Goal: Communication & Community: Ask a question

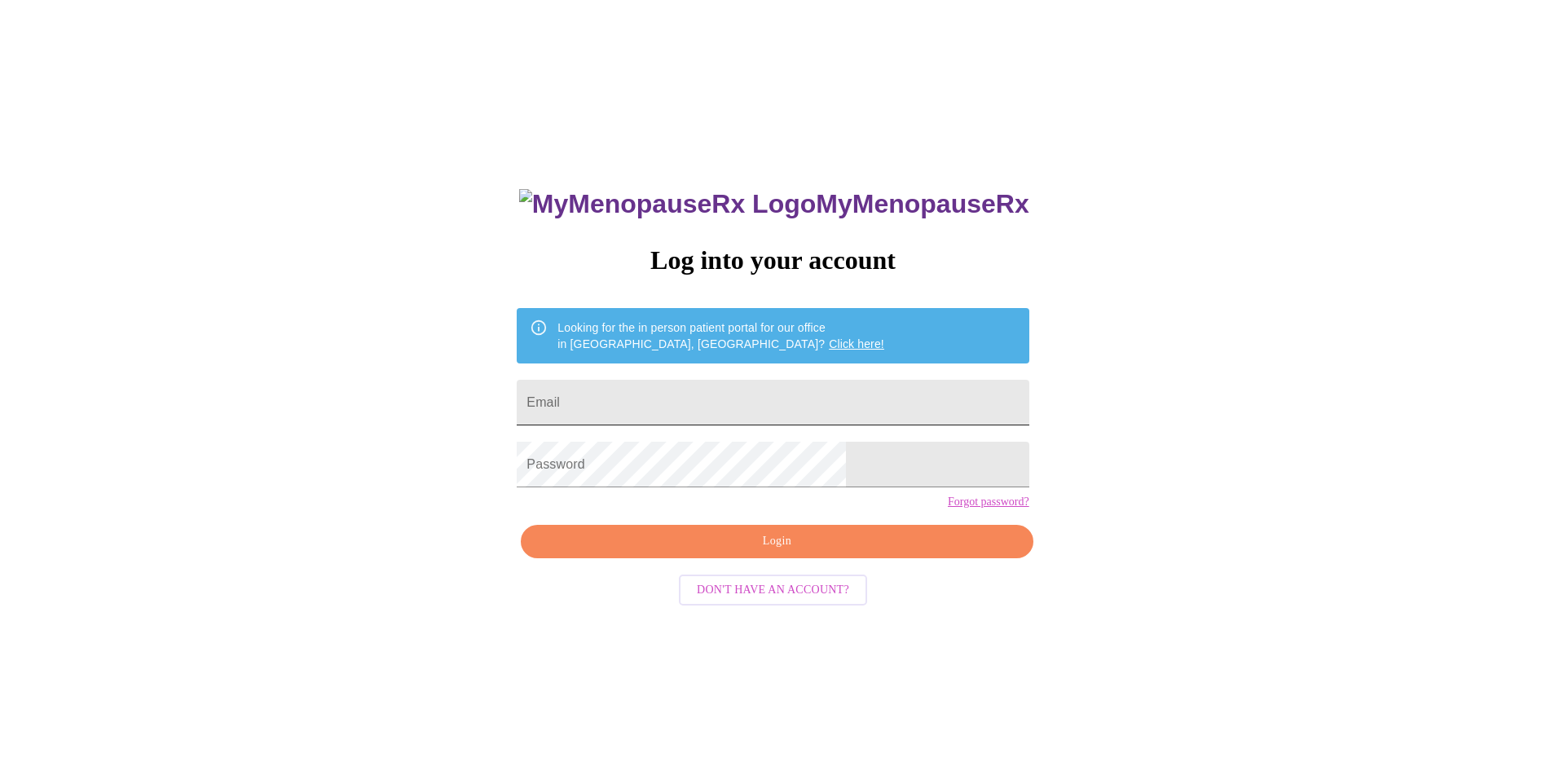
click at [693, 410] on input "Email" at bounding box center [772, 402] width 512 height 46
type input "[EMAIL_ADDRESS][DOMAIN_NAME]"
click at [823, 551] on span "Login" at bounding box center [776, 541] width 474 height 20
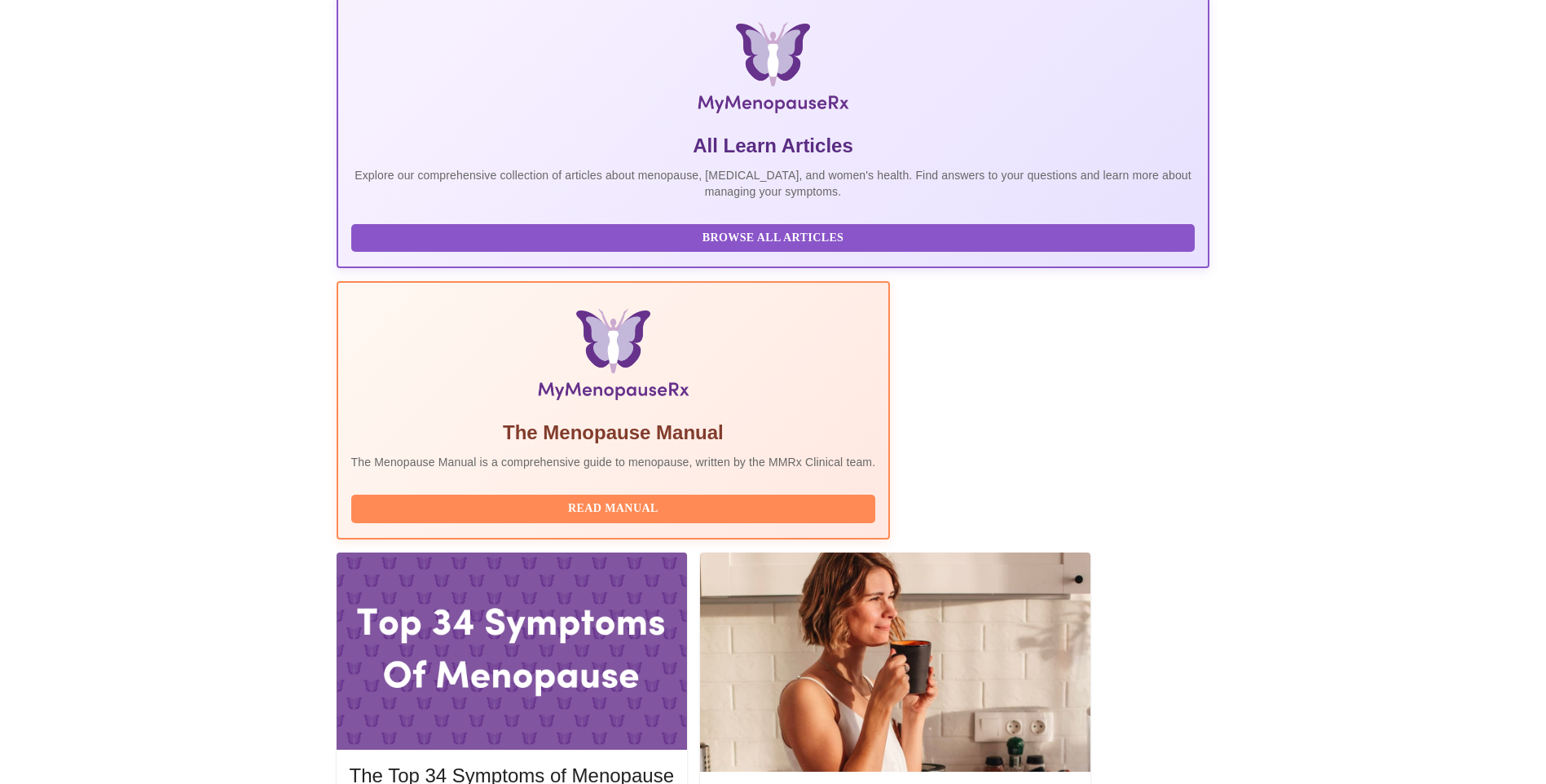
scroll to position [245, 0]
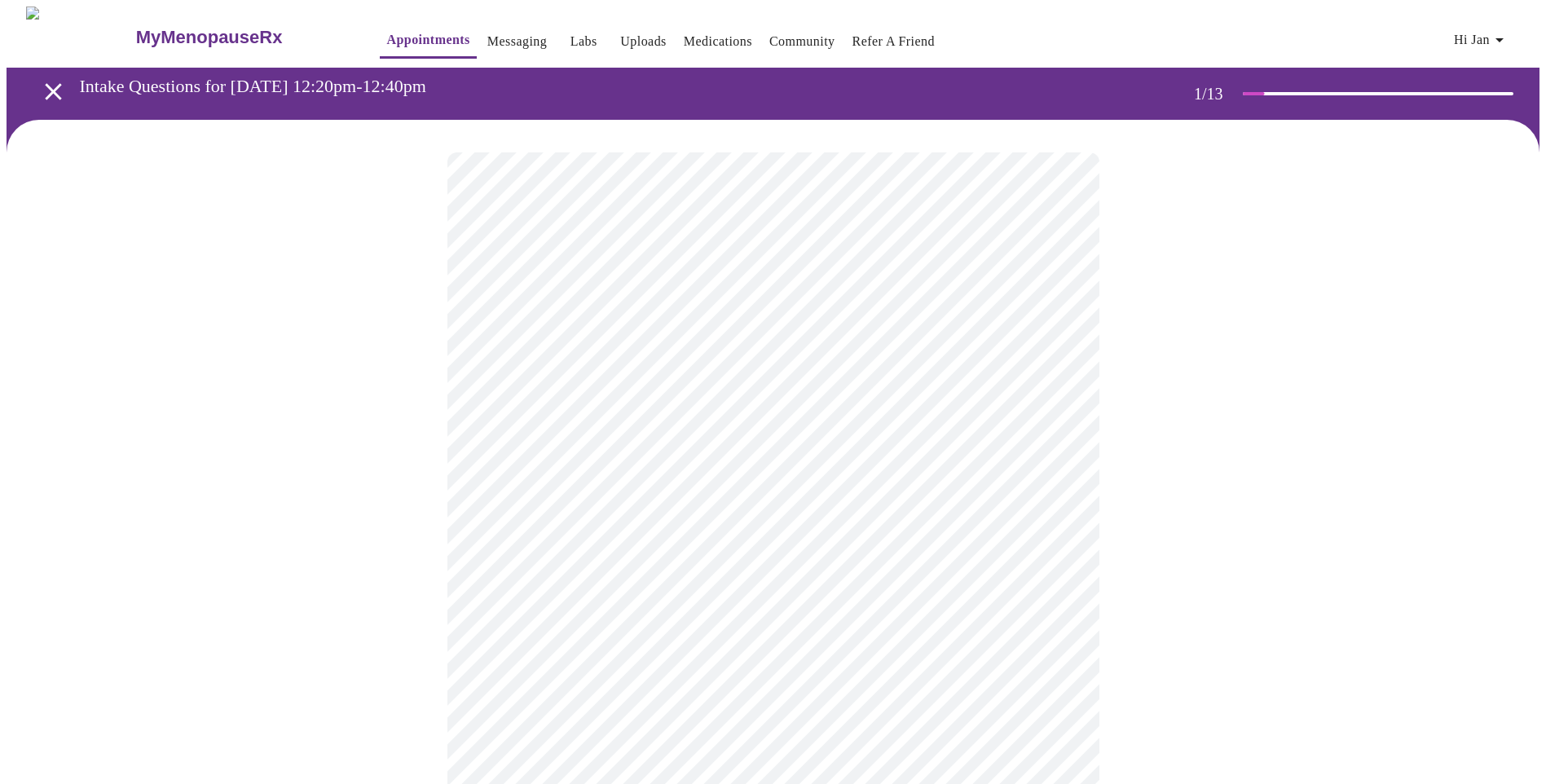
click at [1067, 359] on body "MyMenopauseRx Appointments Messaging Labs Uploads Medications Community Refer a…" at bounding box center [773, 751] width 1533 height 1488
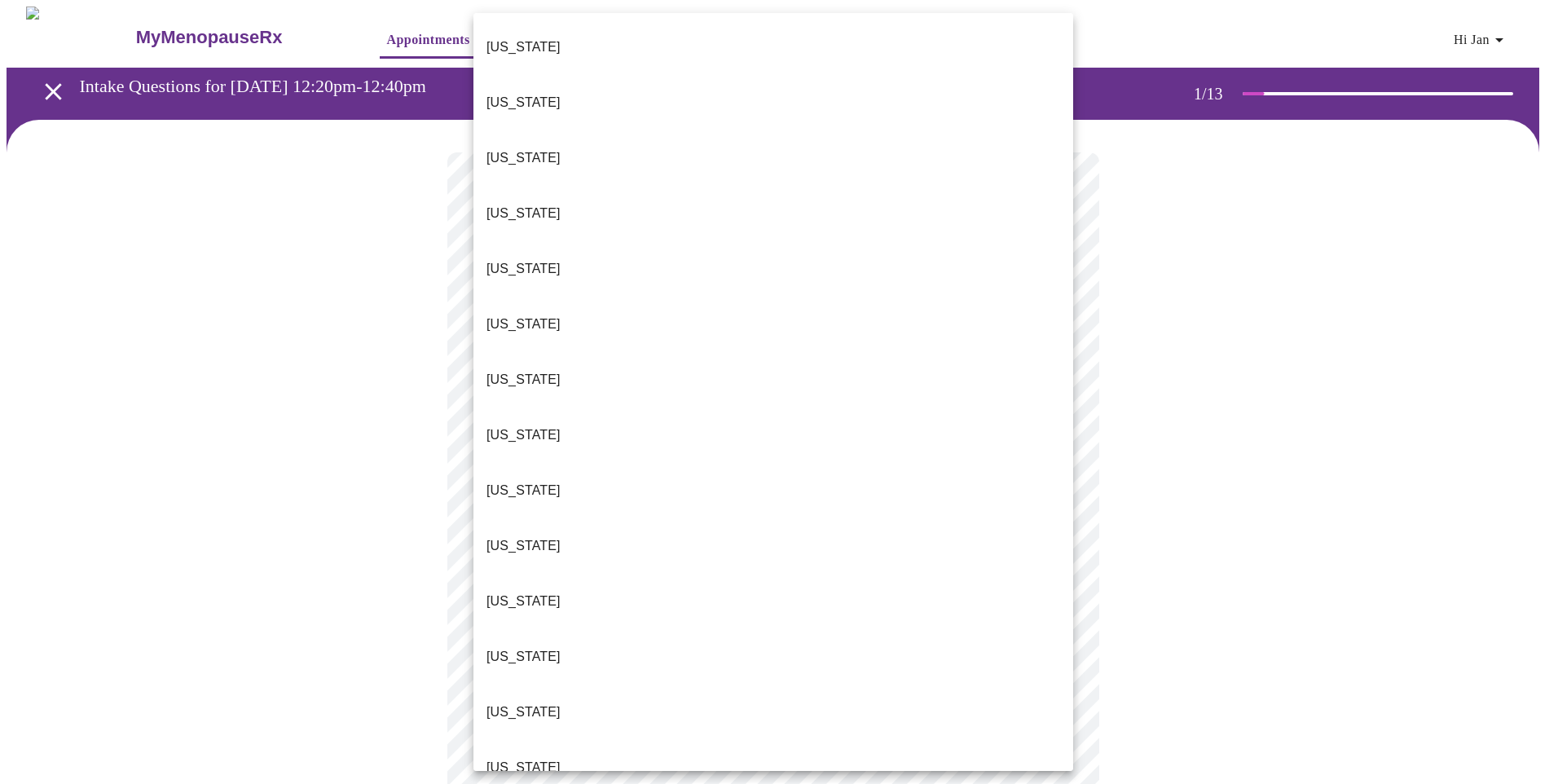
click at [527, 463] on li "Florida" at bounding box center [773, 491] width 600 height 56
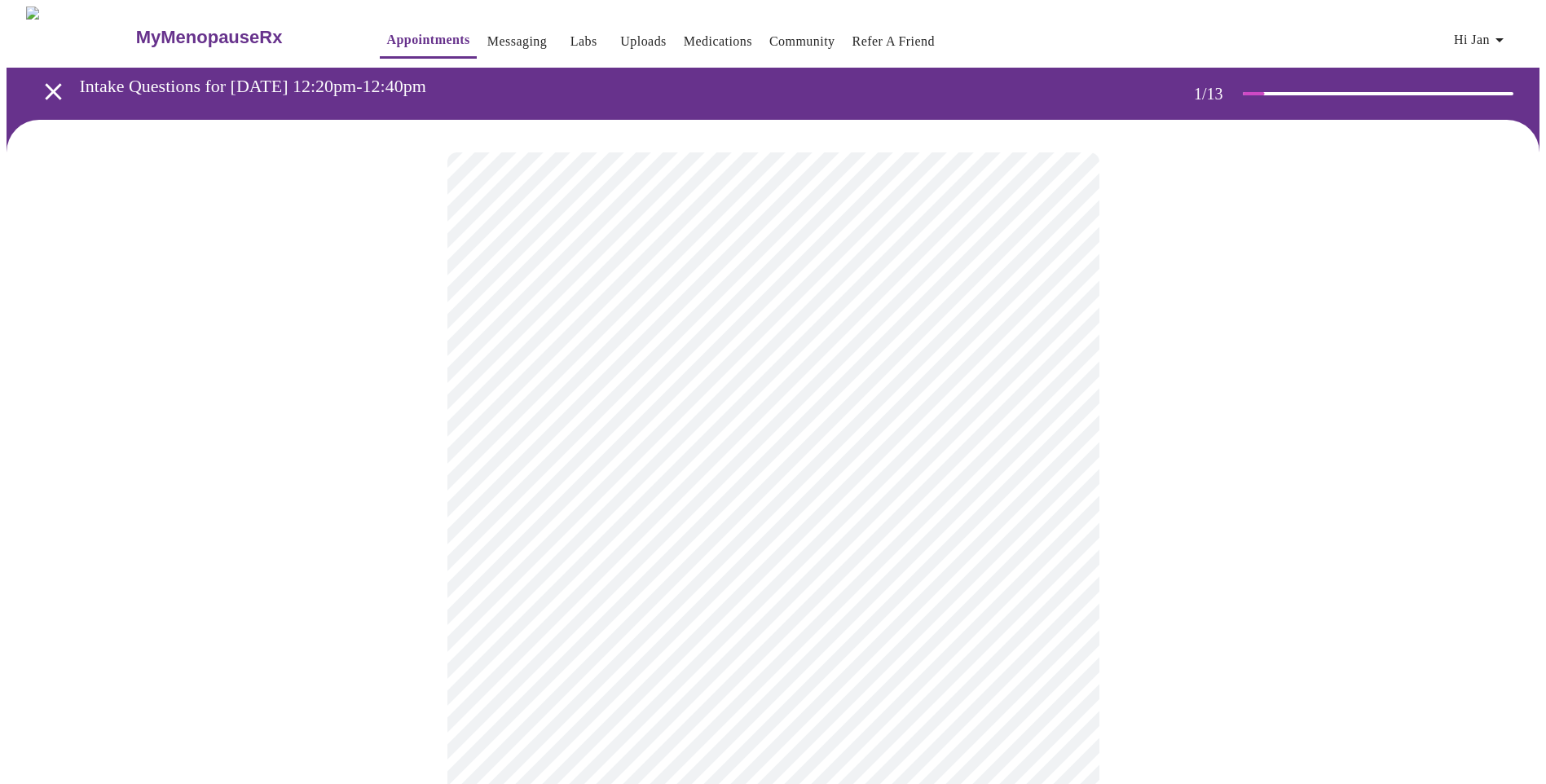
click at [861, 471] on body "MyMenopauseRx Appointments Messaging Labs Uploads Medications Community Refer a…" at bounding box center [773, 746] width 1533 height 1479
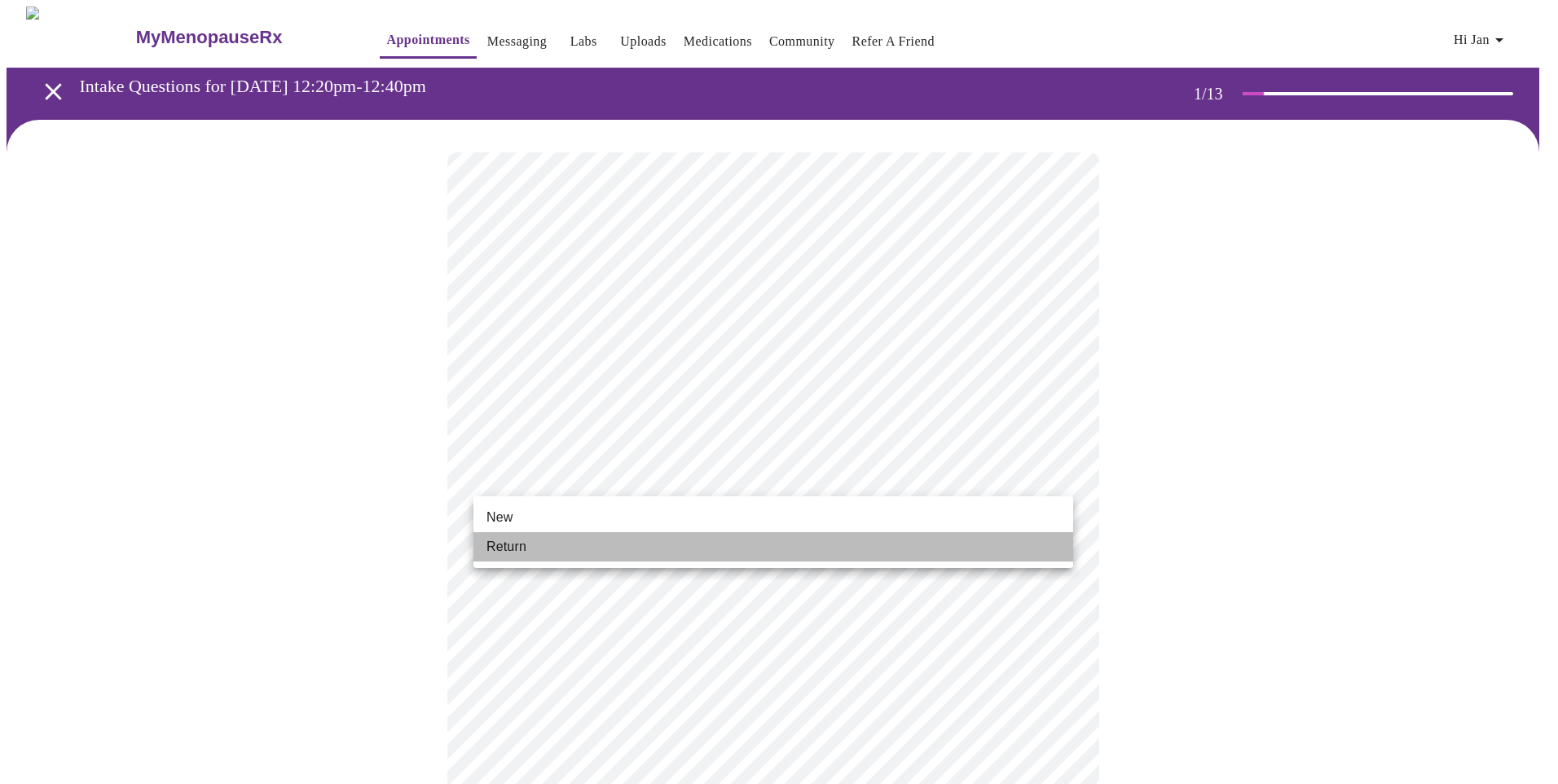
click at [542, 549] on li "Return" at bounding box center [773, 547] width 600 height 30
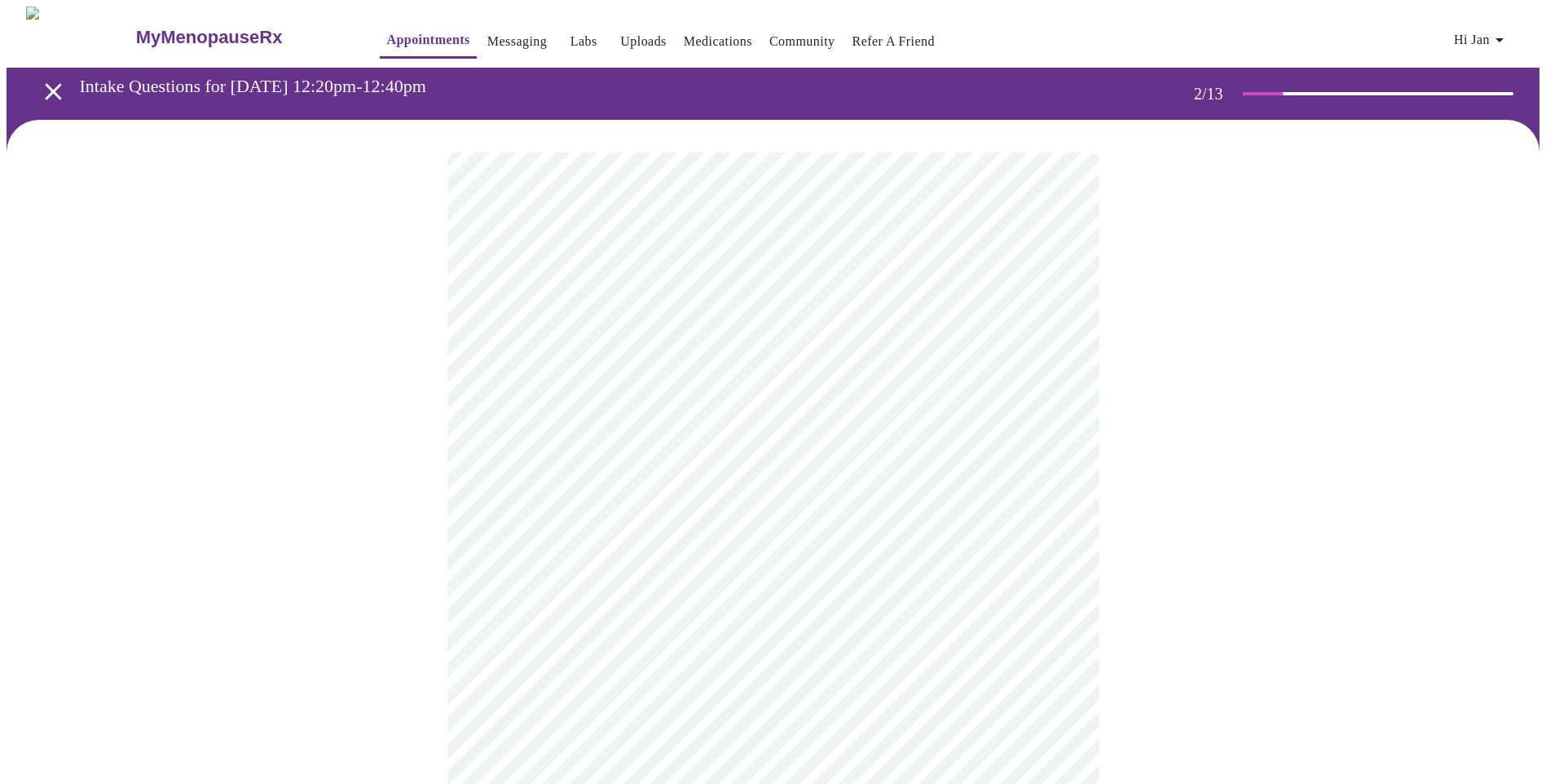
click at [1041, 331] on body "MyMenopauseRx Appointments Messaging Labs Uploads Medications Community Refer a…" at bounding box center [773, 497] width 1533 height 979
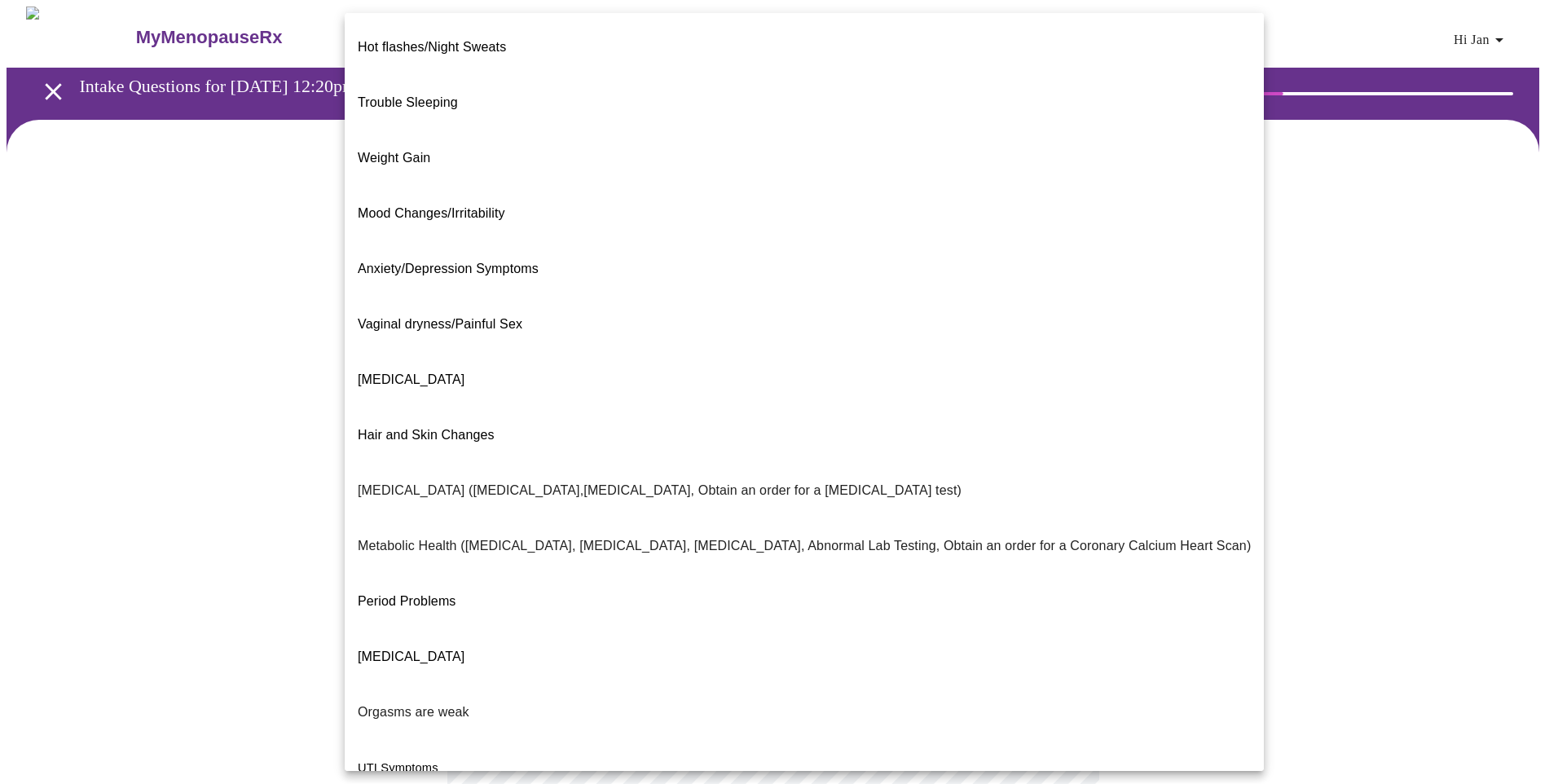
click at [439, 40] on span "Hot flashes/Night Sweats" at bounding box center [432, 47] width 149 height 14
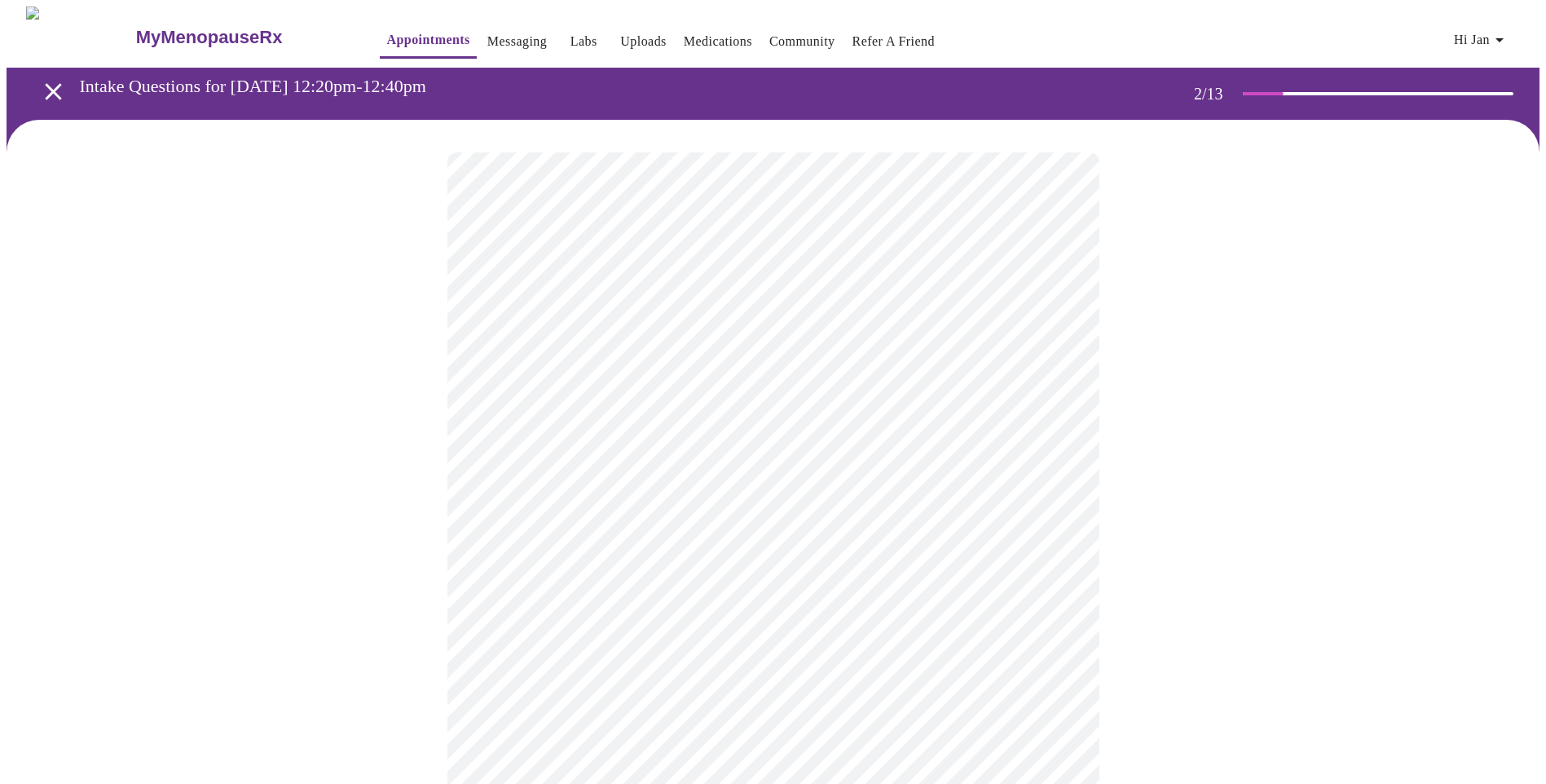
click at [669, 497] on body "MyMenopauseRx Appointments Messaging Labs Uploads Medications Community Refer a…" at bounding box center [773, 491] width 1533 height 970
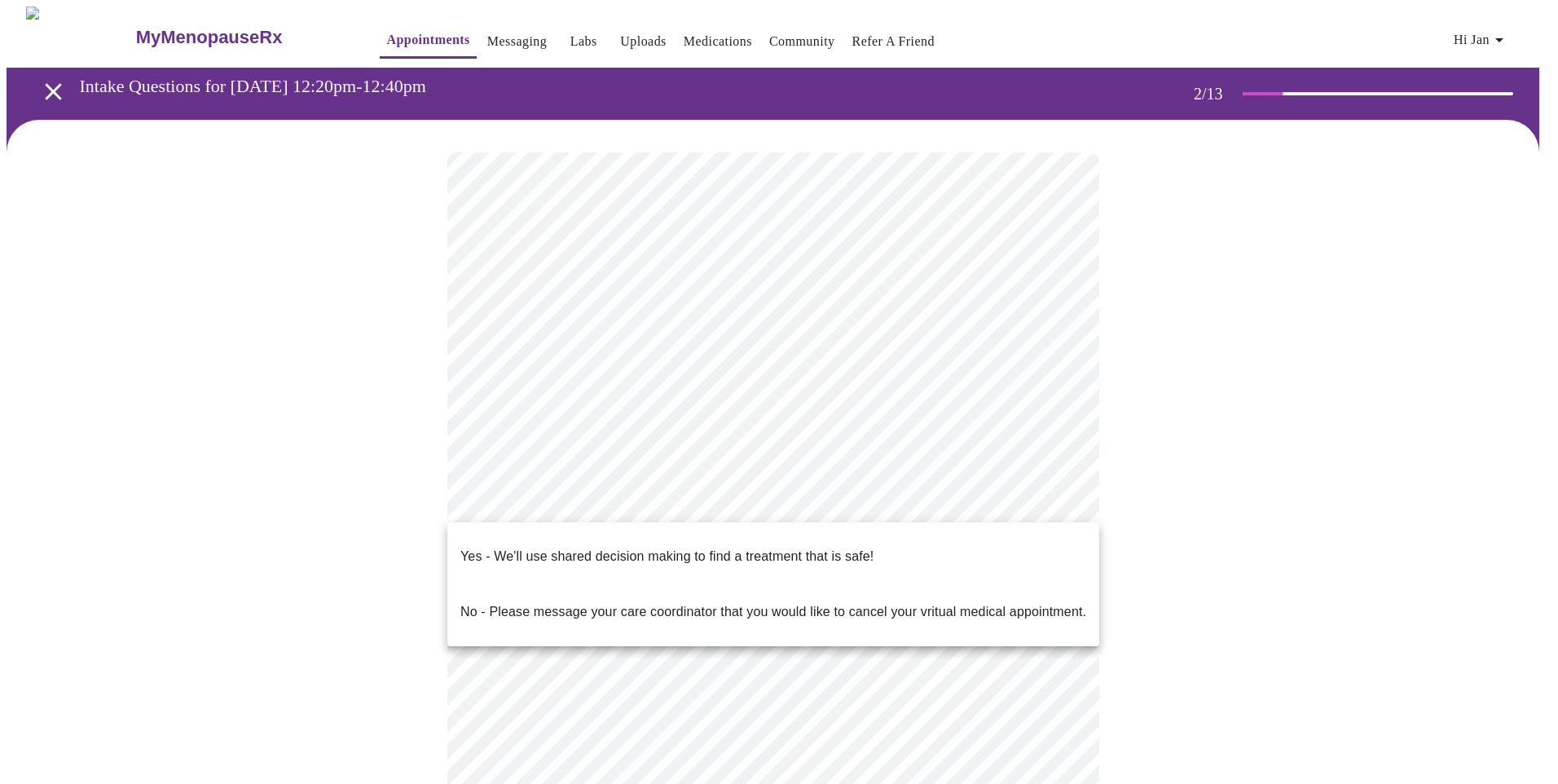
click at [578, 550] on p "Yes - We'll use shared decision making to find a treatment that is safe!" at bounding box center [667, 557] width 413 height 20
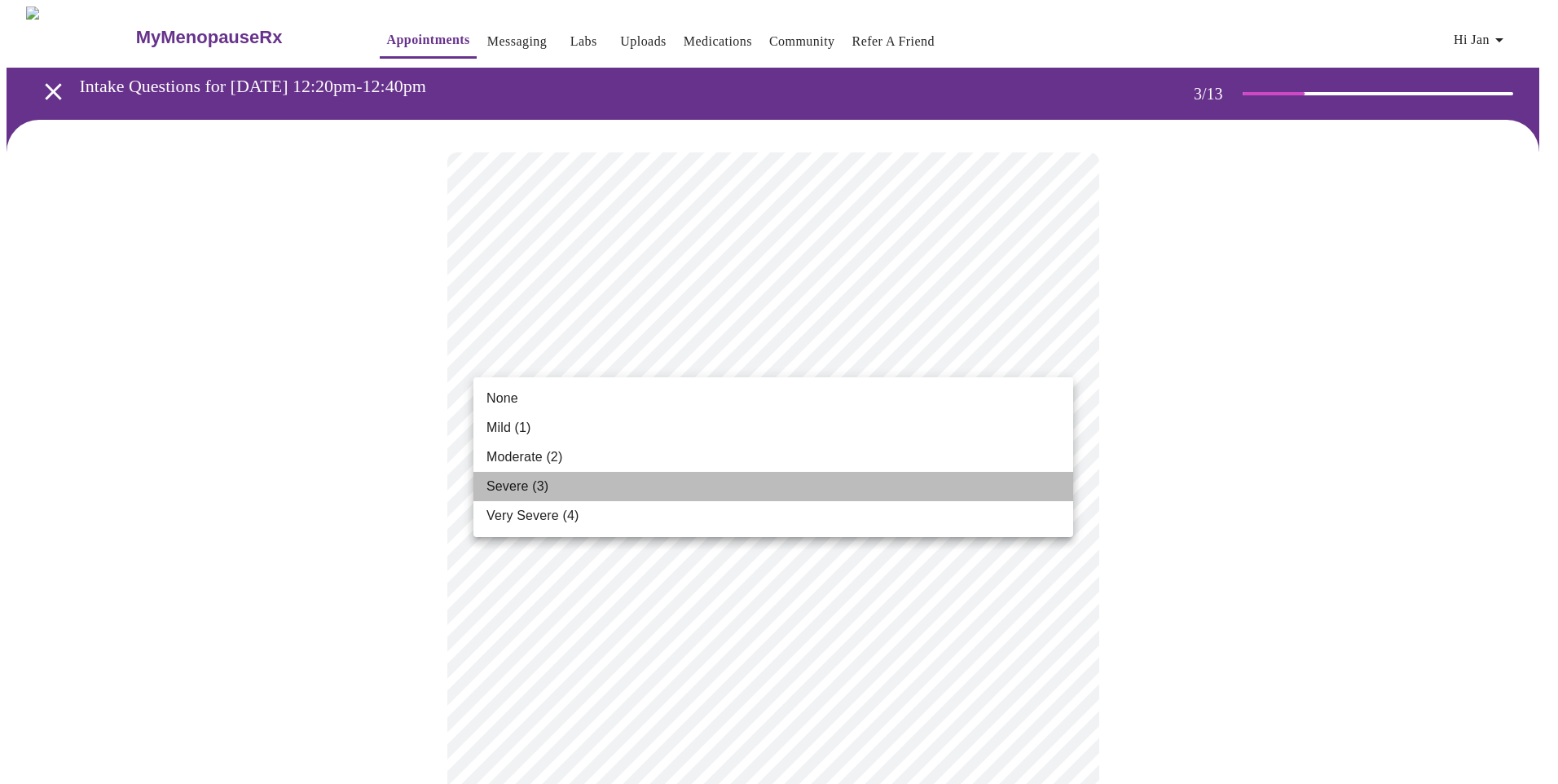
click at [533, 482] on span "Severe (3)" at bounding box center [517, 486] width 62 height 20
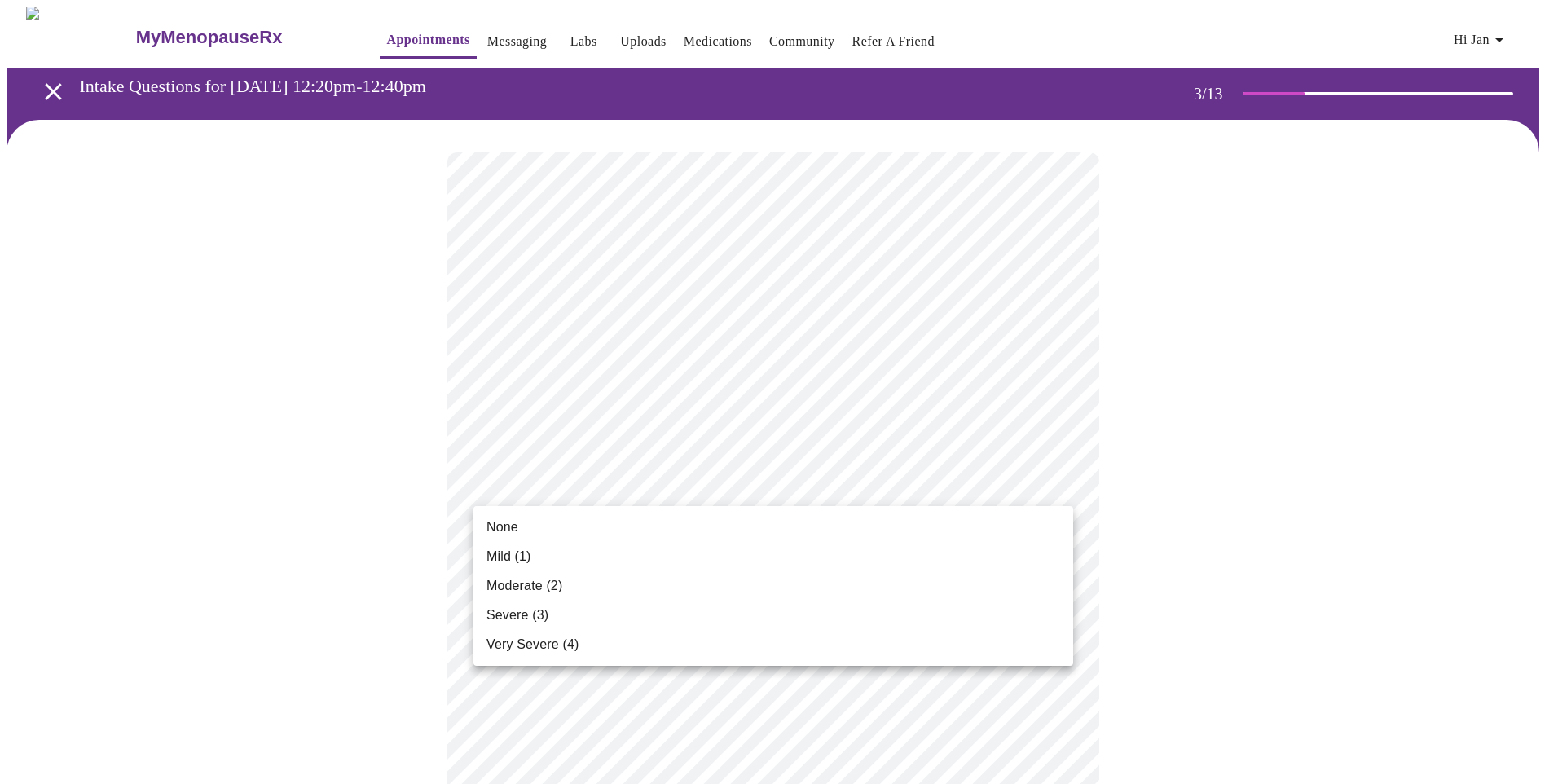
click at [532, 589] on span "Moderate (2)" at bounding box center [524, 585] width 76 height 20
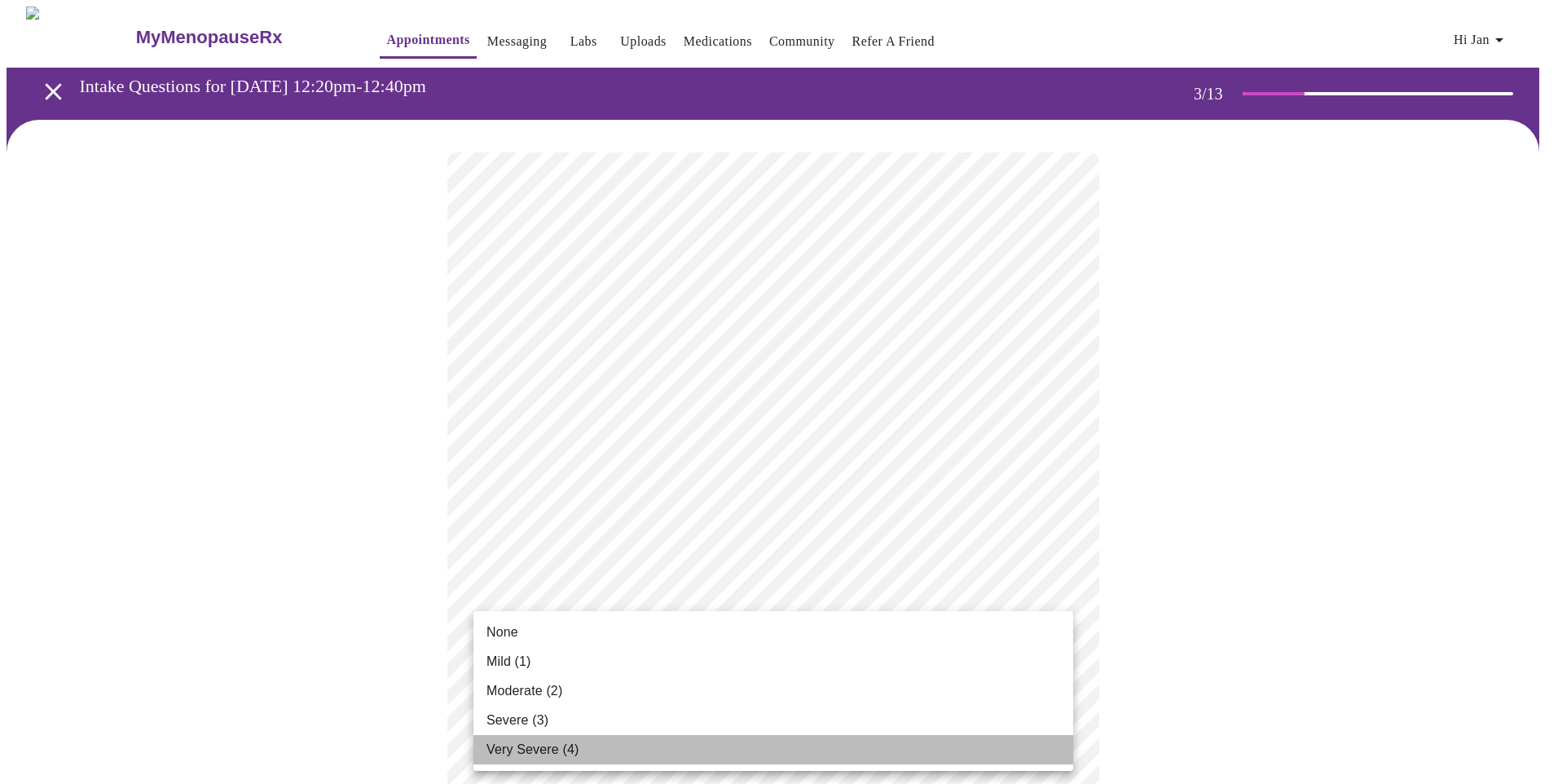
click at [538, 741] on span "Very Severe (4)" at bounding box center [532, 749] width 92 height 20
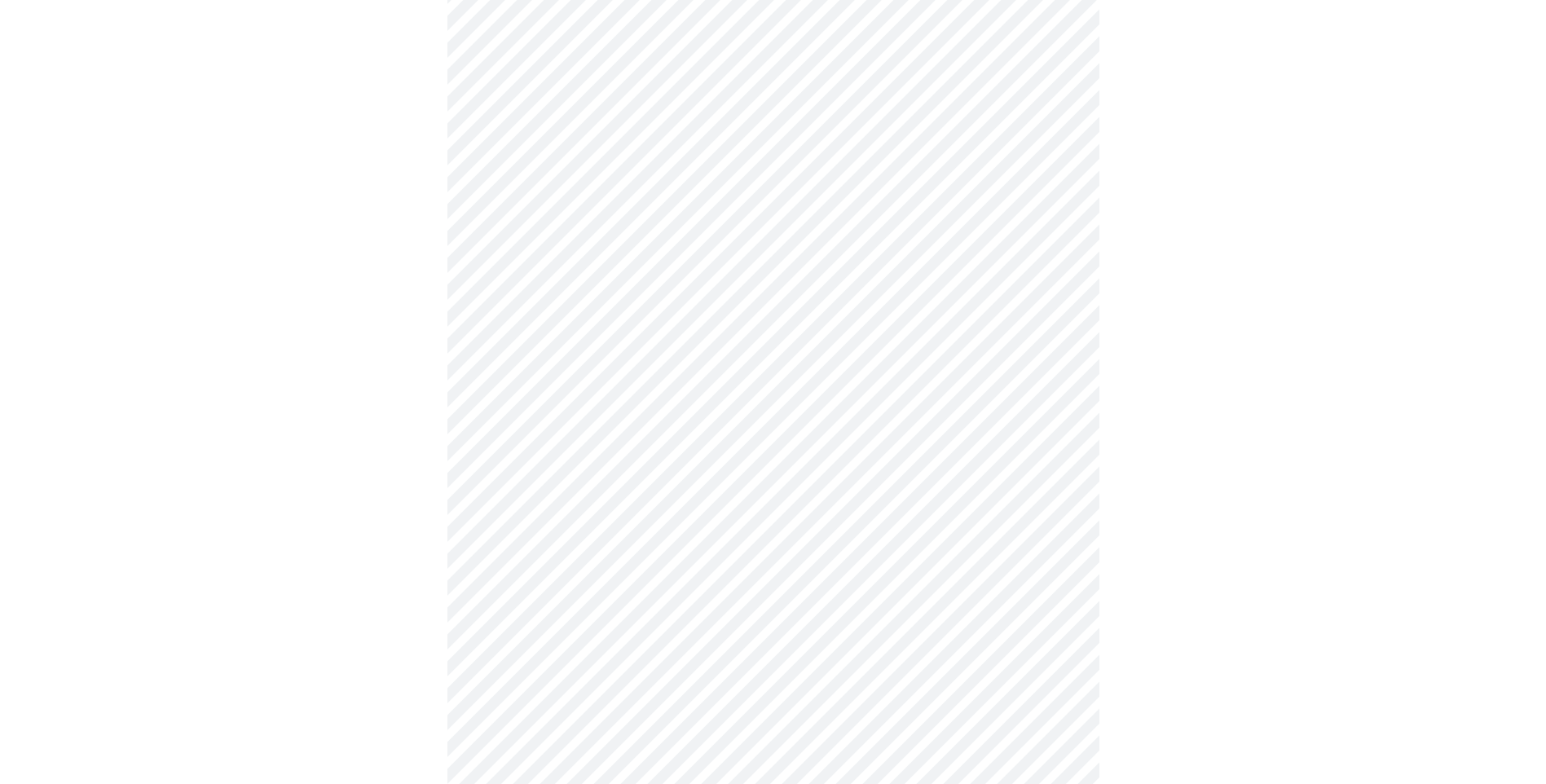
scroll to position [245, 0]
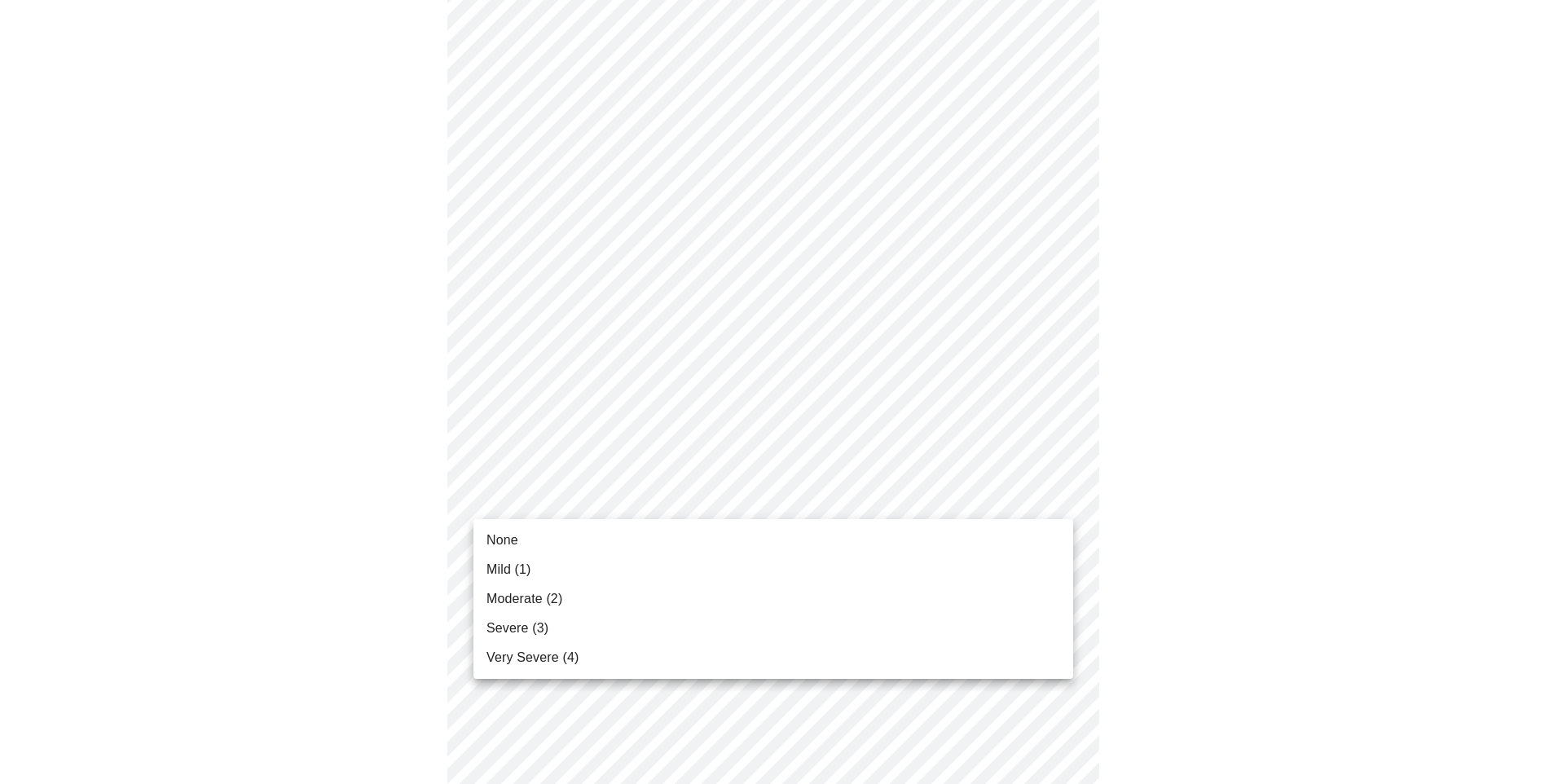
click at [530, 628] on span "Severe (3)" at bounding box center [517, 628] width 62 height 20
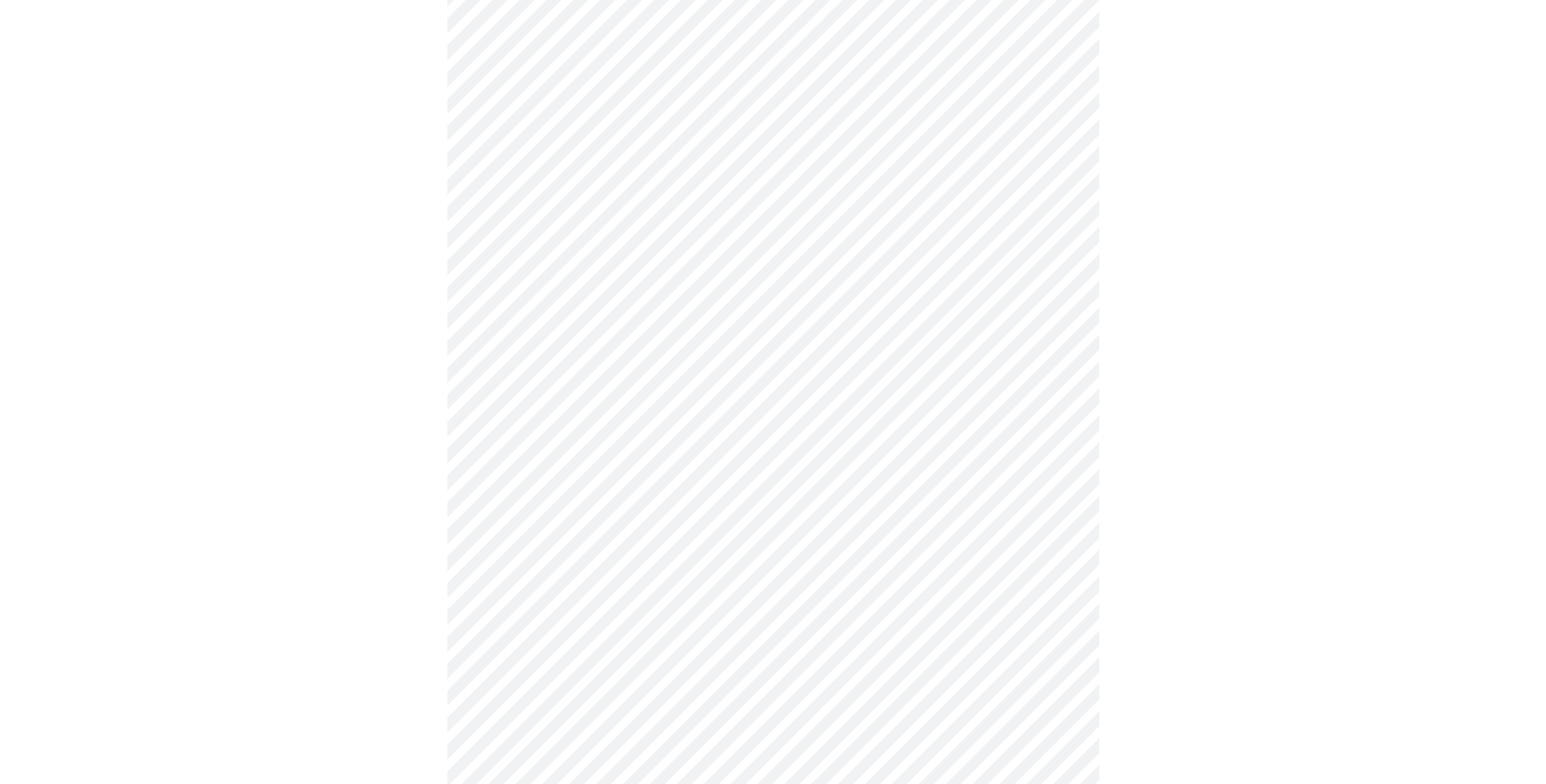
scroll to position [489, 0]
click at [583, 354] on body "MyMenopauseRx Appointments Messaging Labs Uploads Medications Community Refer a…" at bounding box center [773, 555] width 1533 height 2076
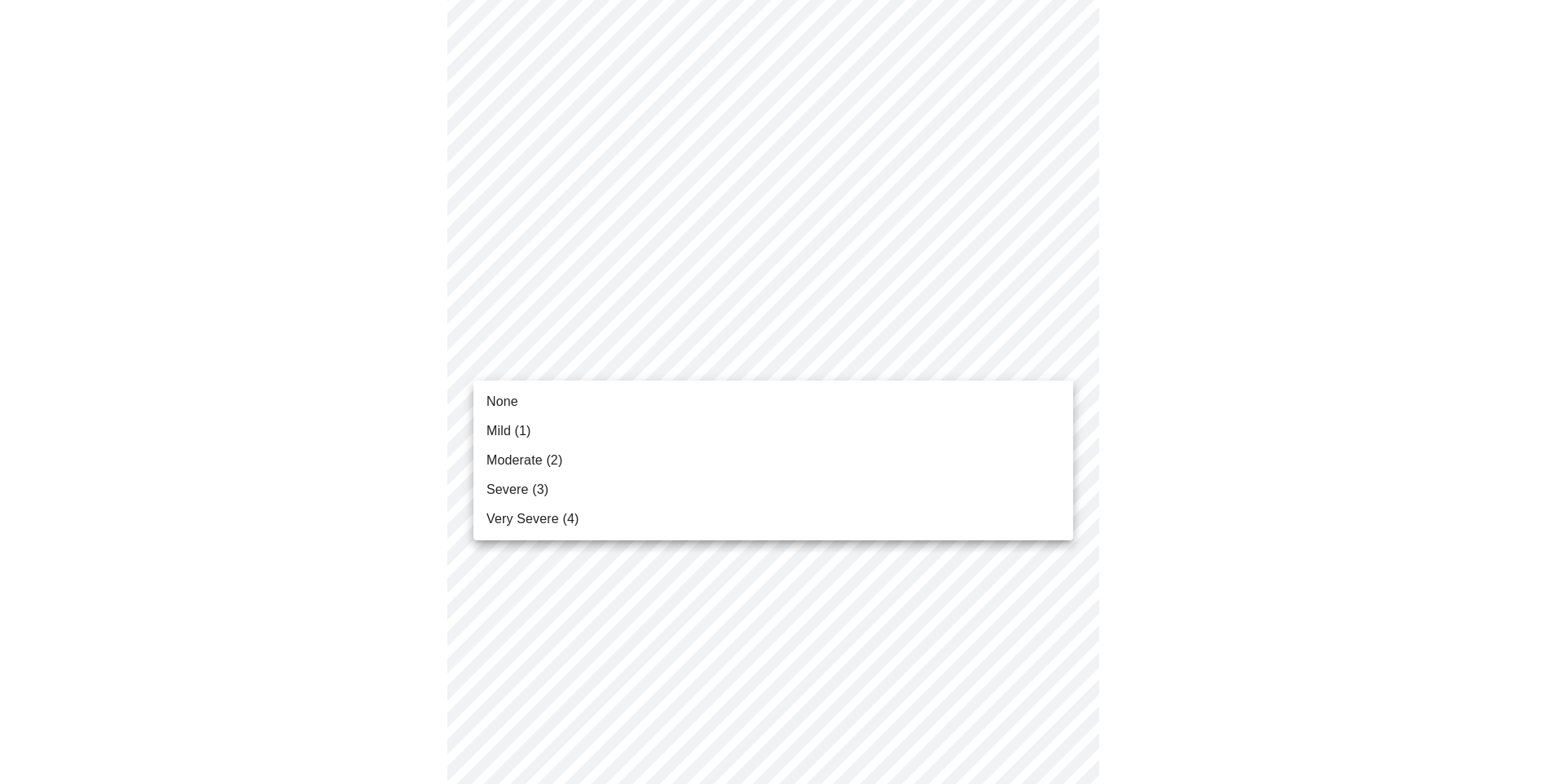
click at [526, 491] on span "Severe (3)" at bounding box center [517, 490] width 62 height 20
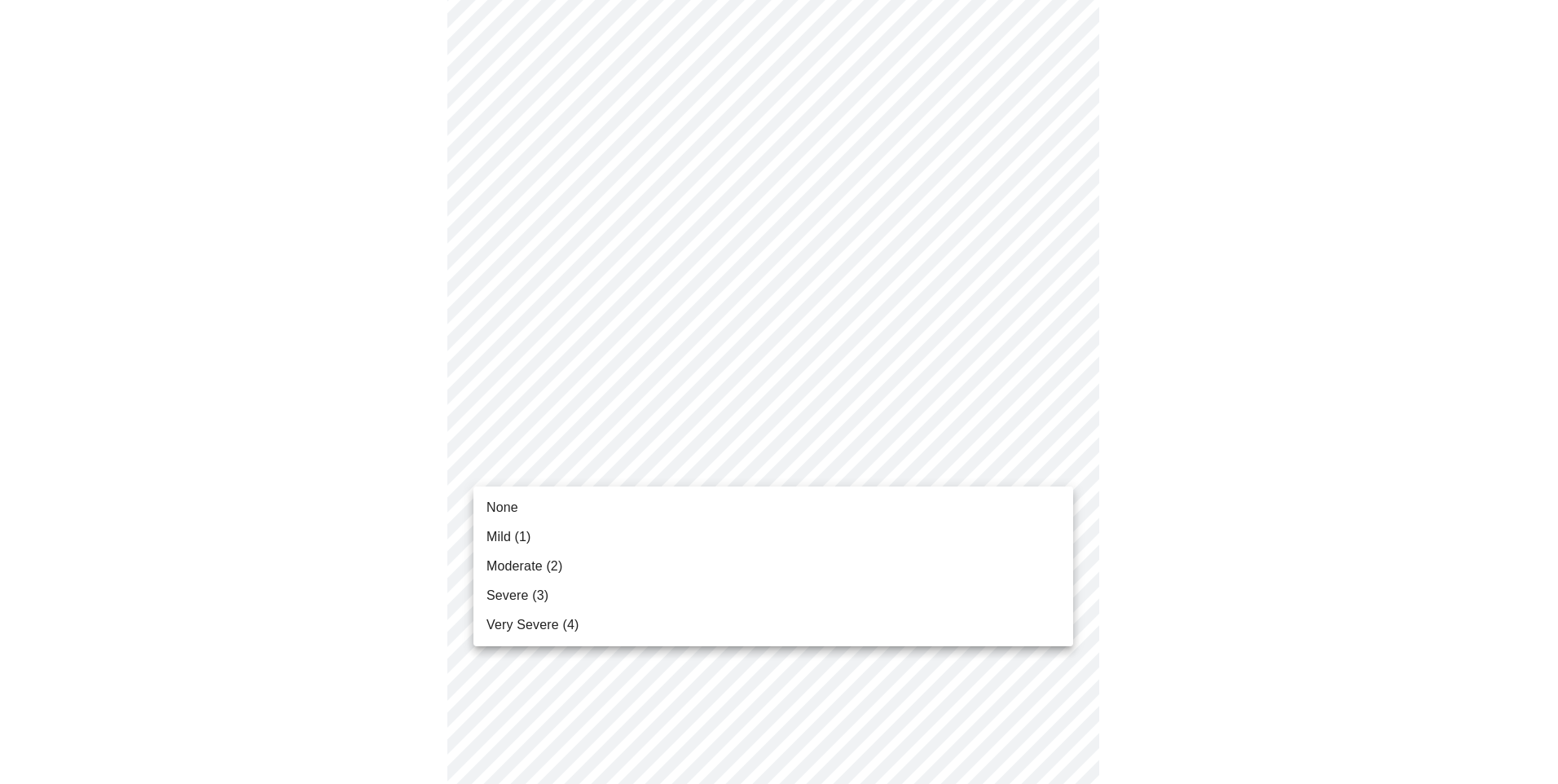
click at [564, 470] on body "MyMenopauseRx Appointments Messaging Labs Uploads Medications Community Refer a…" at bounding box center [779, 544] width 1545 height 2053
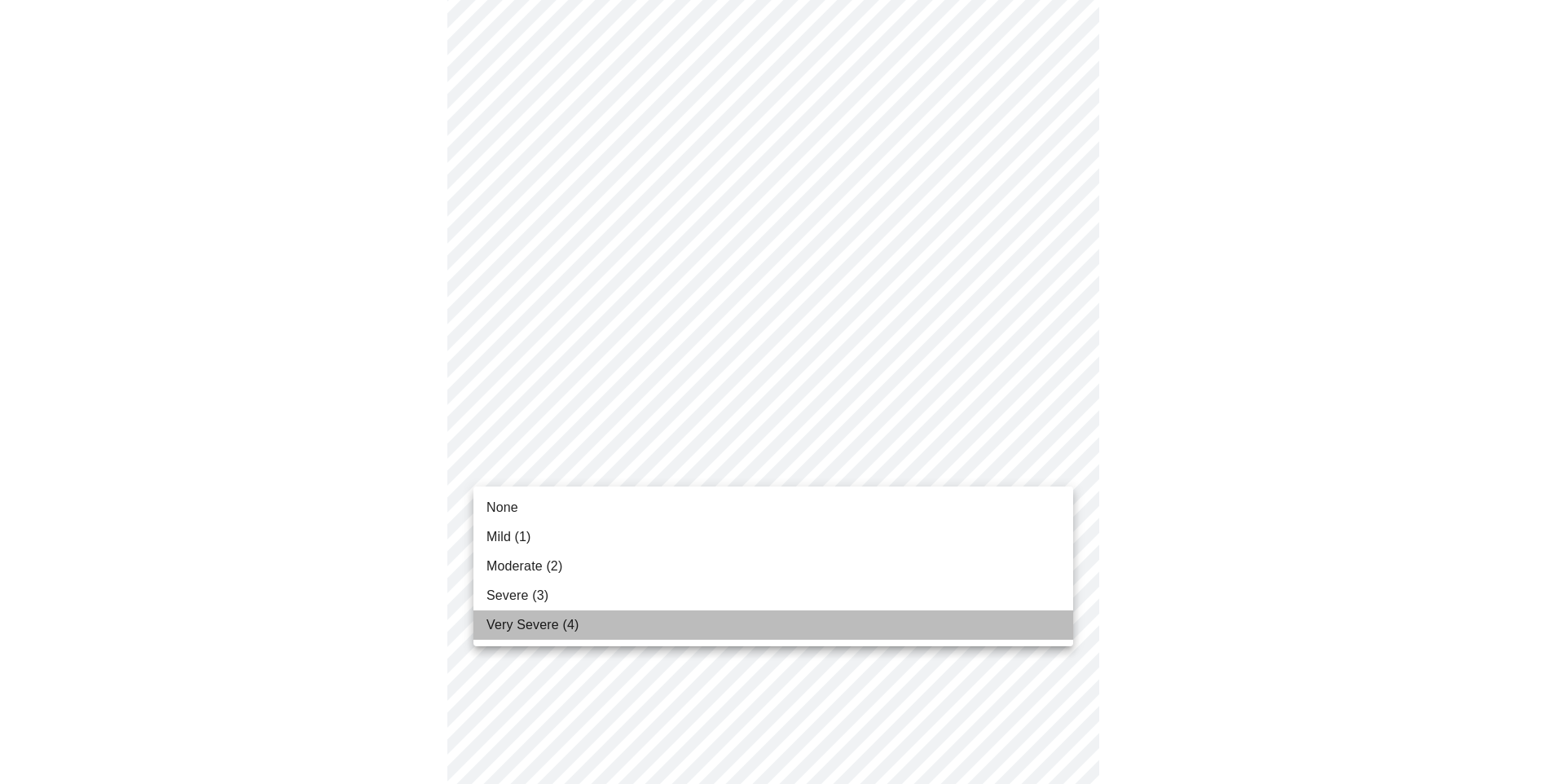
click at [520, 628] on span "Very Severe (4)" at bounding box center [532, 624] width 92 height 20
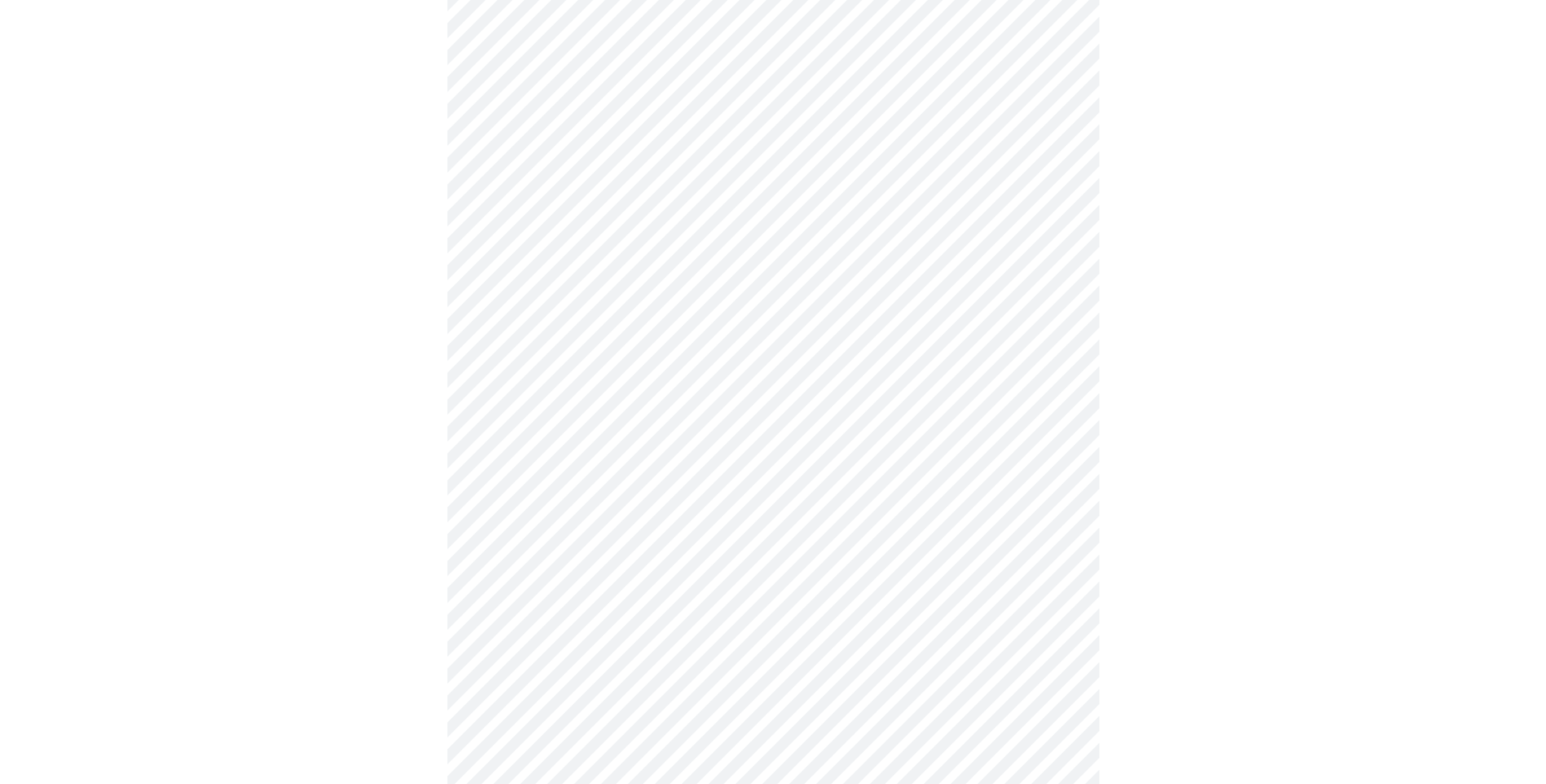
scroll to position [734, 0]
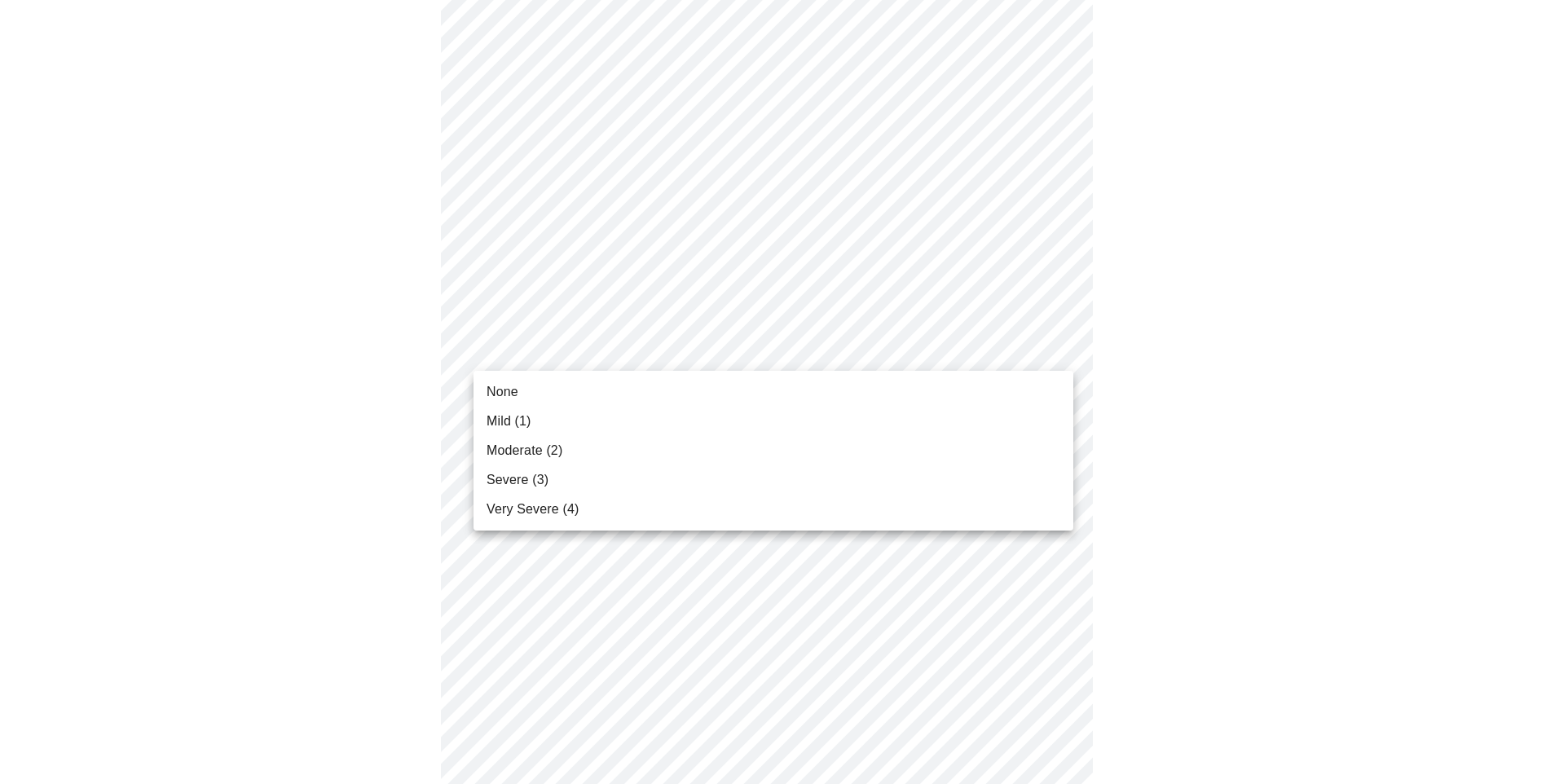
click at [589, 341] on body "MyMenopauseRx Appointments Messaging Labs Uploads Medications Community Refer a…" at bounding box center [773, 288] width 1533 height 2030
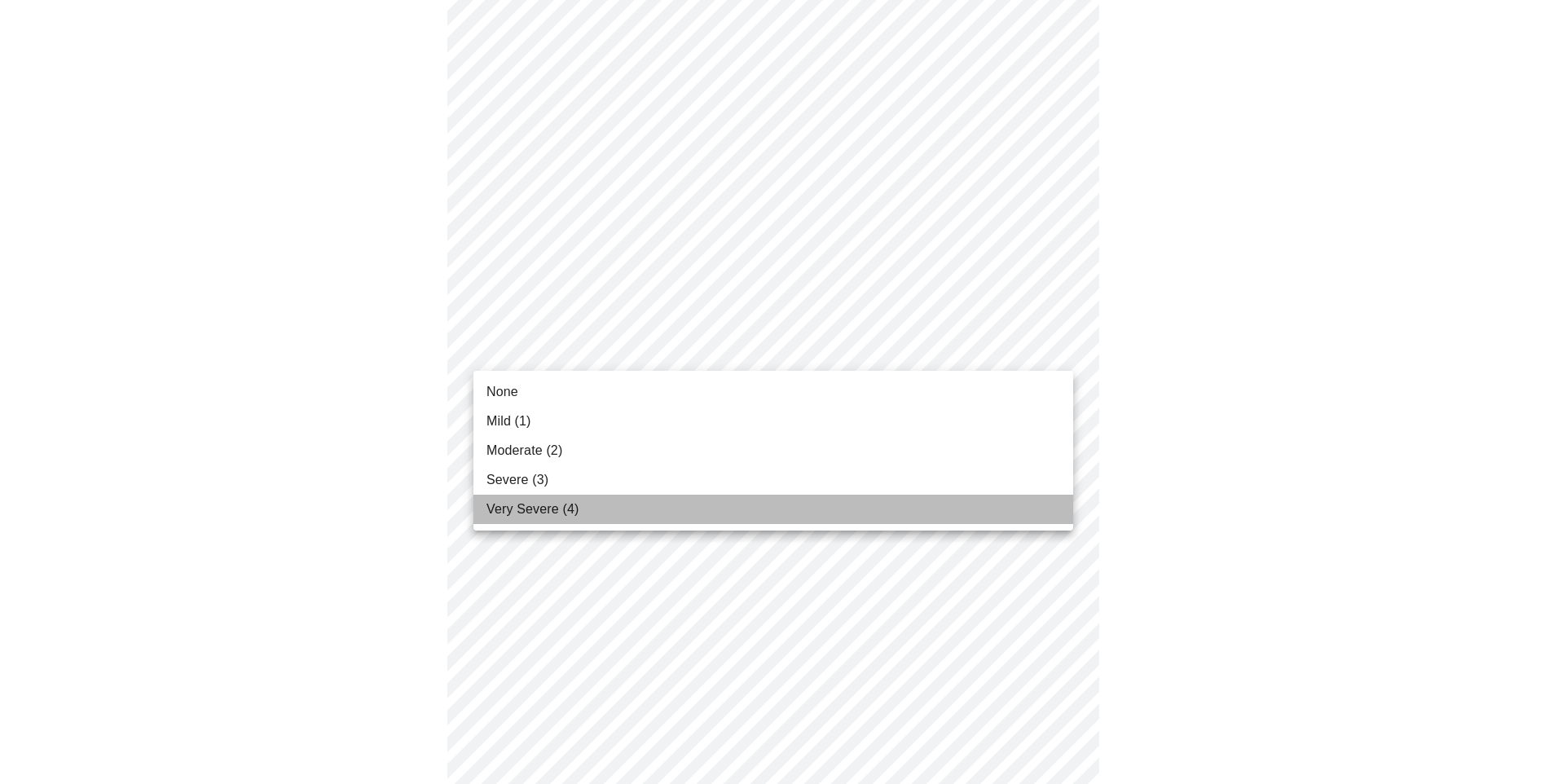
click at [576, 510] on span "Very Severe (4)" at bounding box center [532, 509] width 92 height 20
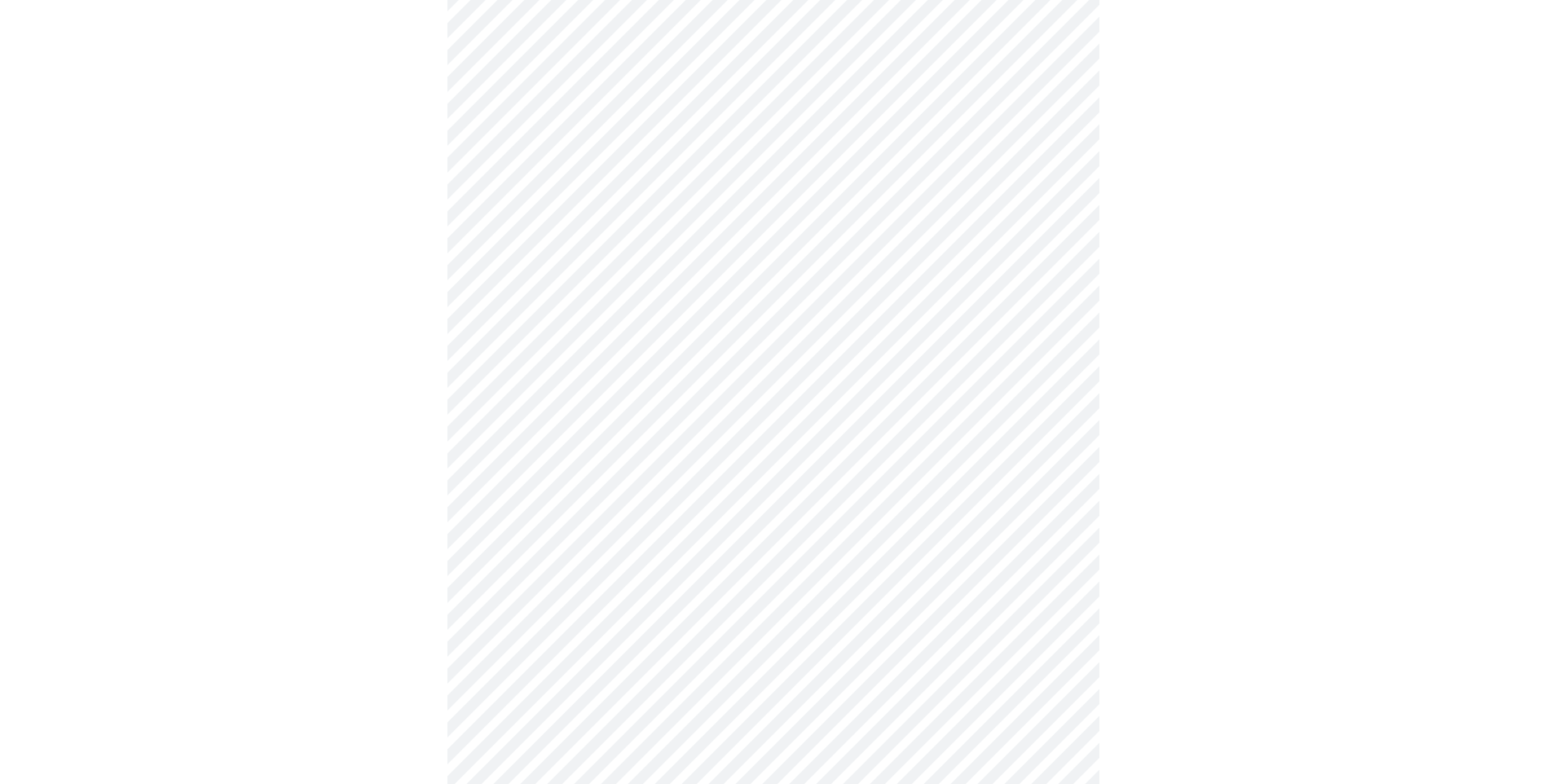
scroll to position [814, 0]
click at [574, 391] on body "MyMenopauseRx Appointments Messaging Labs Uploads Medications Community Refer a…" at bounding box center [773, 195] width 1533 height 2007
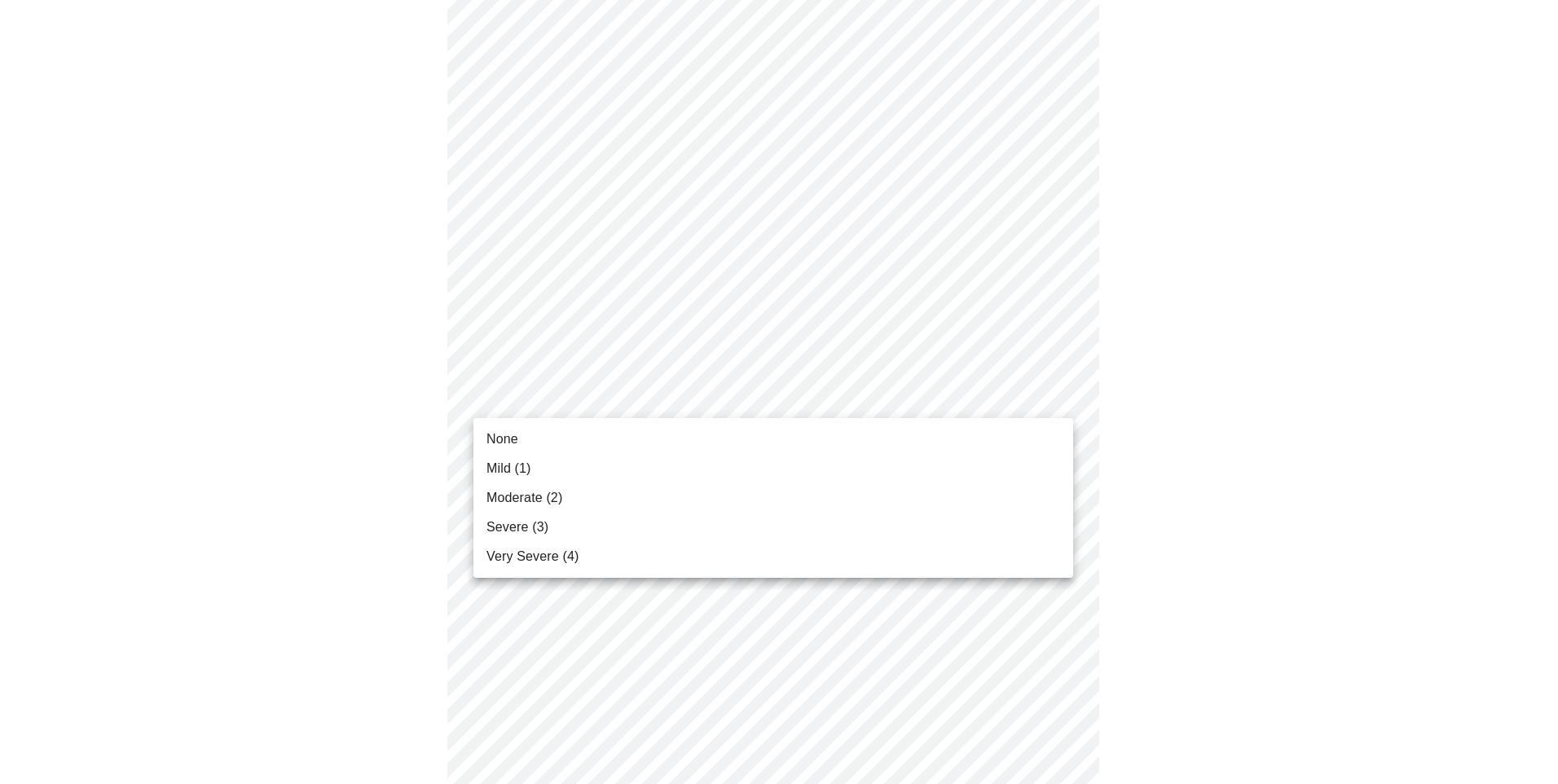
click at [538, 522] on span "Severe (3)" at bounding box center [517, 527] width 62 height 20
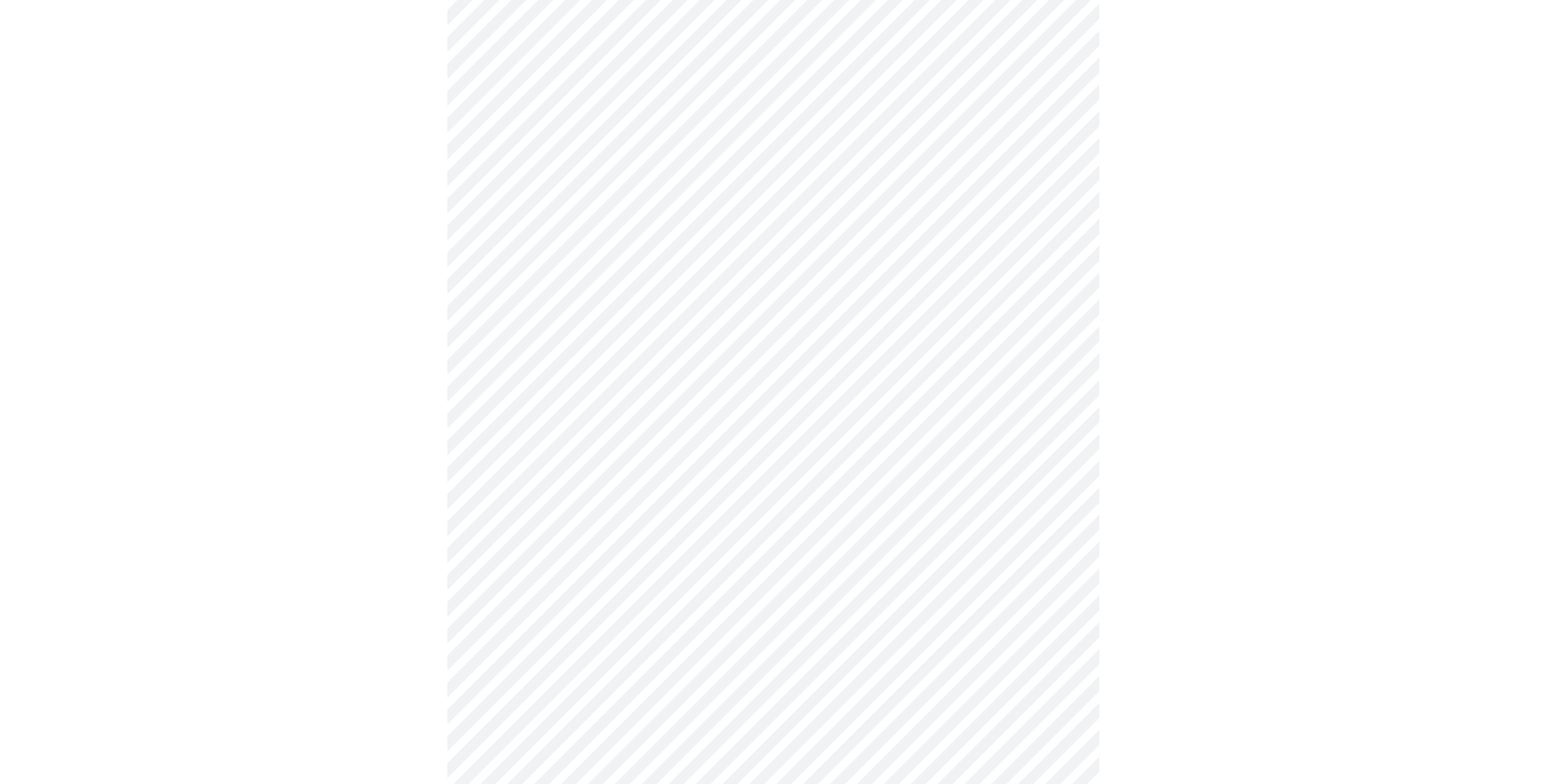
scroll to position [896, 0]
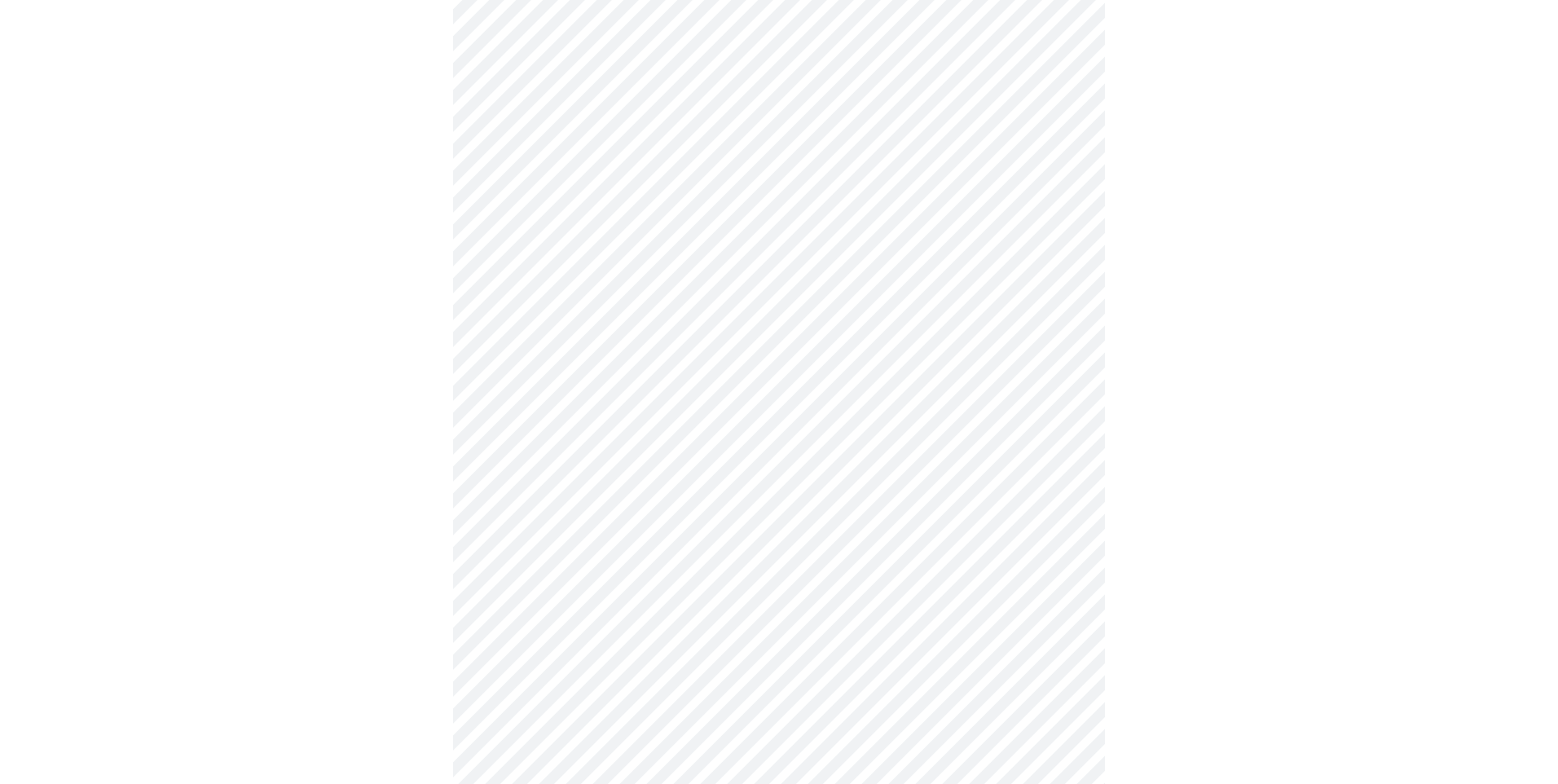
click at [539, 456] on body "MyMenopauseRx Appointments Messaging Labs Uploads Medications Community Refer a…" at bounding box center [779, 102] width 1545 height 1985
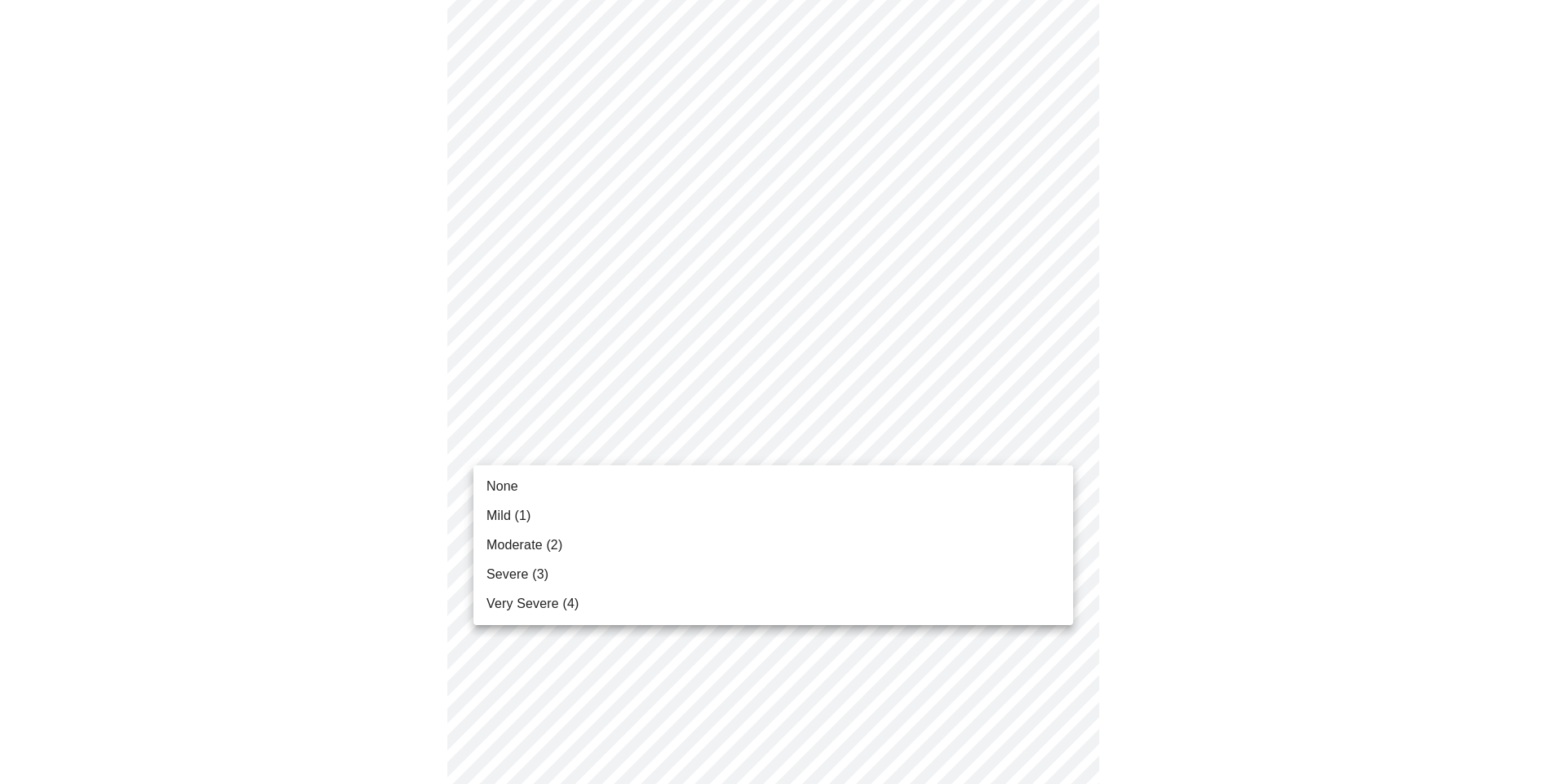
click at [529, 490] on li "None" at bounding box center [773, 486] width 600 height 30
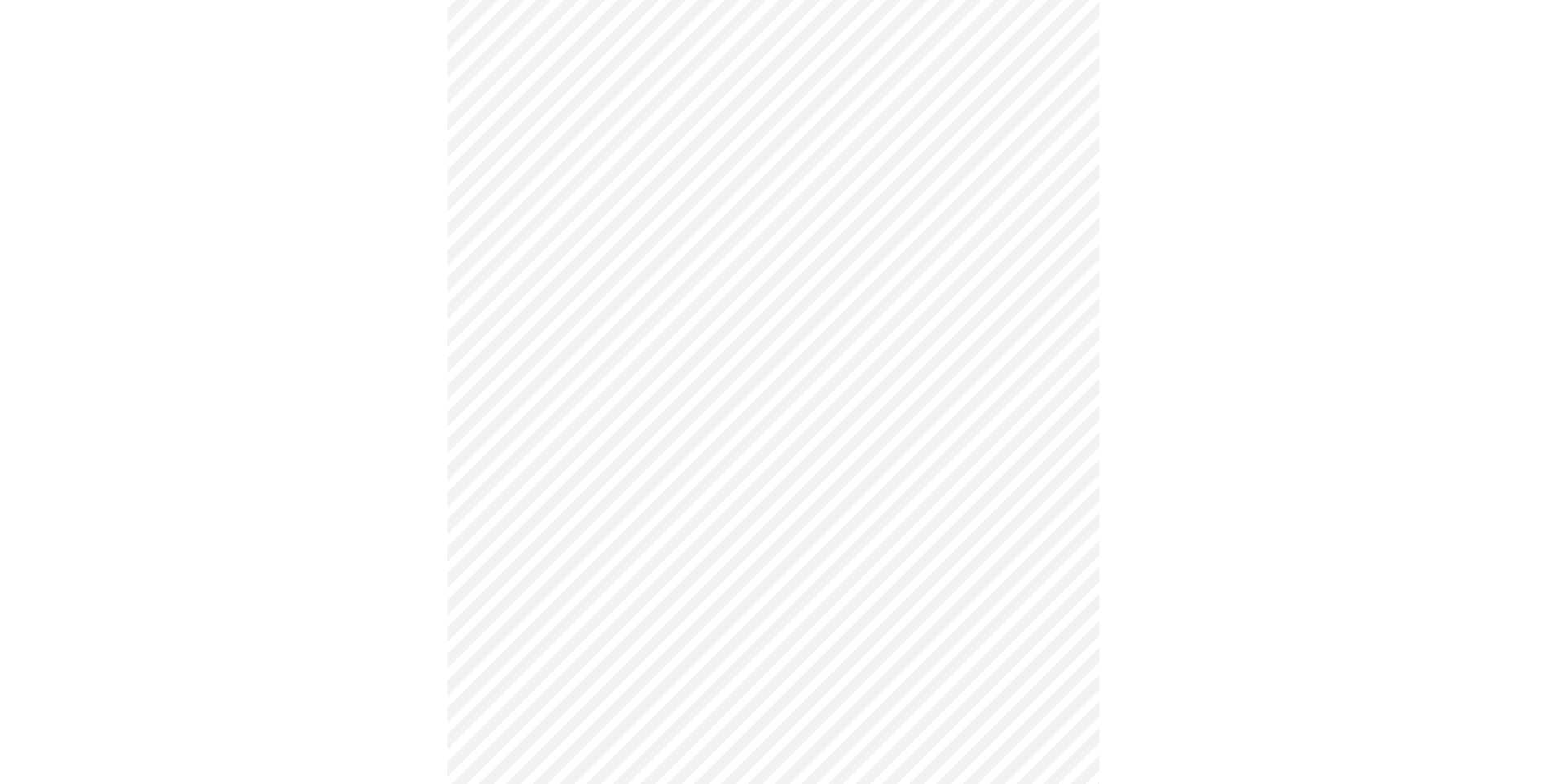
scroll to position [1059, 0]
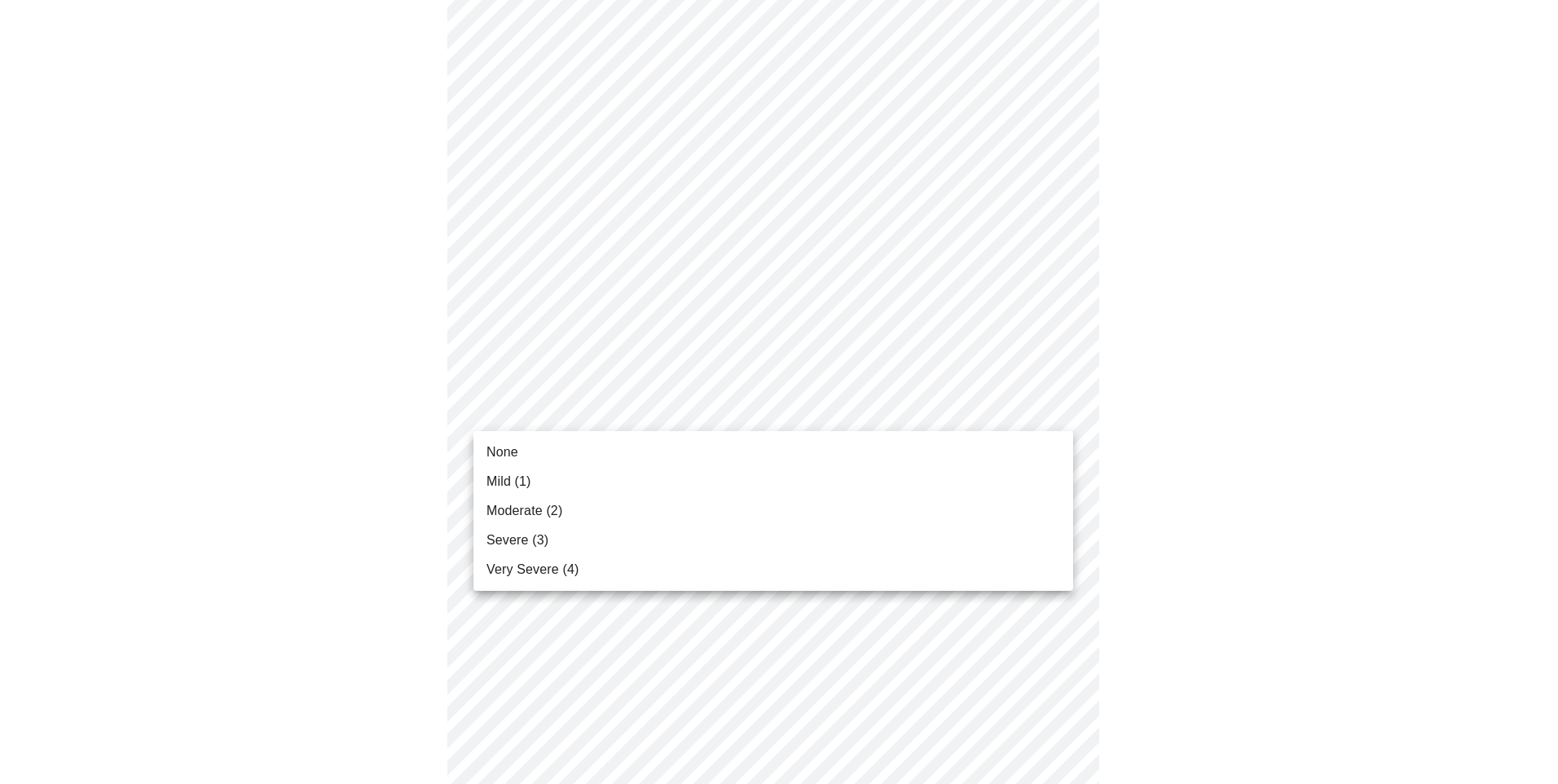
click at [545, 512] on span "Moderate (2)" at bounding box center [524, 511] width 76 height 20
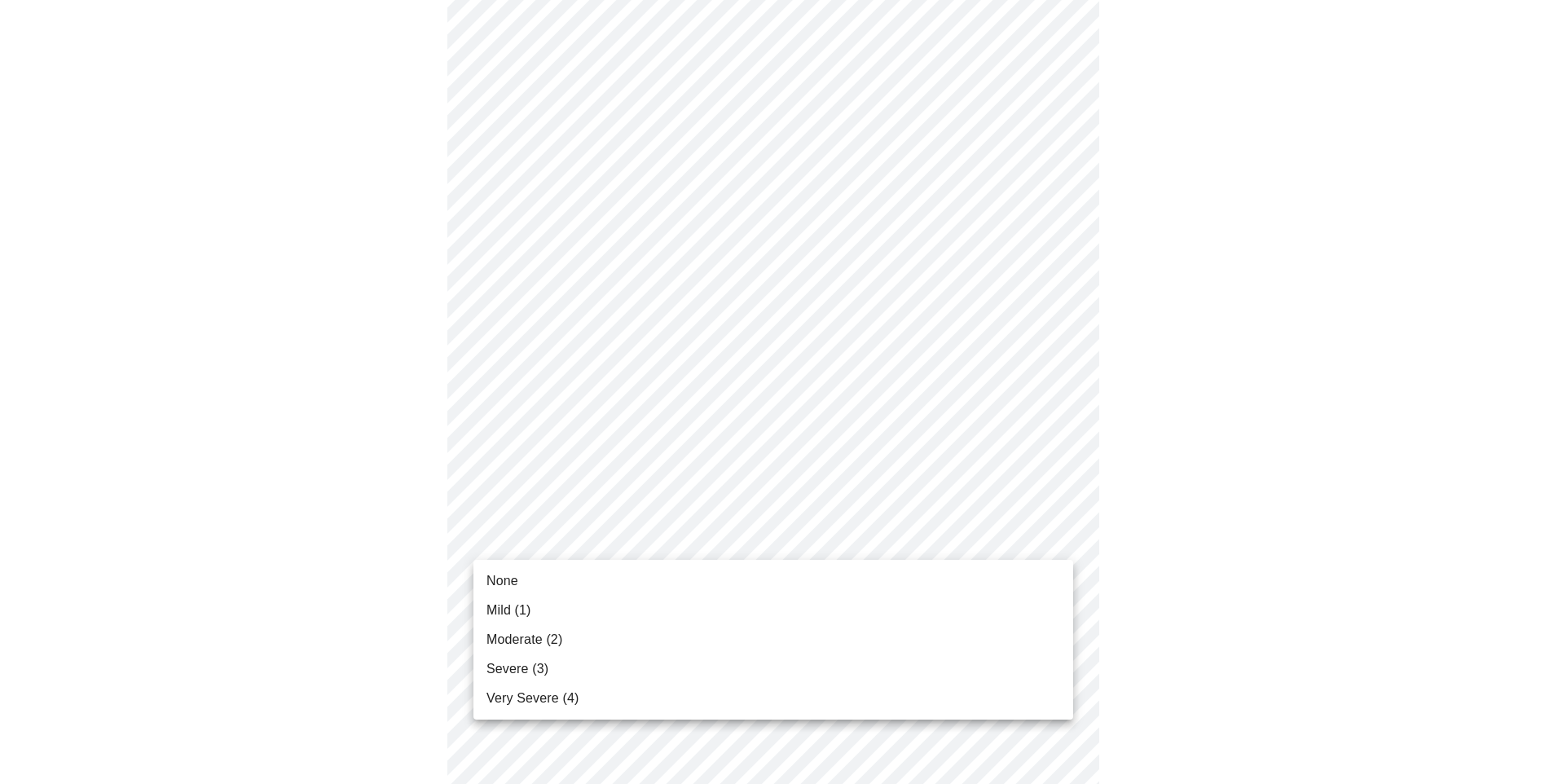
click at [527, 665] on span "Severe (3)" at bounding box center [517, 669] width 62 height 20
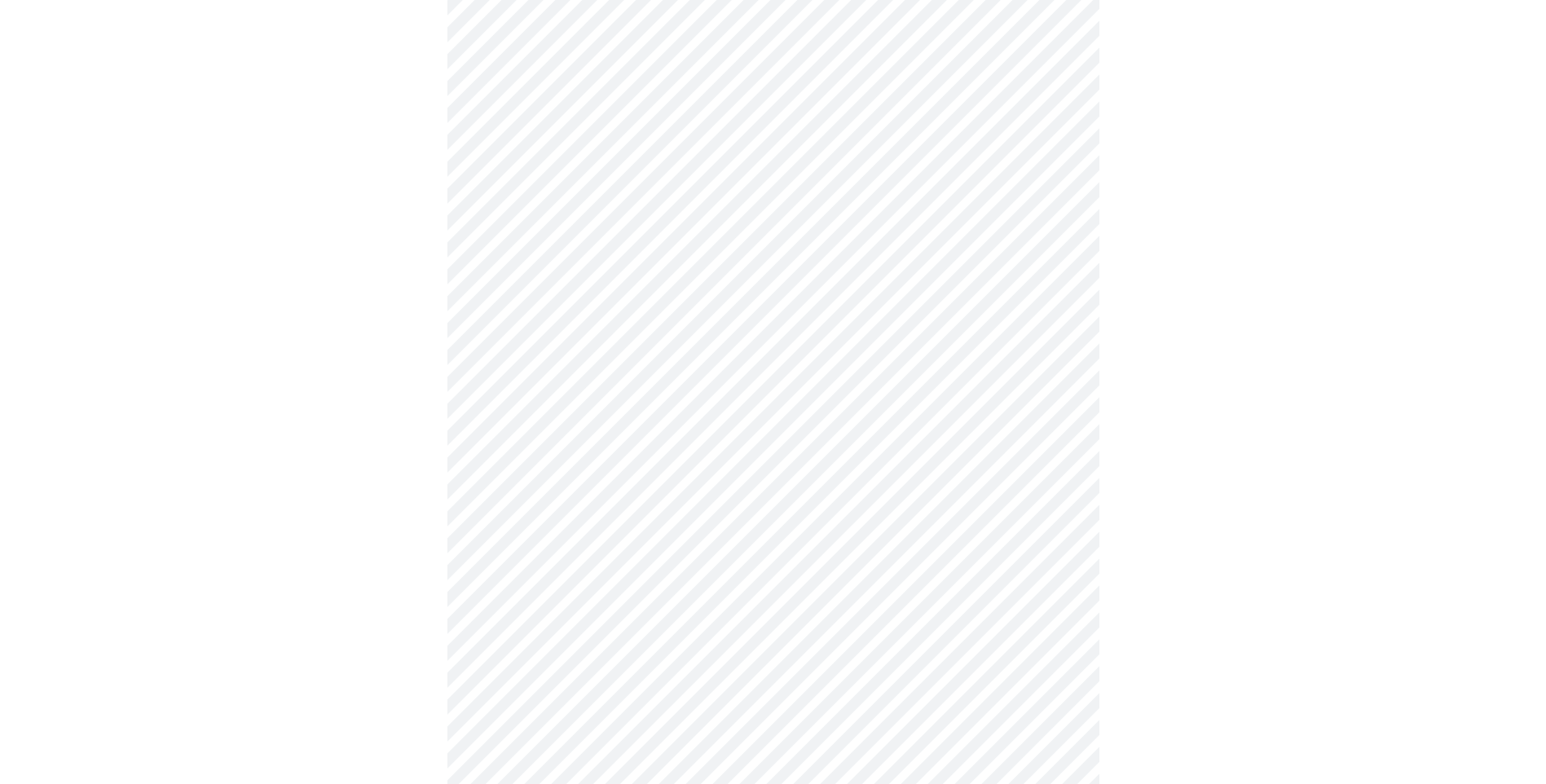
scroll to position [407, 0]
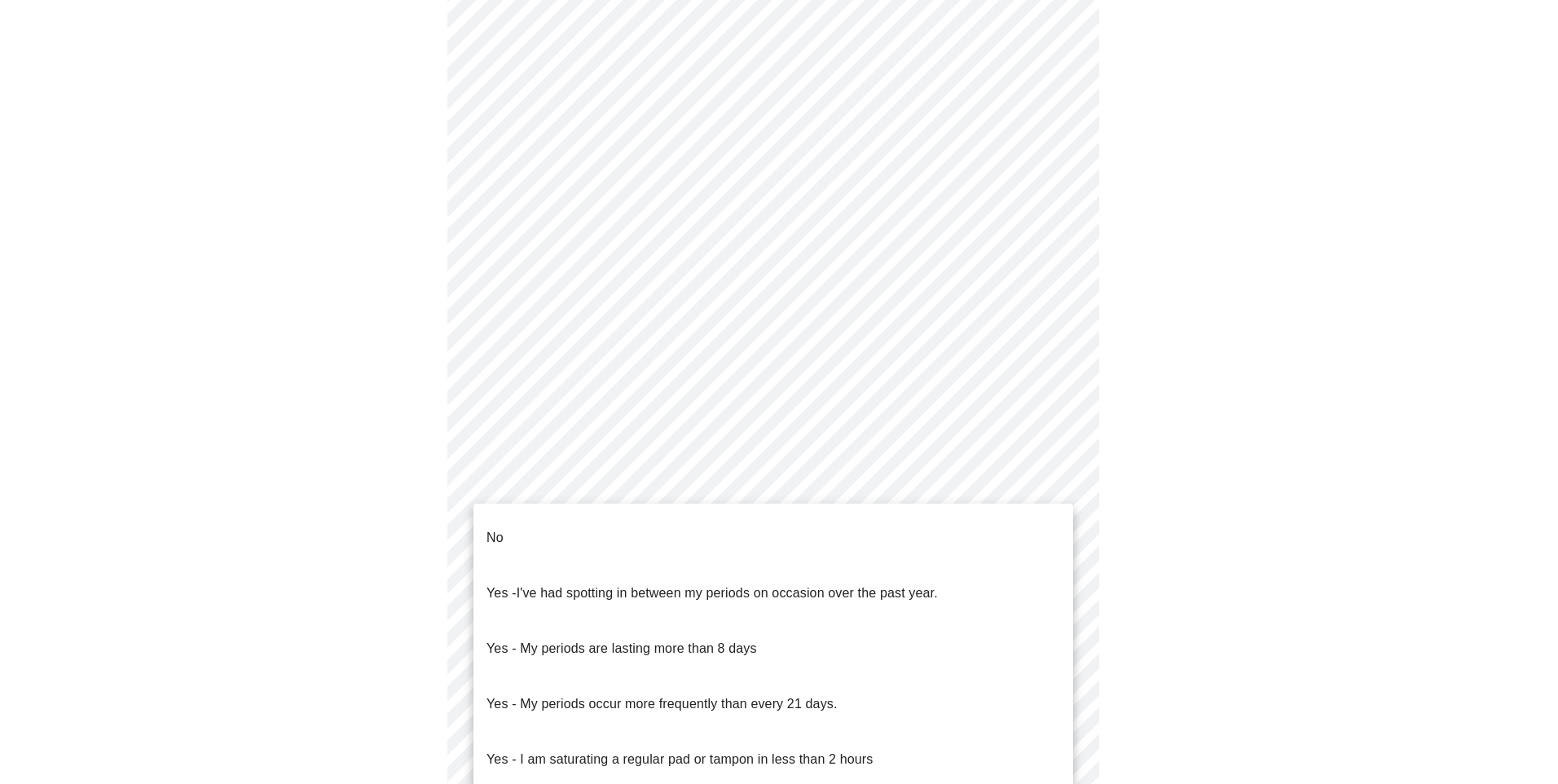
click at [1026, 520] on body "MyMenopauseRx Appointments Messaging Labs Uploads Medications Community Refer a…" at bounding box center [779, 370] width 1545 height 1542
click at [580, 537] on li "No" at bounding box center [773, 537] width 600 height 56
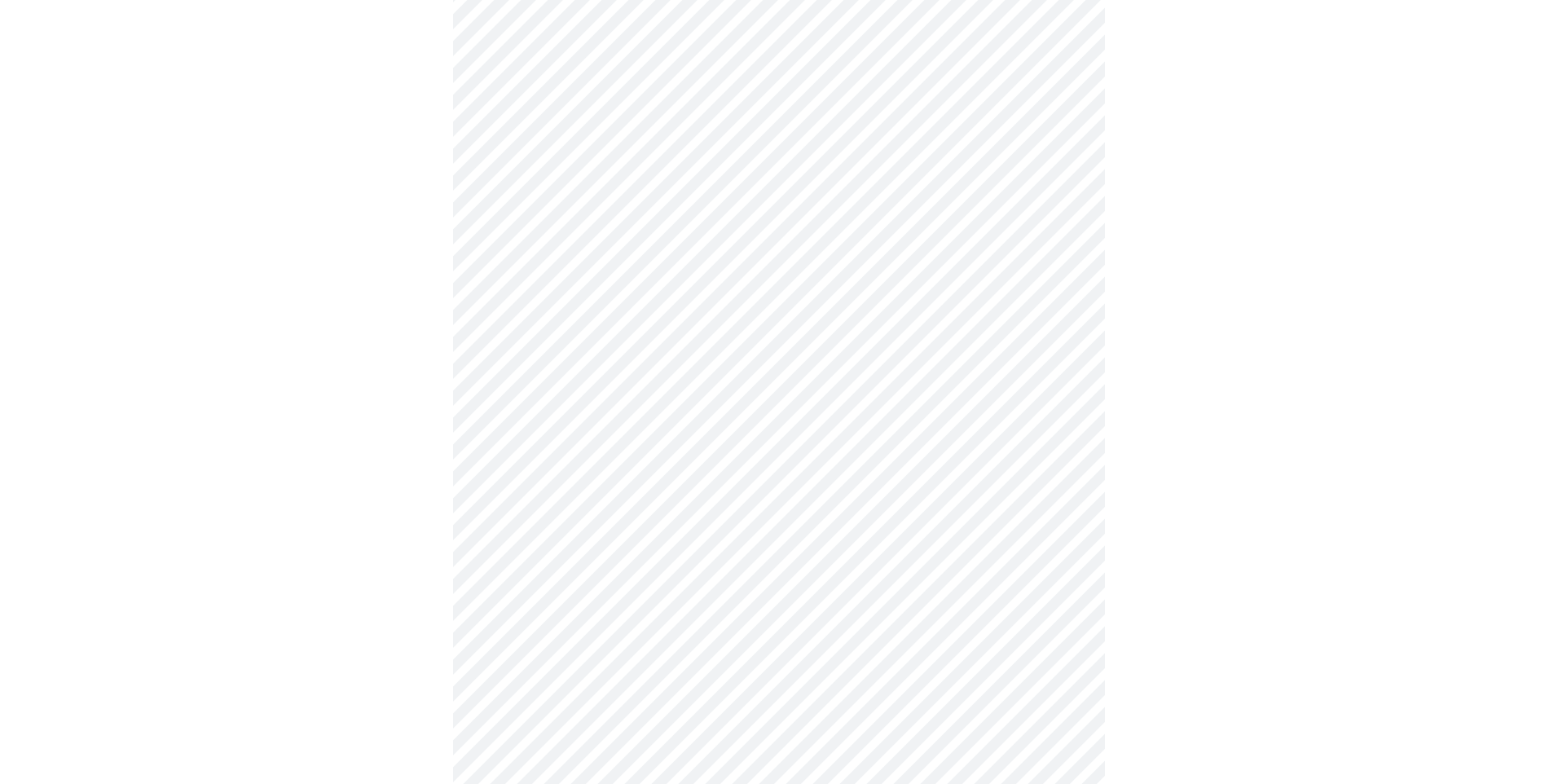
click at [637, 641] on body "MyMenopauseRx Appointments Messaging Labs Uploads Medications Community Refer a…" at bounding box center [779, 365] width 1545 height 1532
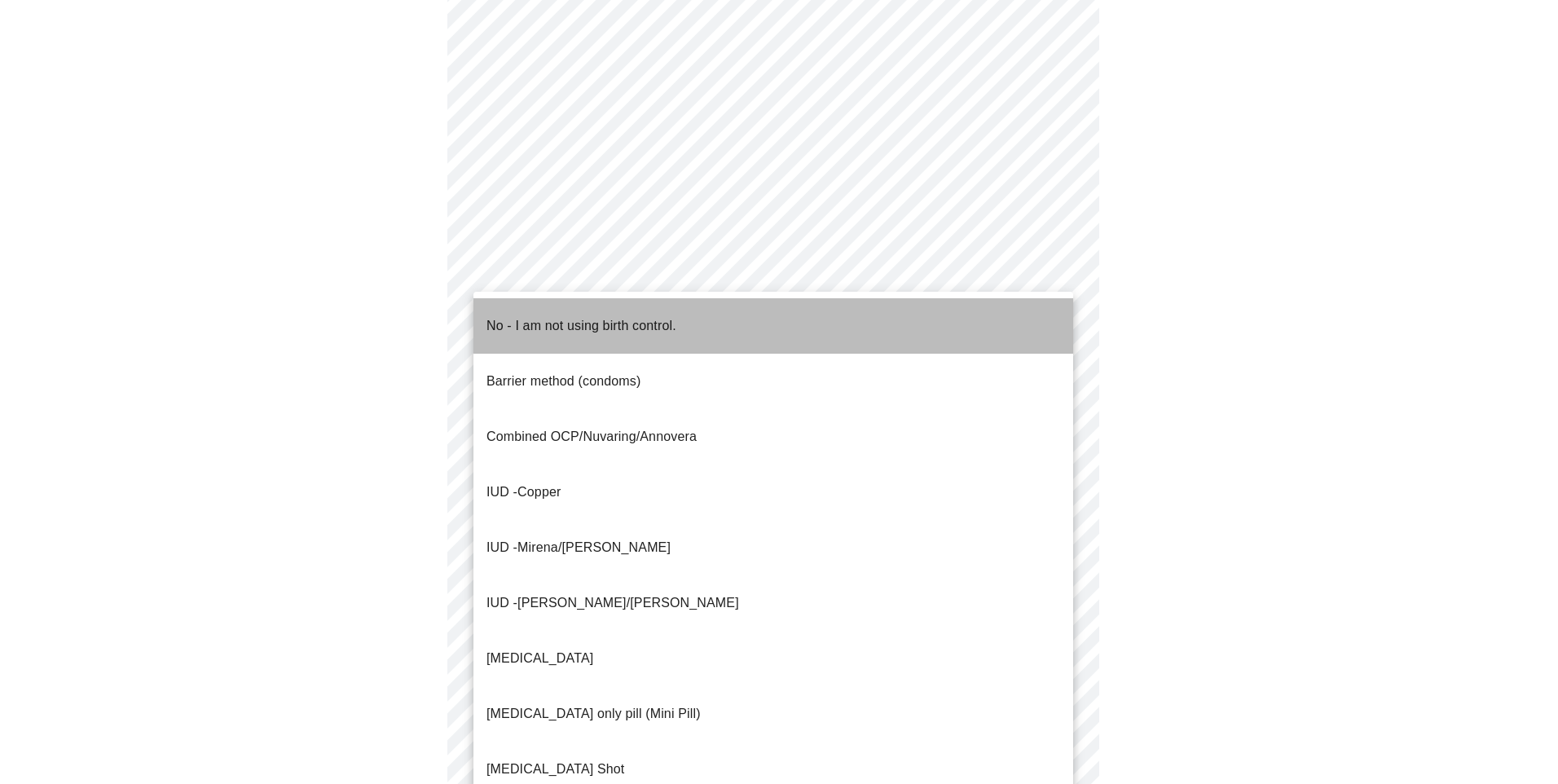
click at [536, 316] on p "No - I am not using birth control." at bounding box center [581, 326] width 190 height 20
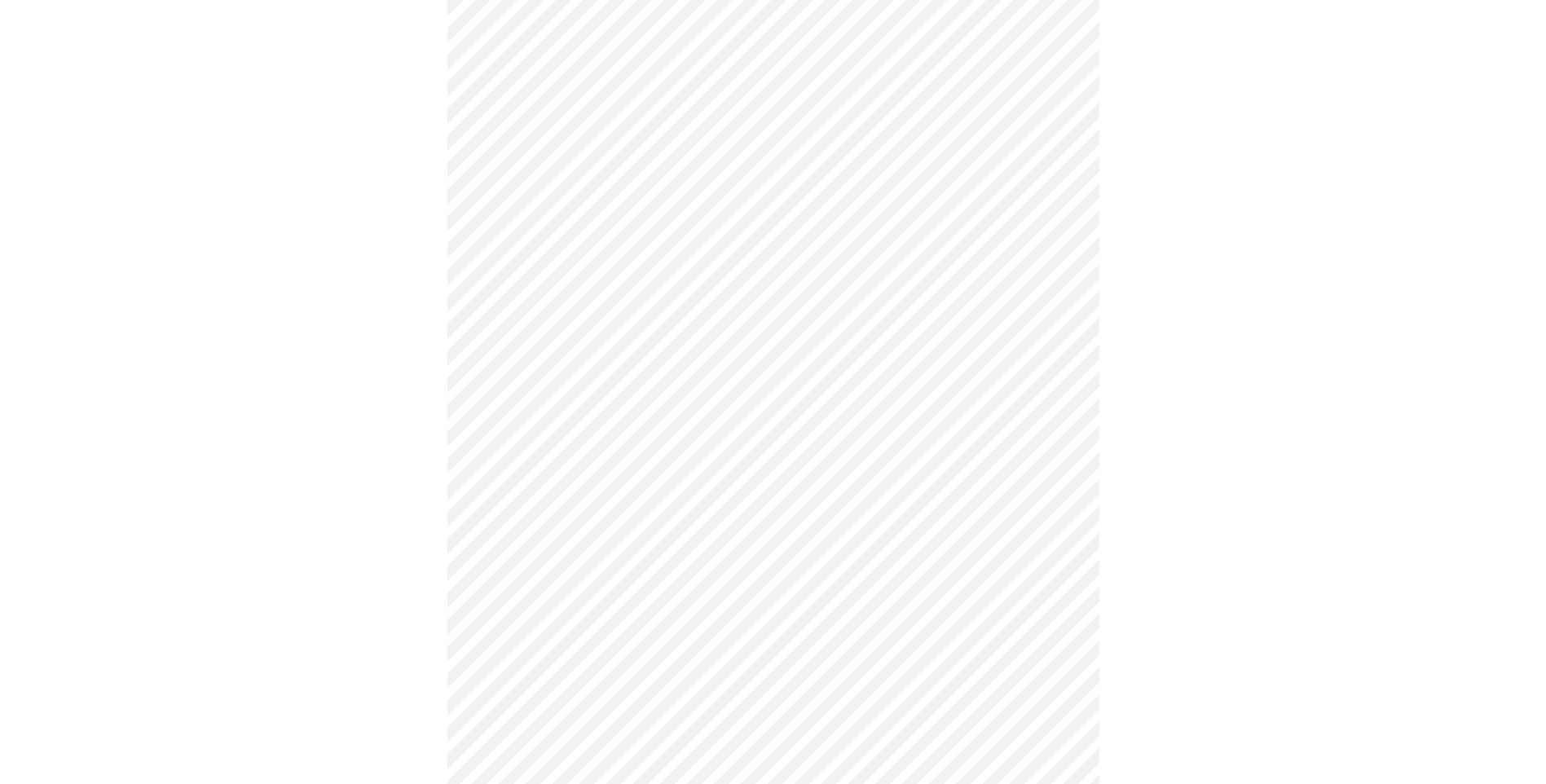
scroll to position [652, 0]
click at [546, 515] on body "MyMenopauseRx Appointments Messaging Labs Uploads Medications Community Refer a…" at bounding box center [773, 116] width 1533 height 1523
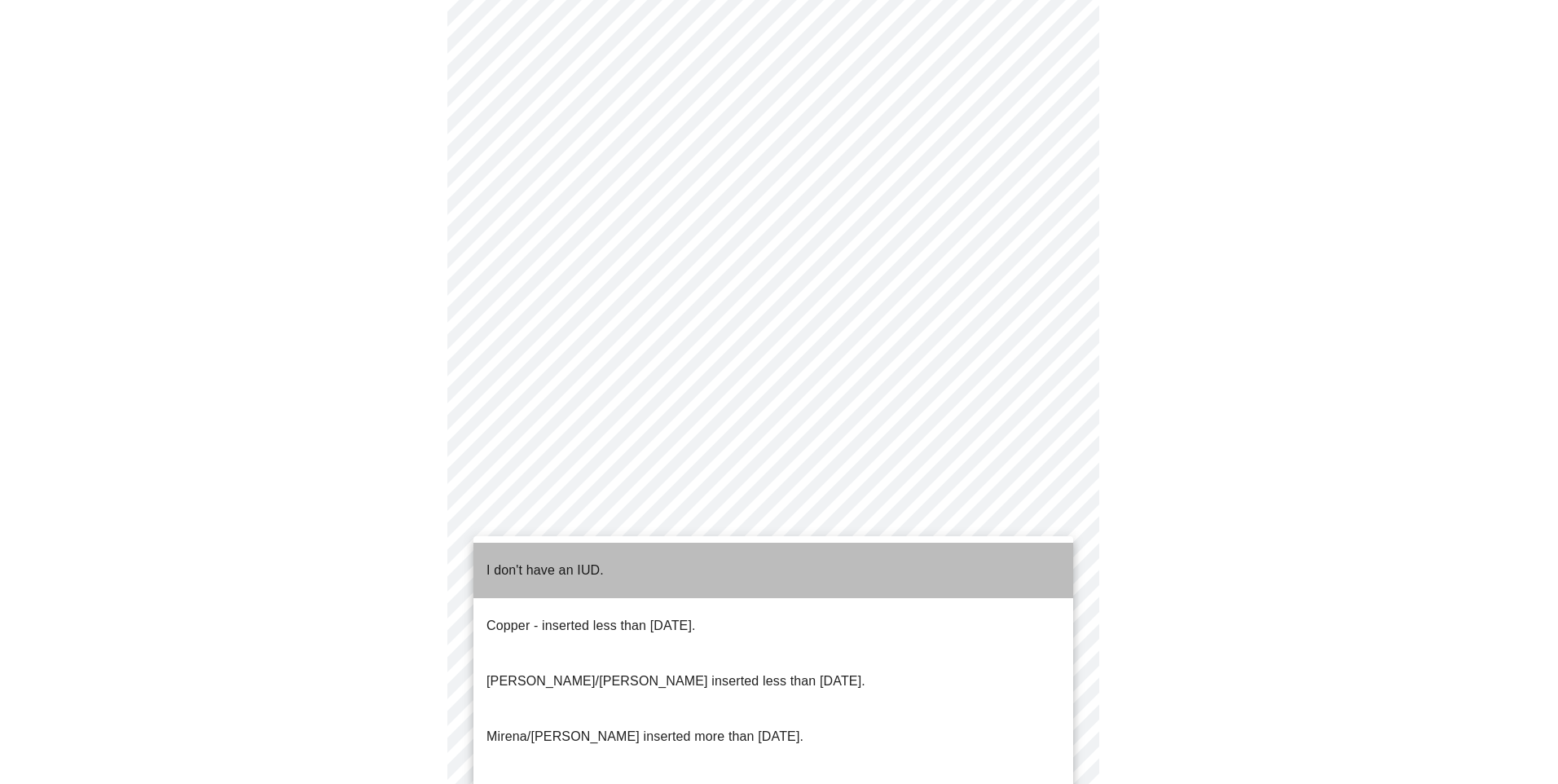
click at [538, 561] on p "I don't have an IUD." at bounding box center [545, 570] width 117 height 20
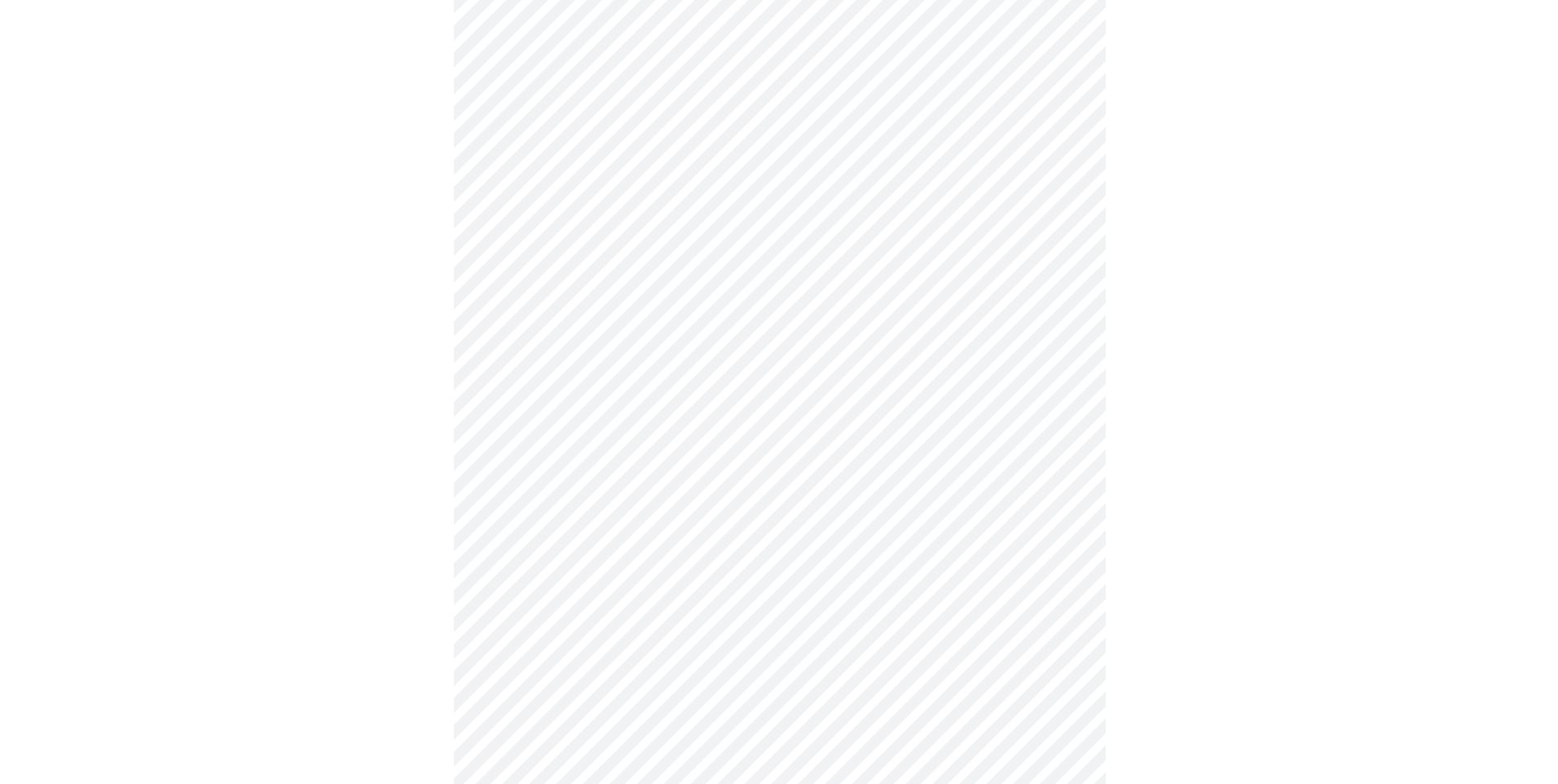
scroll to position [729, 0]
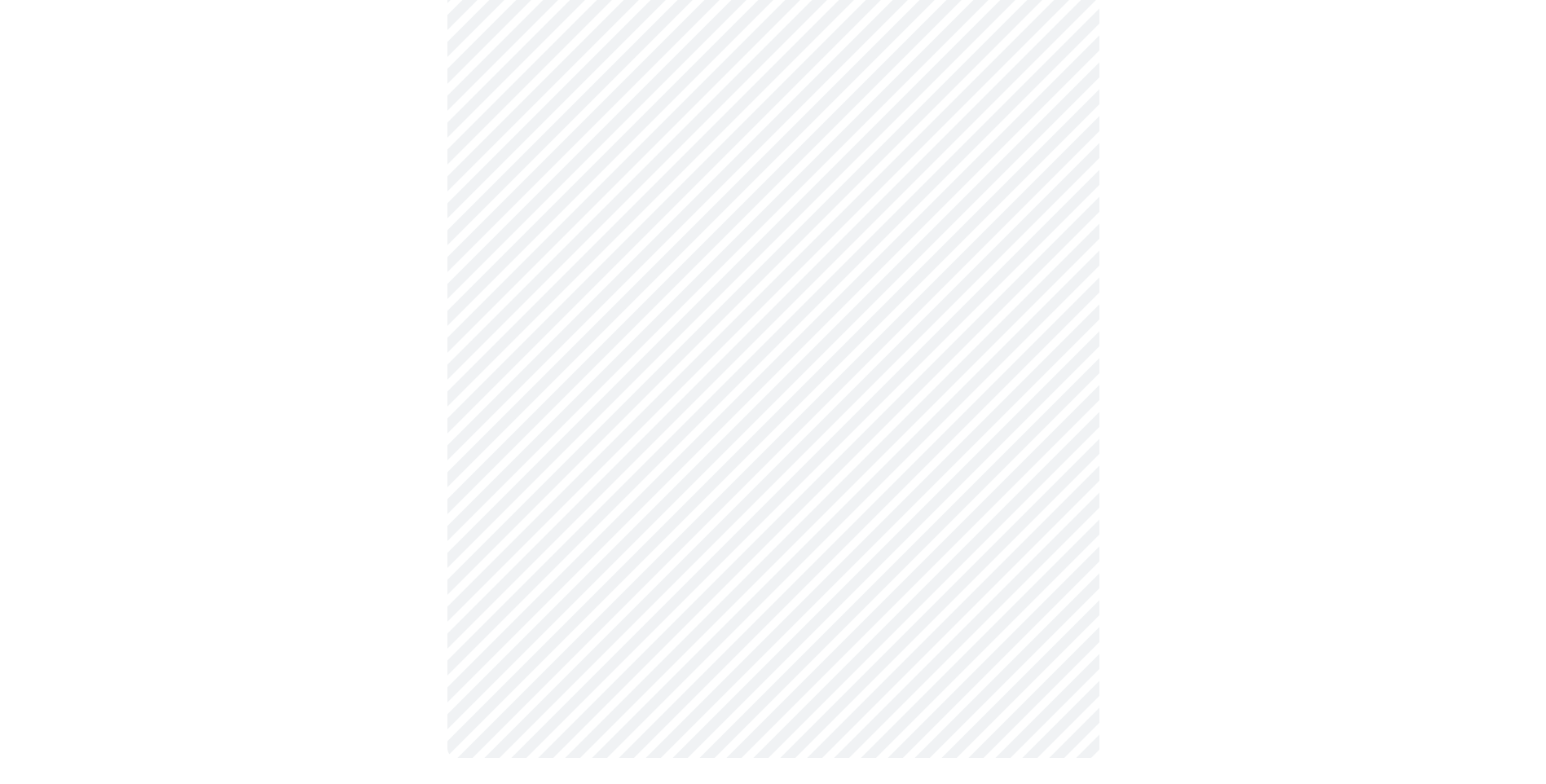
click at [627, 549] on body "MyMenopauseRx Appointments Messaging Labs Uploads Medications Community Refer a…" at bounding box center [773, 34] width 1533 height 1513
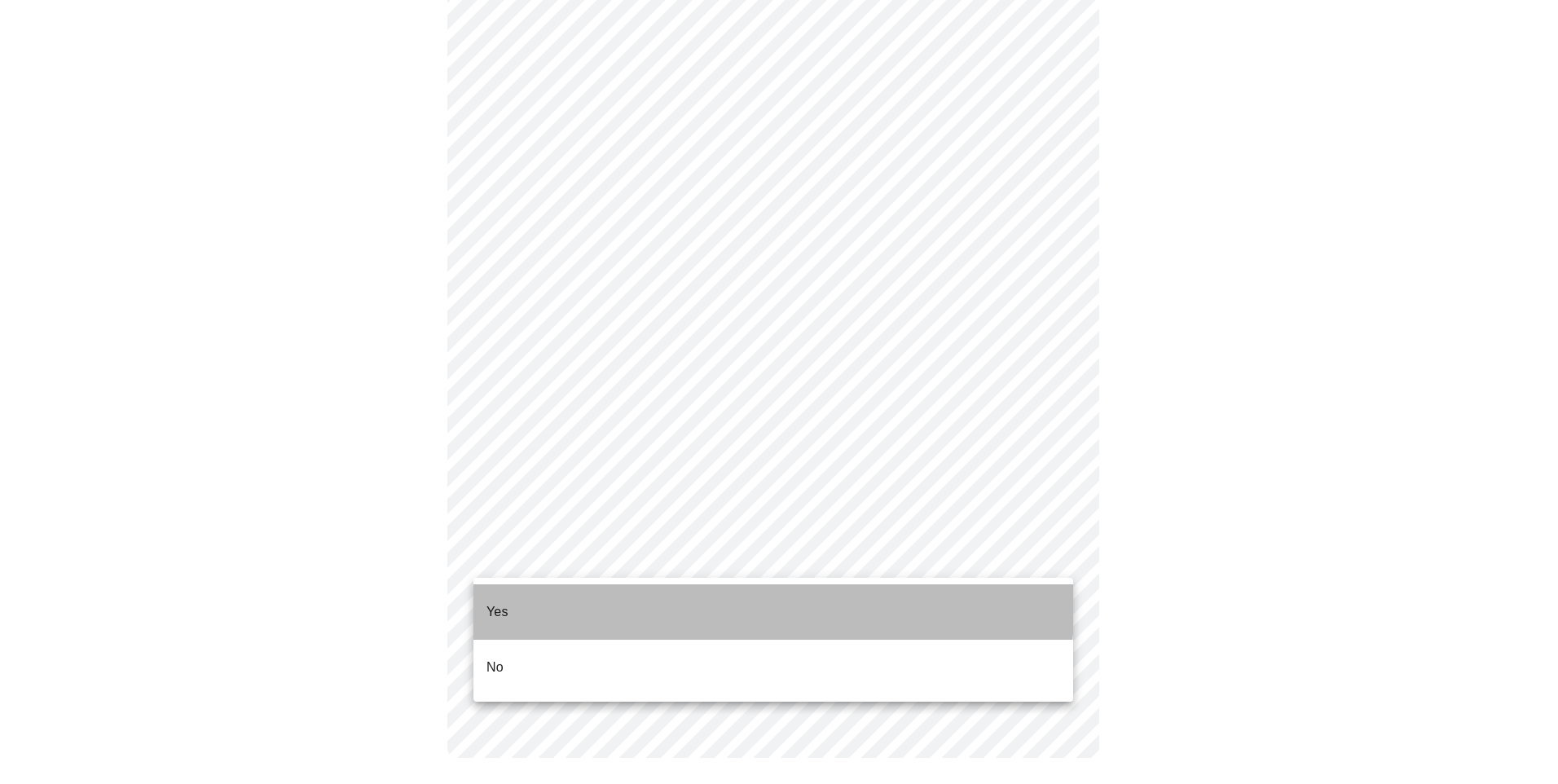
click at [520, 590] on li "Yes" at bounding box center [773, 612] width 600 height 56
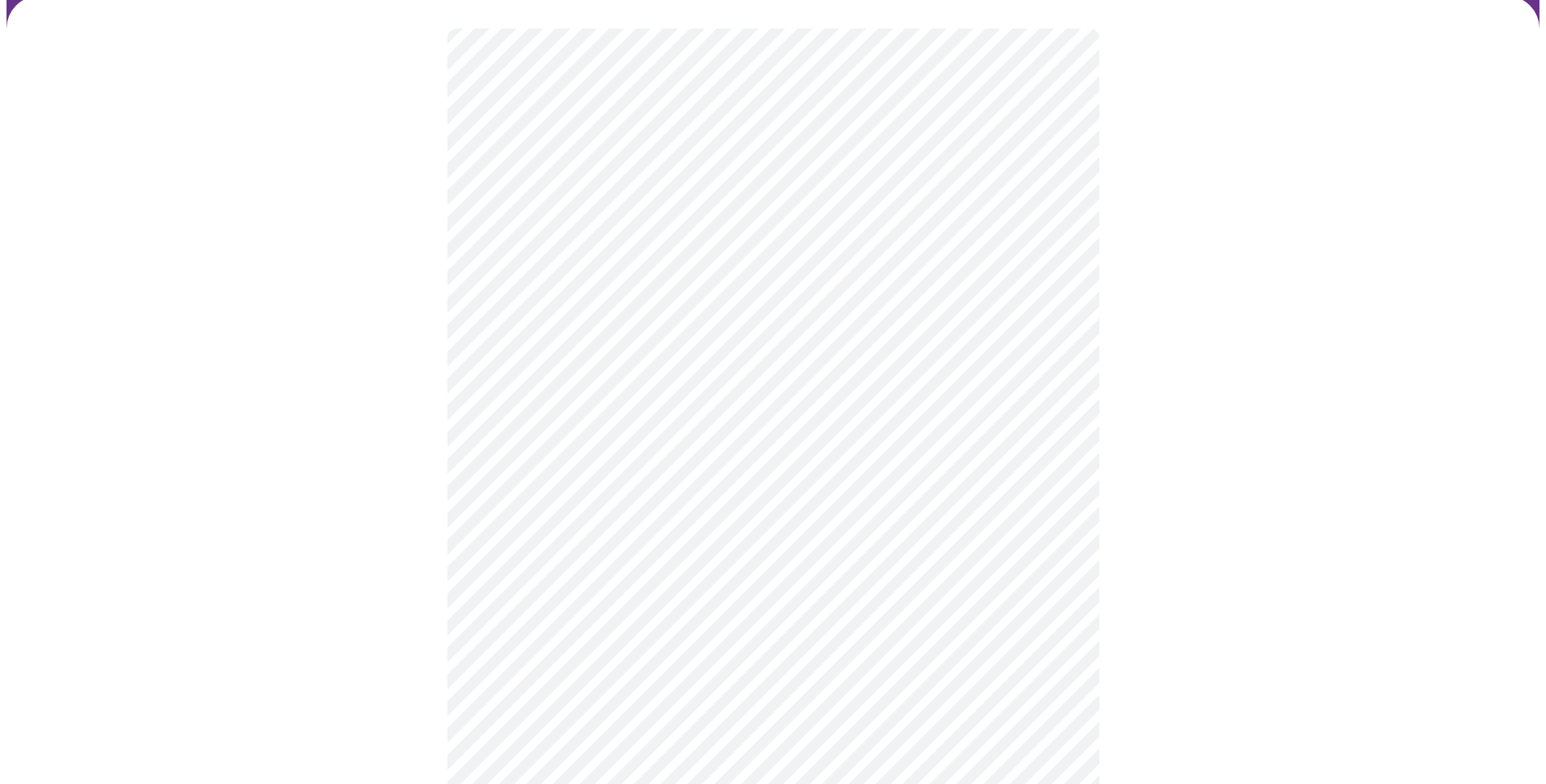
scroll to position [163, 0]
click at [1040, 406] on body "MyMenopauseRx Appointments Messaging Labs Uploads Medications Community Refer a…" at bounding box center [773, 445] width 1533 height 1204
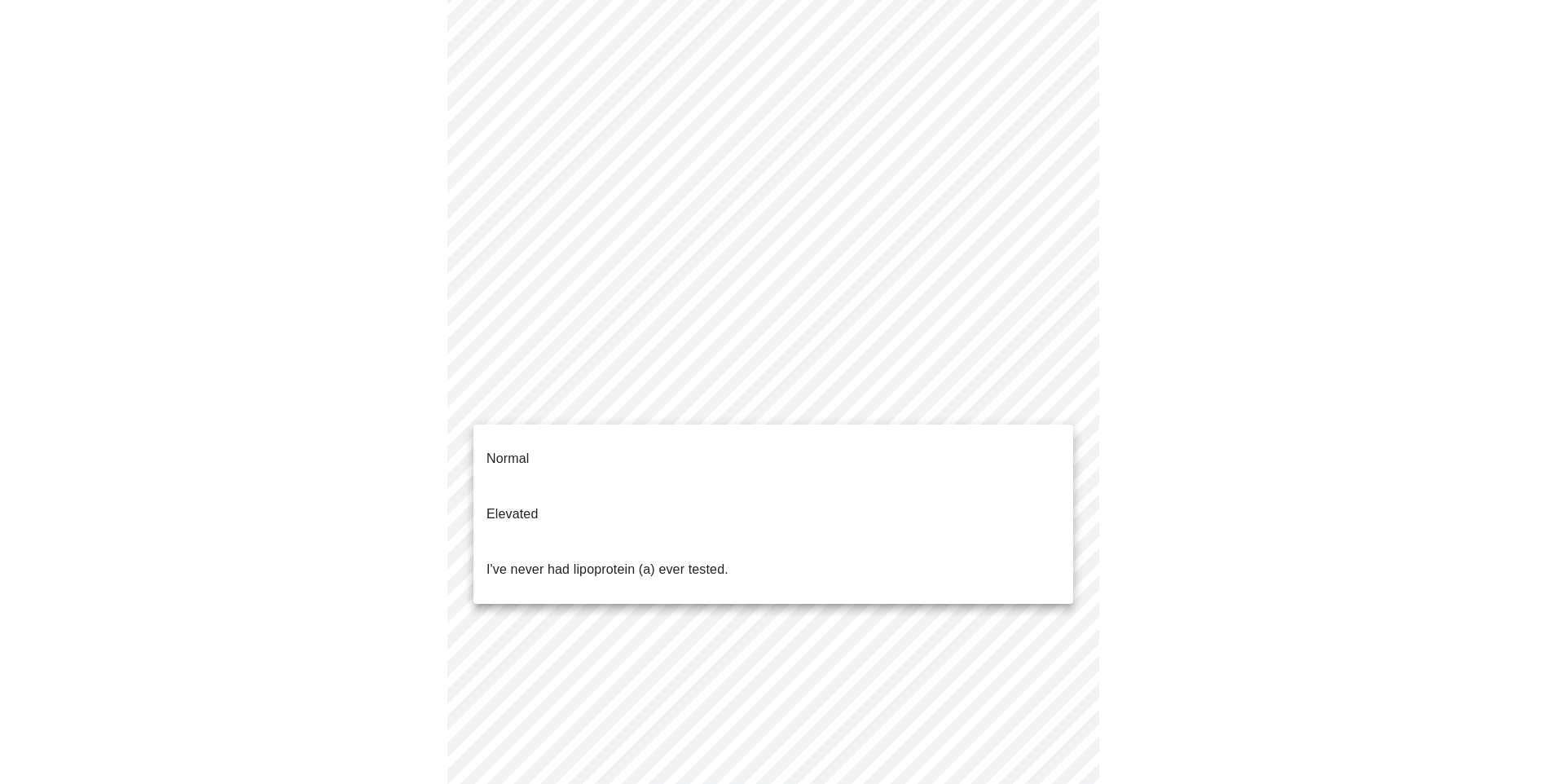
click at [529, 547] on span "I've never had lipoprotein (a) ever tested." at bounding box center [607, 570] width 242 height 46
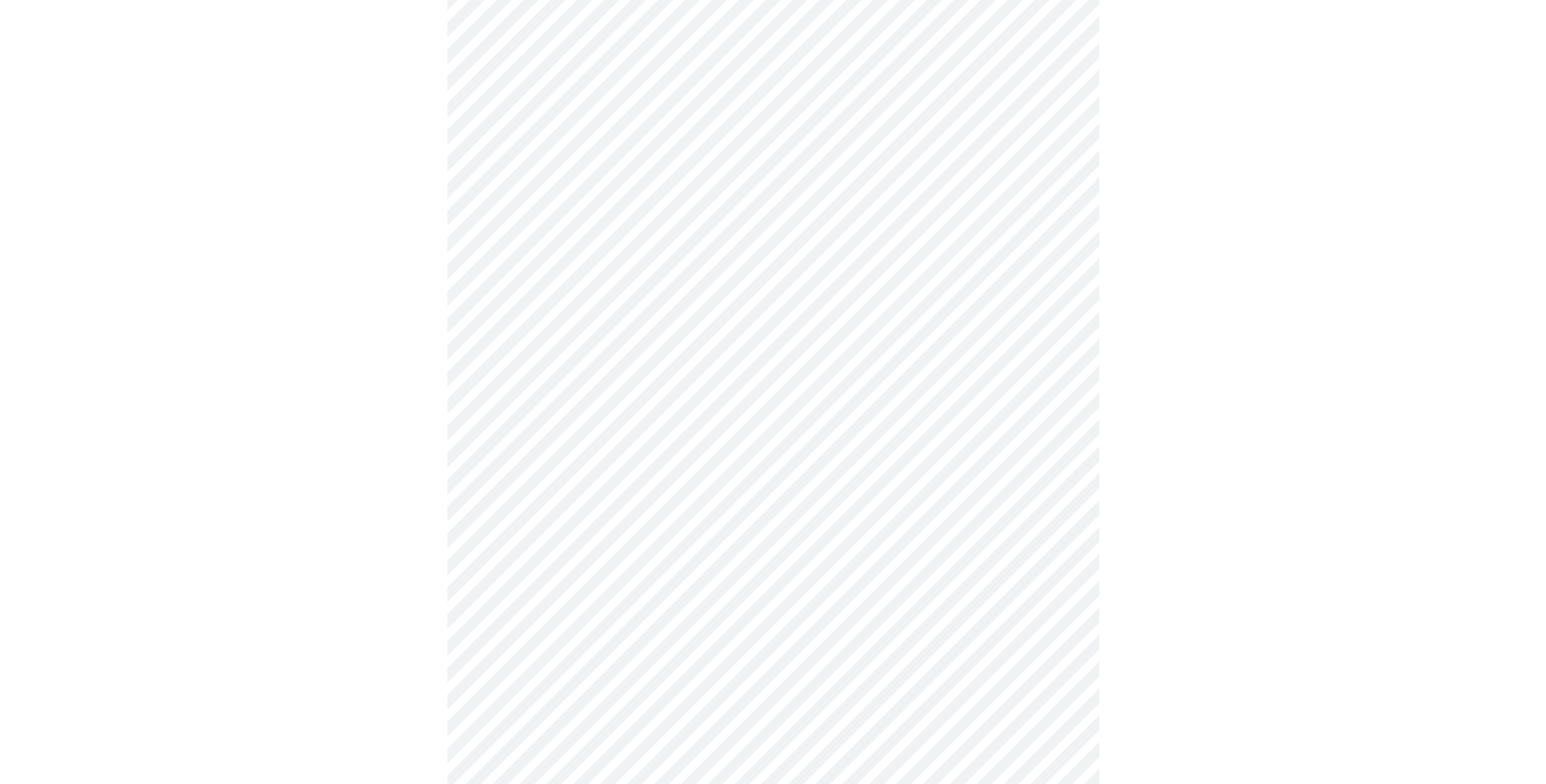
scroll to position [4155, 0]
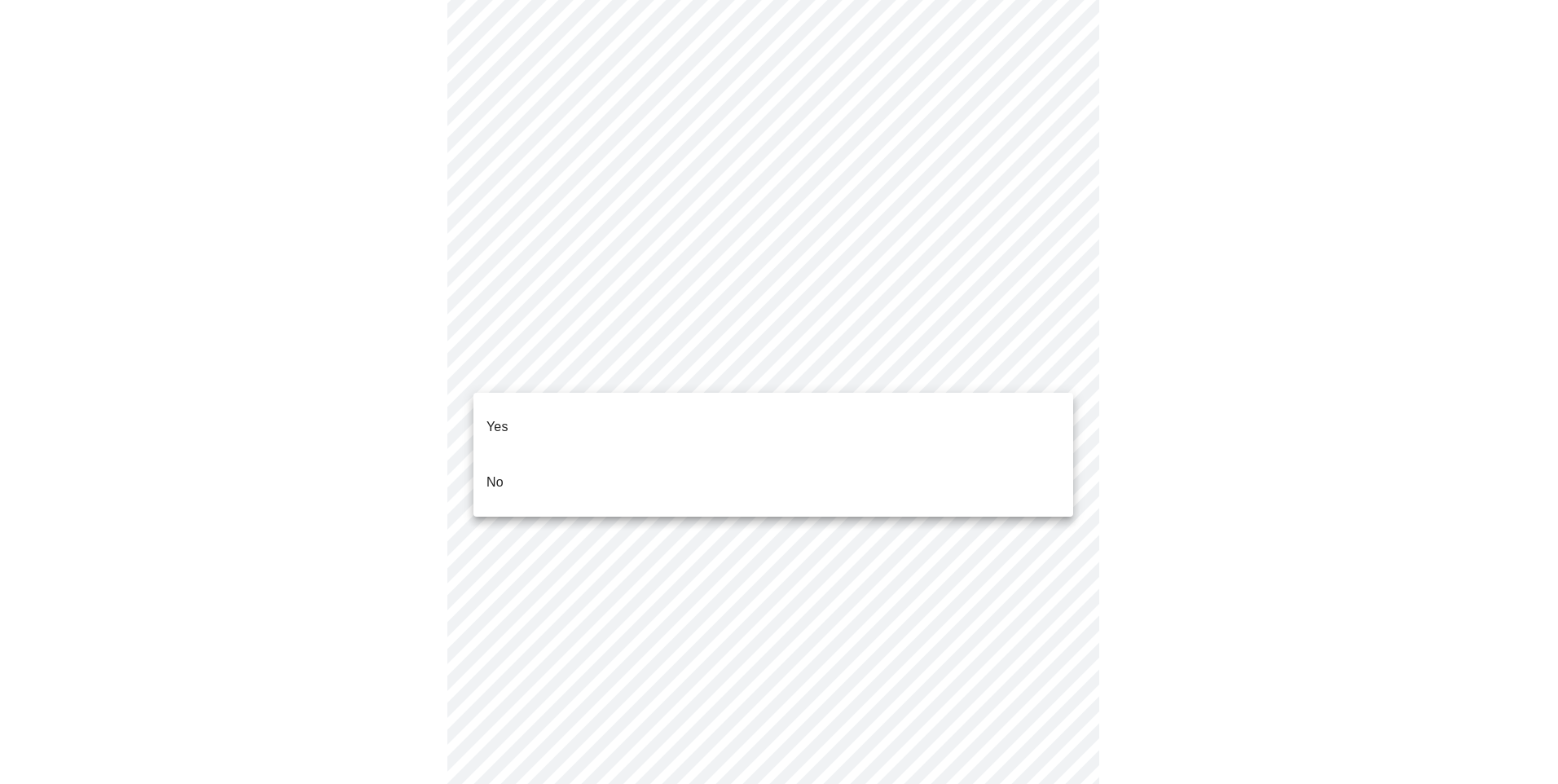
click at [566, 455] on li "No" at bounding box center [773, 483] width 600 height 56
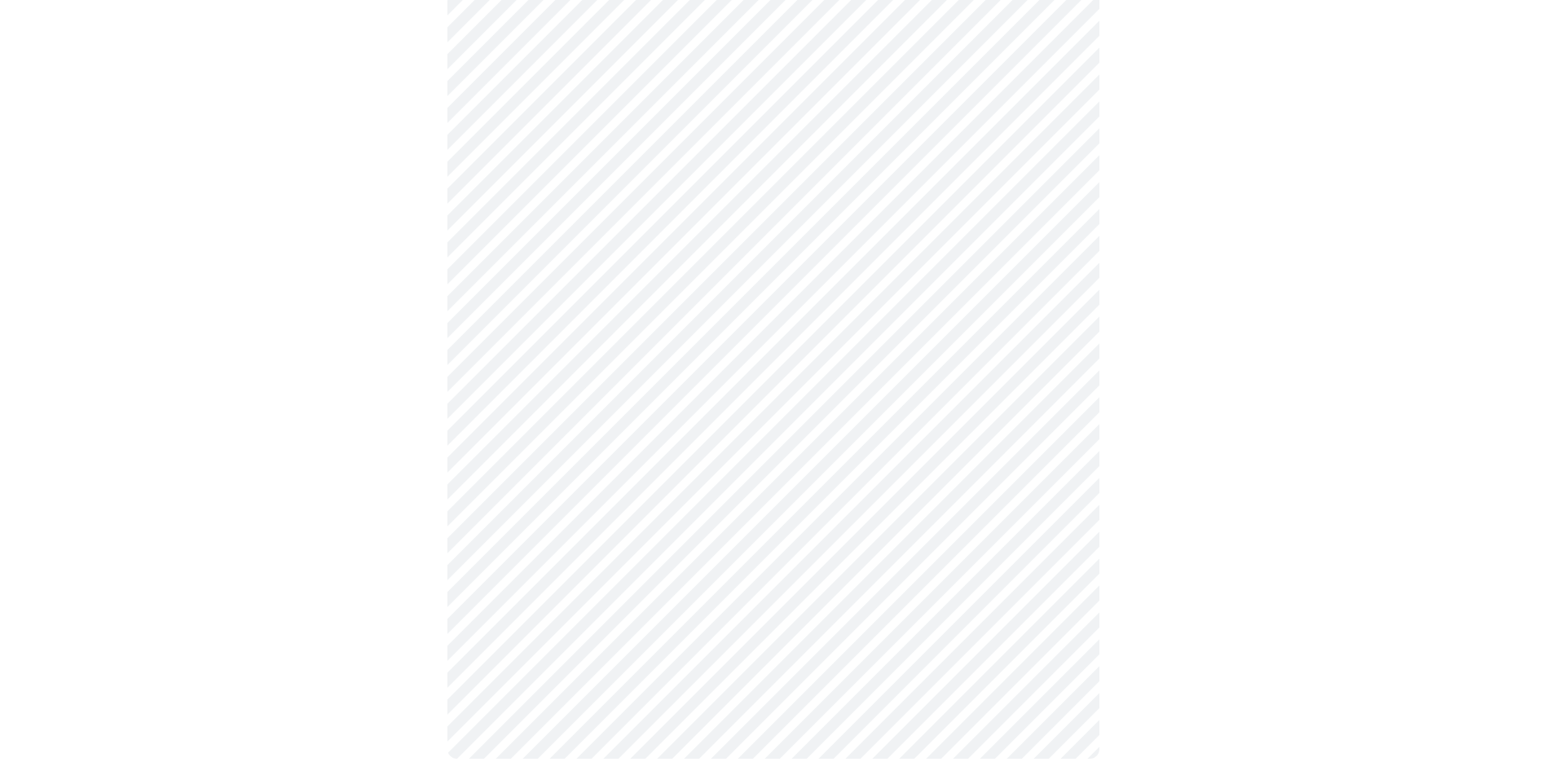
scroll to position [476, 0]
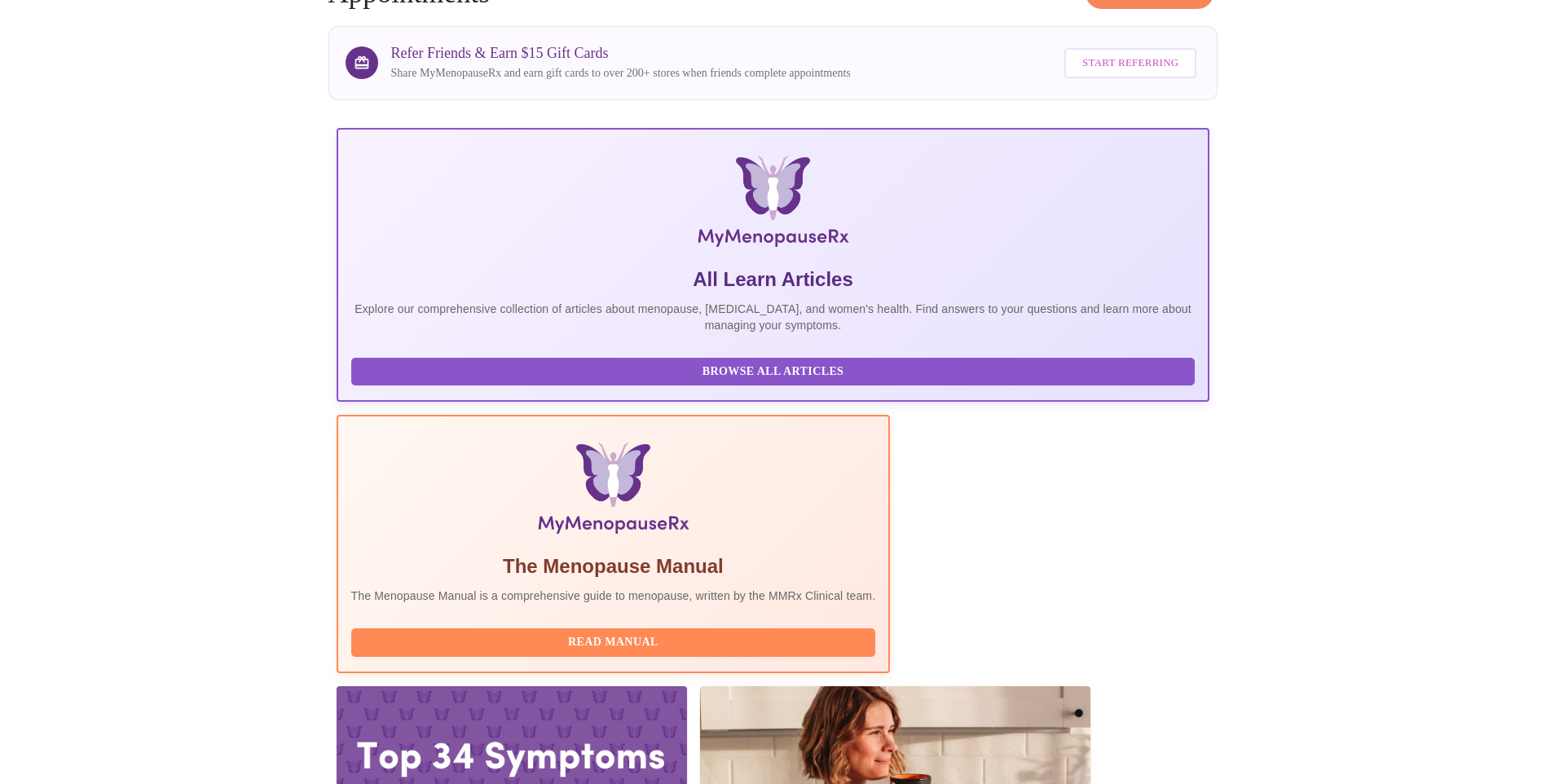
scroll to position [163, 0]
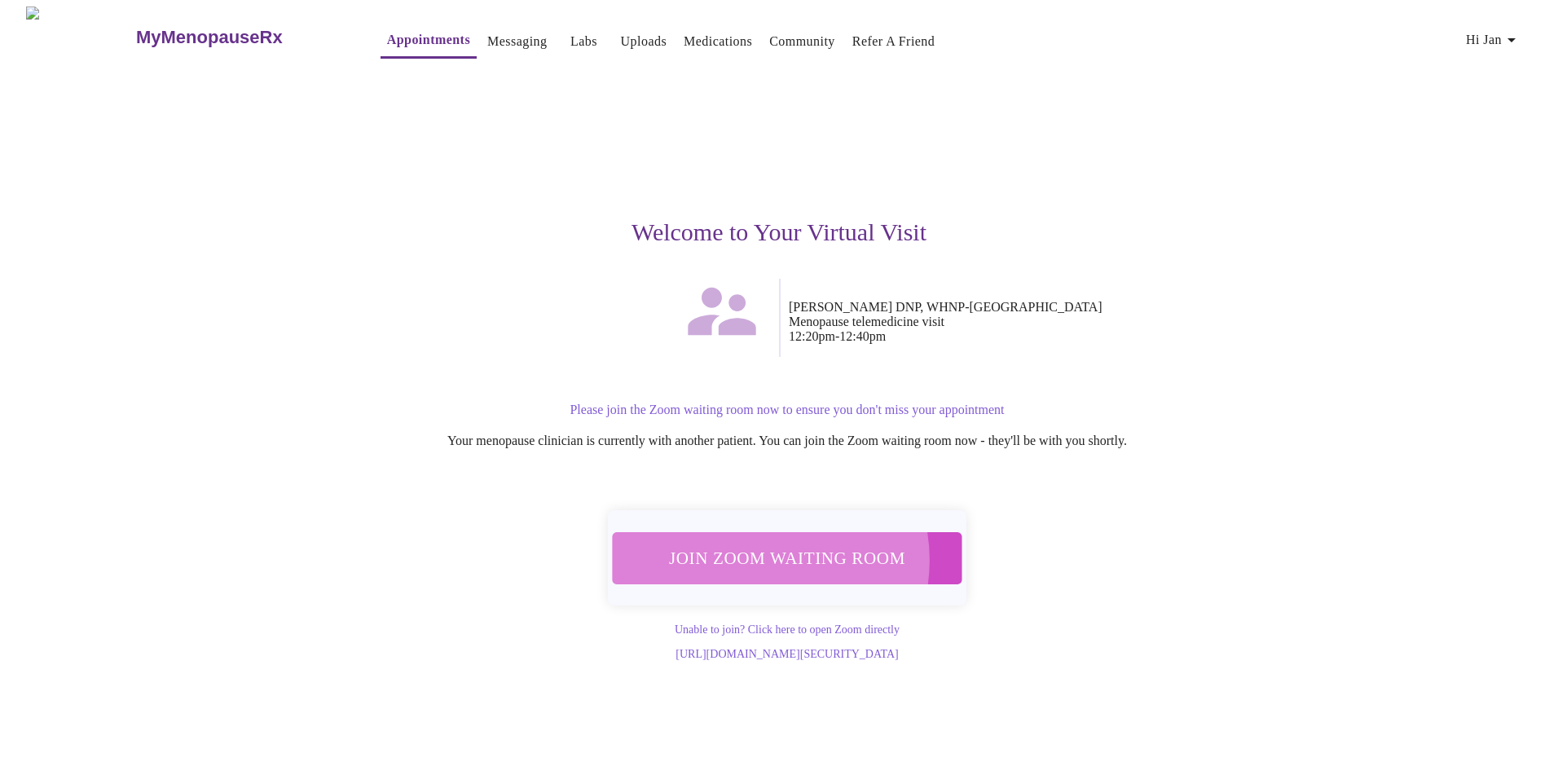
click at [762, 550] on span "Join Zoom Waiting Room" at bounding box center [787, 557] width 307 height 30
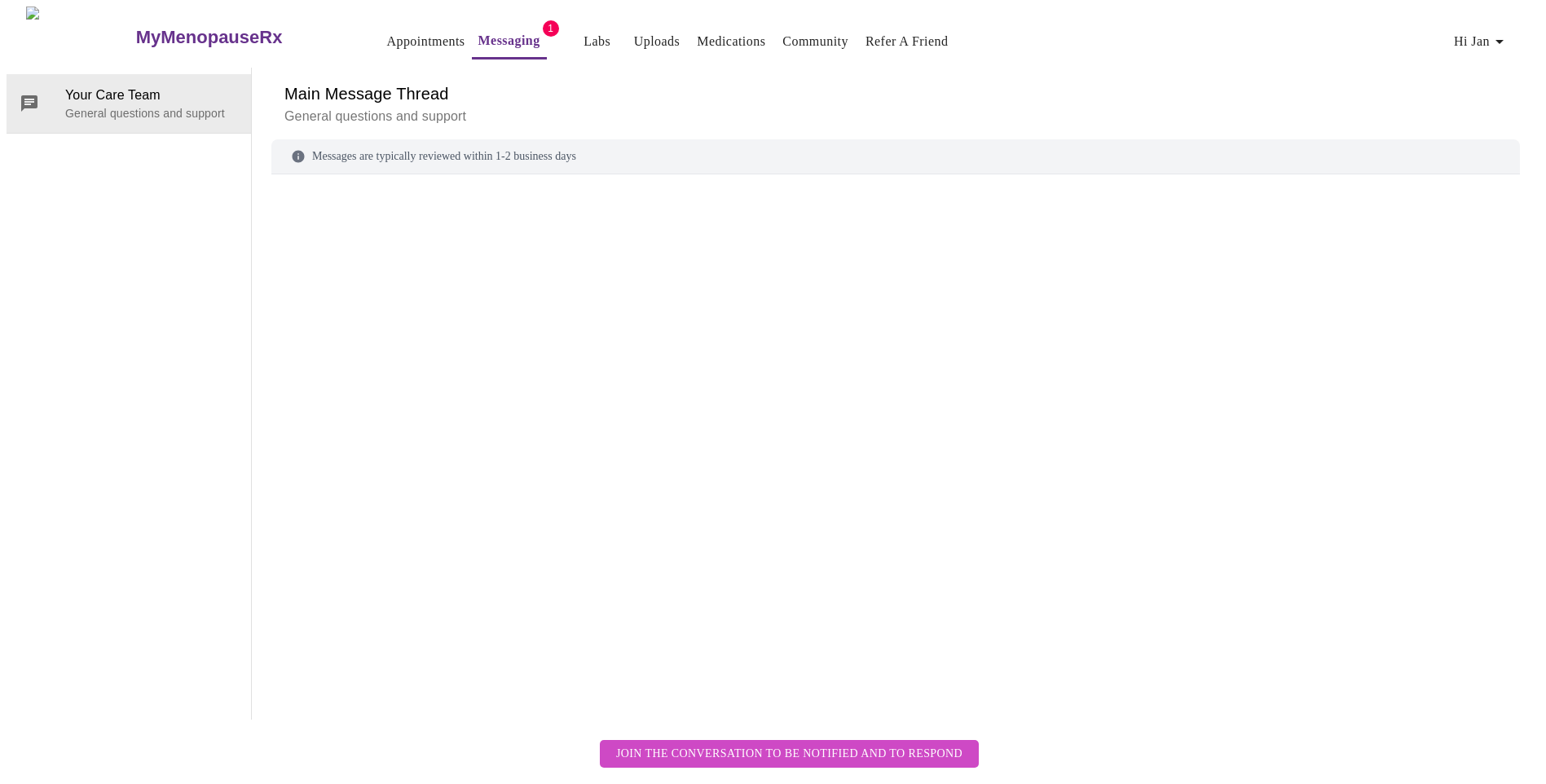
scroll to position [61, 0]
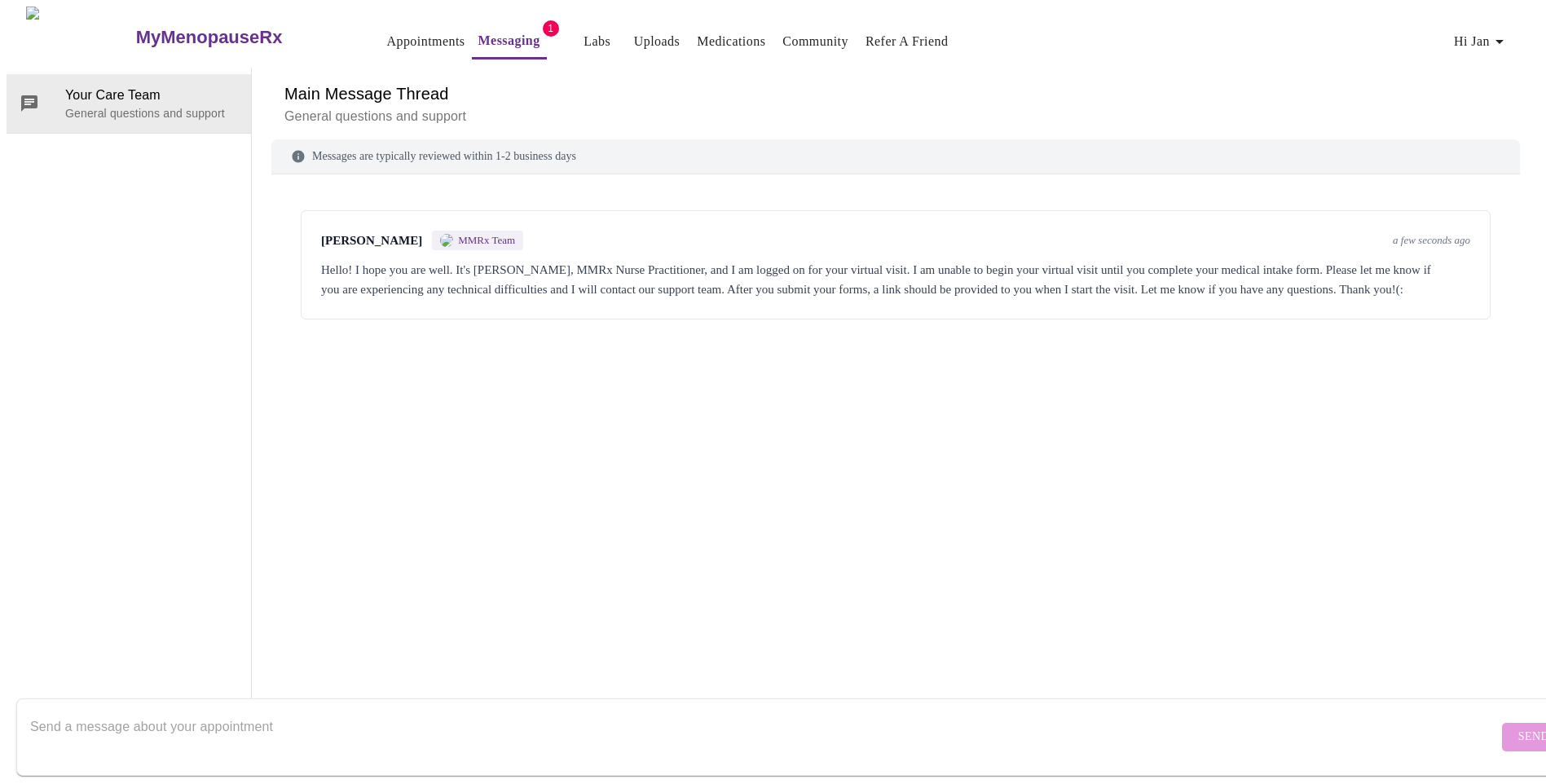
click at [268, 710] on textarea "Send a message about your appointment" at bounding box center [764, 736] width 1468 height 52
type textarea "finishing up the forms now! 1 MINUTE PLEASE'"
click at [1518, 727] on span "Send" at bounding box center [1534, 736] width 31 height 20
click at [279, 710] on textarea "Send a message about your appointment" at bounding box center [764, 736] width 1468 height 52
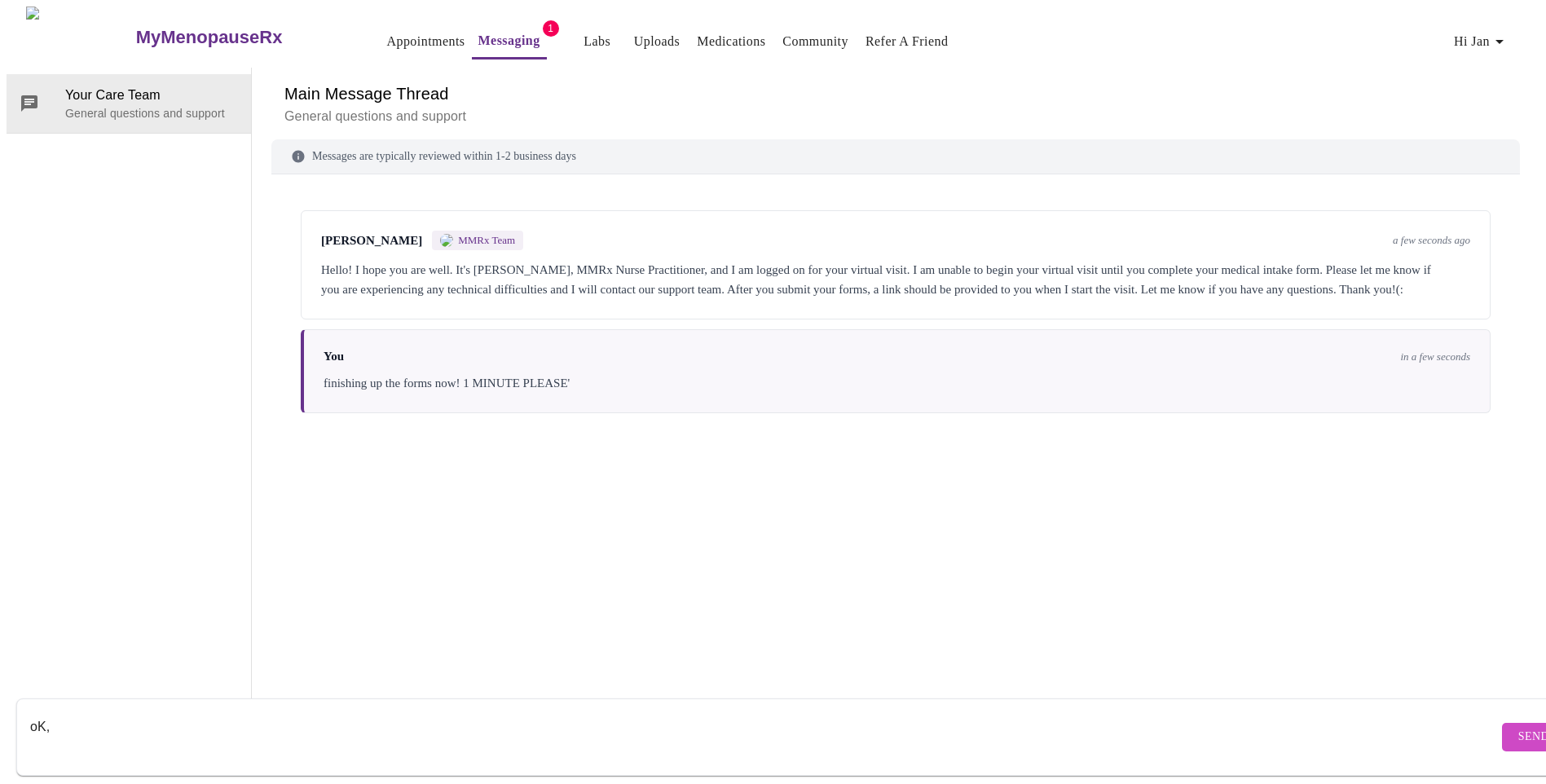
drag, startPoint x: 142, startPoint y: 721, endPoint x: 85, endPoint y: 721, distance: 57.0
click at [141, 721] on textarea "oK," at bounding box center [764, 736] width 1468 height 52
type textarea "o"
type textarea "I have joined'"
drag, startPoint x: 1486, startPoint y: 721, endPoint x: 1027, endPoint y: 706, distance: 459.2
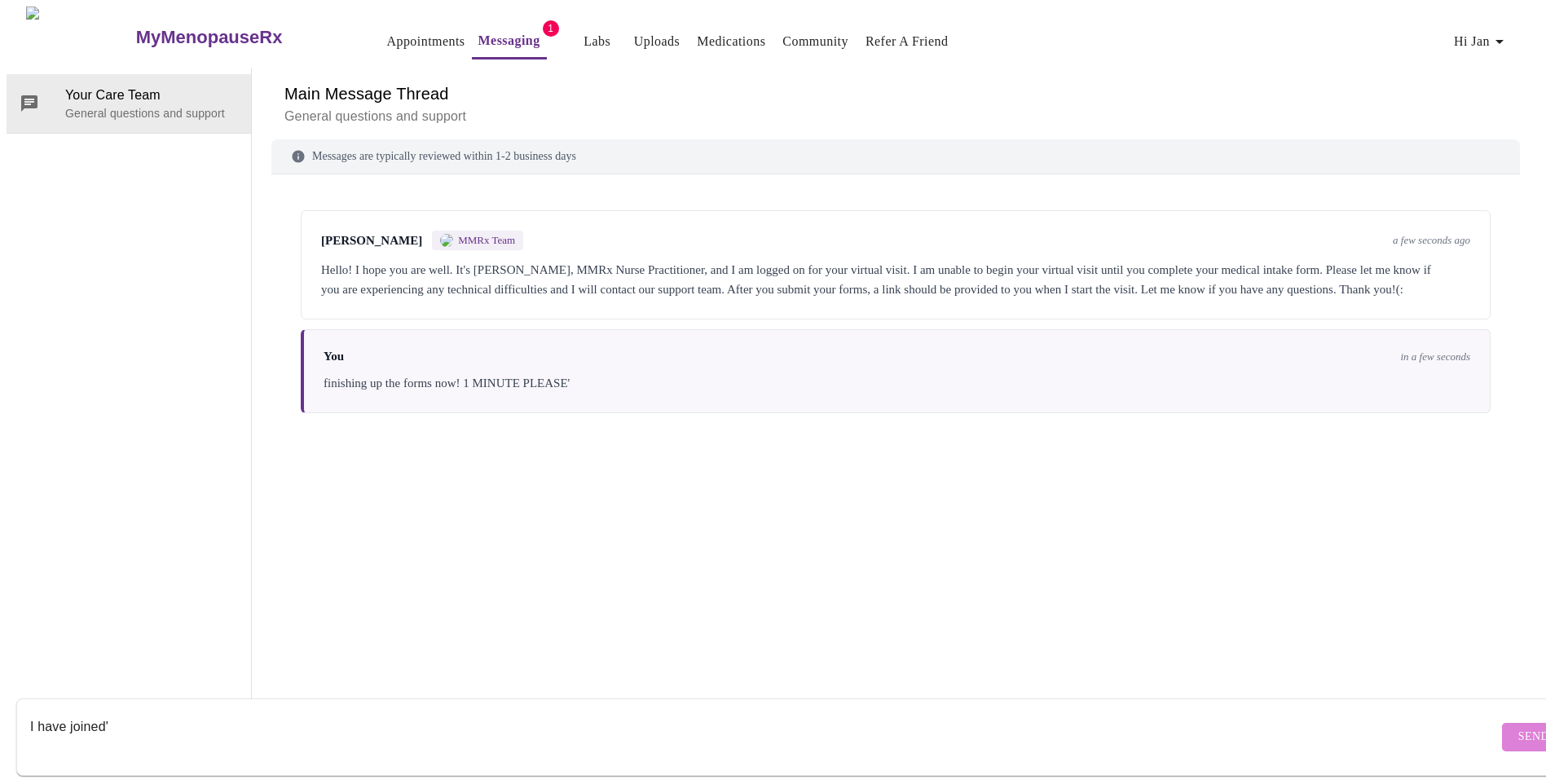
click at [1518, 727] on span "Send" at bounding box center [1534, 736] width 31 height 20
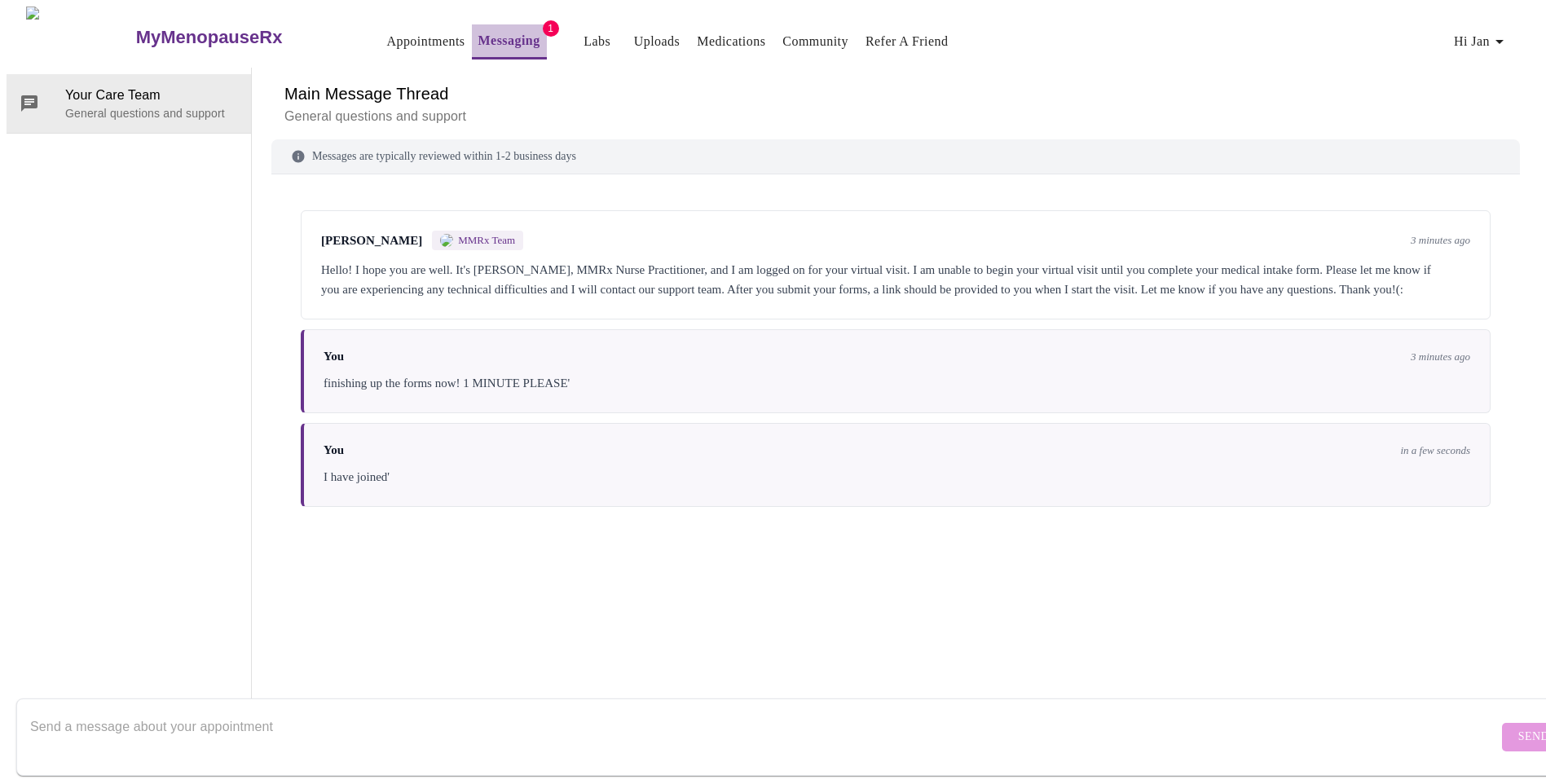
click at [479, 33] on link "Messaging" at bounding box center [509, 41] width 62 height 23
click at [386, 34] on link "Appointments" at bounding box center [426, 42] width 78 height 23
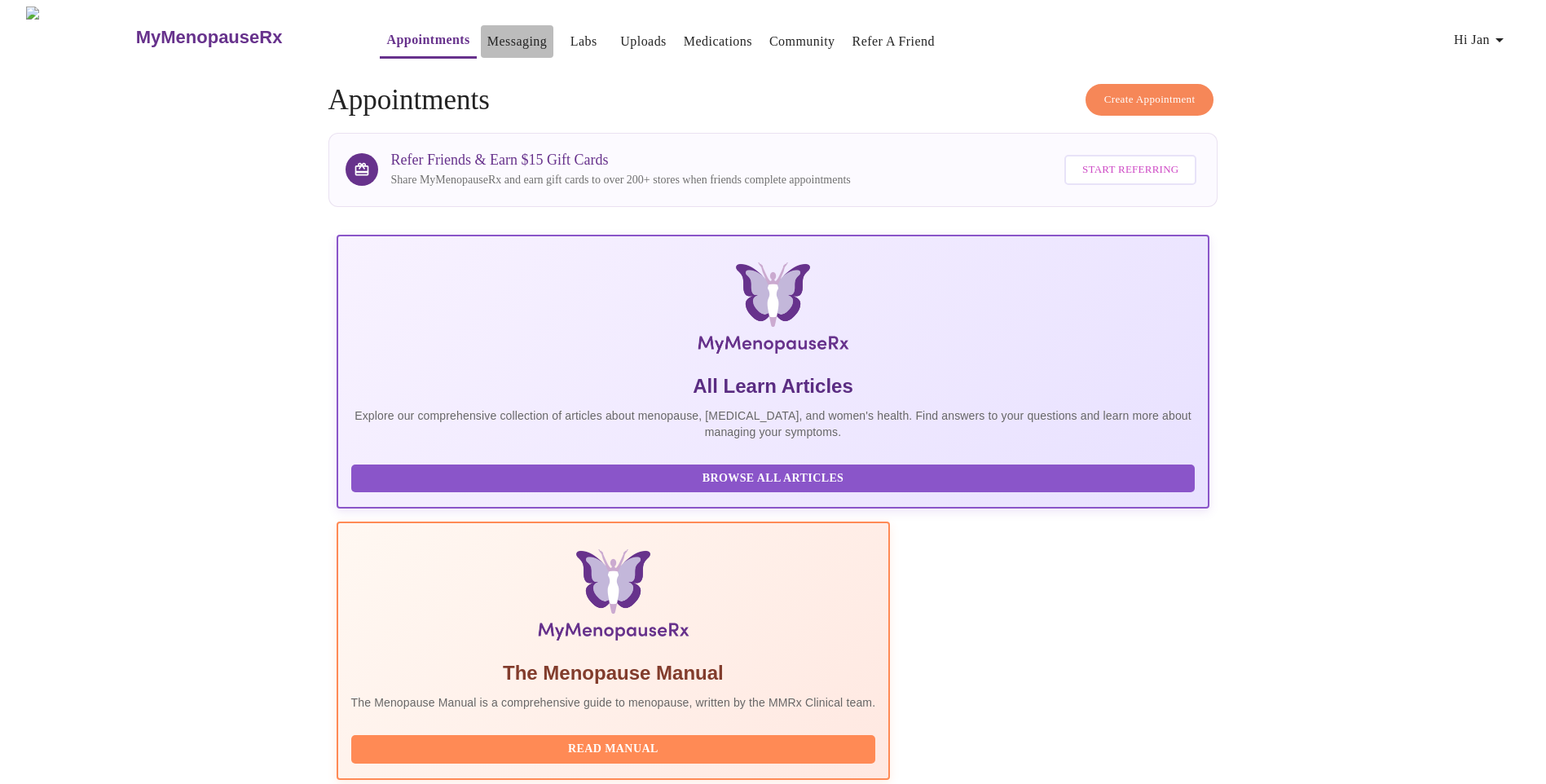
click at [487, 30] on link "Messaging" at bounding box center [517, 42] width 60 height 23
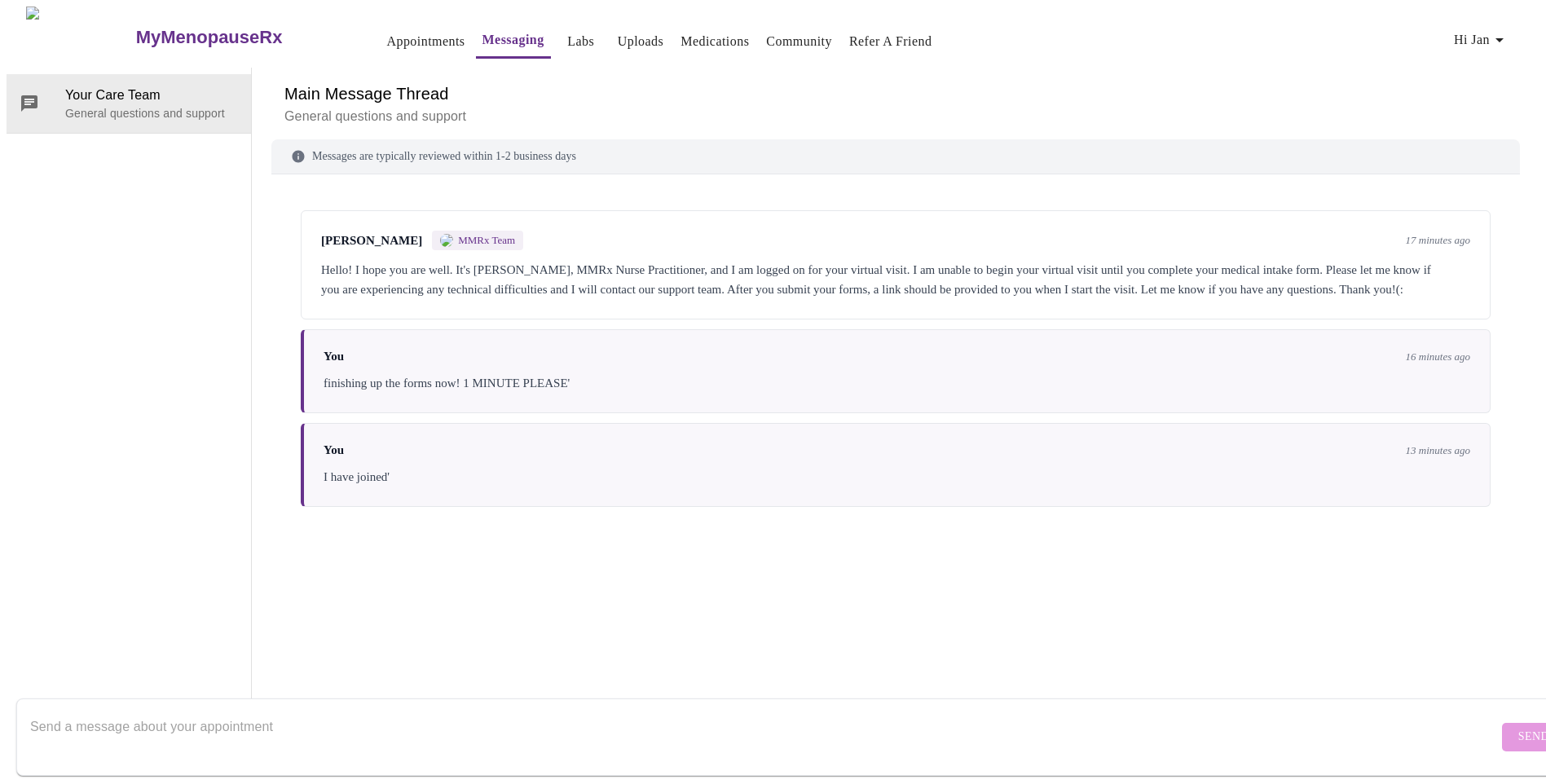
click at [618, 36] on link "Uploads" at bounding box center [640, 42] width 46 height 23
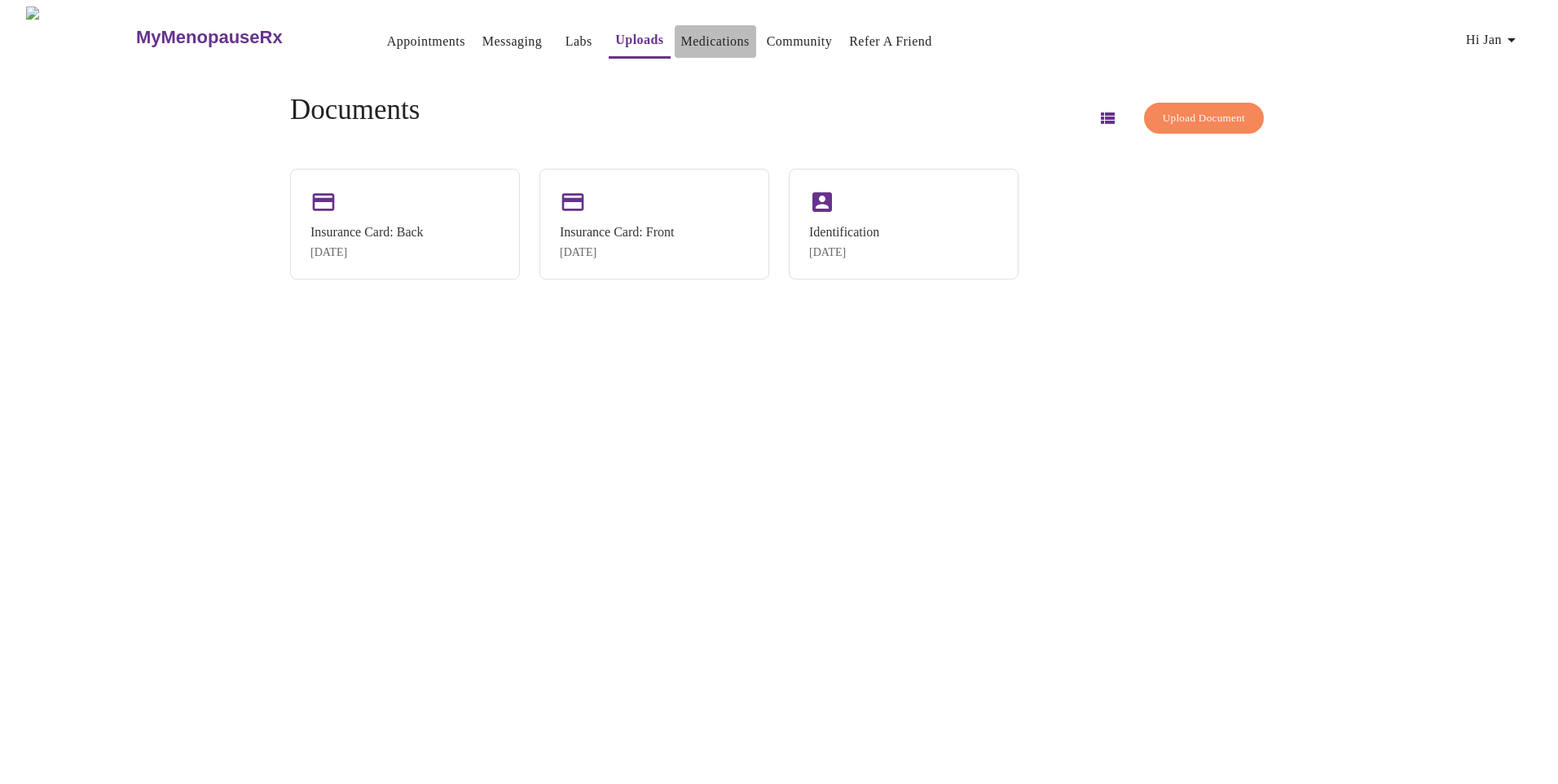
click at [694, 30] on link "Medications" at bounding box center [716, 42] width 69 height 23
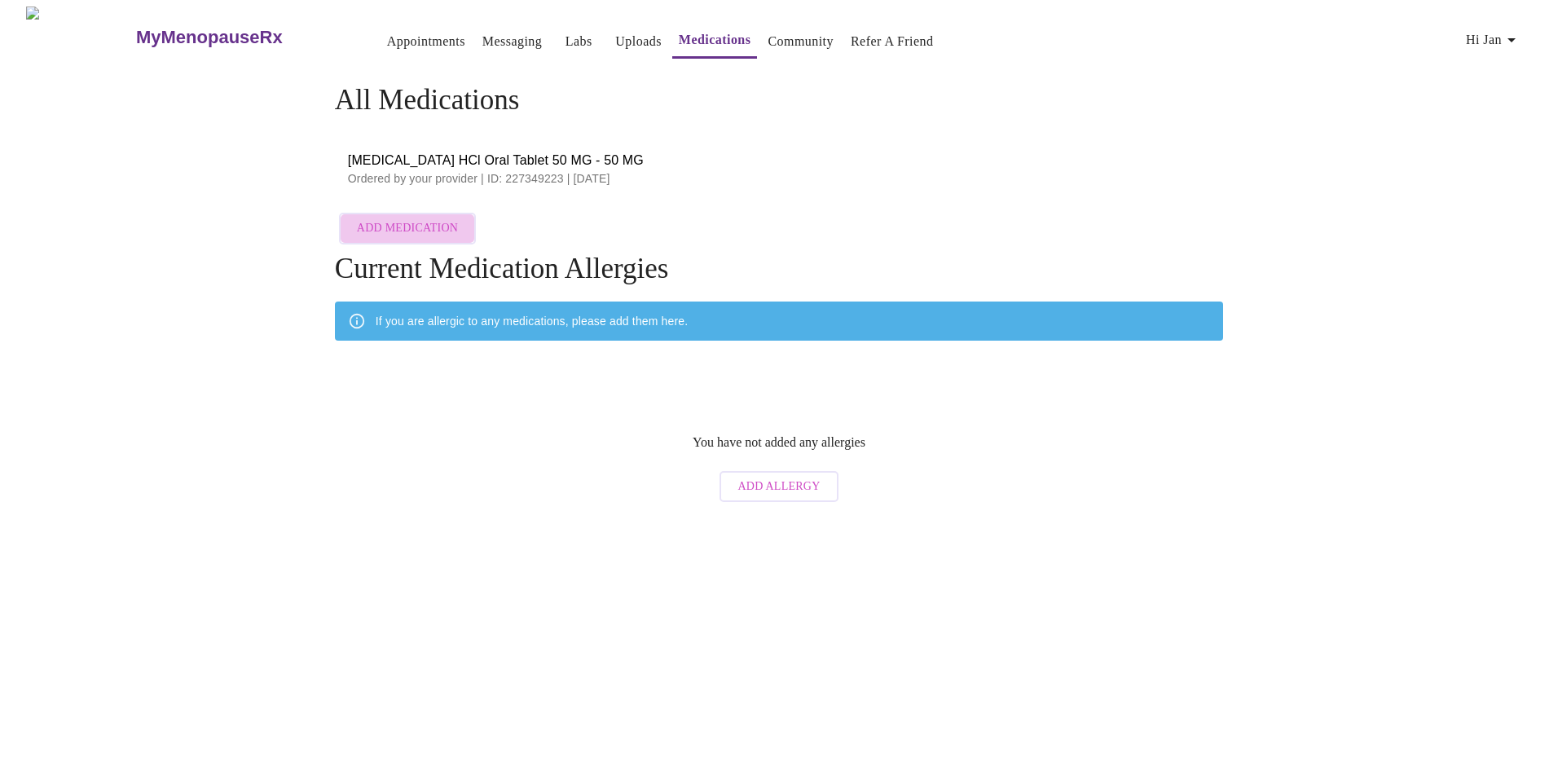
click at [413, 219] on span "Add Medication" at bounding box center [407, 227] width 101 height 20
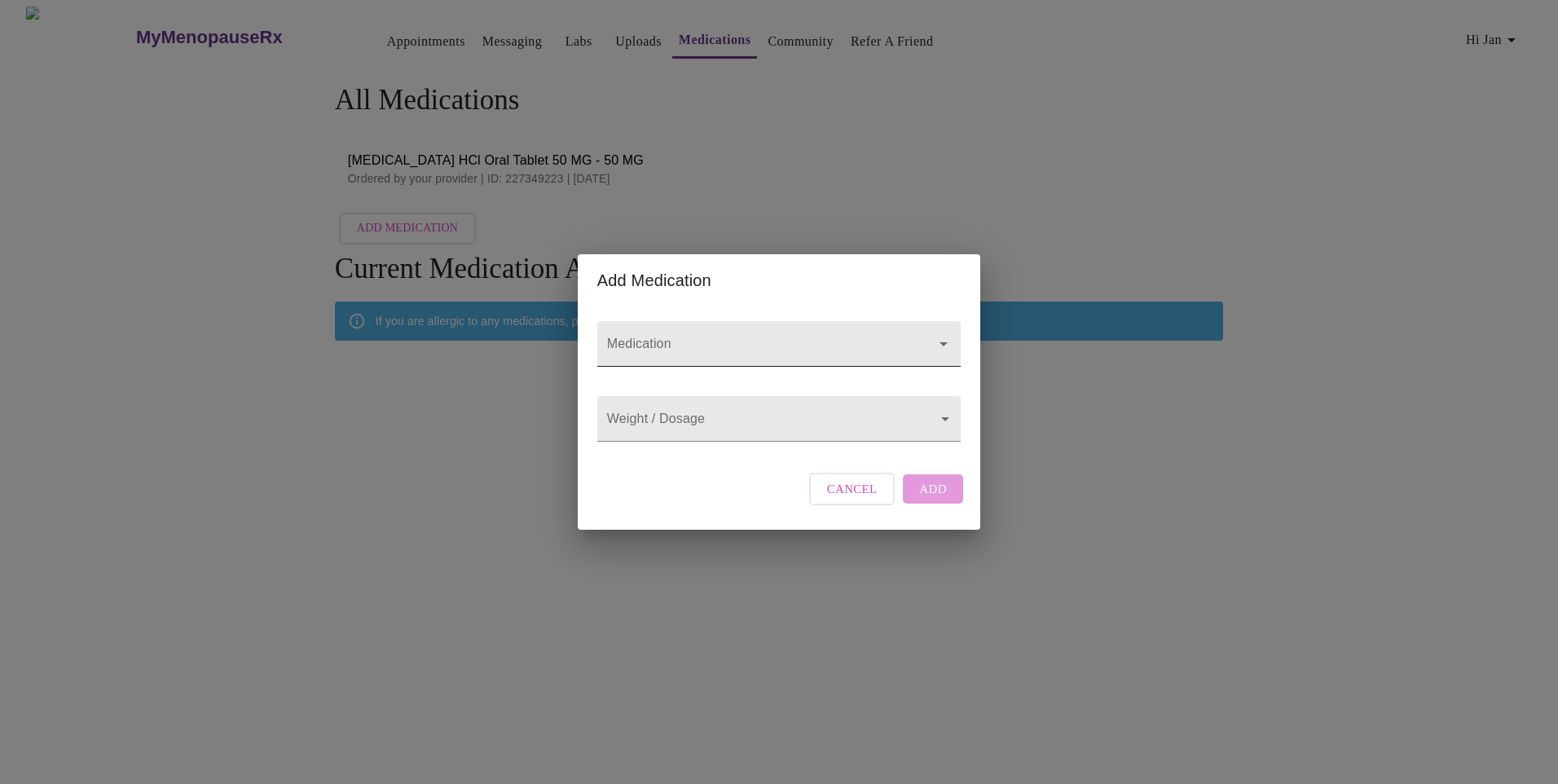
click at [951, 334] on icon "Open" at bounding box center [943, 344] width 20 height 20
type input "semiglutide"
click at [699, 426] on body "MyMenopauseRx Appointments Messaging Labs Uploads Medications Community Refer a…" at bounding box center [779, 259] width 1545 height 504
click at [757, 425] on div at bounding box center [779, 392] width 1558 height 784
click at [936, 418] on body "MyMenopauseRx Appointments Messaging Labs Uploads Medications Community Refer a…" at bounding box center [779, 259] width 1545 height 504
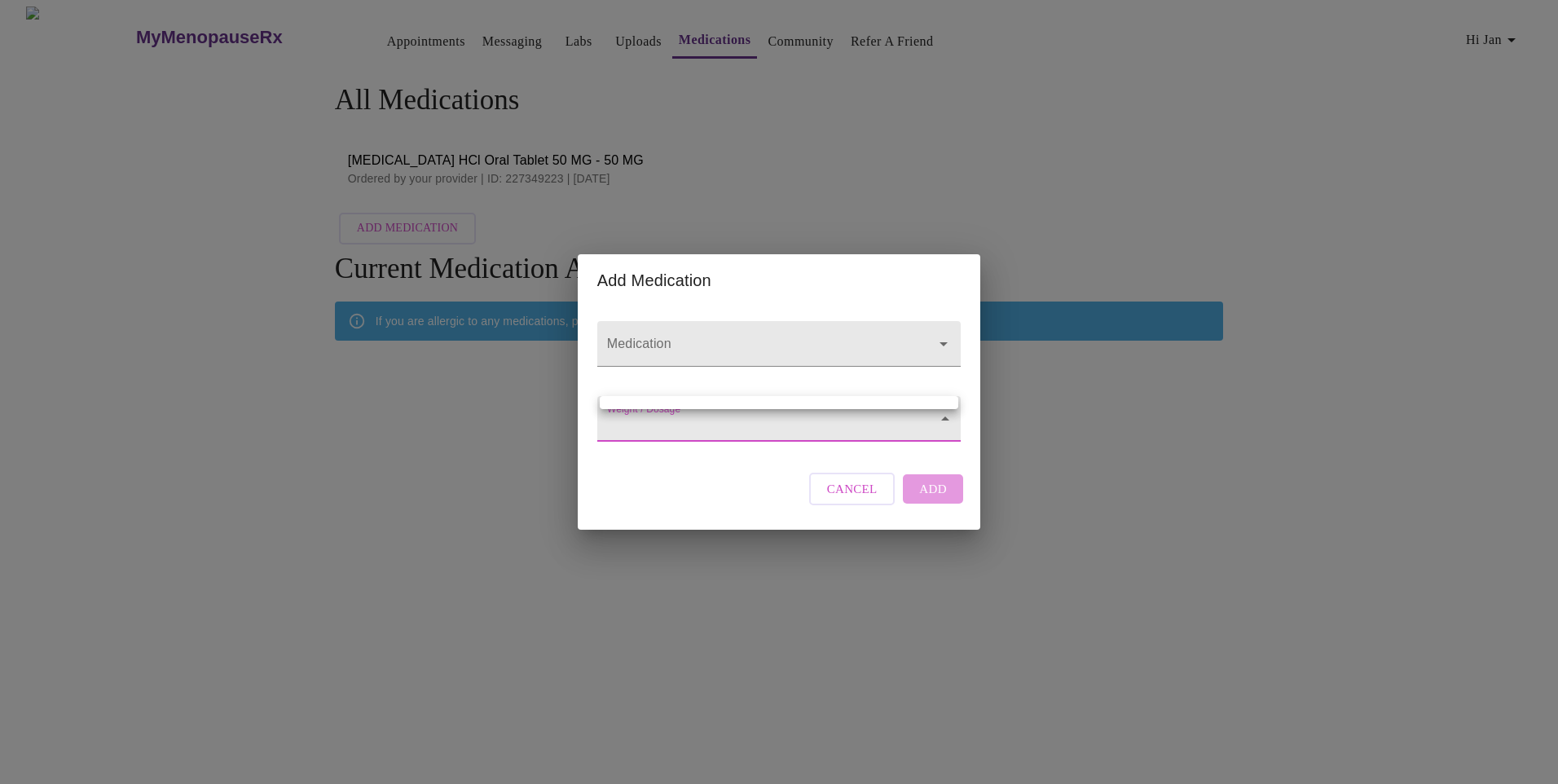
click at [1113, 445] on div at bounding box center [779, 392] width 1558 height 784
click at [925, 336] on div at bounding box center [932, 344] width 43 height 23
click at [864, 499] on span "Cancel" at bounding box center [852, 489] width 50 height 21
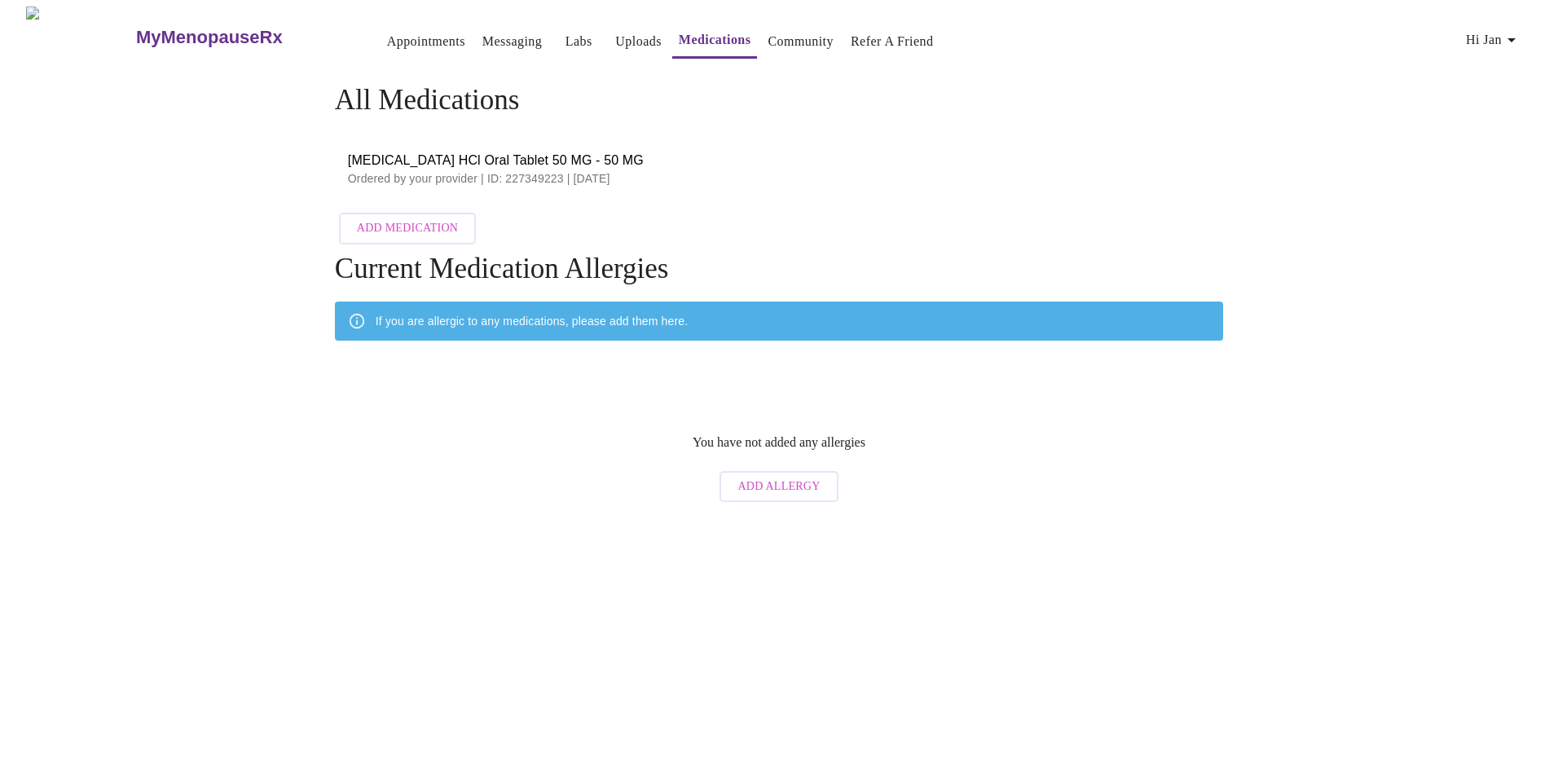
click at [776, 478] on span "Add Allergy" at bounding box center [778, 486] width 83 height 20
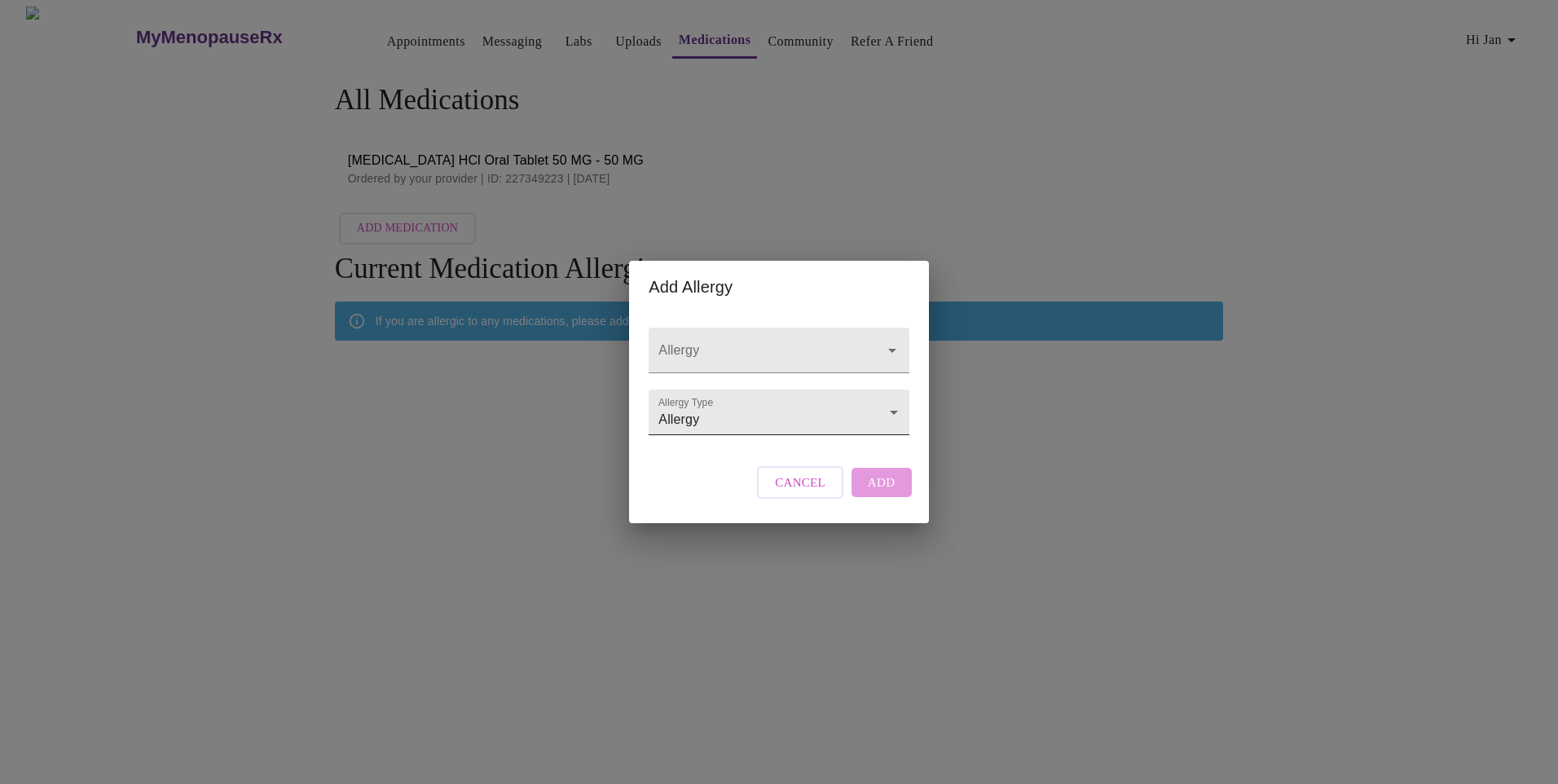
click at [886, 415] on body "MyMenopauseRx Appointments Messaging Labs Uploads Medications Community Refer a…" at bounding box center [779, 259] width 1545 height 504
click at [731, 435] on li "Adverse Reaction" at bounding box center [779, 442] width 255 height 30
type input "Adverse Reaction"
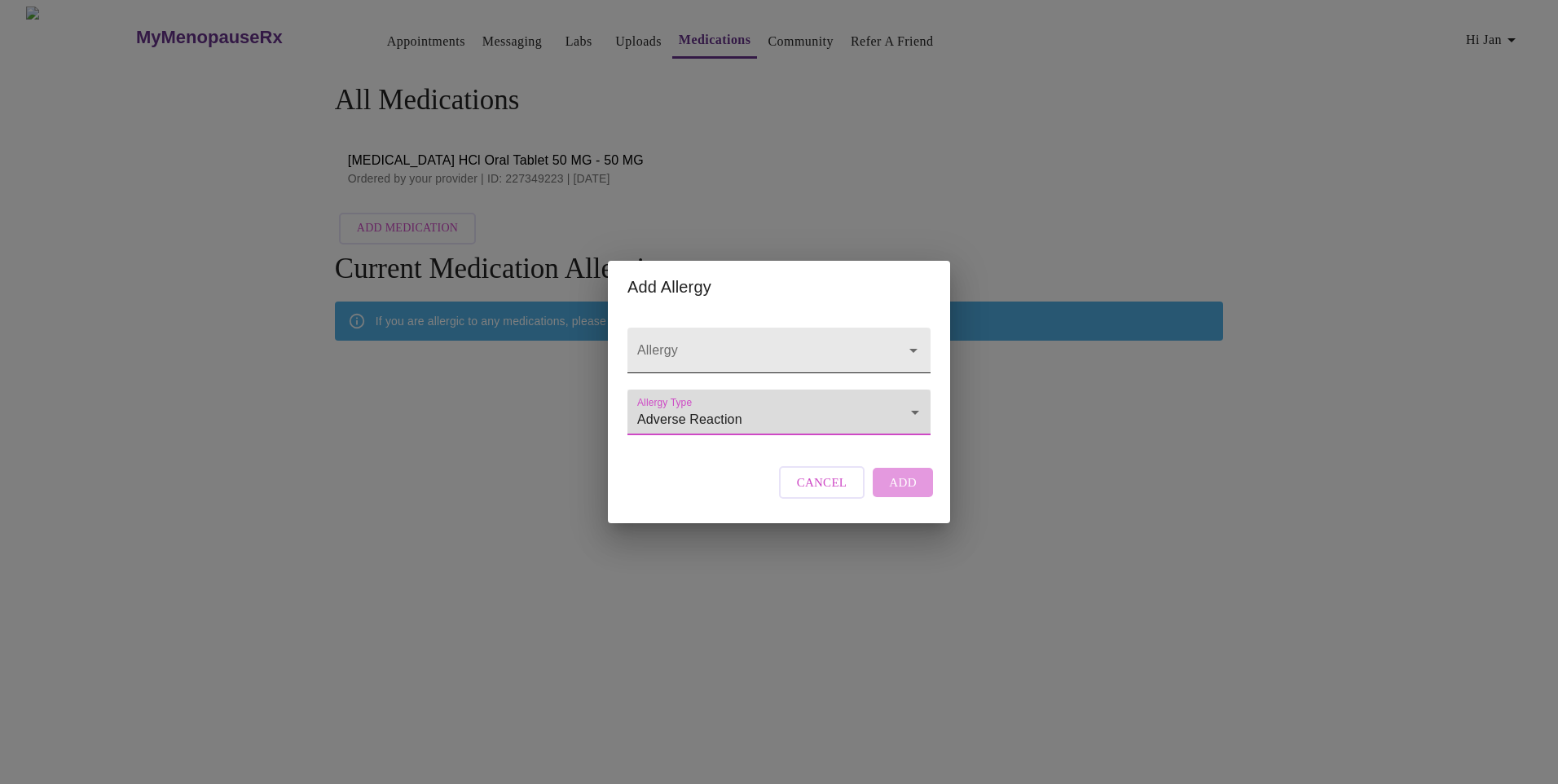
click at [911, 340] on icon "Open" at bounding box center [914, 350] width 20 height 20
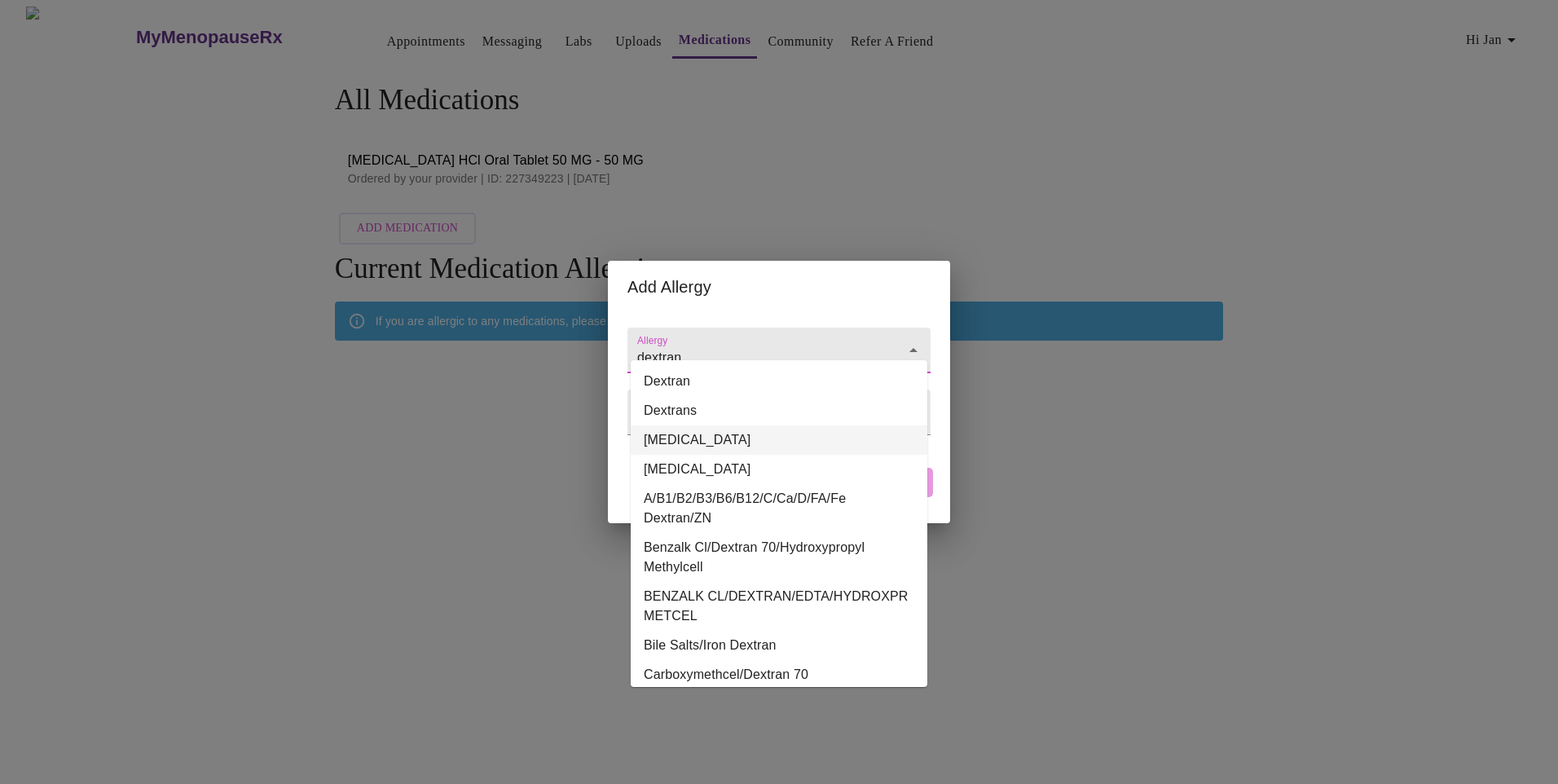
click at [709, 442] on li "[MEDICAL_DATA]" at bounding box center [779, 440] width 297 height 30
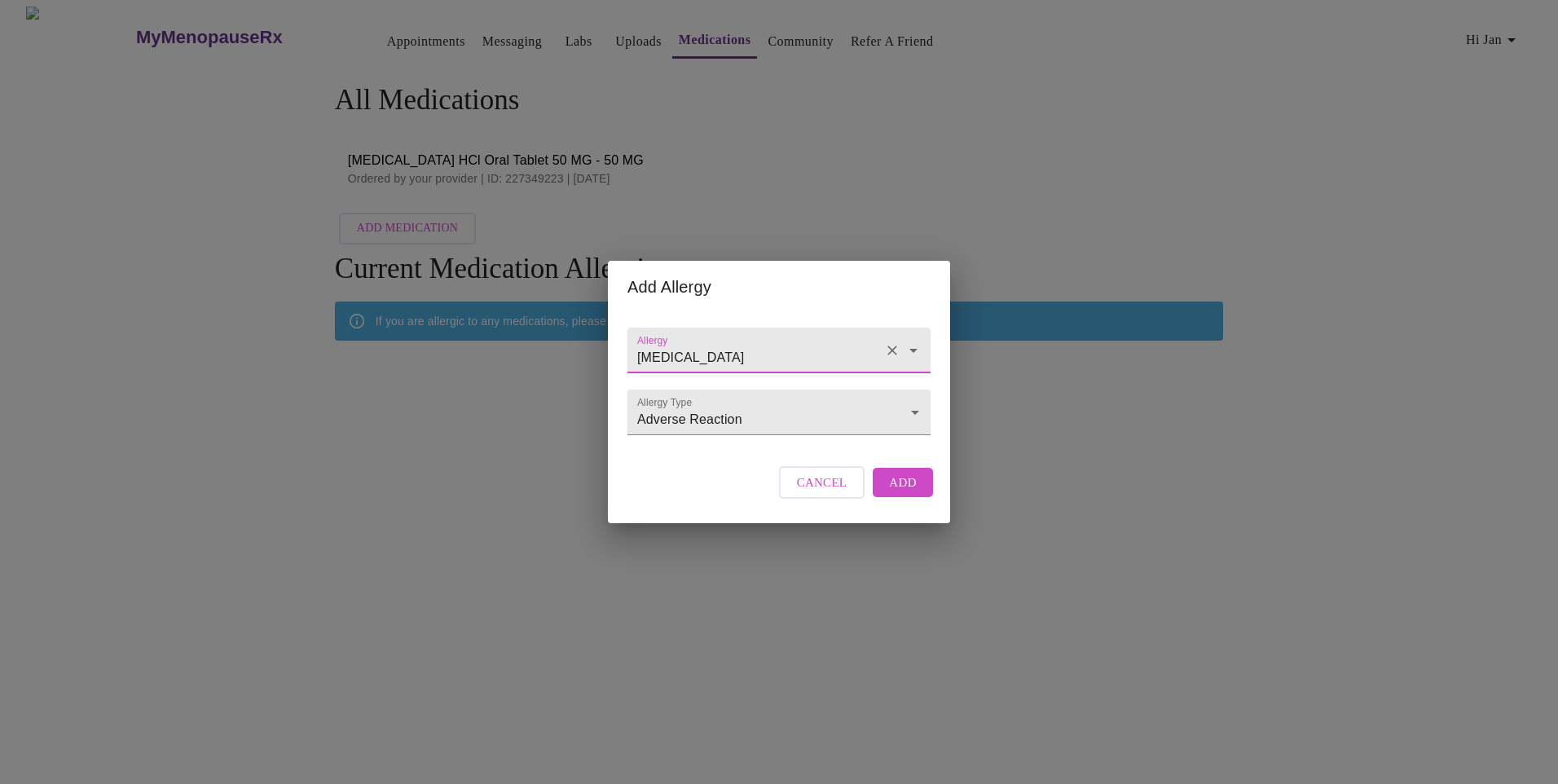
type input "[MEDICAL_DATA]"
click at [907, 493] on span "Add" at bounding box center [903, 482] width 28 height 21
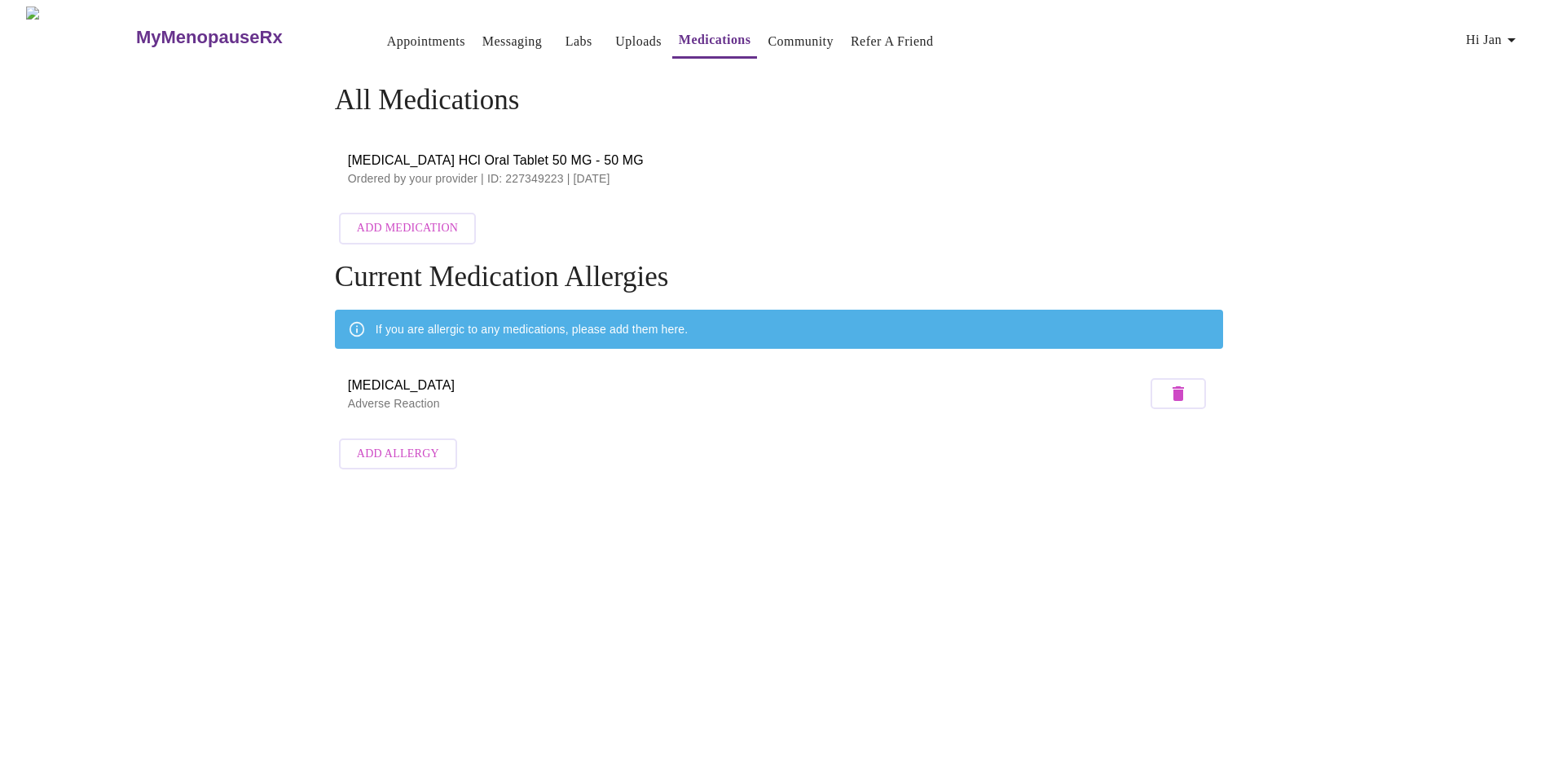
click at [400, 218] on span "Add Medication" at bounding box center [407, 227] width 101 height 20
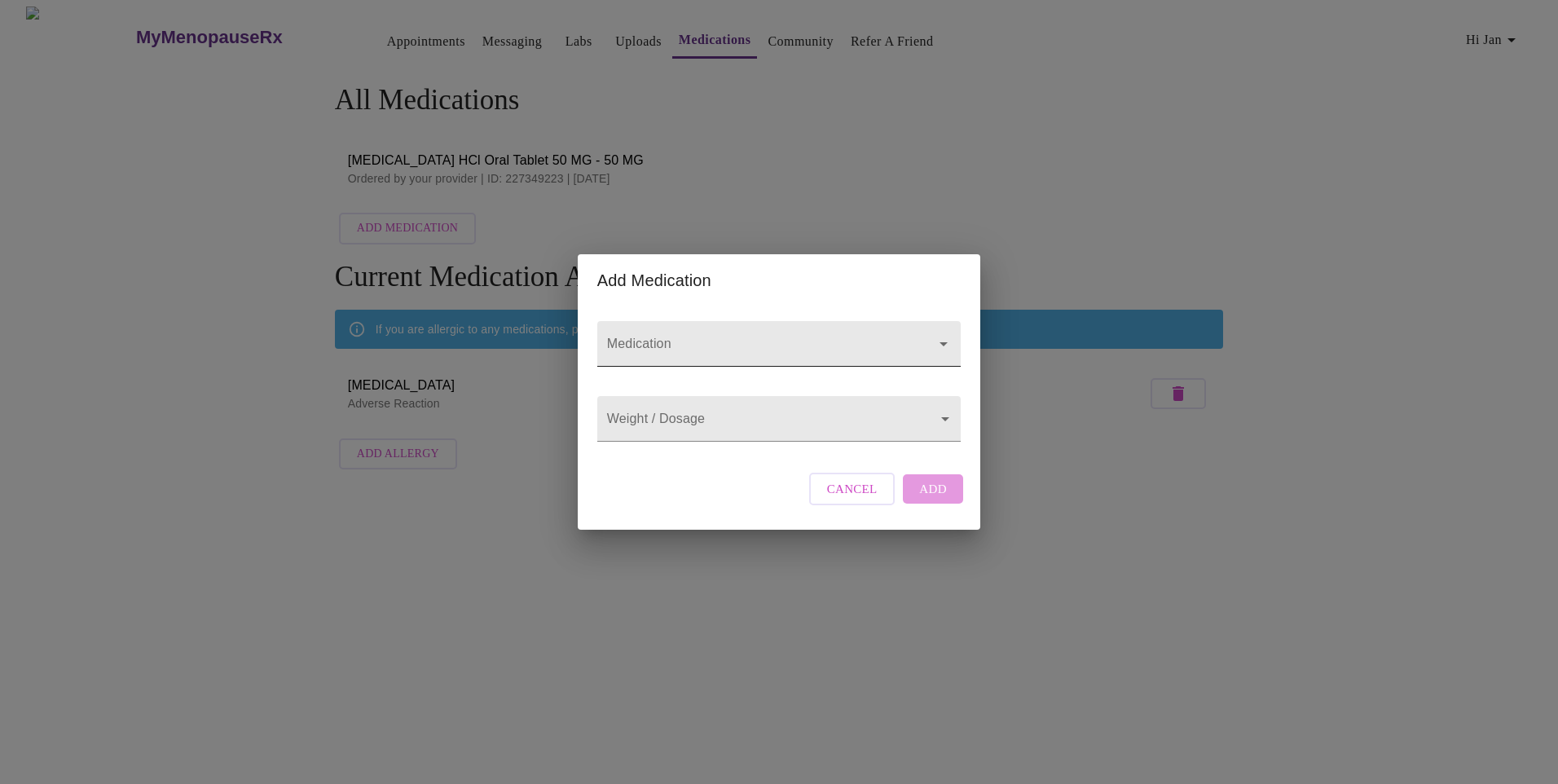
click at [934, 334] on icon "Open" at bounding box center [943, 344] width 20 height 20
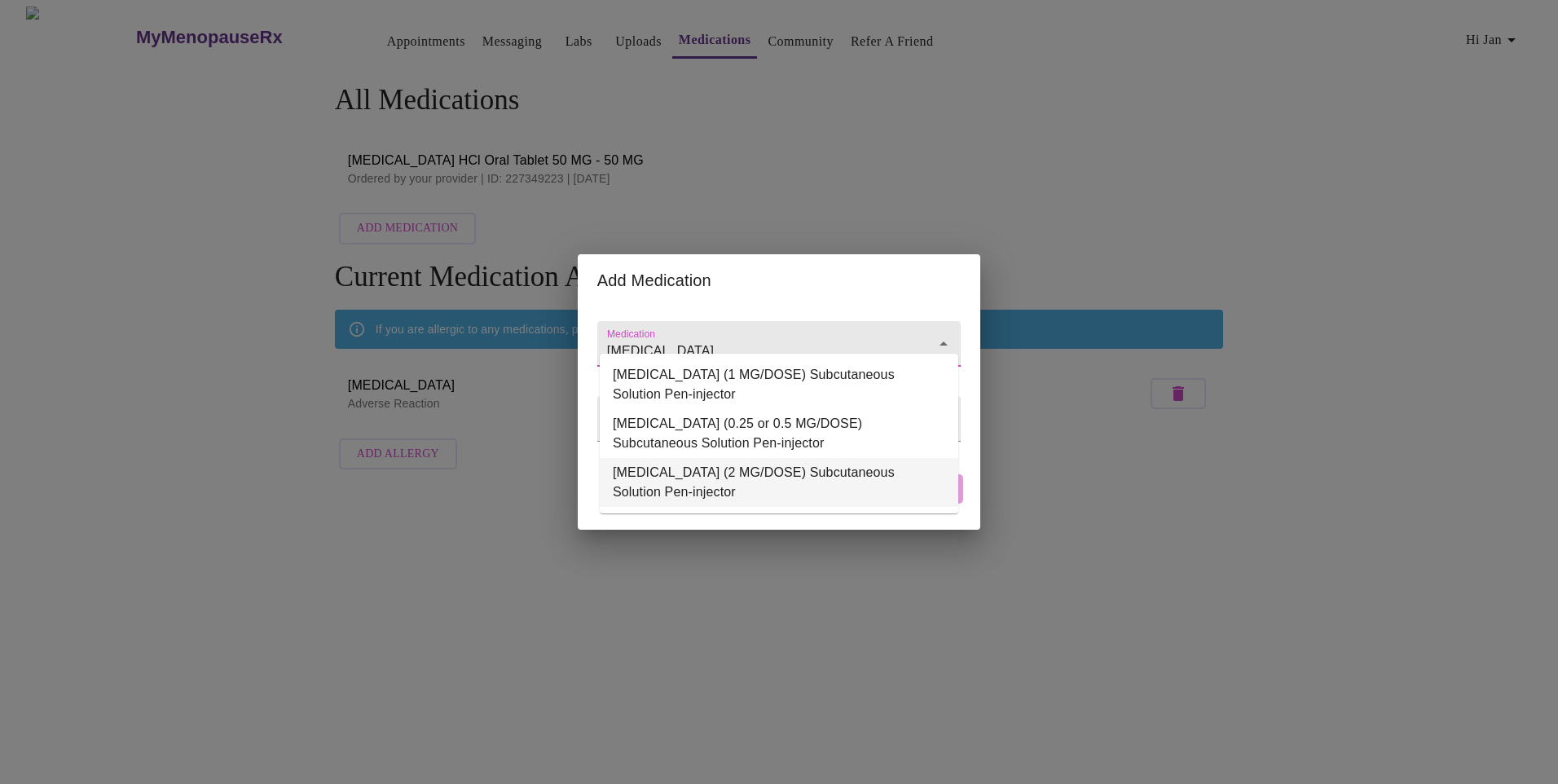
click at [748, 471] on li "[MEDICAL_DATA] (2 MG/DOSE) Subcutaneous Solution Pen-injector" at bounding box center [779, 482] width 359 height 49
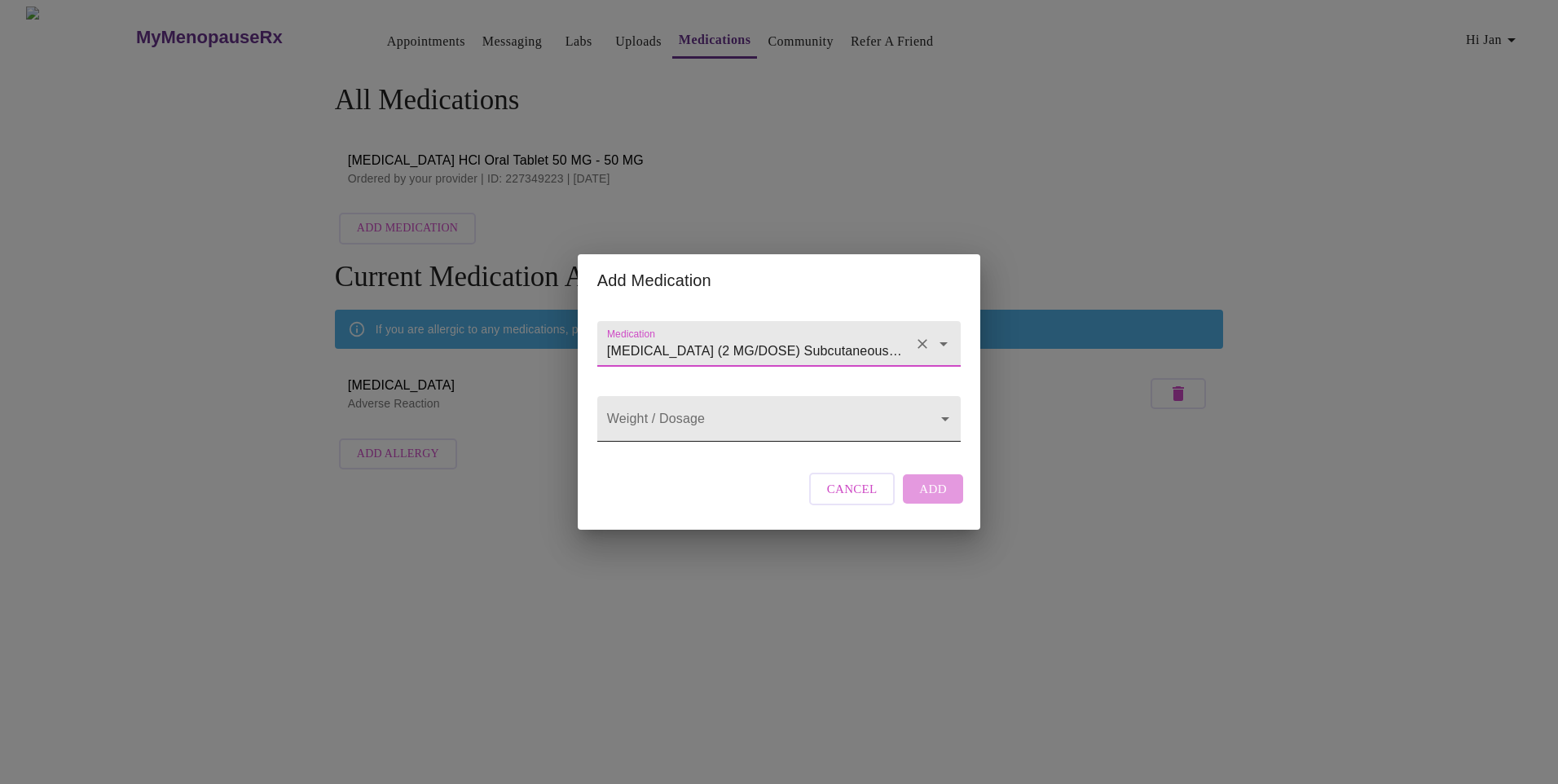
type input "[MEDICAL_DATA] (2 MG/DOSE) Subcutaneous Solution Pen-injector"
click at [721, 428] on body "MyMenopauseRx Appointments Messaging Labs Uploads Medications Community Refer a…" at bounding box center [779, 242] width 1545 height 471
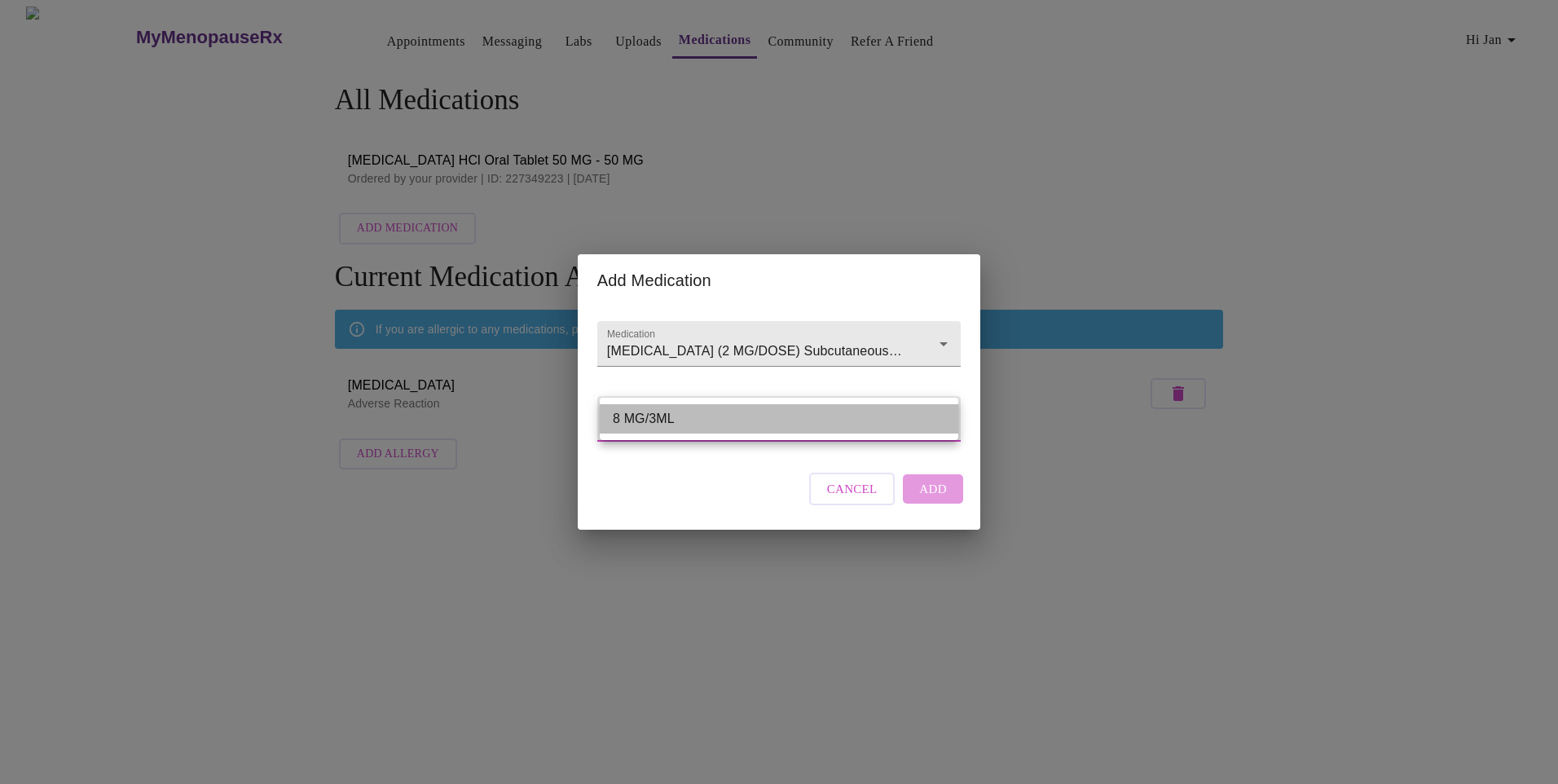
click at [656, 414] on li "8 MG/3ML" at bounding box center [779, 418] width 359 height 30
type input "8 MG/3ML"
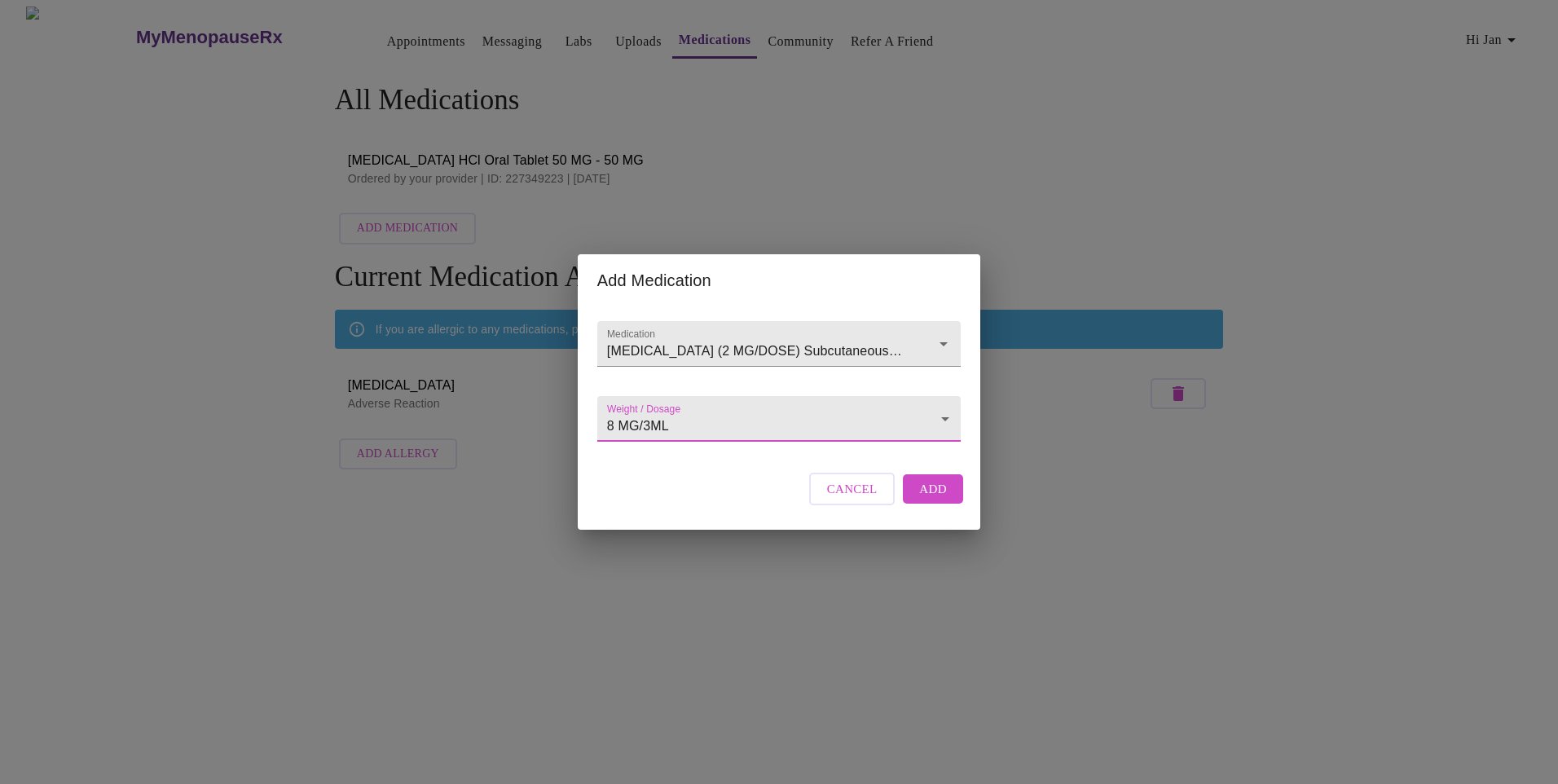
click at [941, 499] on span "Add" at bounding box center [934, 489] width 28 height 21
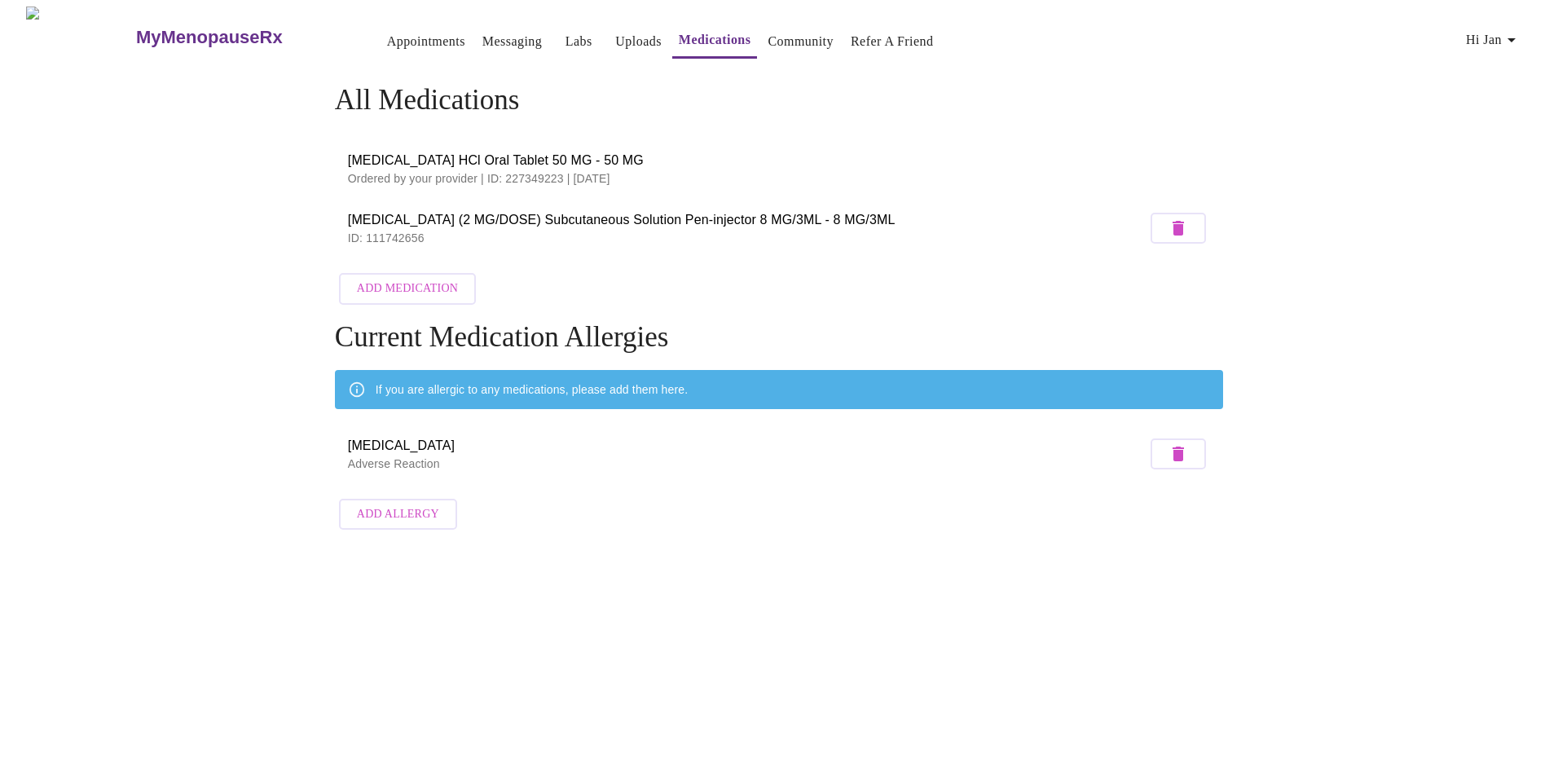
click at [423, 282] on span "Add Medication" at bounding box center [407, 288] width 101 height 20
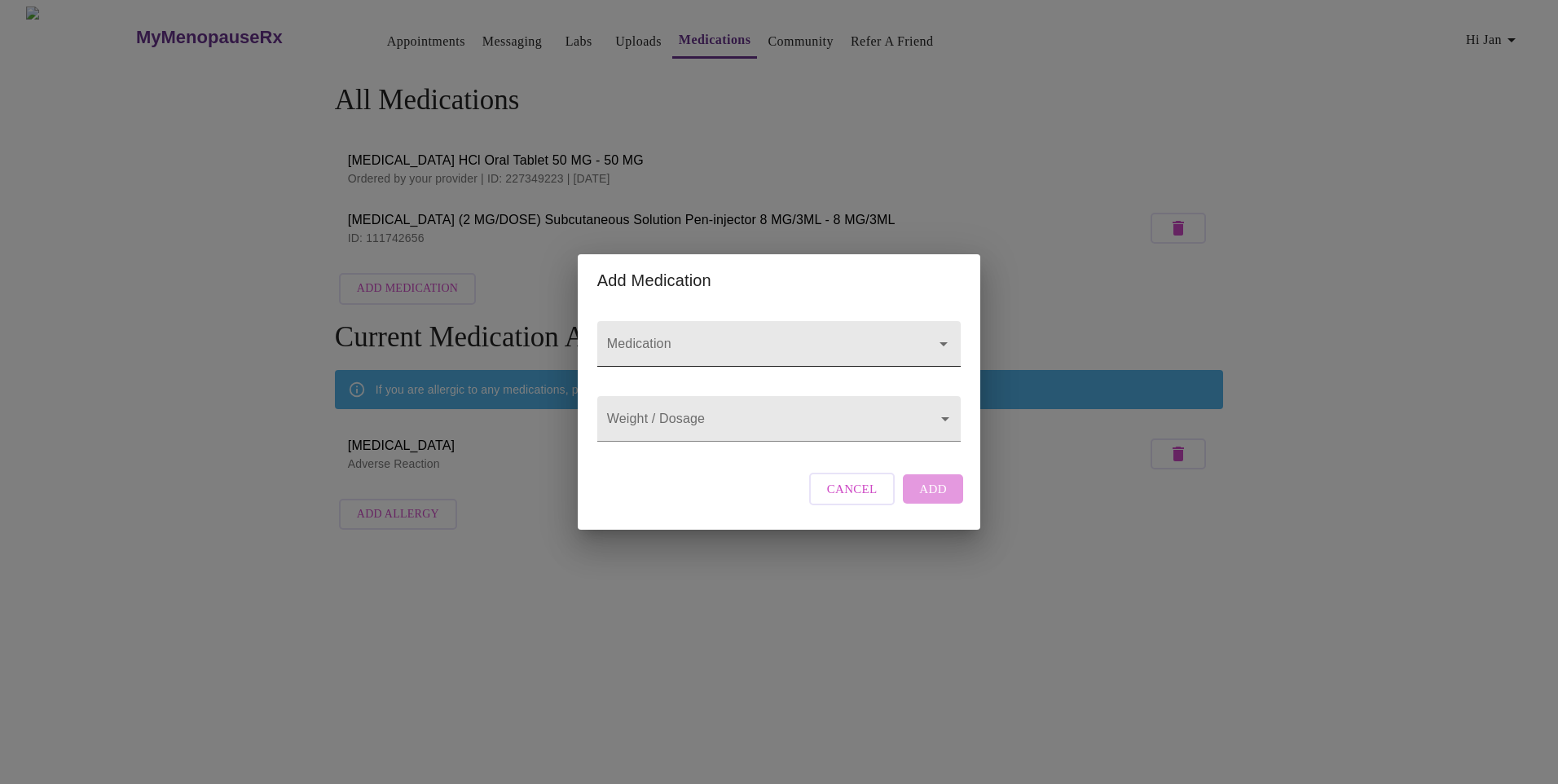
click at [905, 337] on input "Medication" at bounding box center [756, 352] width 304 height 30
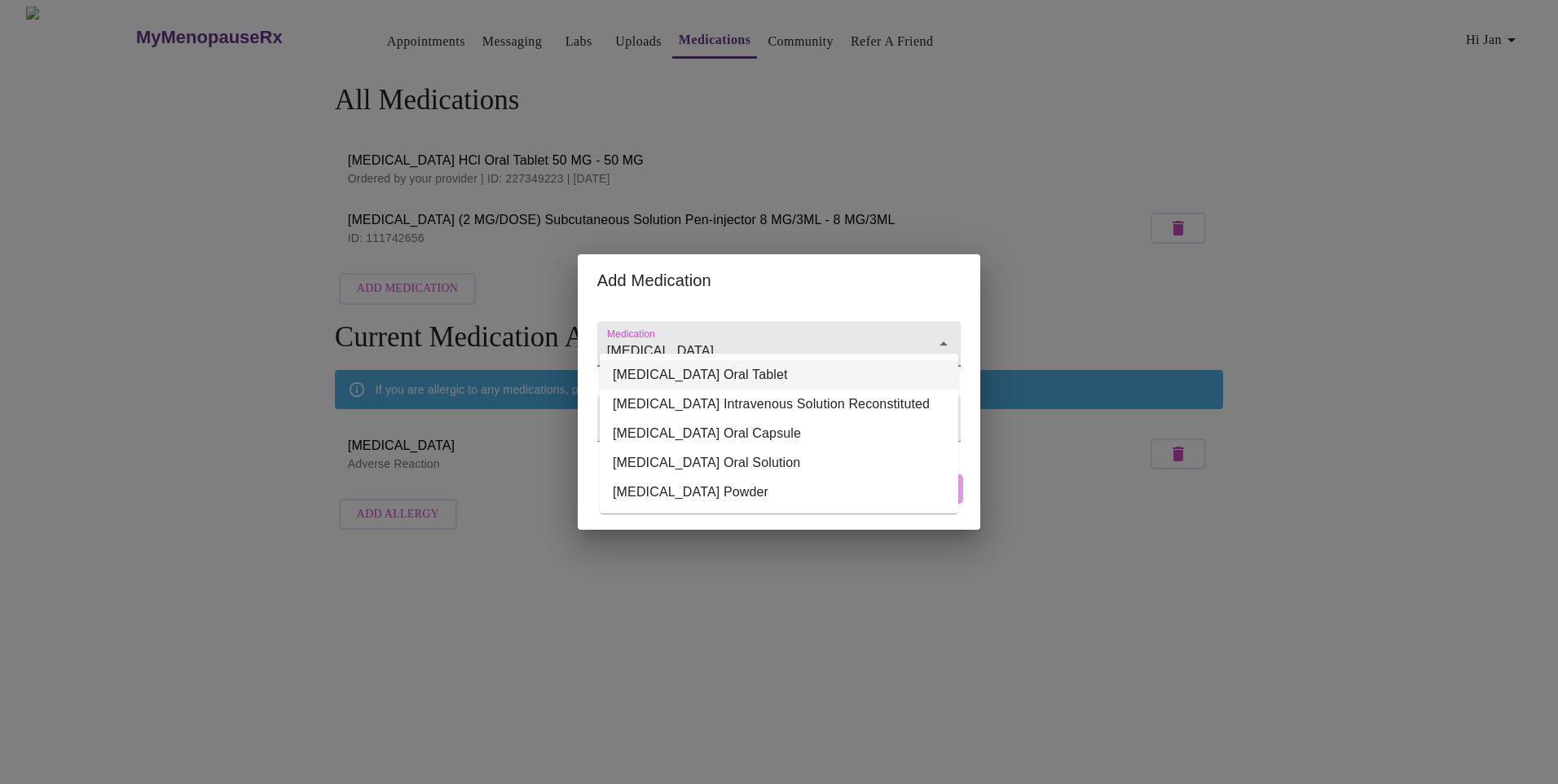
click at [731, 370] on li "[MEDICAL_DATA] Oral Tablet" at bounding box center [779, 375] width 359 height 30
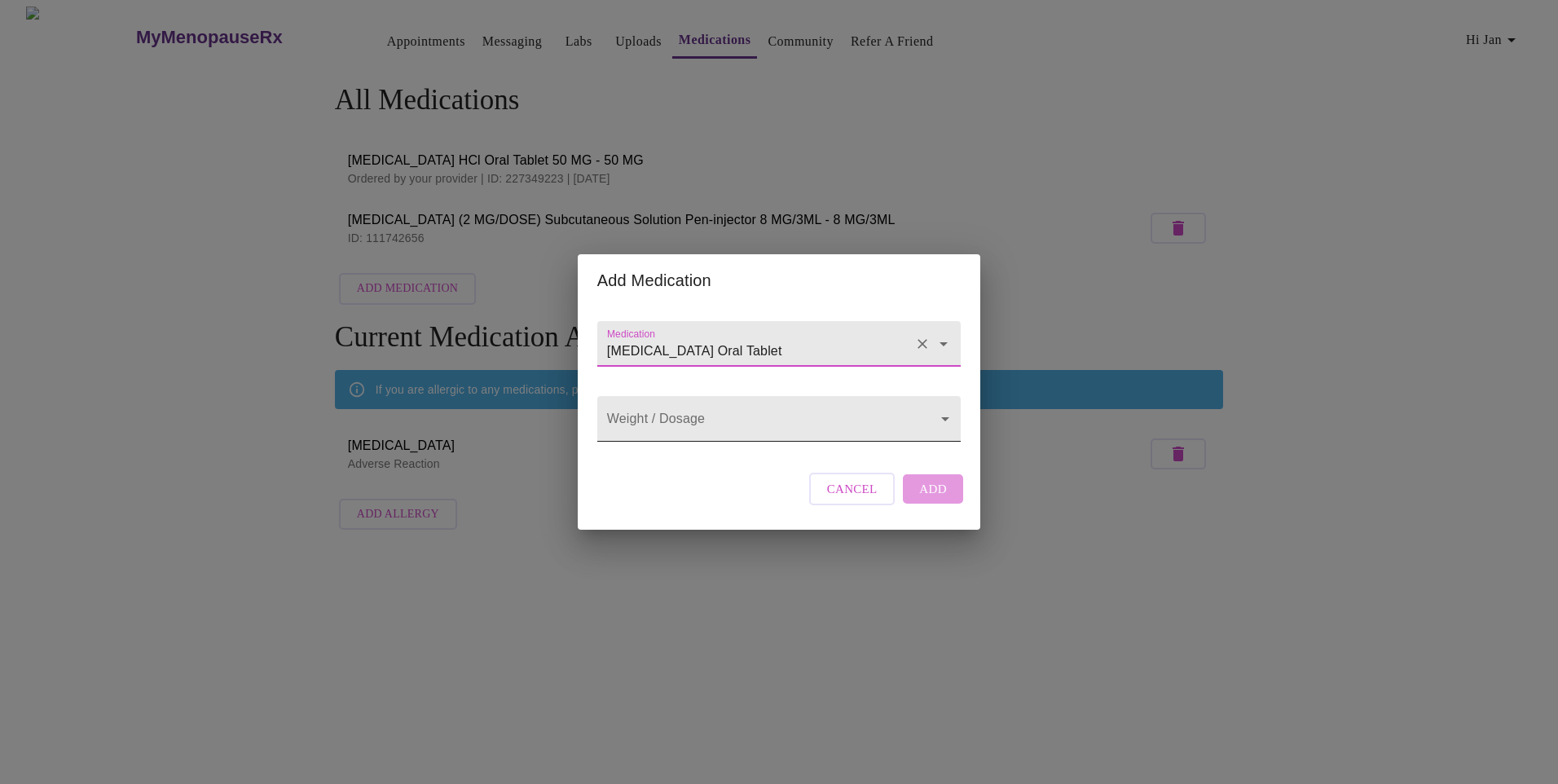
type input "[MEDICAL_DATA] Oral Tablet"
click at [916, 417] on body "MyMenopauseRx Appointments Messaging Labs Uploads Medications Community Refer a…" at bounding box center [779, 273] width 1545 height 531
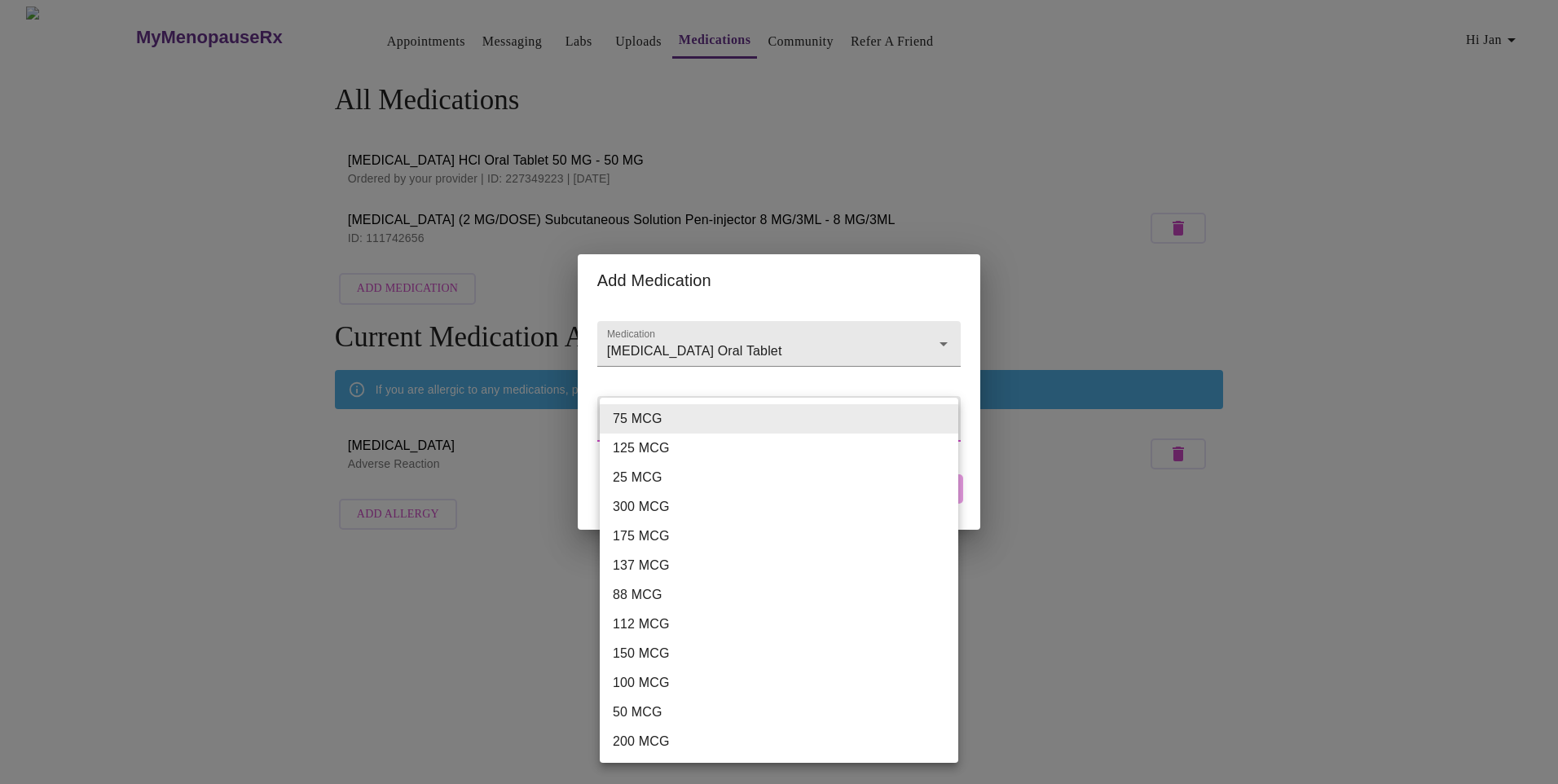
click at [648, 648] on li "150 MCG" at bounding box center [785, 654] width 371 height 30
type input "150 MCG"
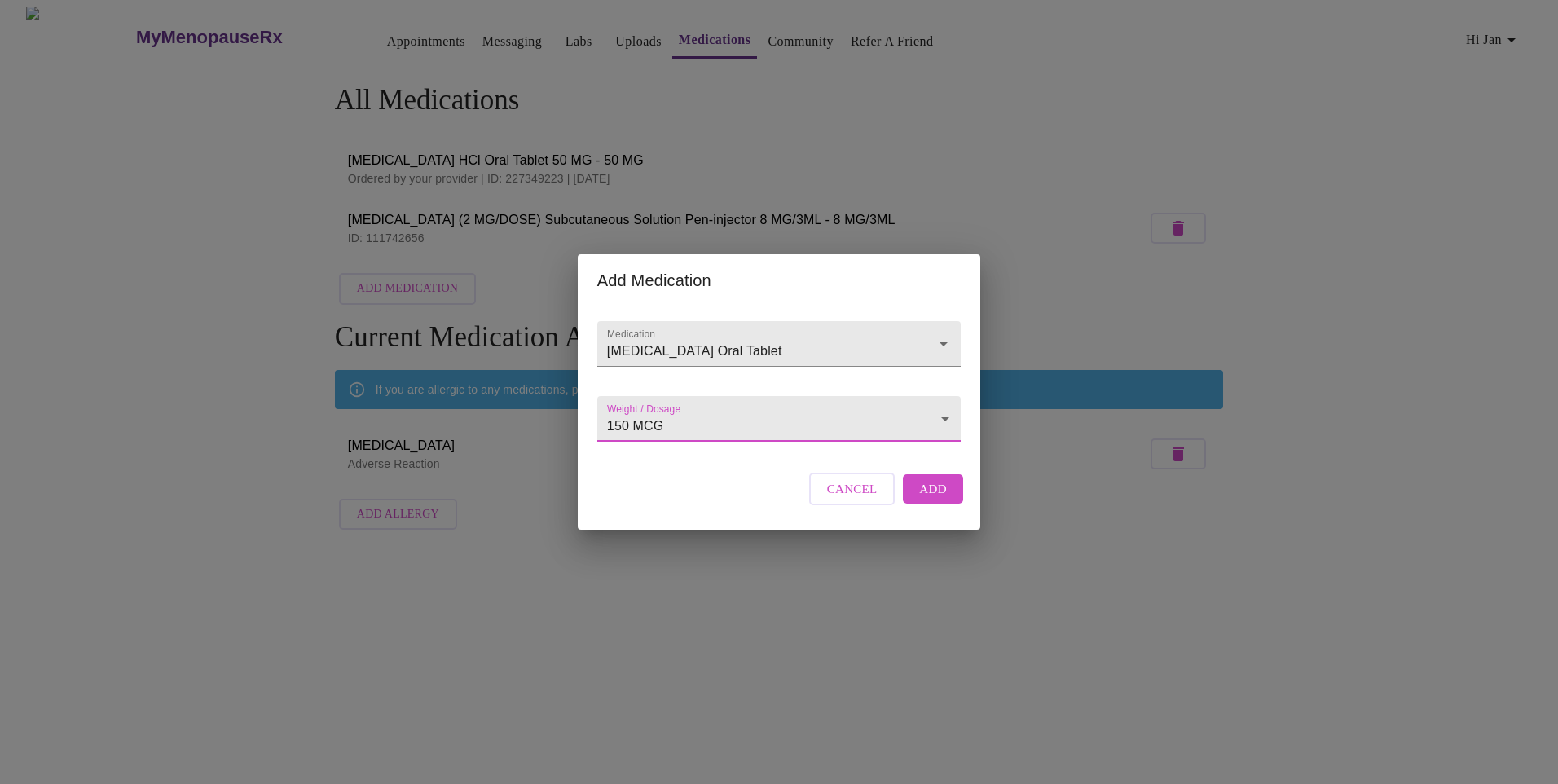
click at [930, 498] on span "Add" at bounding box center [934, 489] width 28 height 21
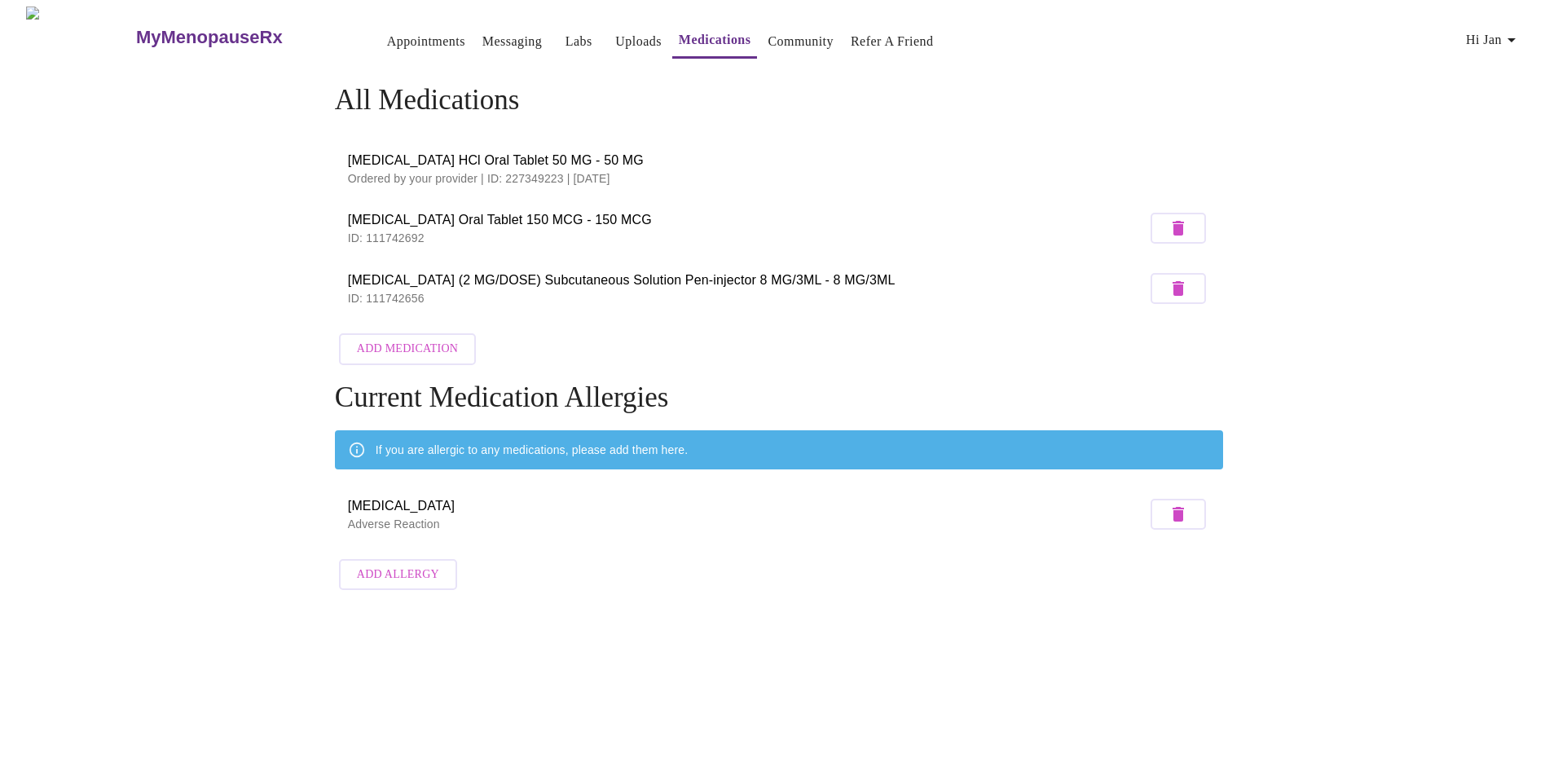
click at [615, 30] on link "Uploads" at bounding box center [637, 42] width 46 height 23
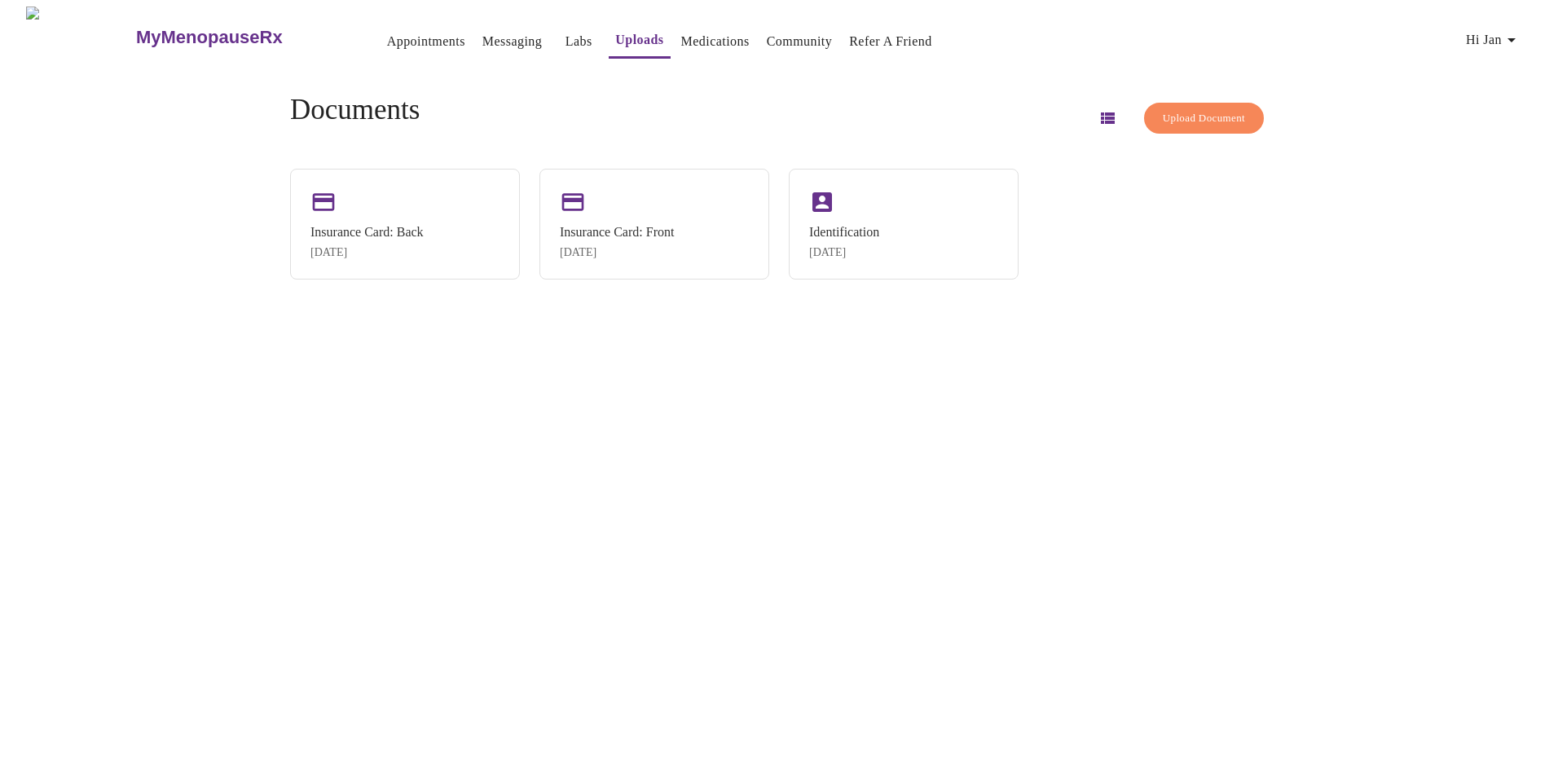
click at [565, 36] on link "Labs" at bounding box center [578, 42] width 27 height 23
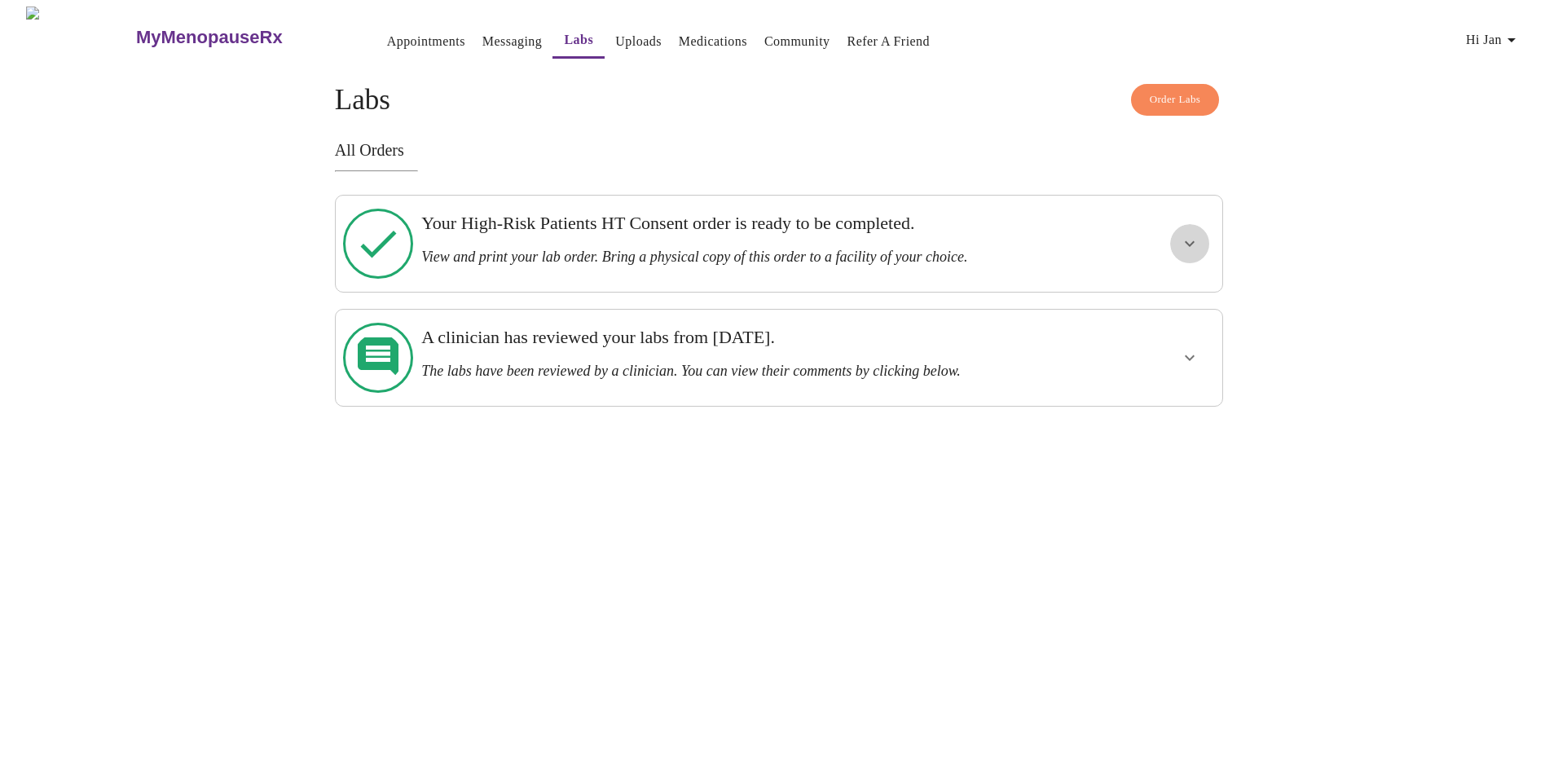
click at [1177, 240] on button "show more" at bounding box center [1190, 243] width 39 height 39
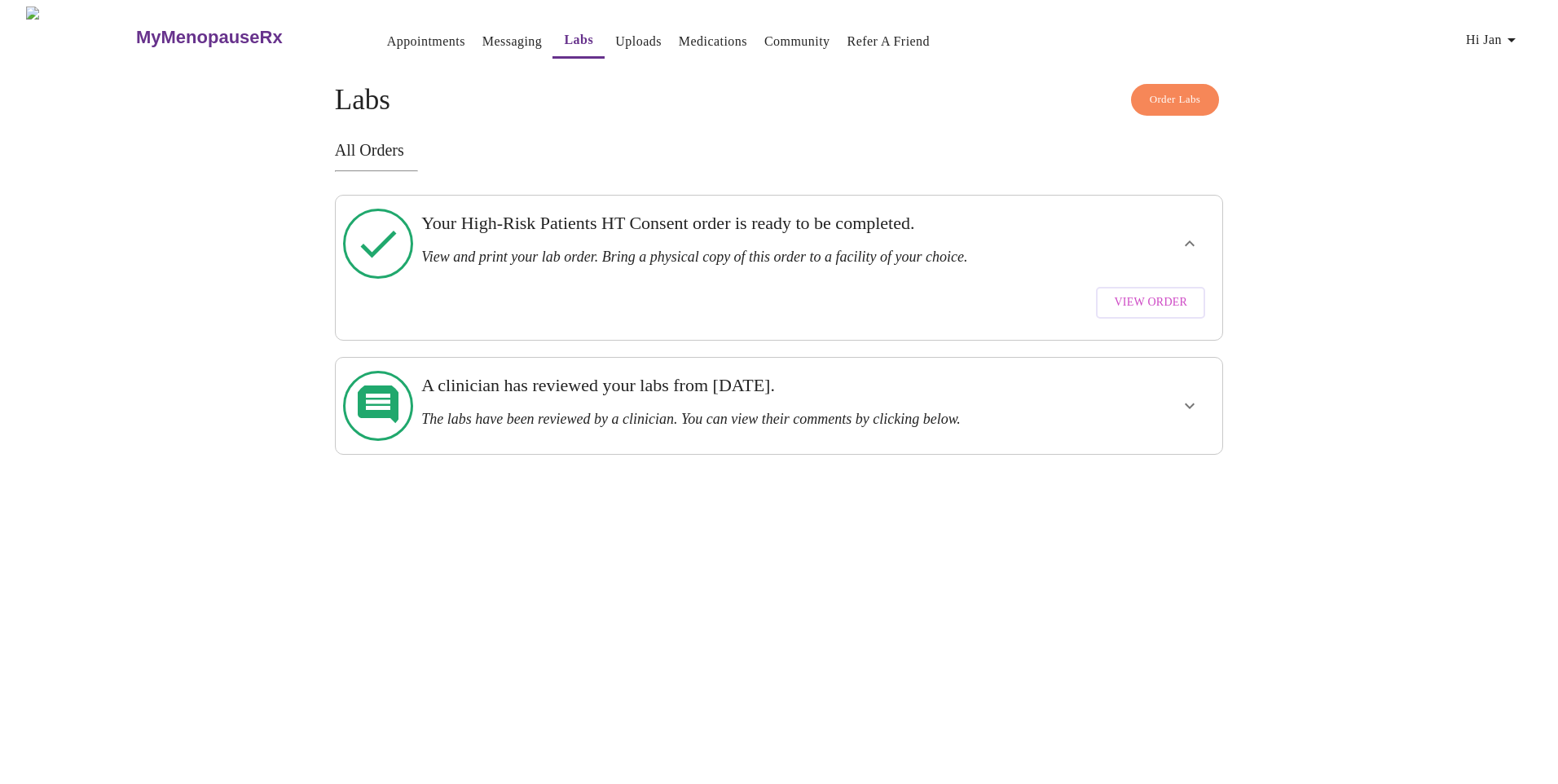
click at [1151, 293] on span "View Order" at bounding box center [1151, 302] width 73 height 20
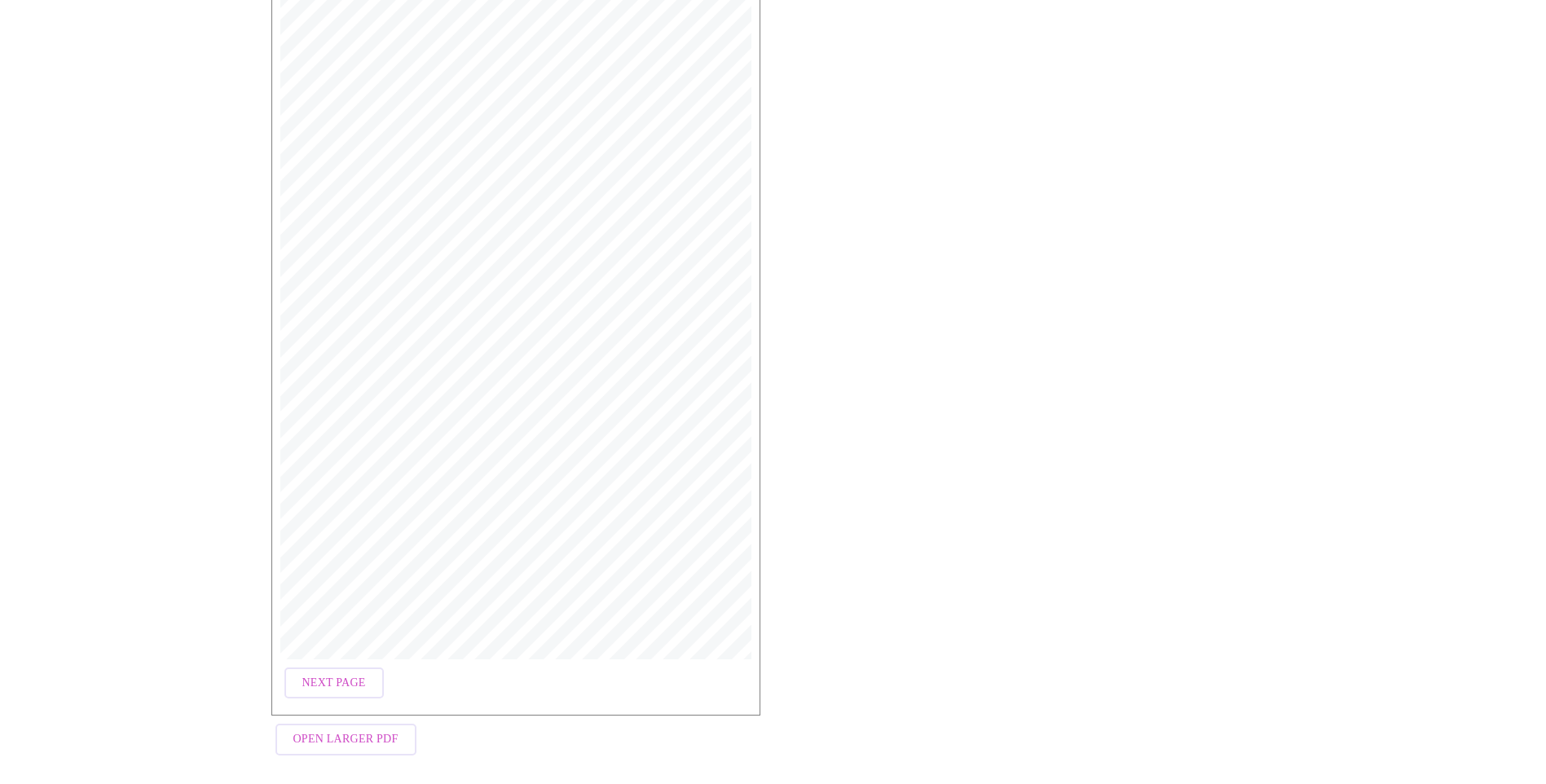
scroll to position [271, 0]
click at [349, 654] on div "MyMenopauseRx | [DATE] 4:37 PM MyMenopauseRx | 1 of 2 MyMenopauseRx [STREET_ADD…" at bounding box center [515, 344] width 489 height 732
click at [337, 668] on span "Next Page" at bounding box center [334, 677] width 63 height 20
click at [377, 672] on span "Previous Page" at bounding box center [347, 677] width 89 height 20
click at [345, 671] on span "Next Page" at bounding box center [334, 677] width 63 height 20
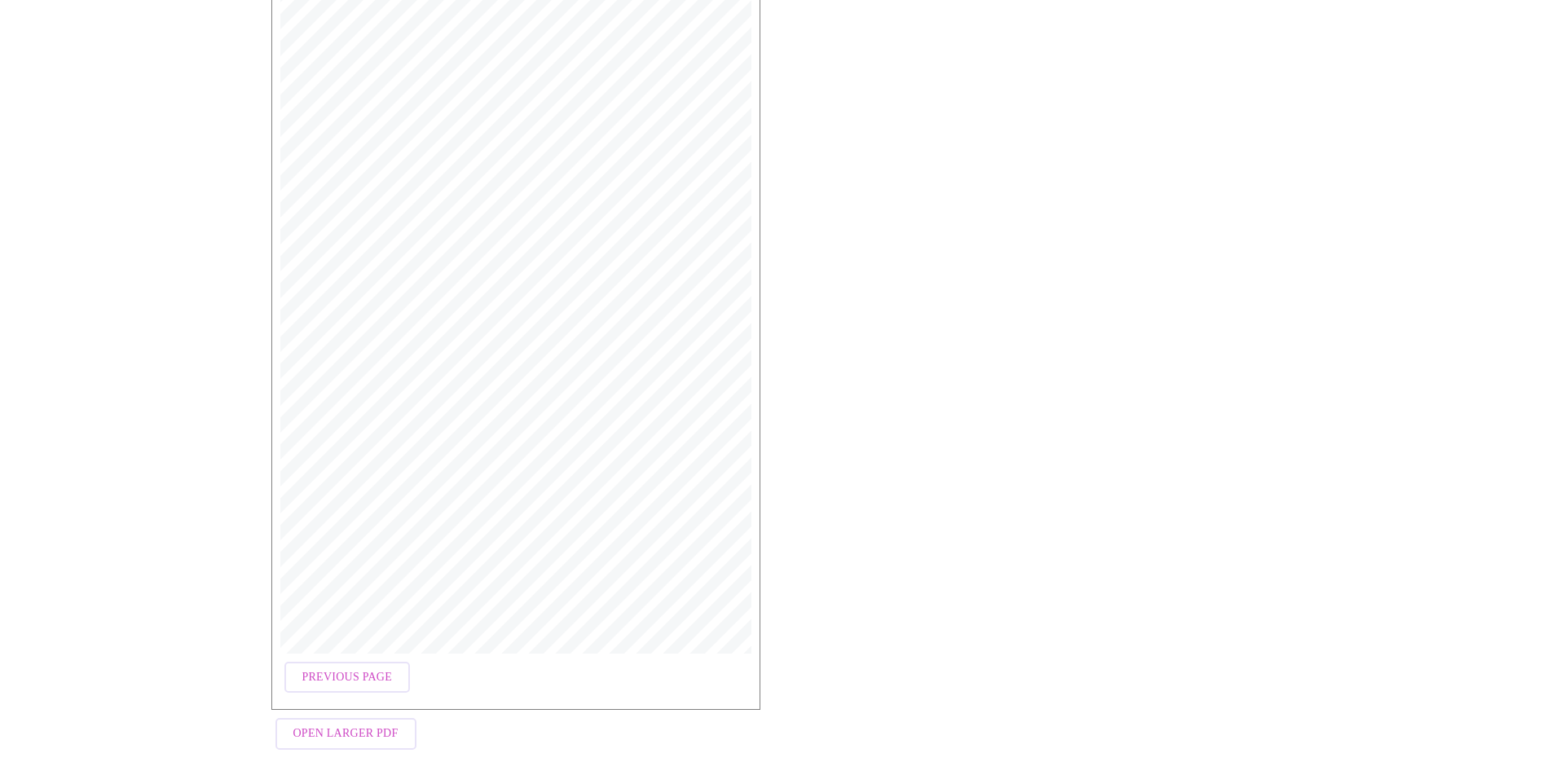
click at [337, 726] on span "Open Larger PDF" at bounding box center [346, 733] width 105 height 20
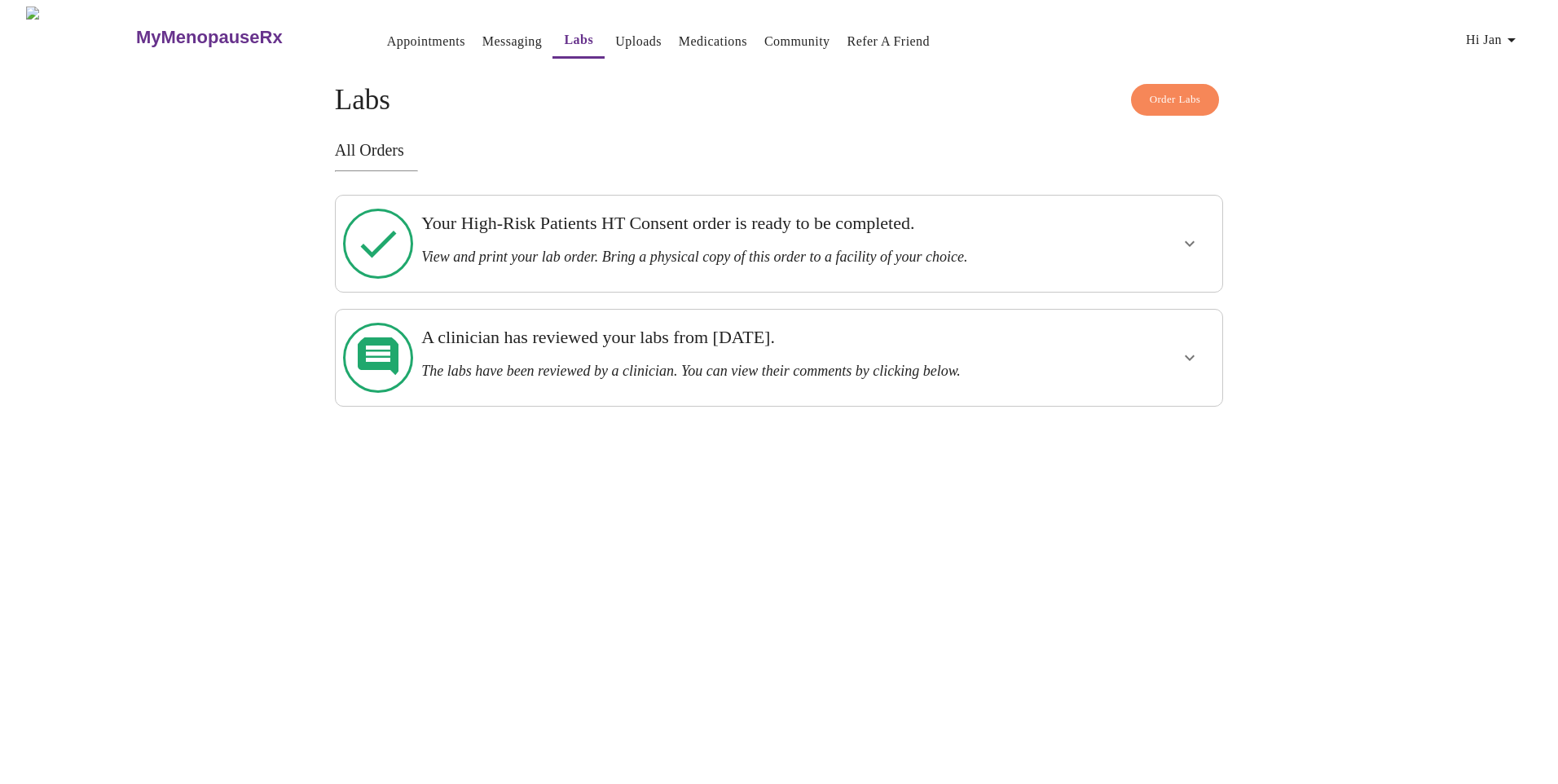
click at [1193, 241] on icon "show more" at bounding box center [1189, 244] width 10 height 6
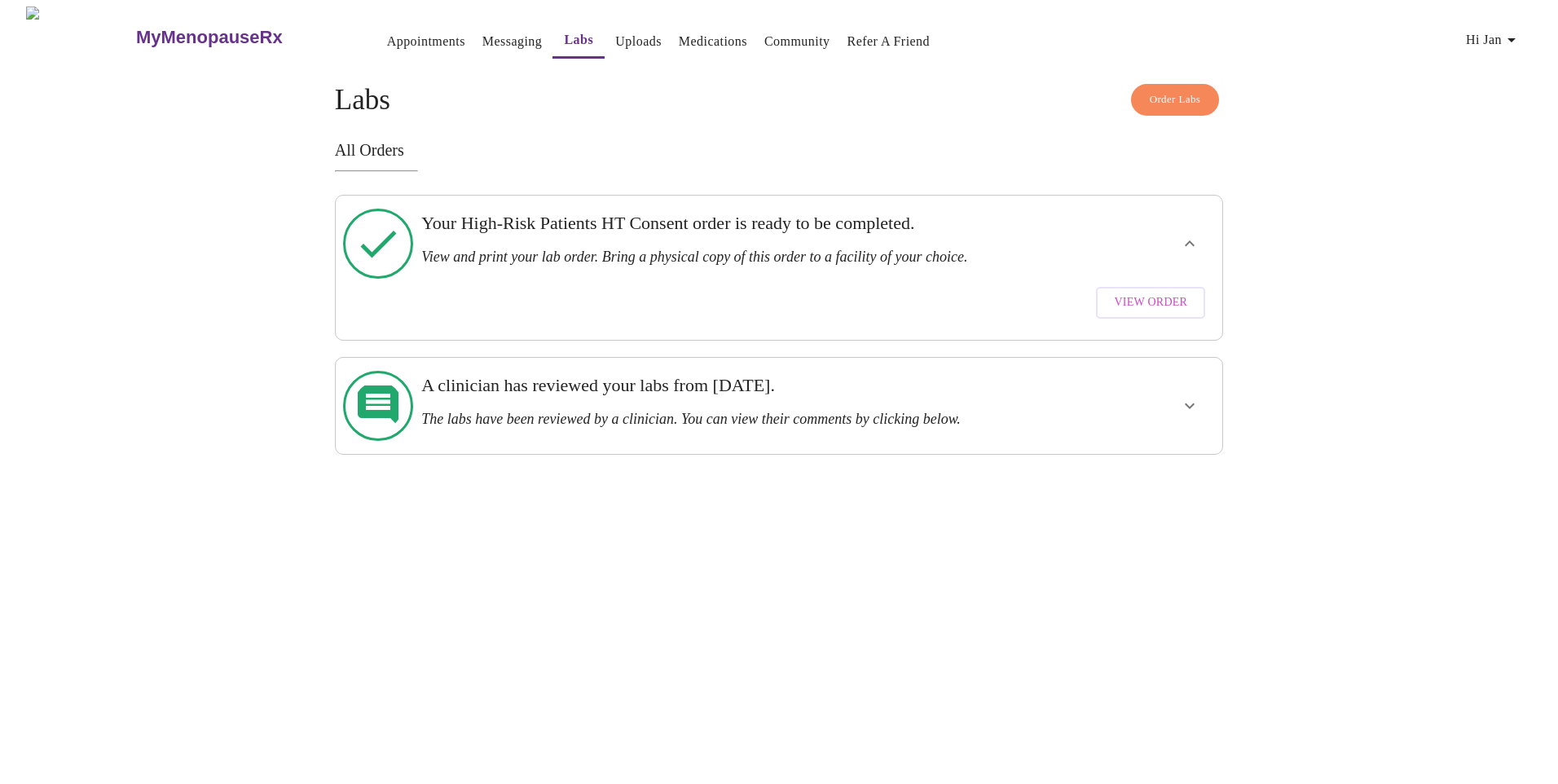
click at [1178, 293] on span "View Order" at bounding box center [1151, 302] width 73 height 20
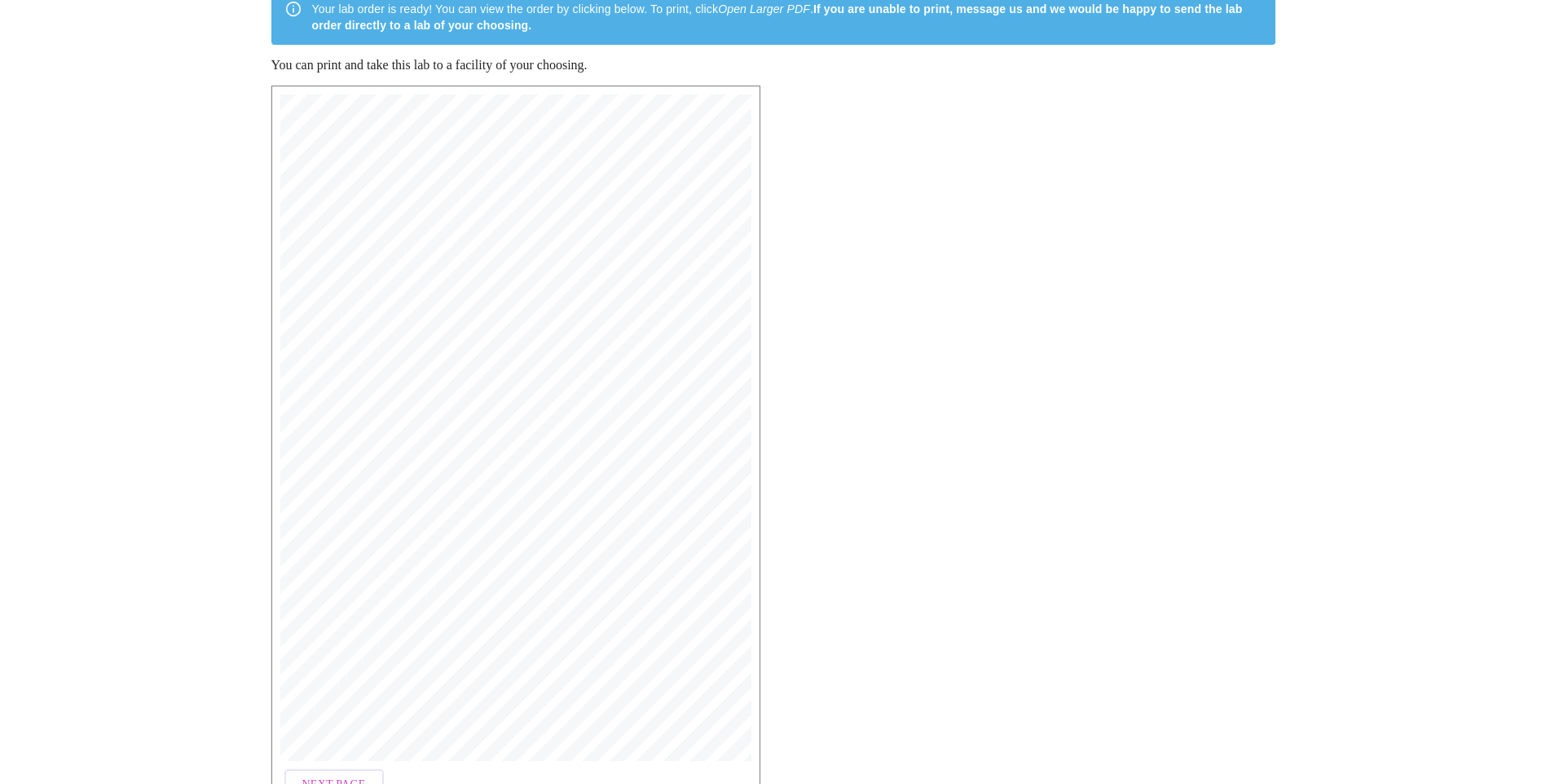
scroll to position [245, 0]
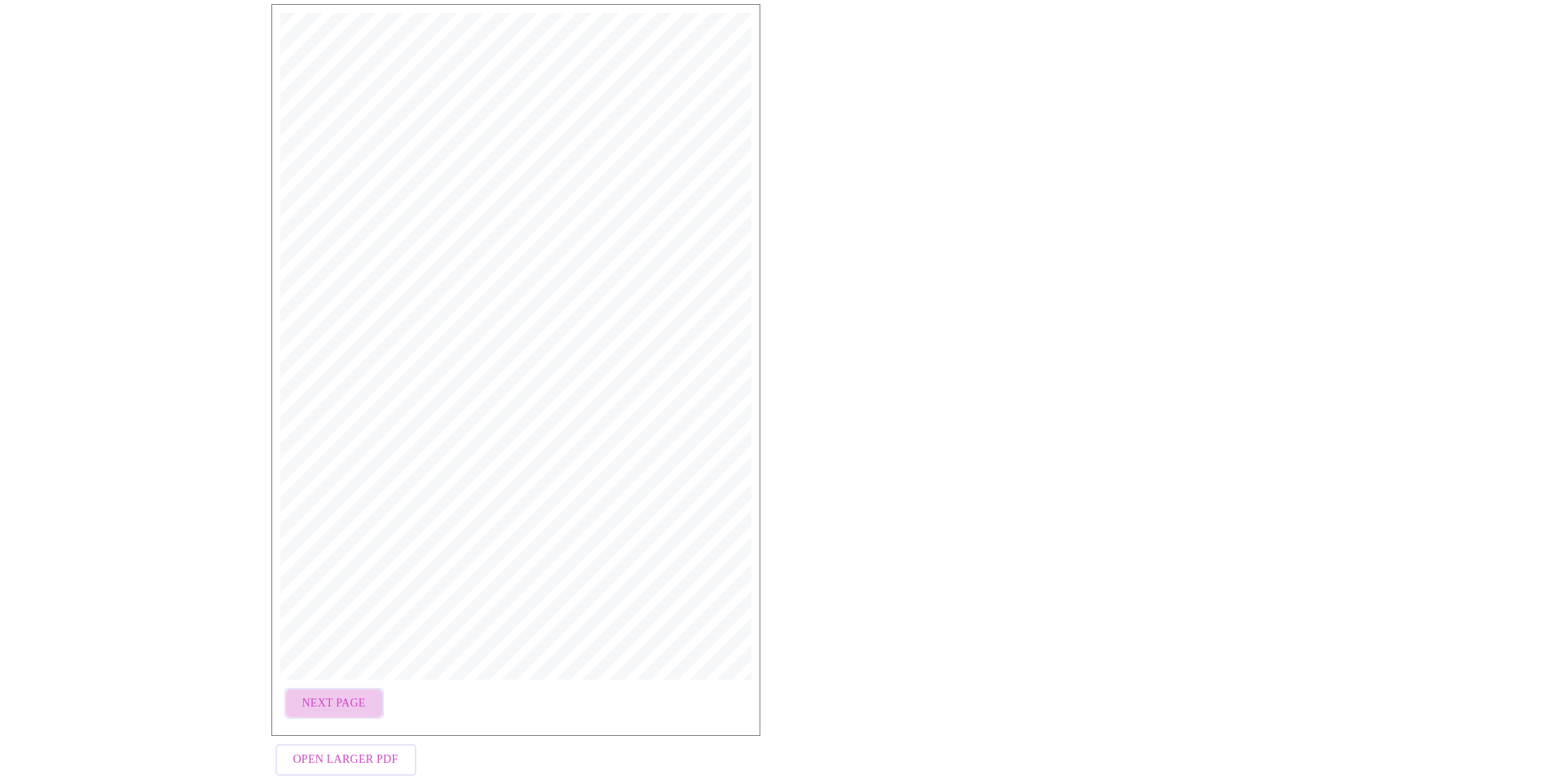
click at [337, 695] on span "Next Page" at bounding box center [334, 703] width 63 height 20
click at [343, 723] on span "Open Larger PDF" at bounding box center [346, 733] width 105 height 20
click at [358, 724] on span "Open Larger PDF" at bounding box center [346, 733] width 105 height 20
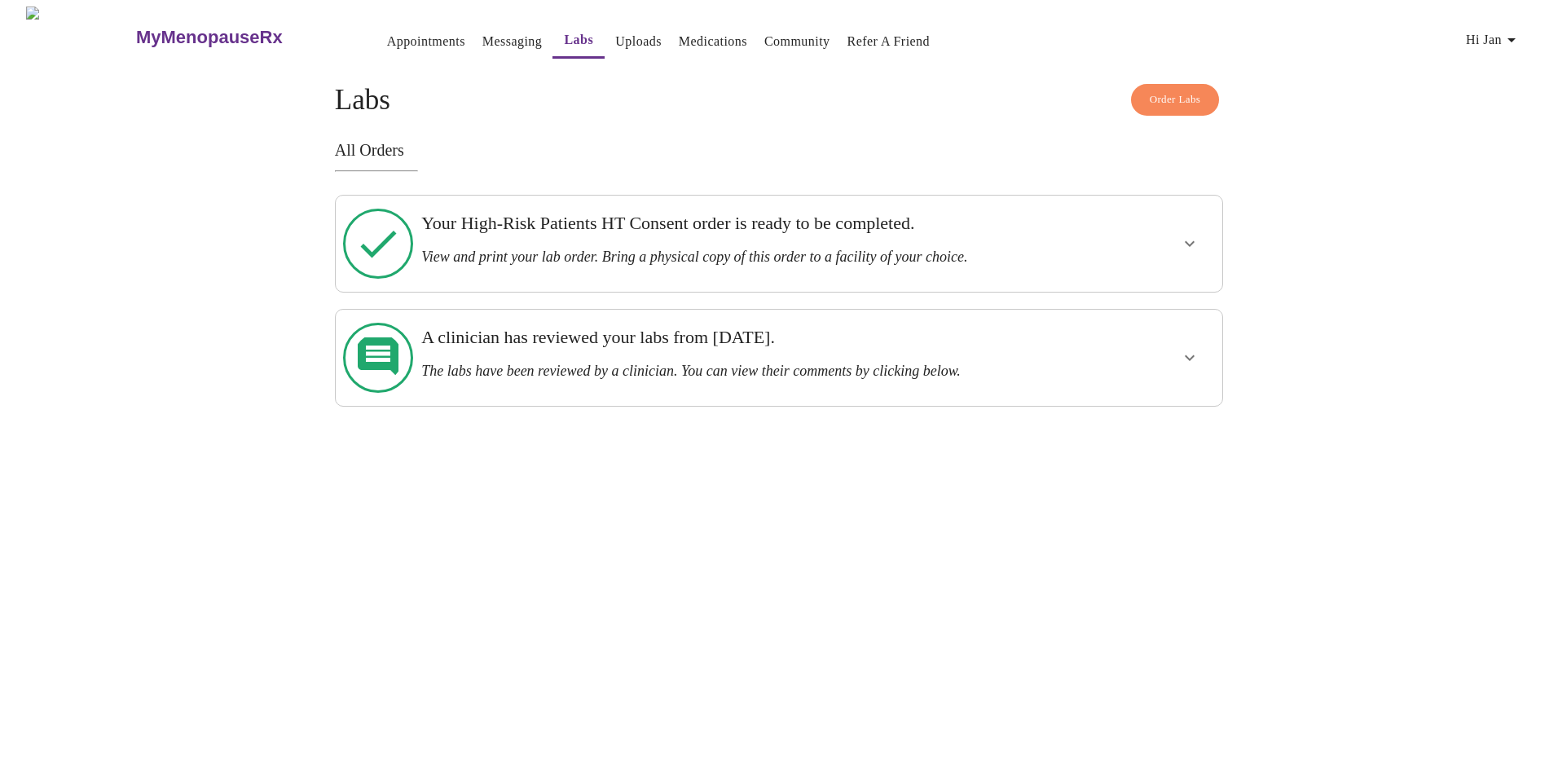
click at [1198, 348] on icon "show more" at bounding box center [1190, 358] width 20 height 20
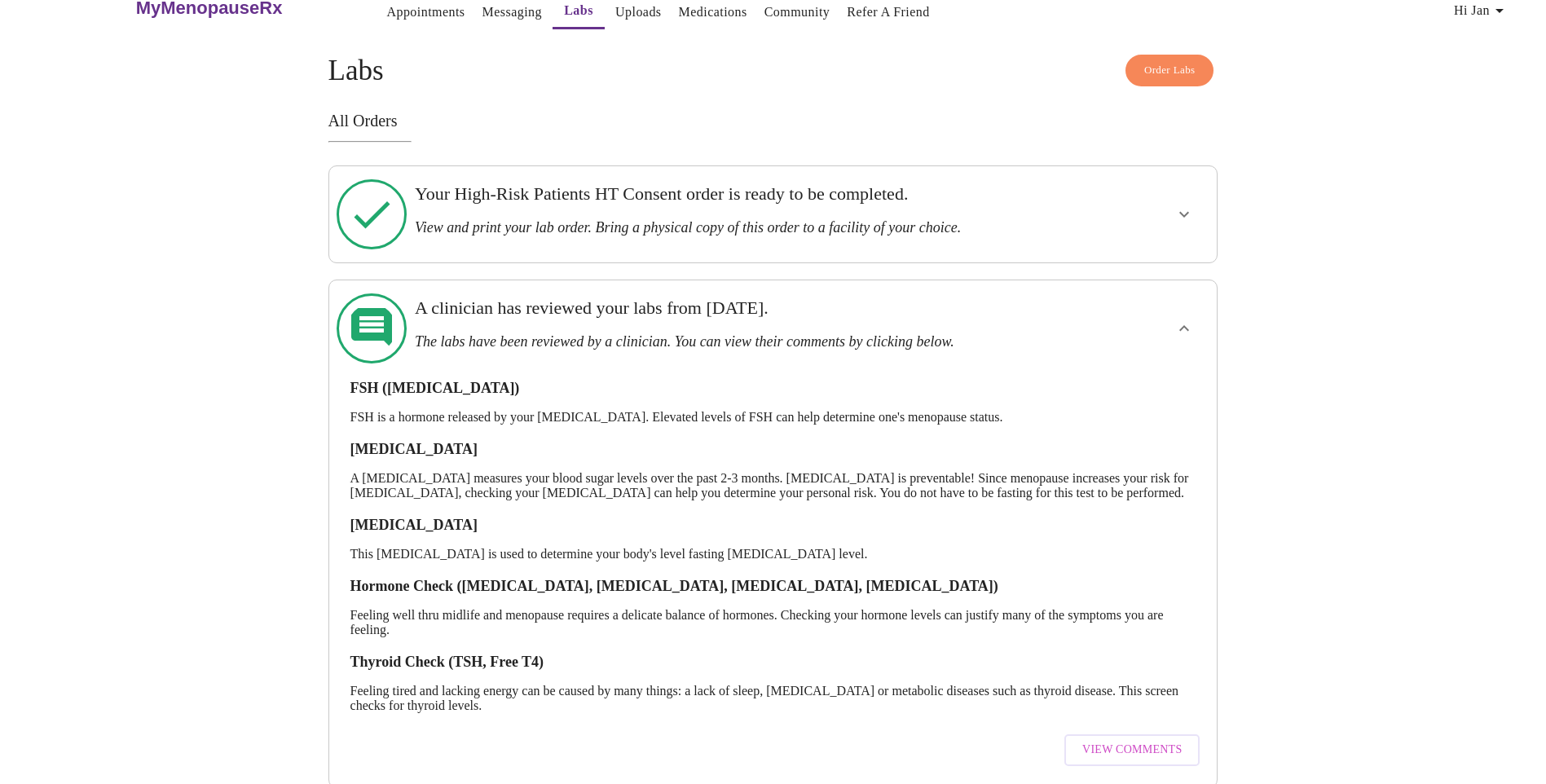
scroll to position [45, 0]
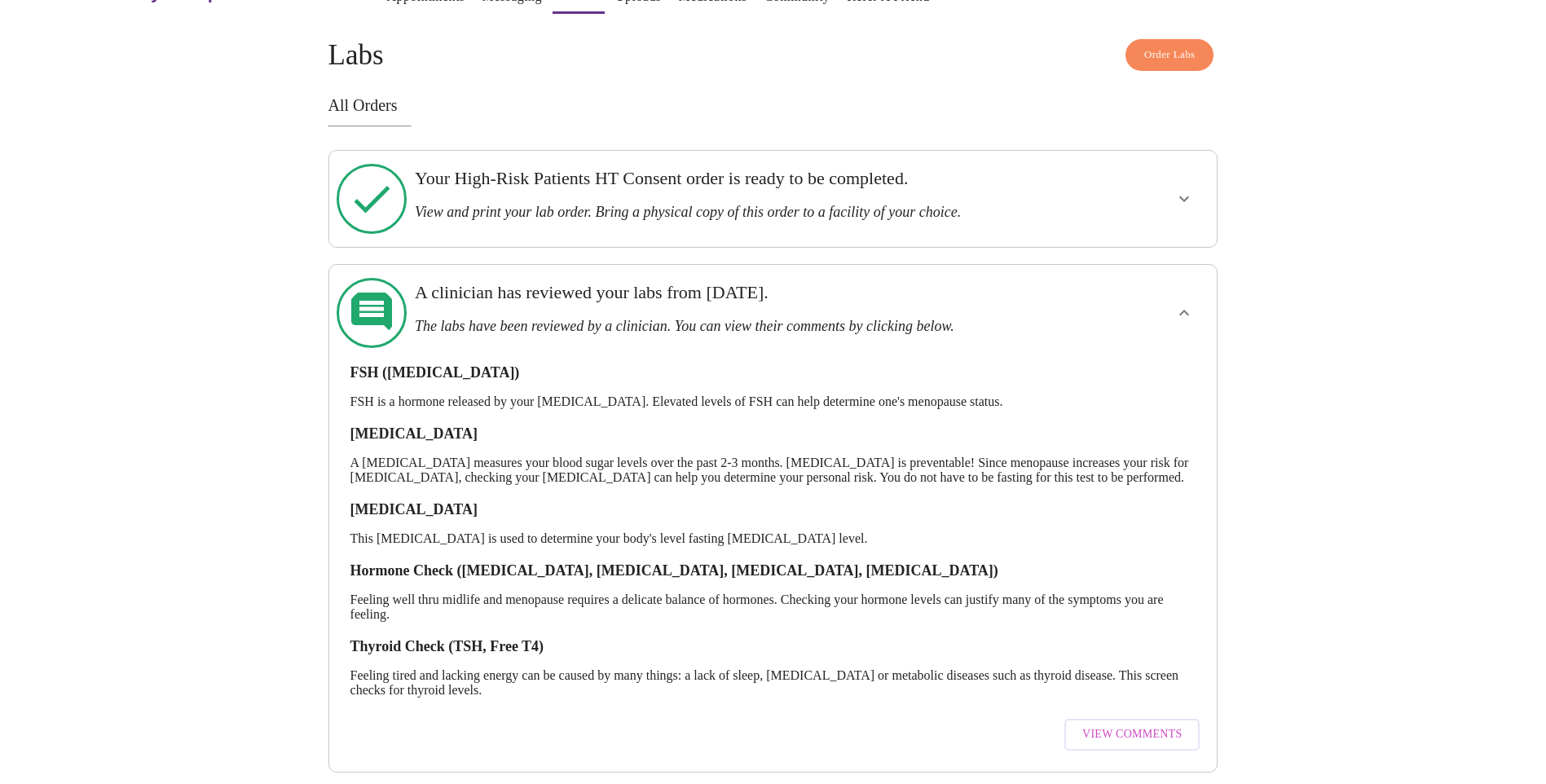
click at [1154, 724] on span "View Comments" at bounding box center [1132, 734] width 99 height 20
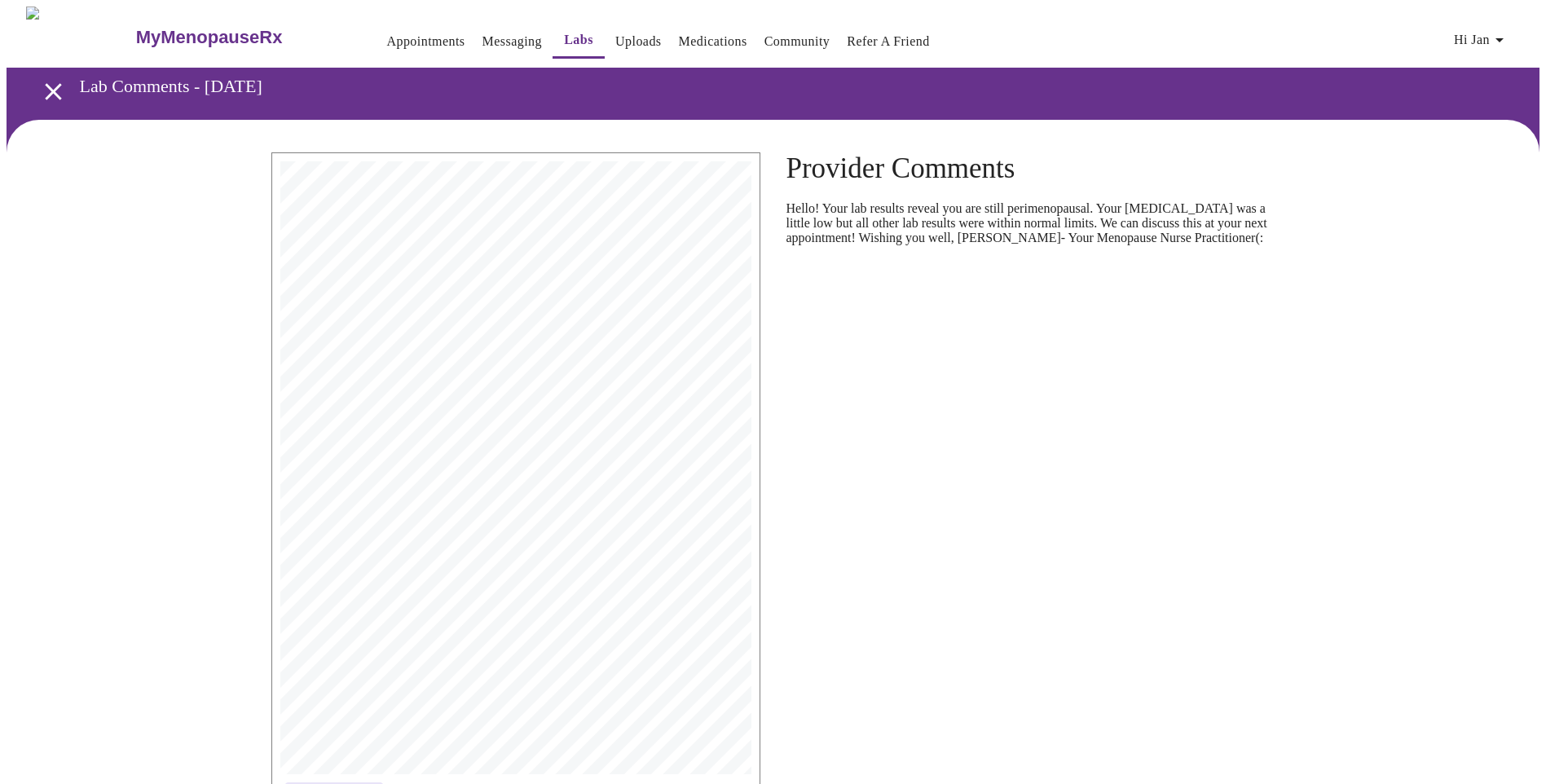
click at [496, 41] on link "Messaging" at bounding box center [512, 42] width 60 height 23
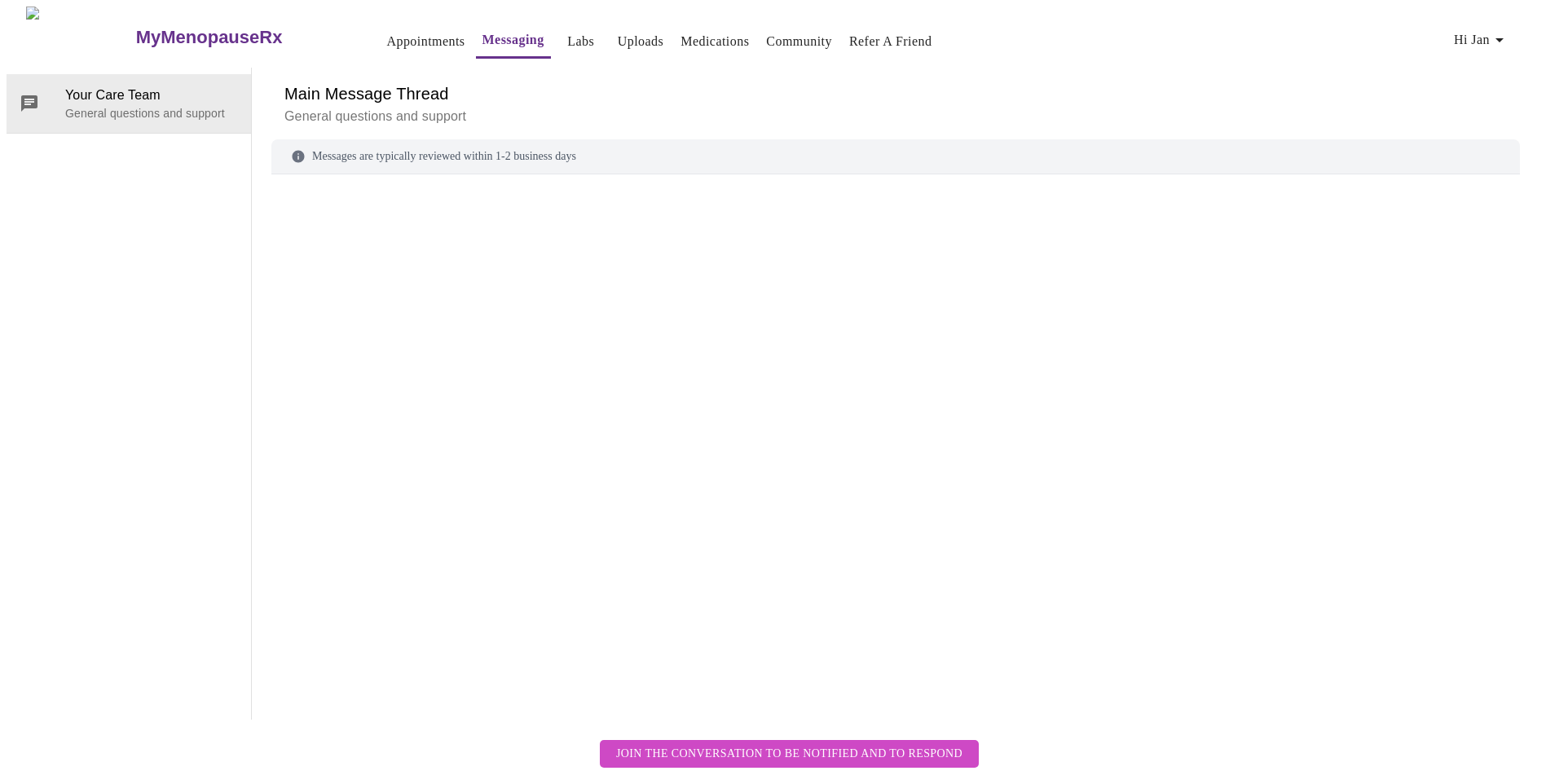
scroll to position [61, 0]
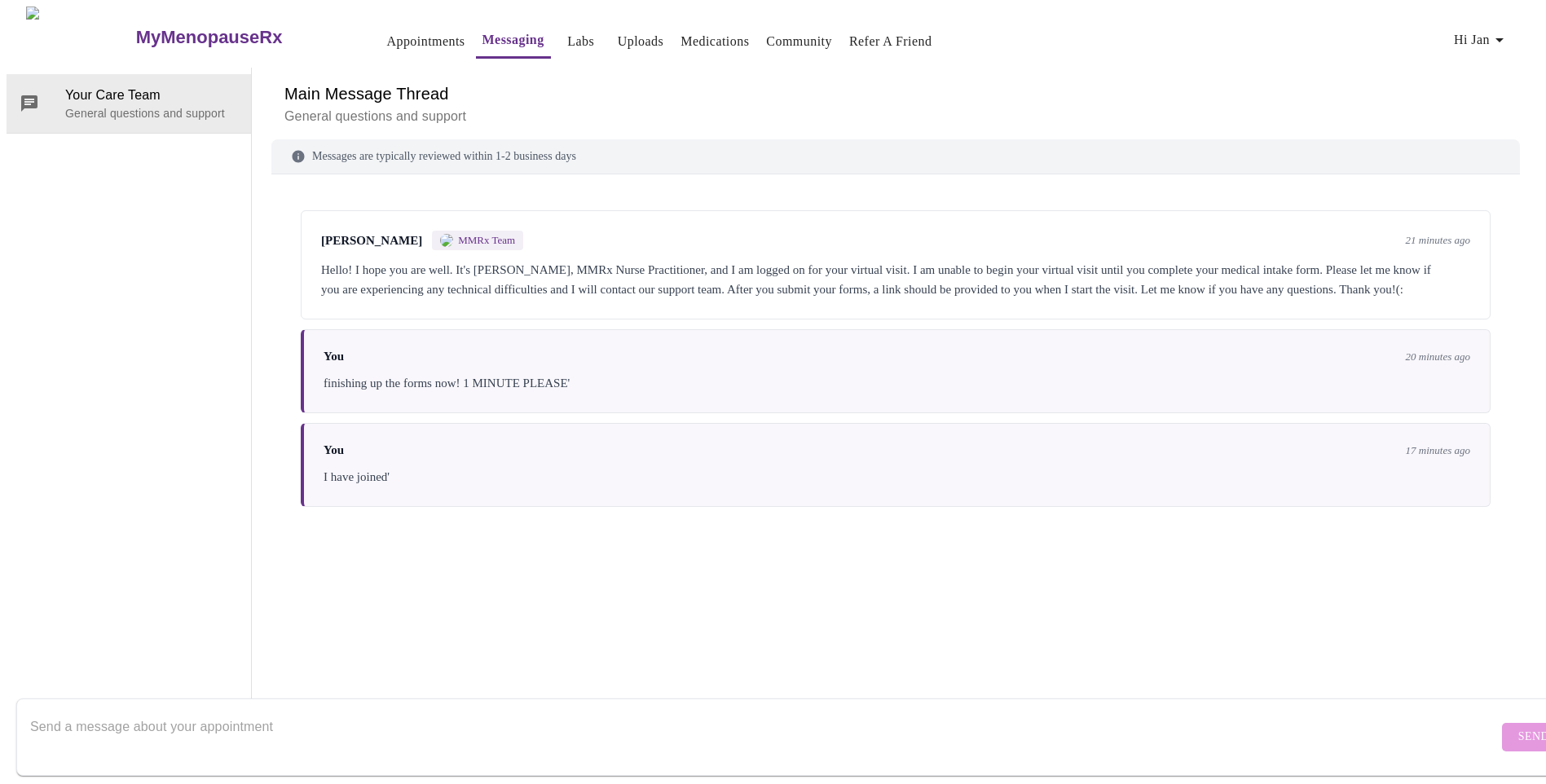
click at [361, 710] on textarea "Send a message about your appointment" at bounding box center [764, 736] width 1468 height 52
type textarea "Is there a way to electronically sign the consent form?? My printer is out of i…"
click at [1518, 727] on span "Send" at bounding box center [1534, 736] width 31 height 20
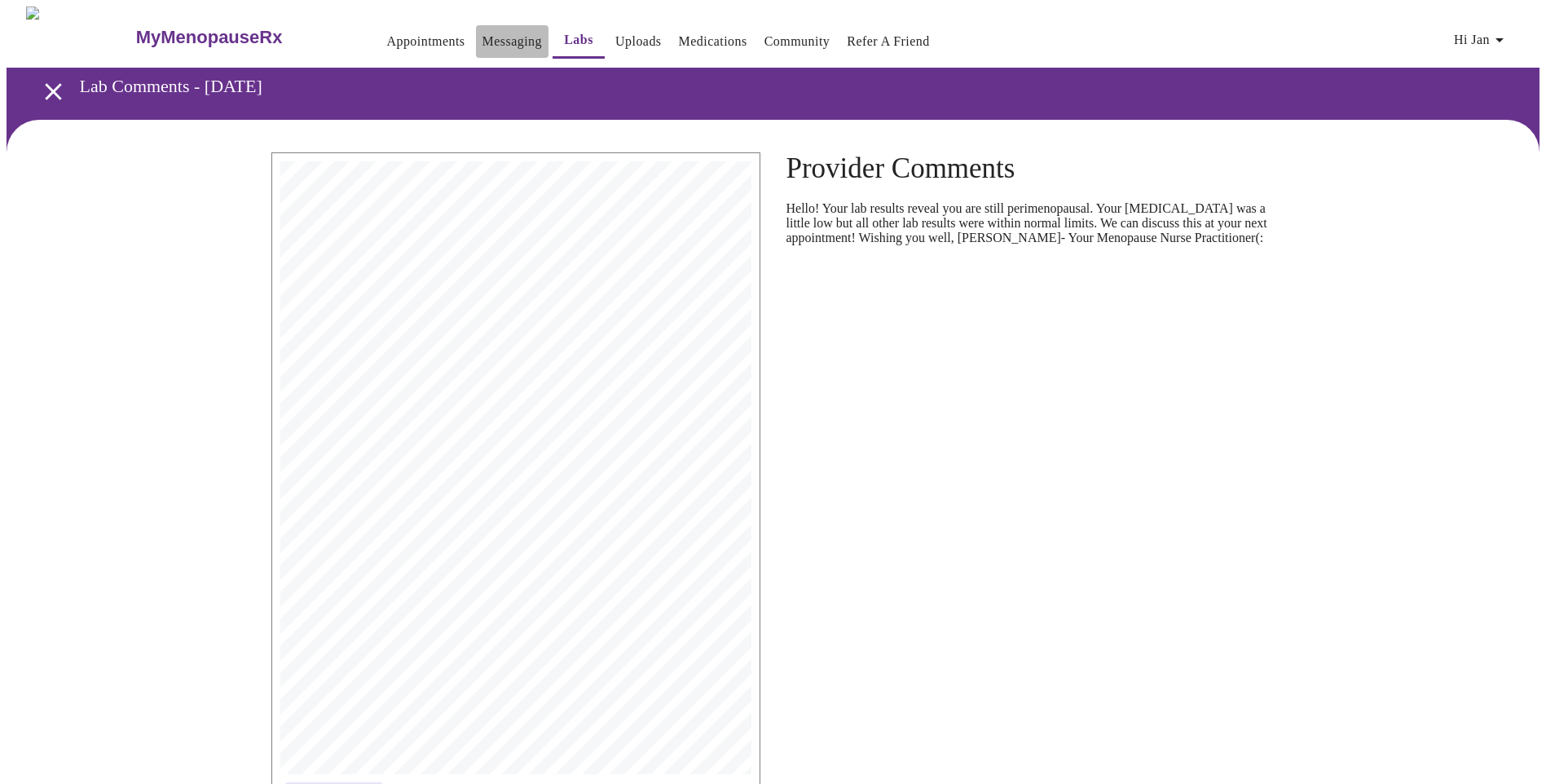
click at [483, 37] on link "Messaging" at bounding box center [512, 42] width 60 height 23
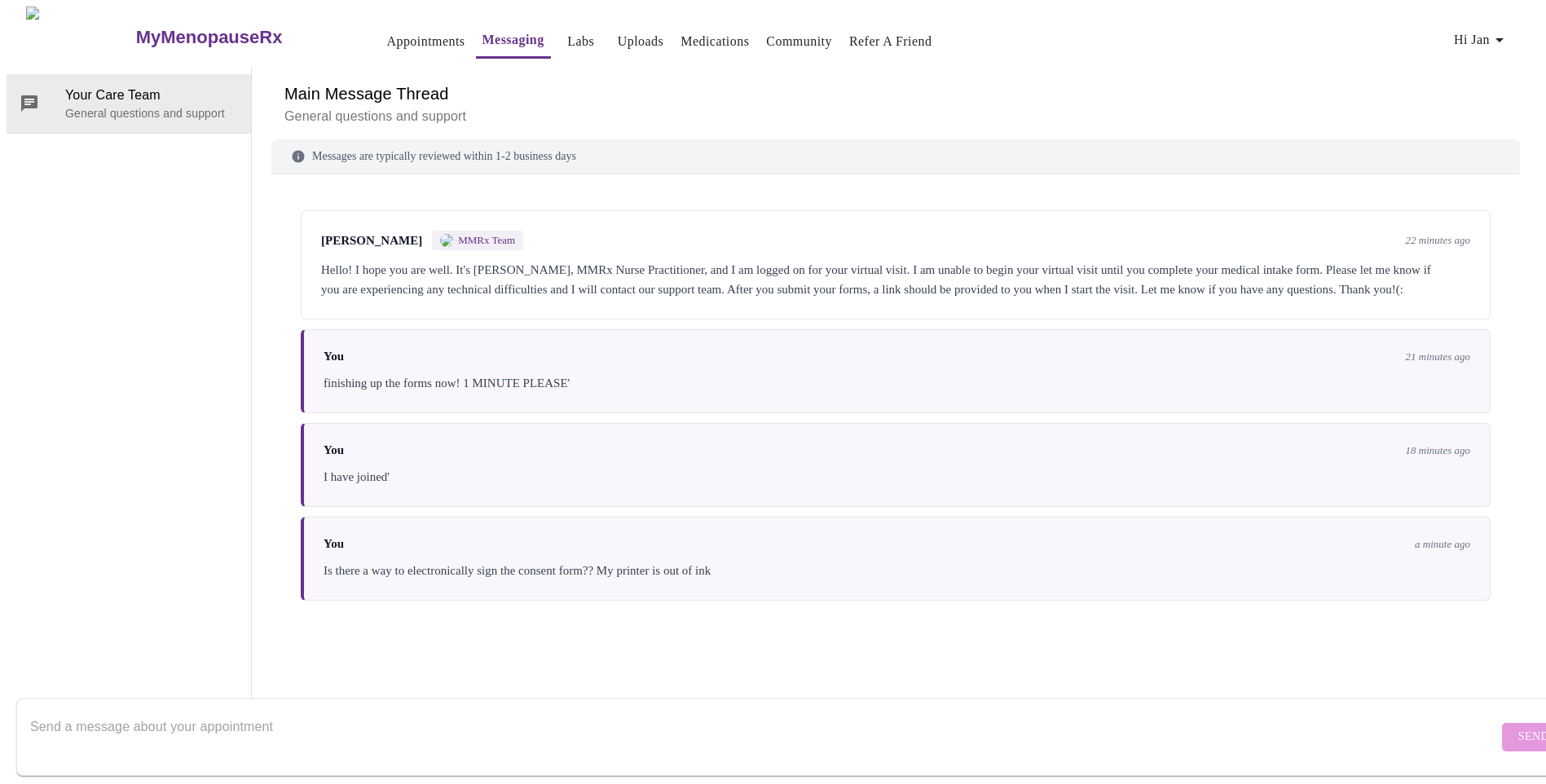
click at [681, 38] on link "Medications" at bounding box center [715, 42] width 69 height 23
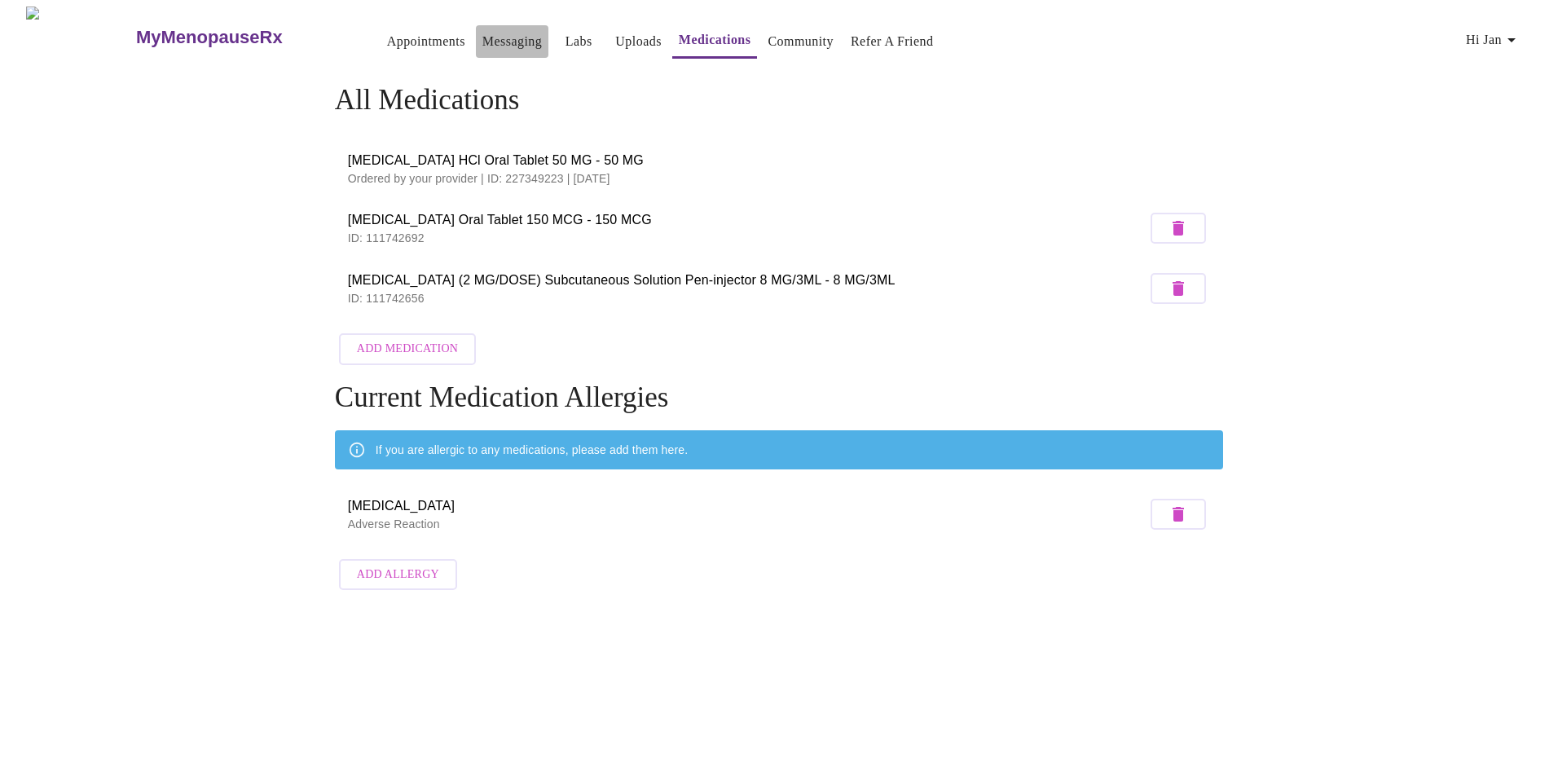
click at [483, 32] on link "Messaging" at bounding box center [512, 42] width 60 height 23
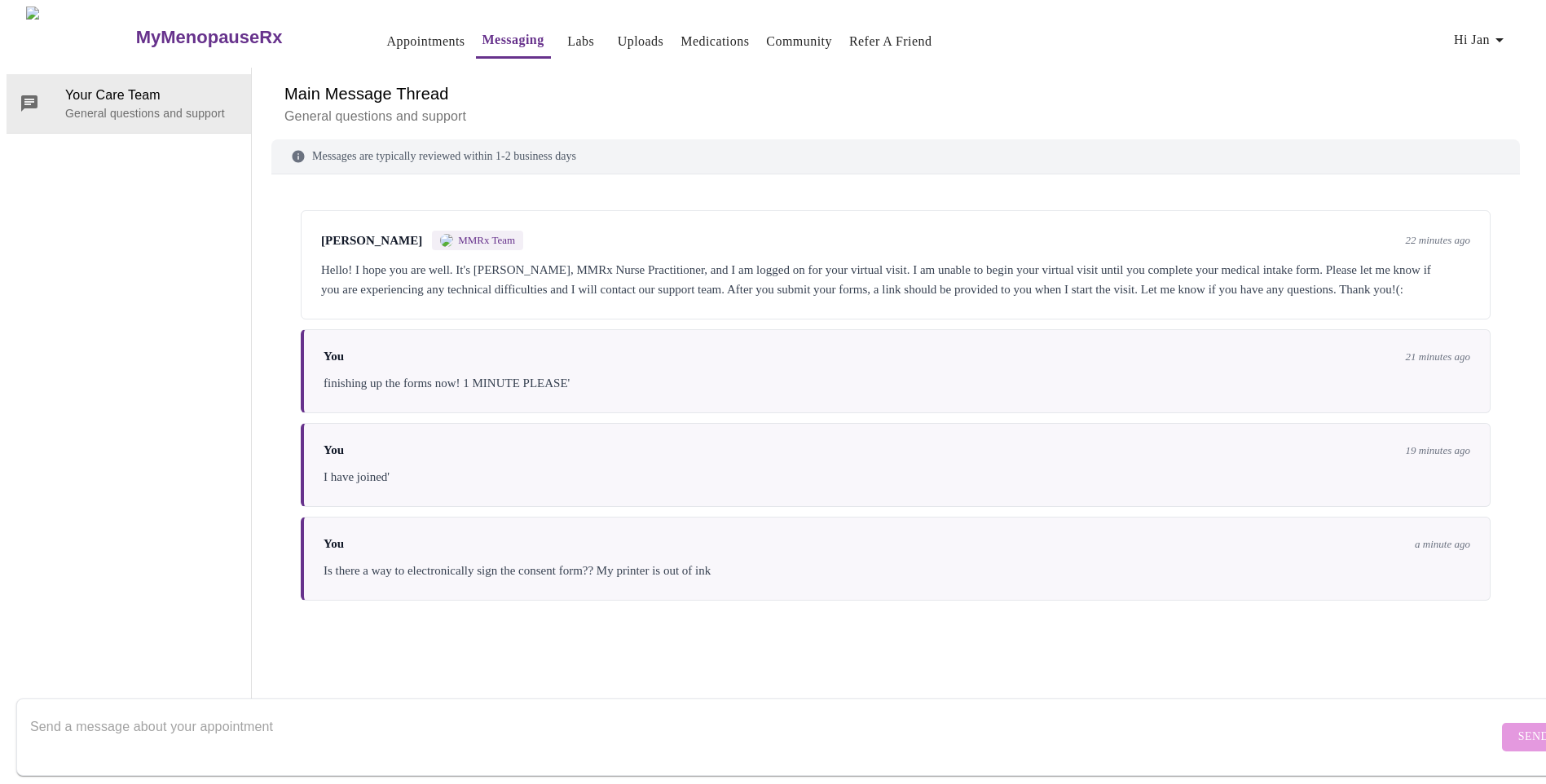
click at [386, 30] on link "Appointments" at bounding box center [426, 42] width 78 height 23
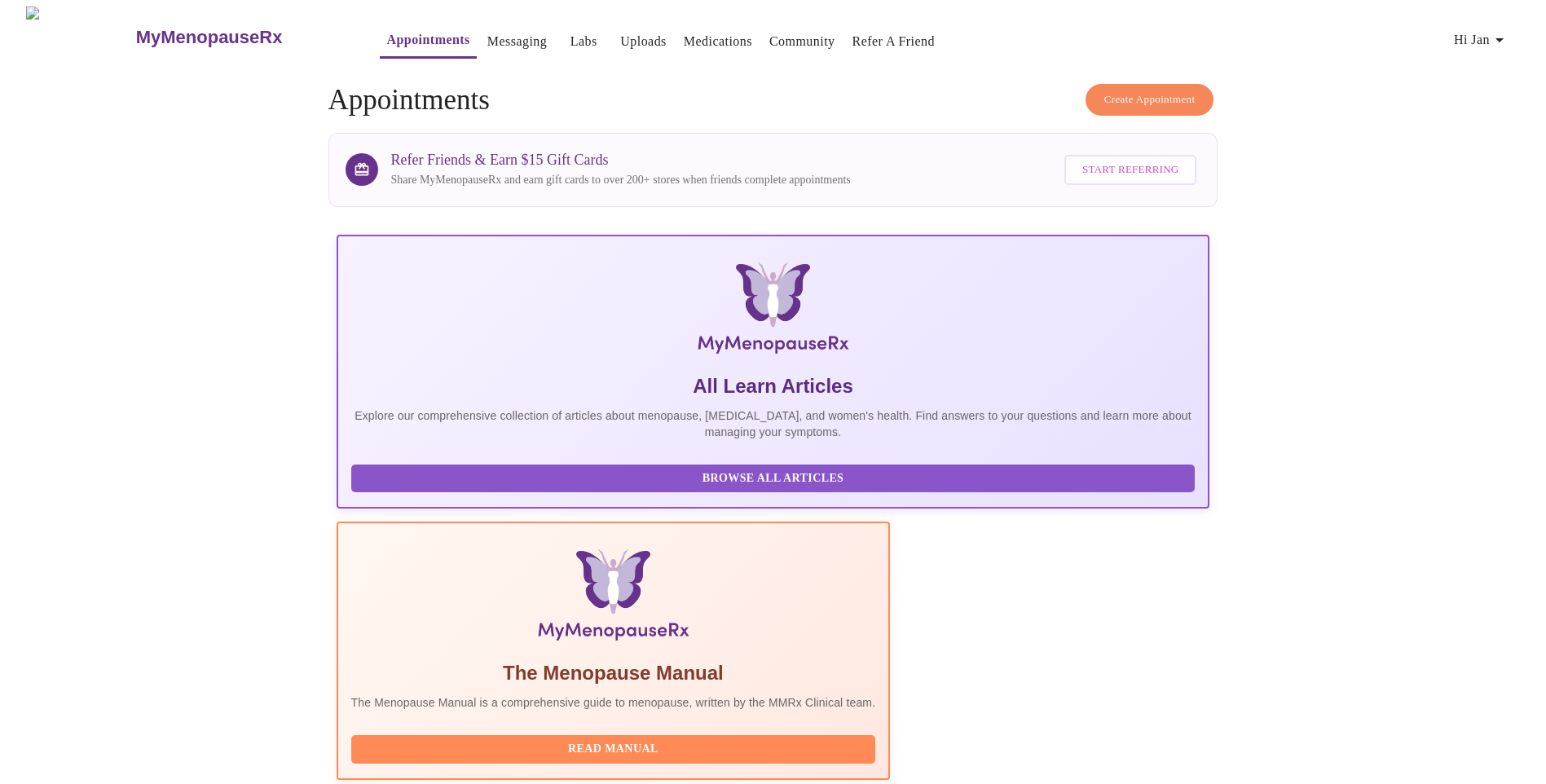
click at [487, 30] on link "Messaging" at bounding box center [517, 42] width 60 height 23
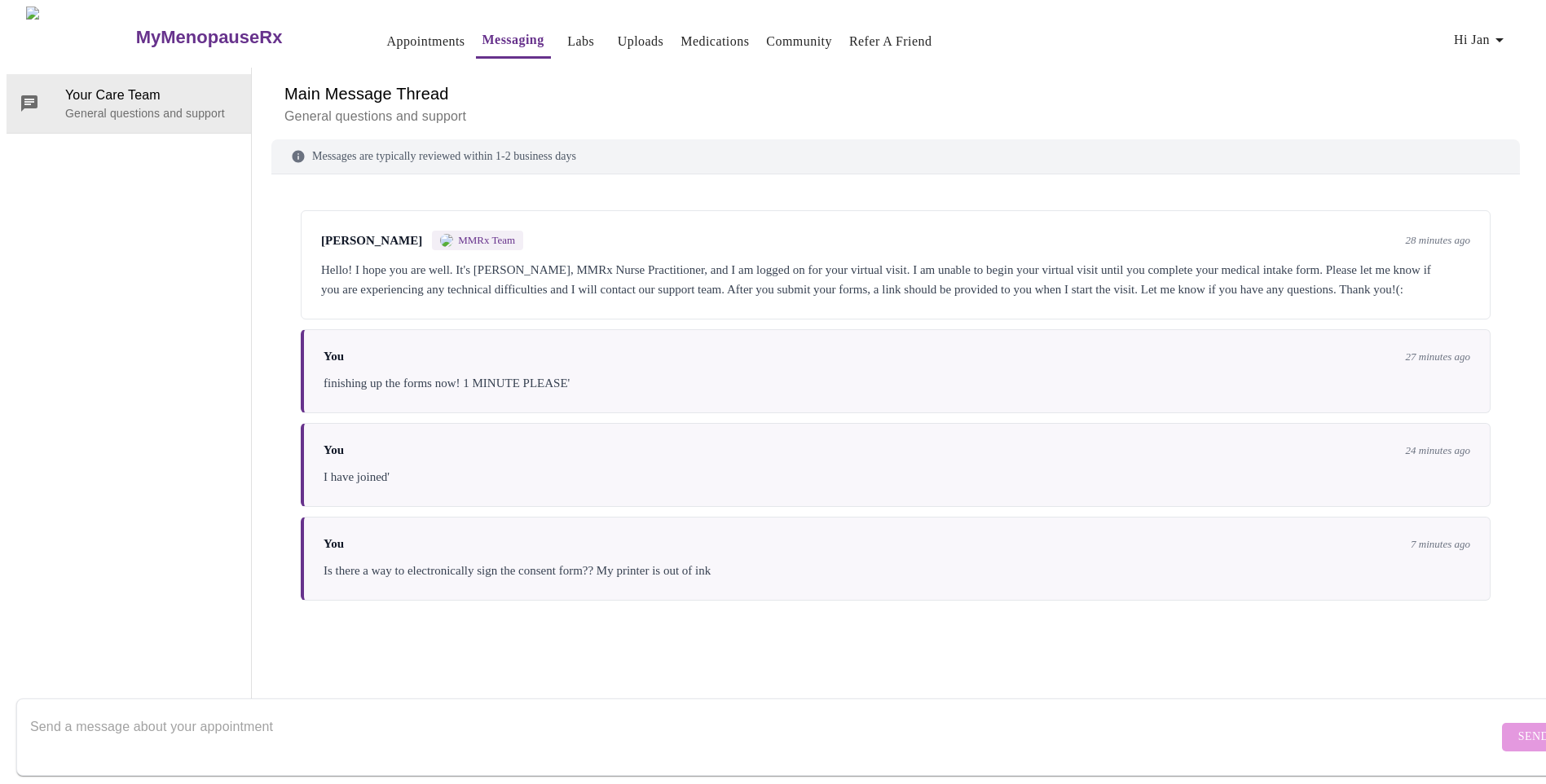
click at [399, 30] on link "Appointments" at bounding box center [426, 42] width 78 height 23
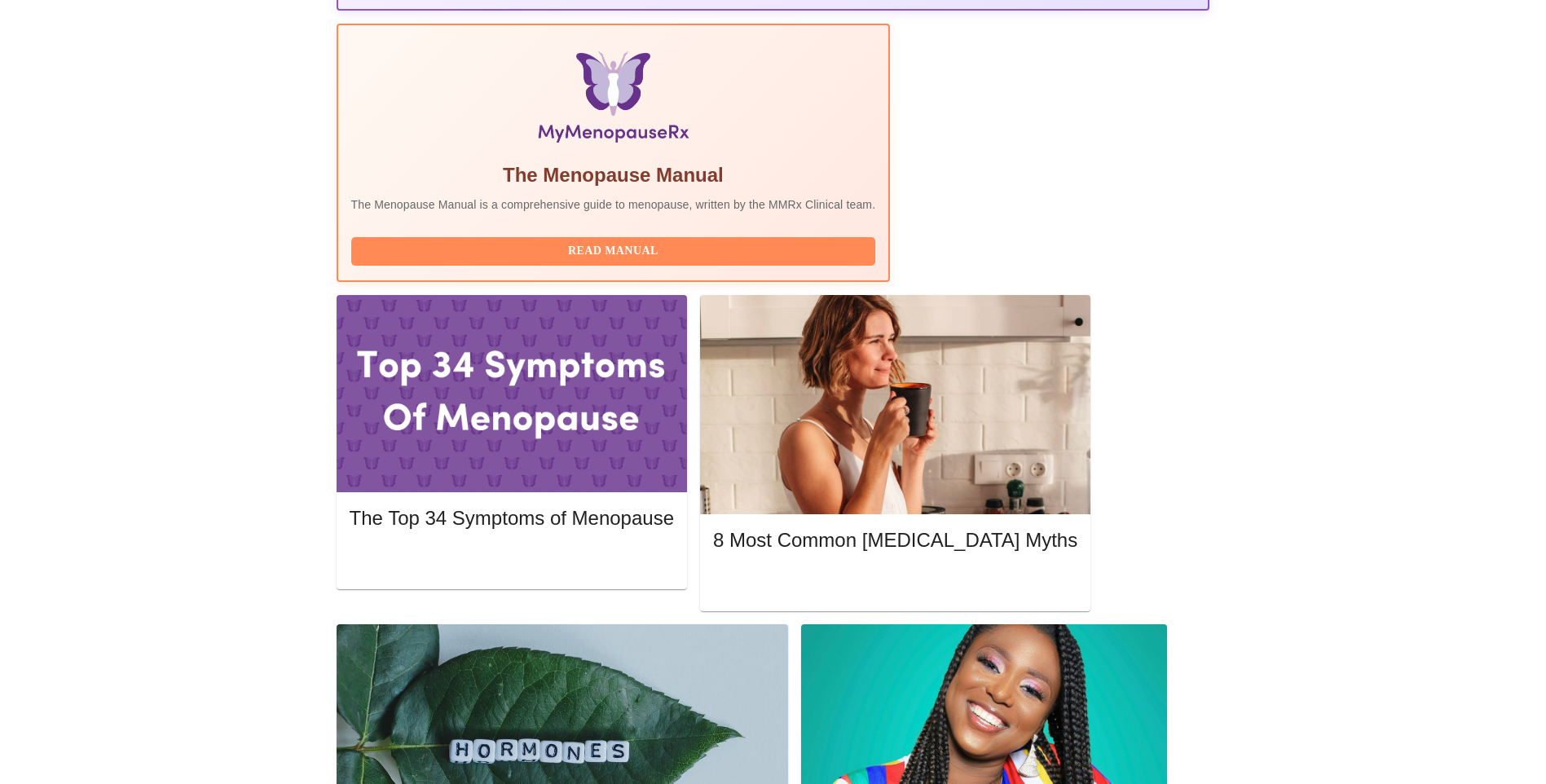
scroll to position [526, 0]
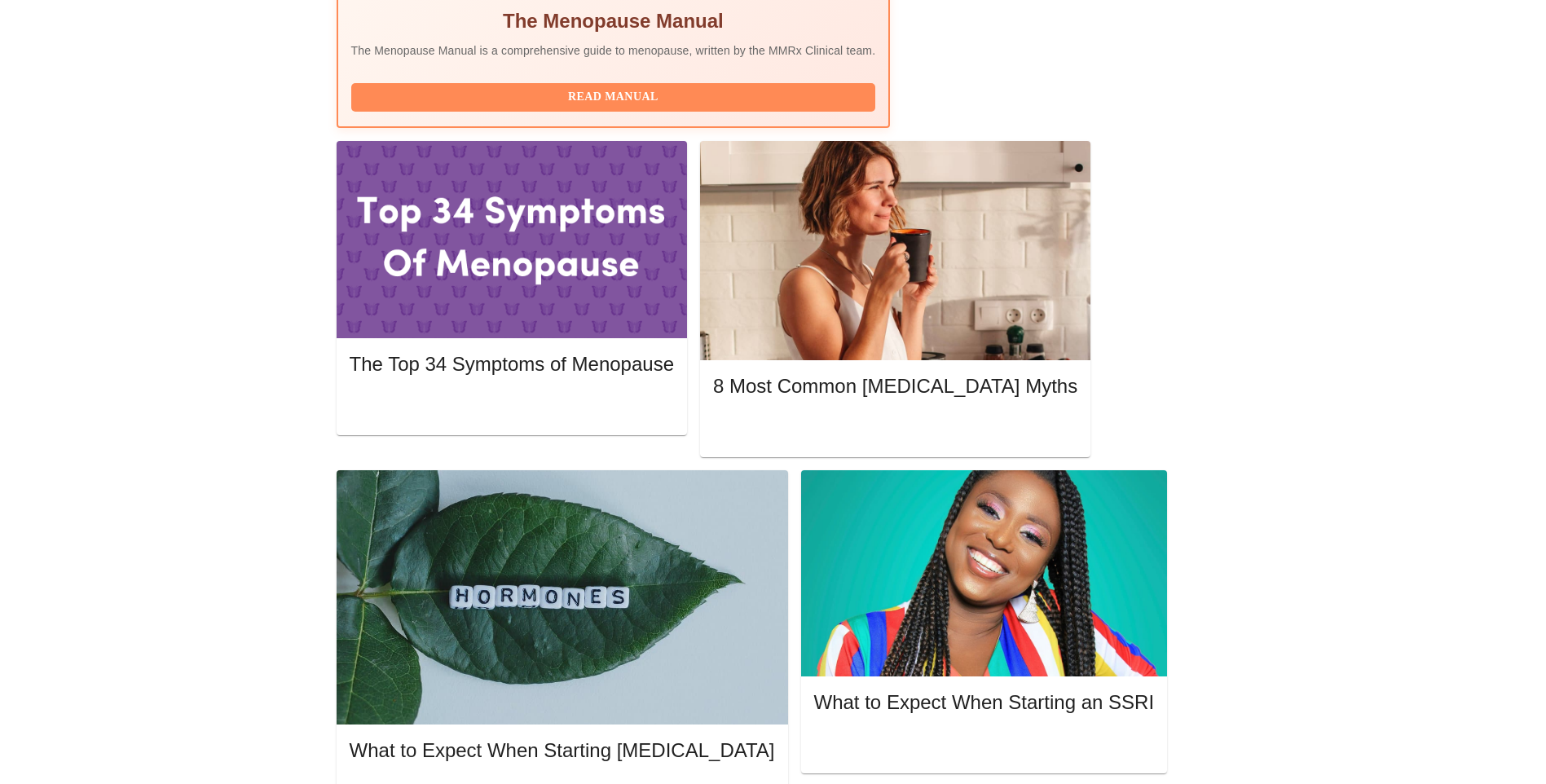
scroll to position [672, 0]
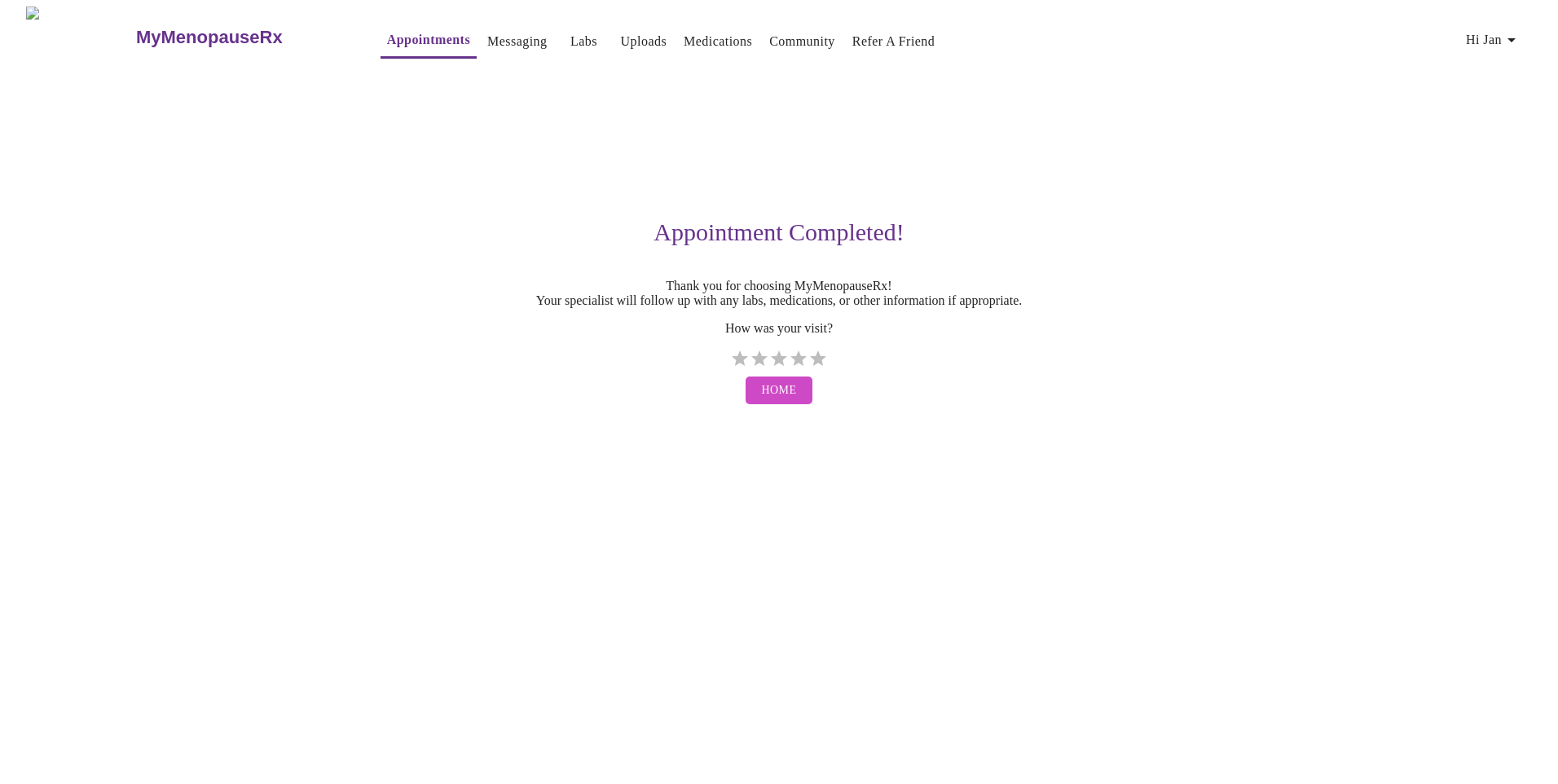
click at [767, 401] on span "Home" at bounding box center [779, 390] width 35 height 20
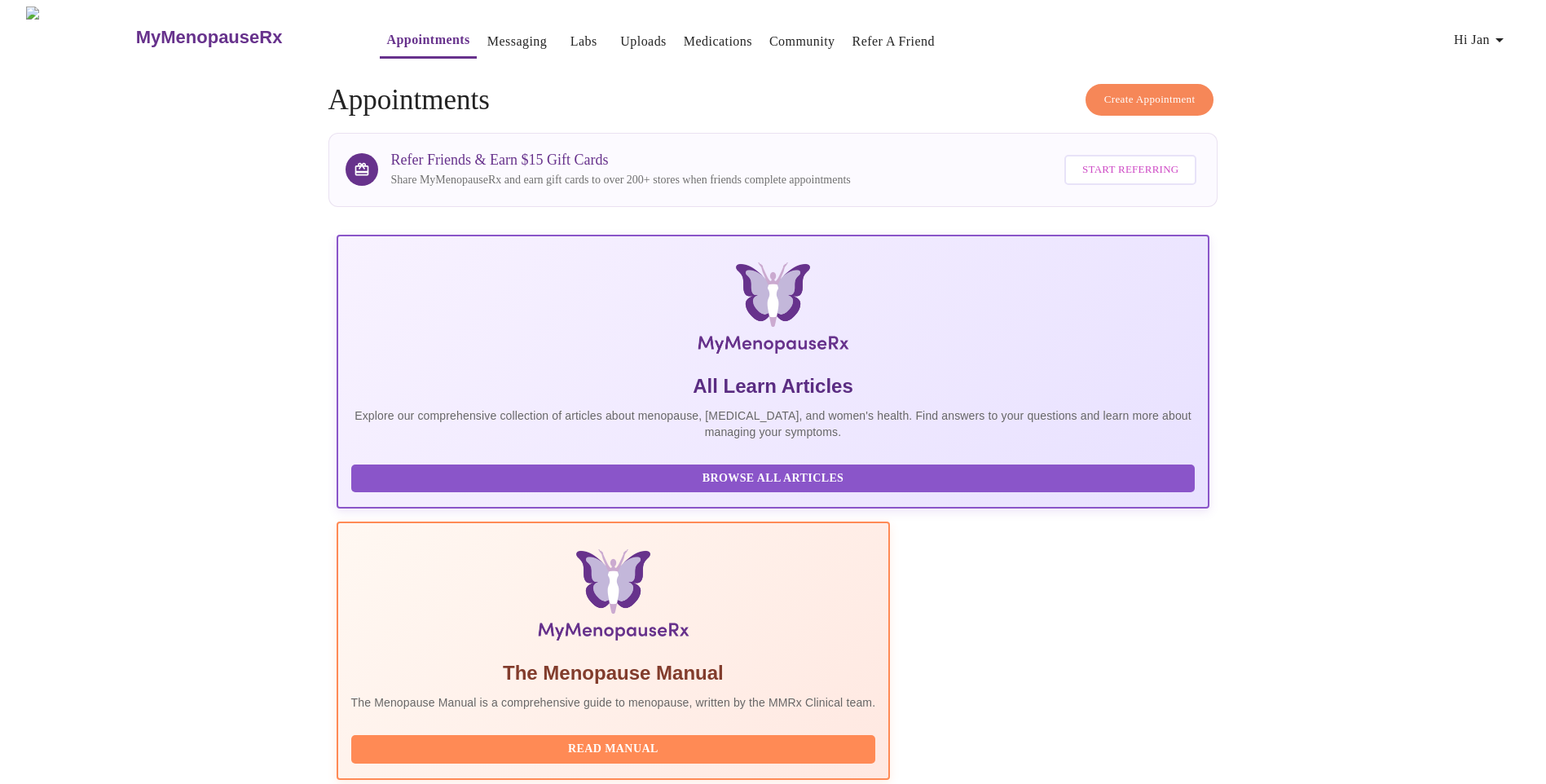
click at [487, 36] on link "Messaging" at bounding box center [517, 42] width 60 height 23
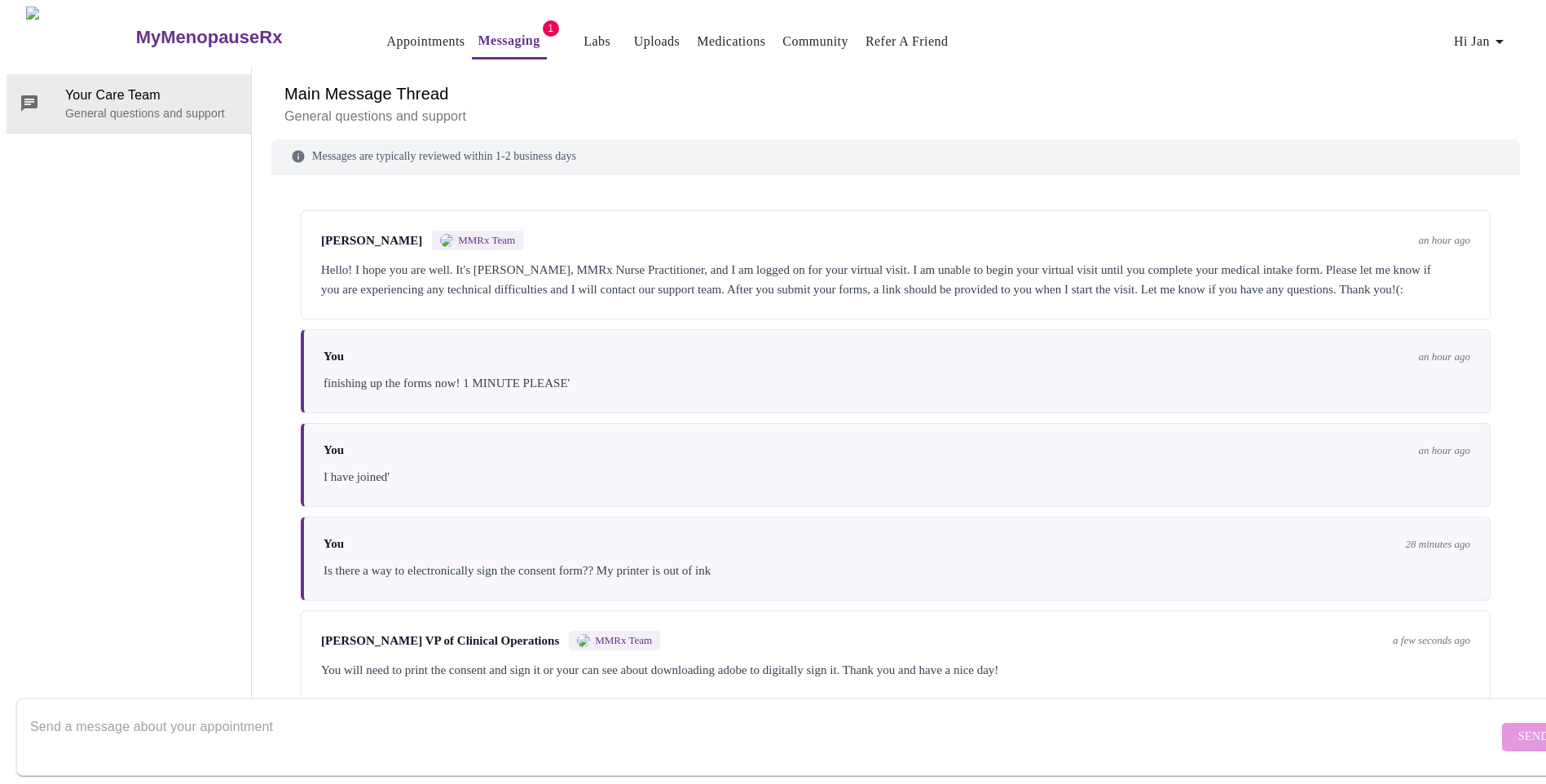
click at [268, 722] on textarea "Send a message about your appointment" at bounding box center [764, 736] width 1468 height 52
type textarea "O"
click at [634, 35] on link "Uploads" at bounding box center [657, 42] width 46 height 23
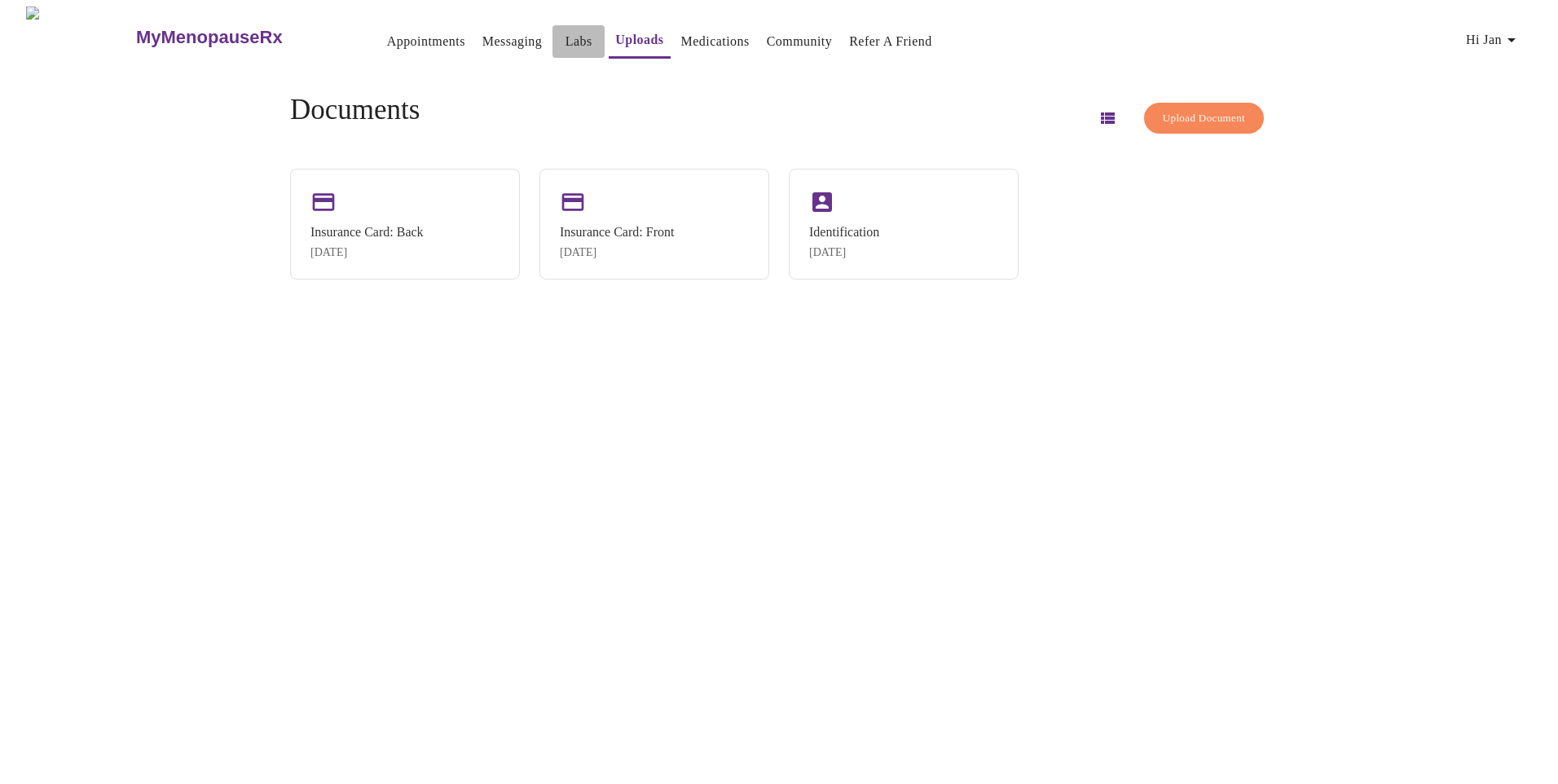
click at [565, 36] on link "Labs" at bounding box center [578, 42] width 27 height 23
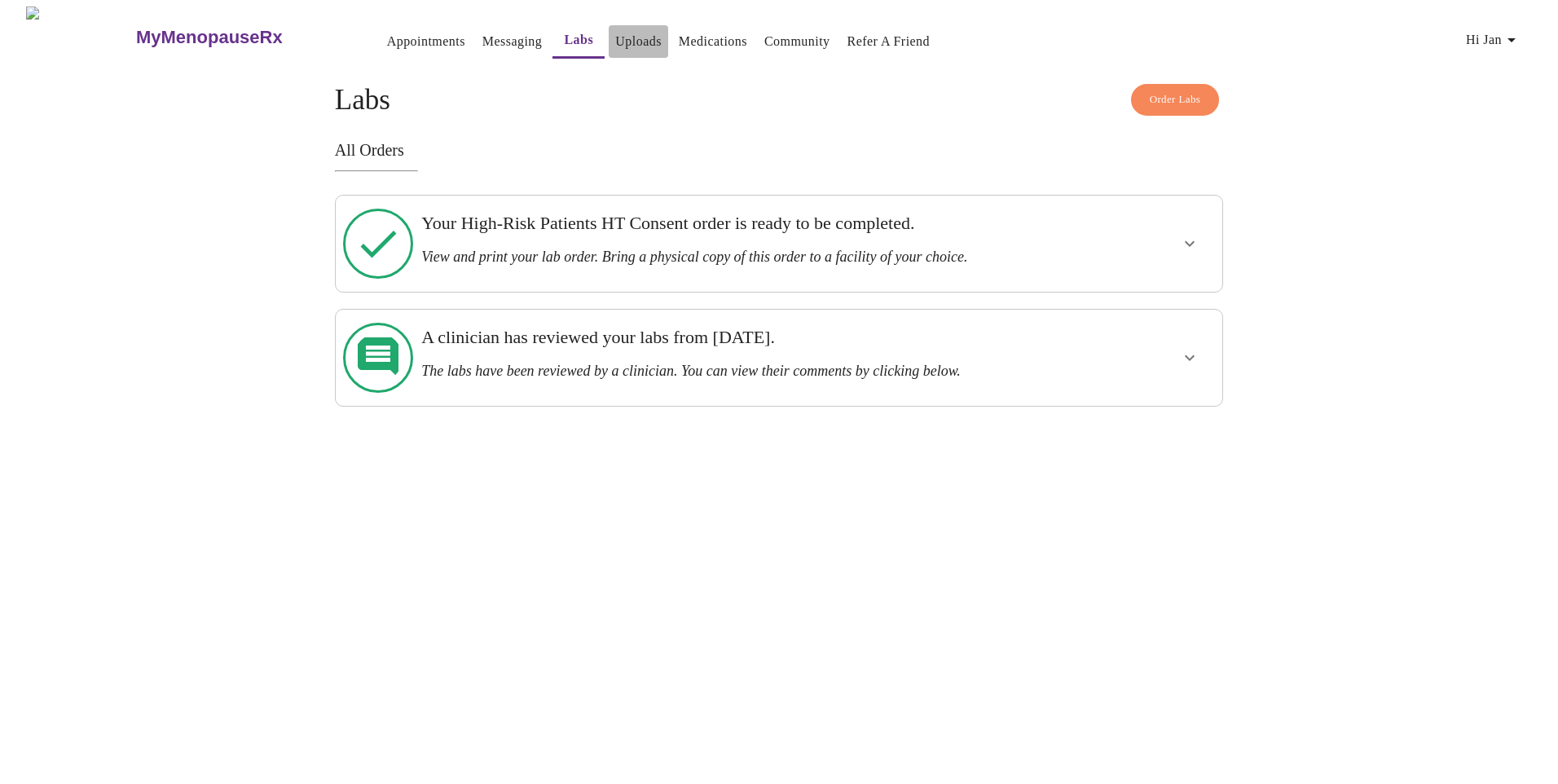
click at [615, 35] on link "Uploads" at bounding box center [637, 42] width 46 height 23
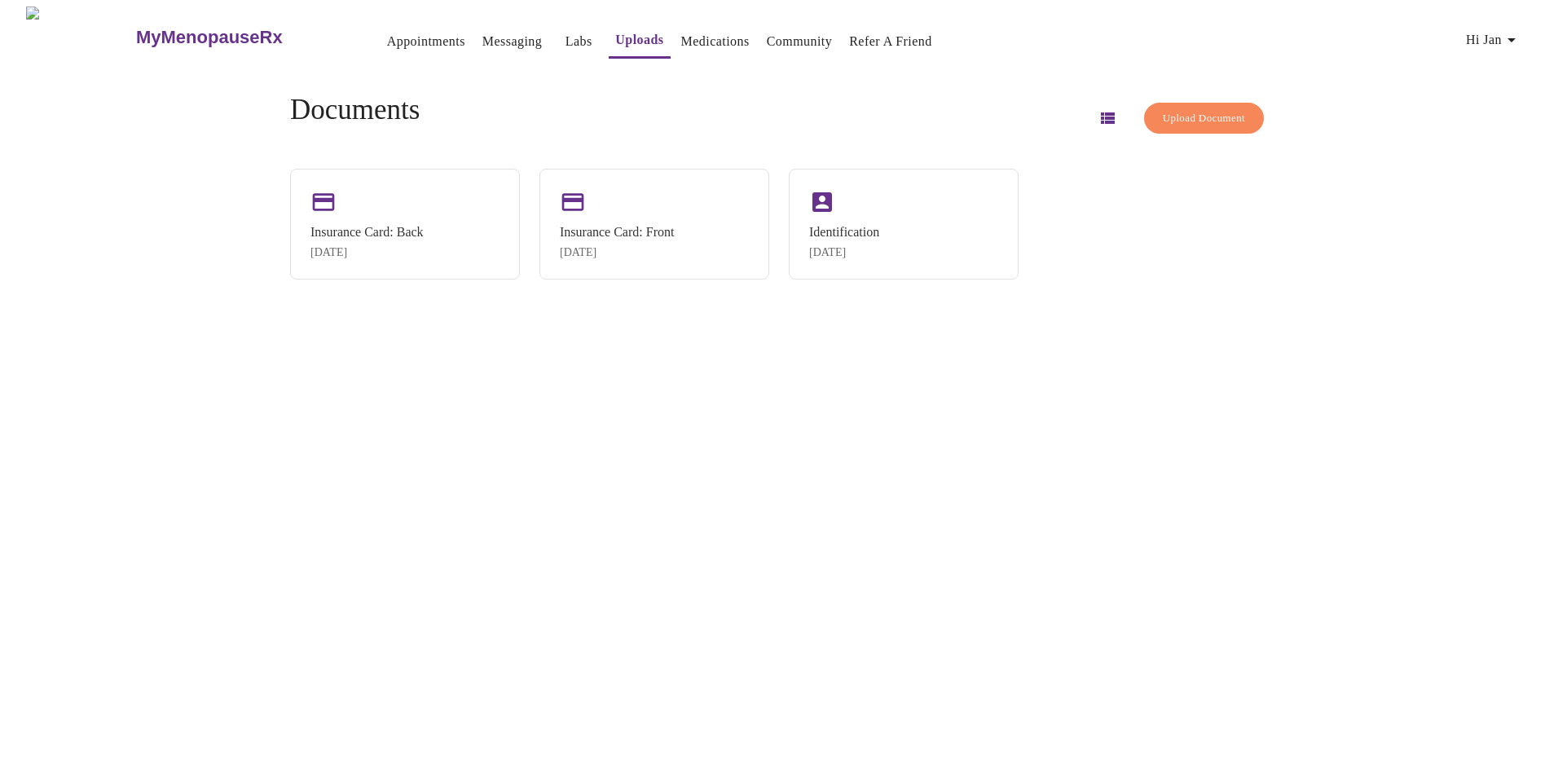
click at [1171, 109] on span "Upload Document" at bounding box center [1204, 119] width 83 height 19
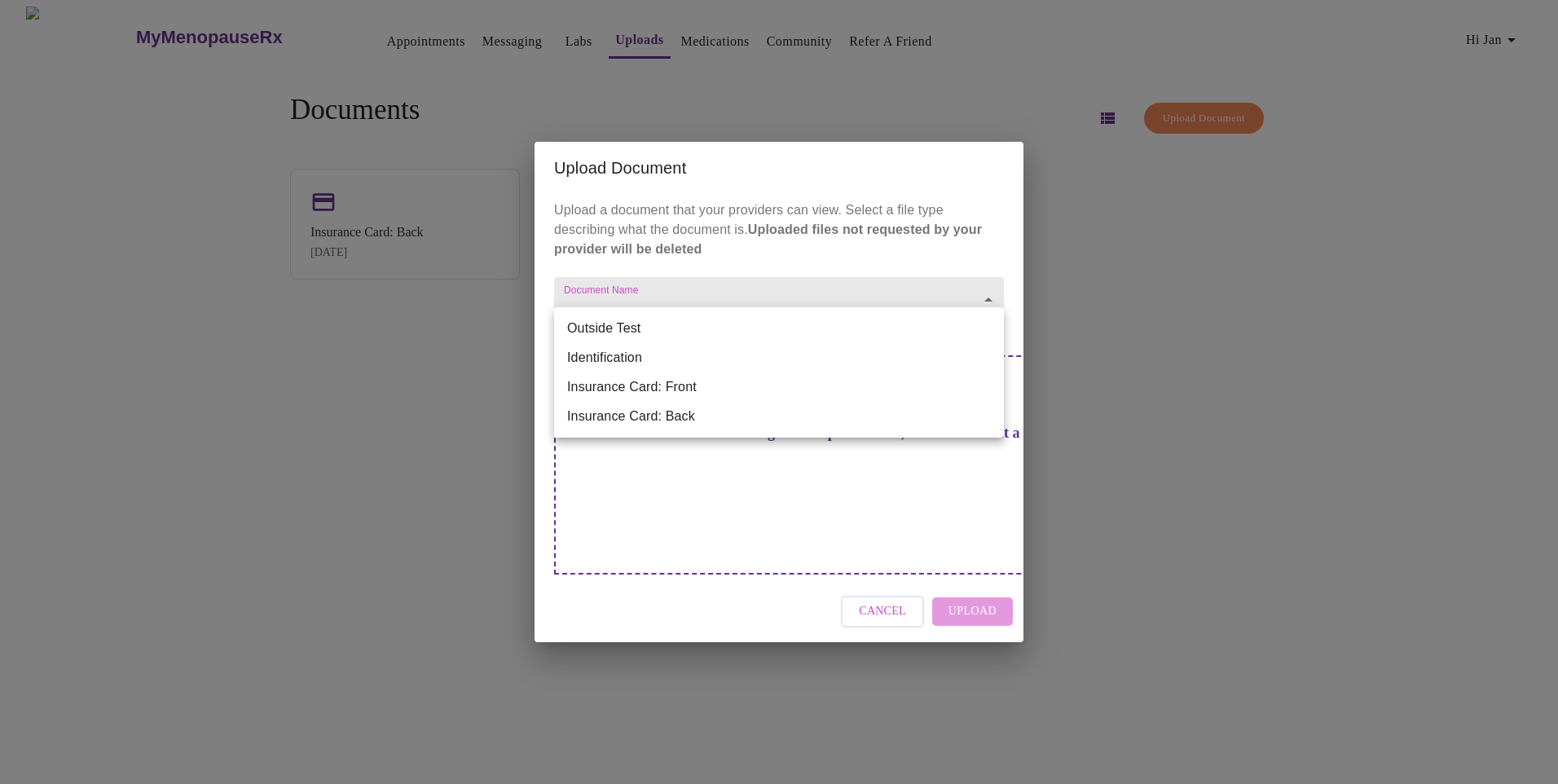
click at [908, 327] on body "MyMenopauseRx Appointments Messaging Labs Uploads Medications Community Refer a…" at bounding box center [779, 399] width 1545 height 784
click at [630, 357] on li "Identification" at bounding box center [779, 358] width 450 height 30
type input "Identification"
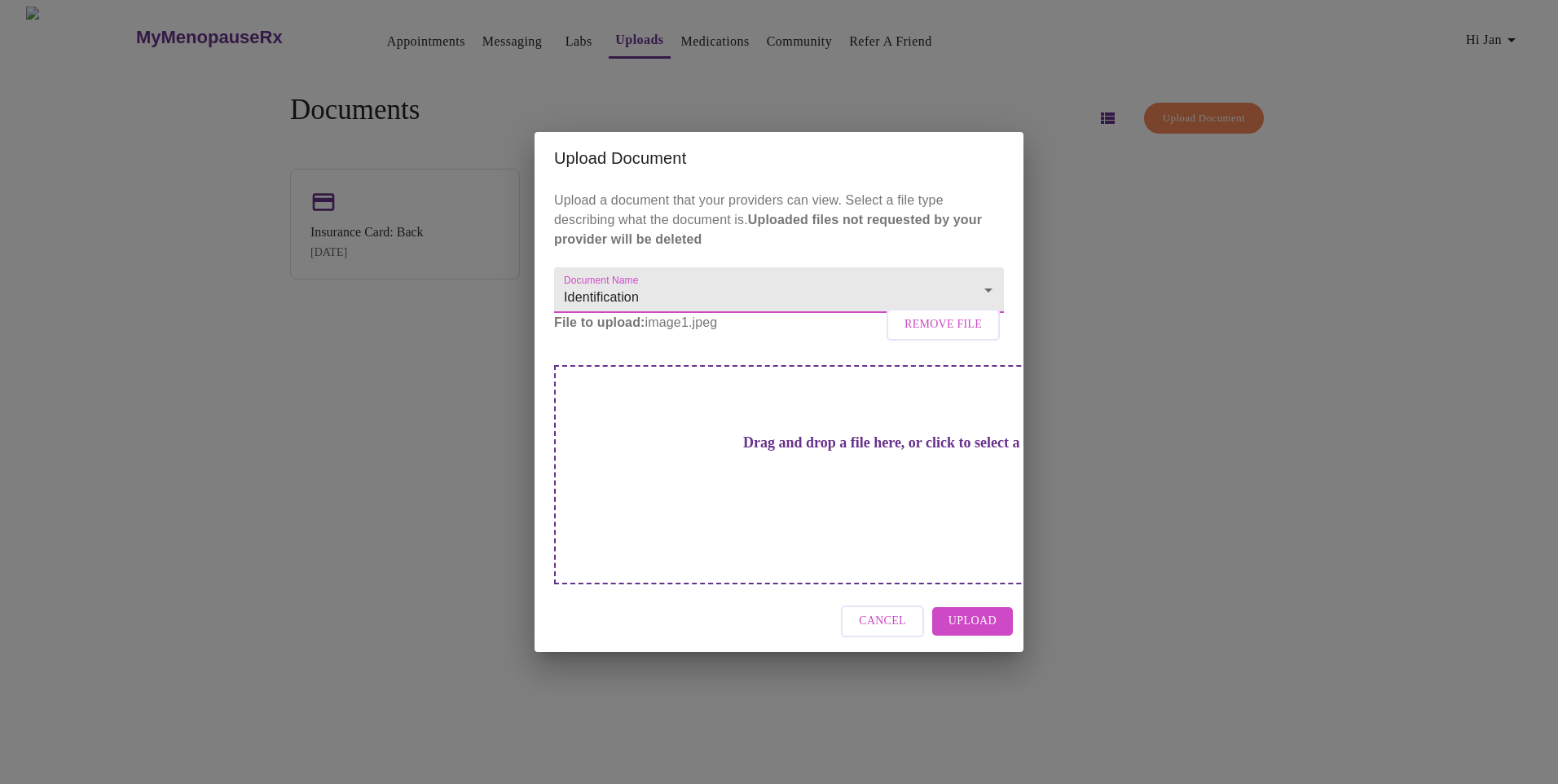
click at [991, 611] on span "Upload" at bounding box center [972, 621] width 48 height 20
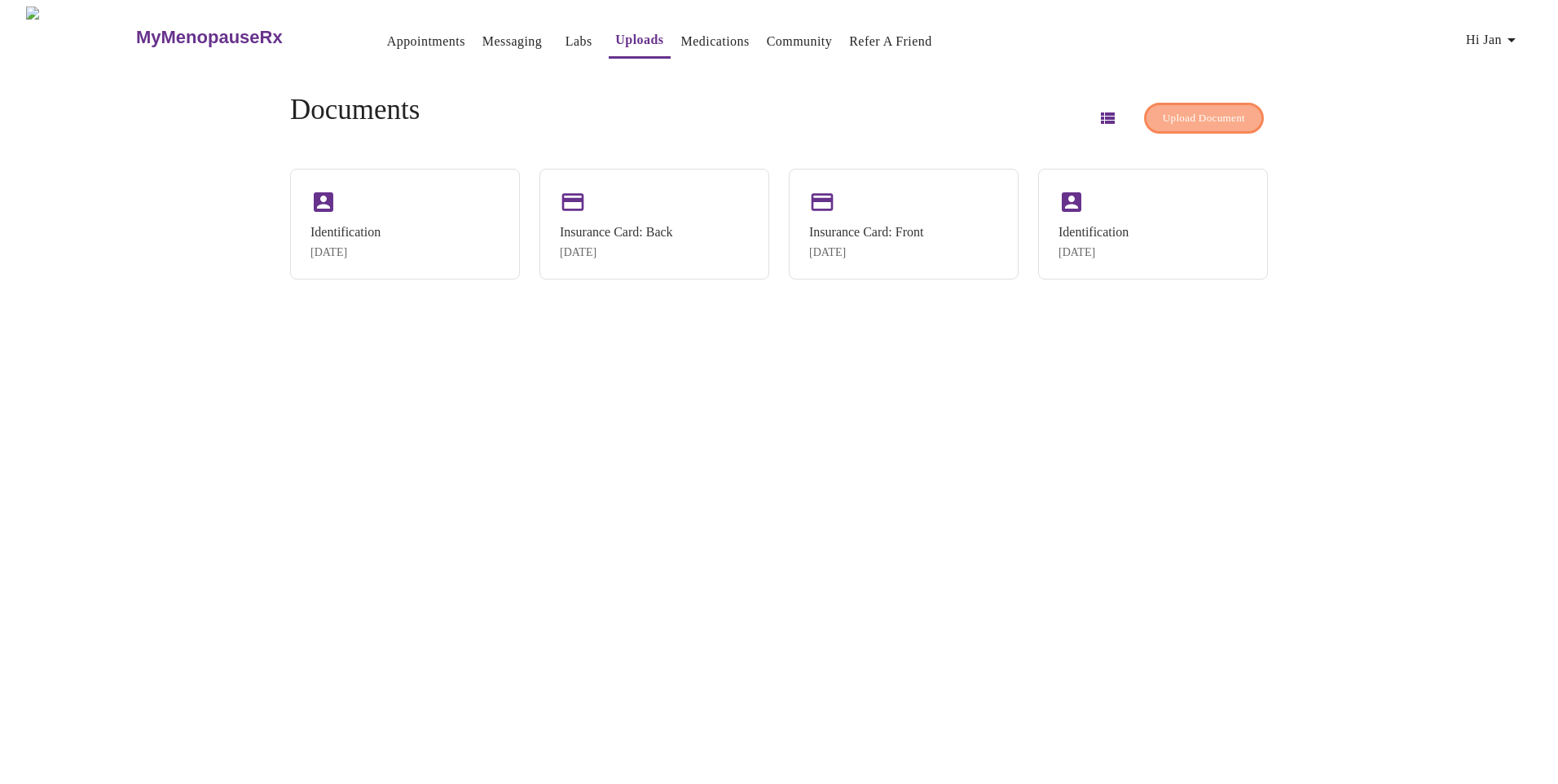
click at [1190, 109] on span "Upload Document" at bounding box center [1204, 119] width 83 height 19
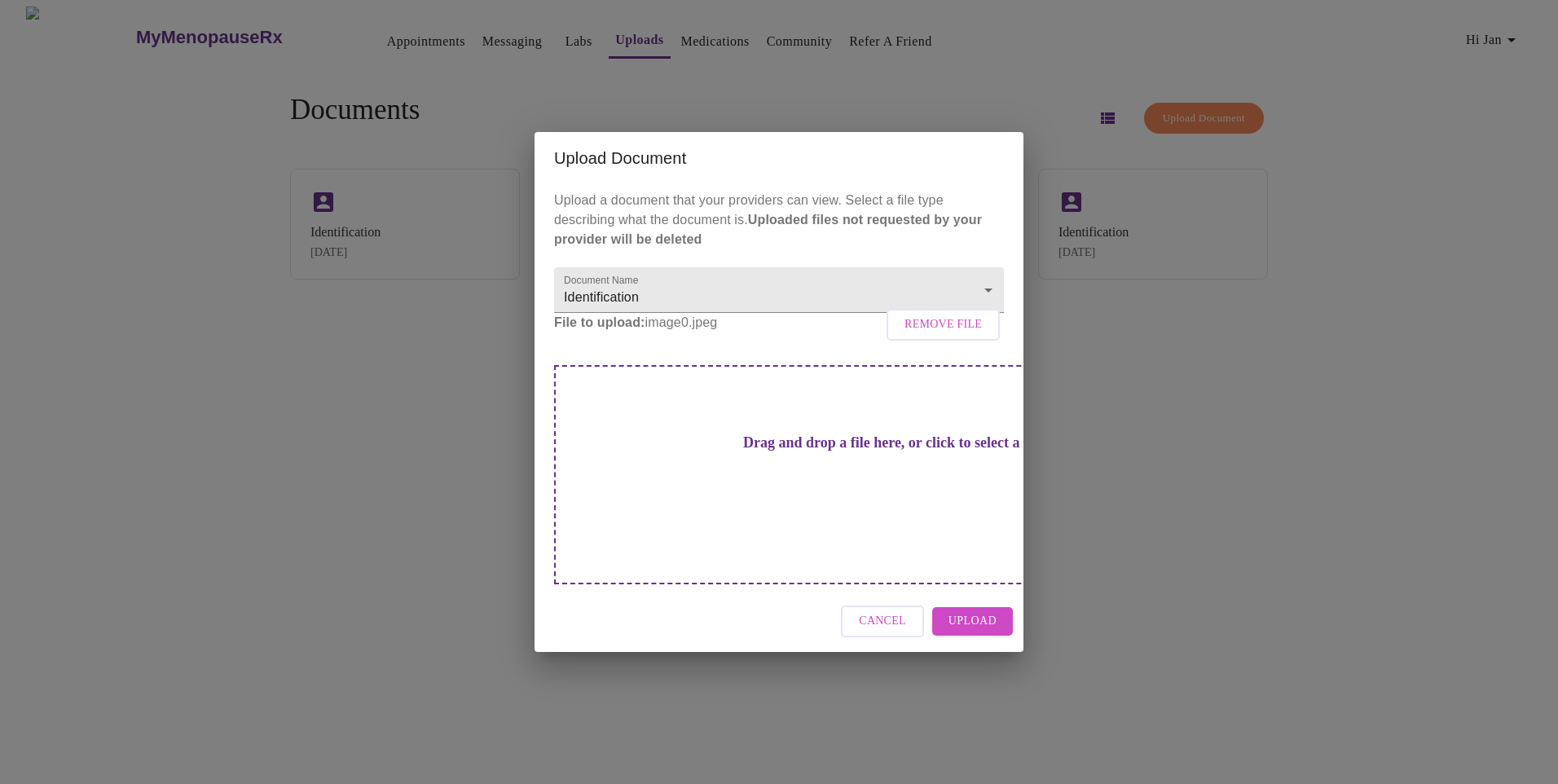
click at [993, 611] on span "Upload" at bounding box center [972, 621] width 48 height 20
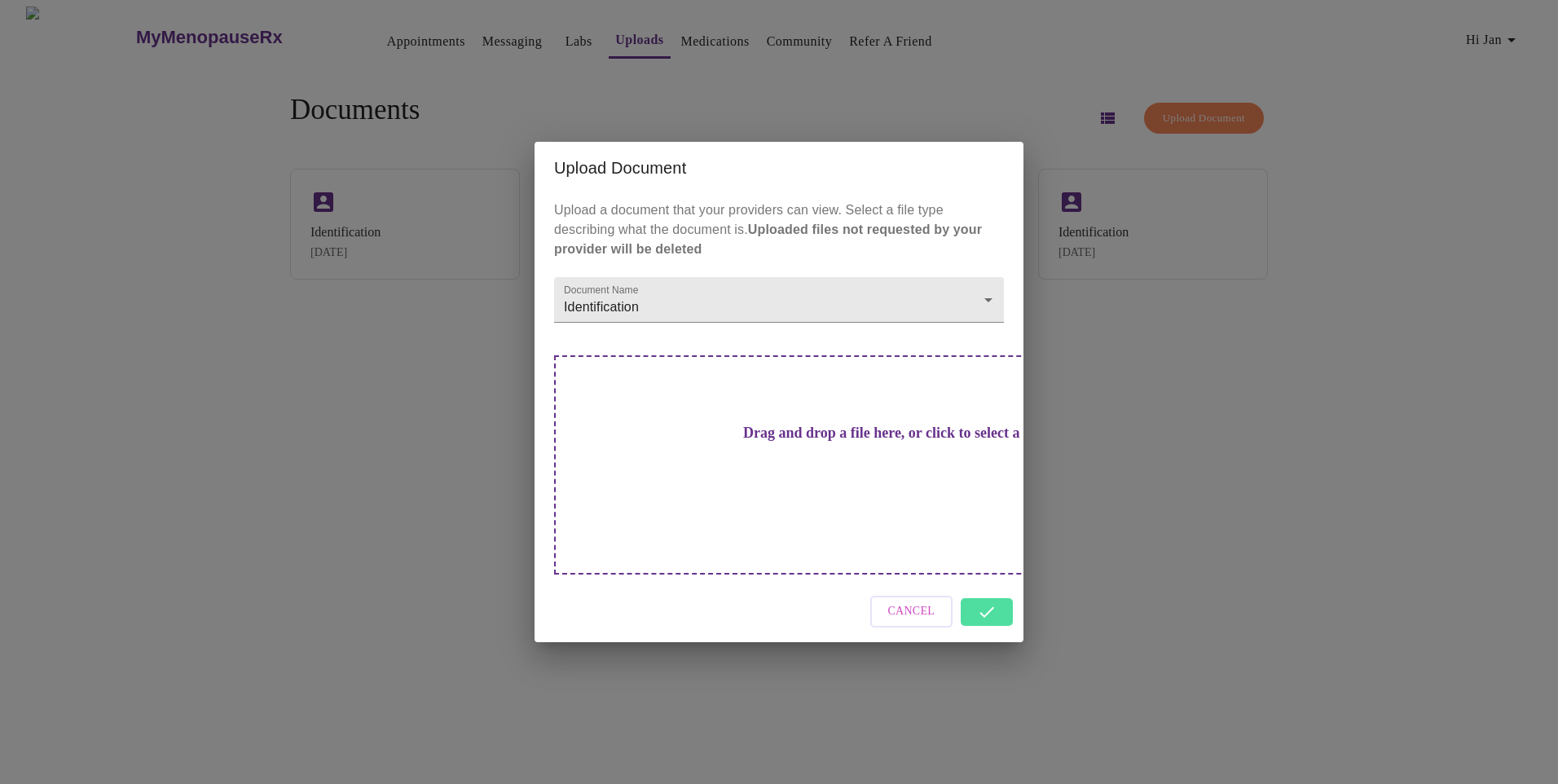
click at [479, 35] on div "Upload Document Upload a document that your providers can view. Select a file t…" at bounding box center [779, 392] width 1558 height 784
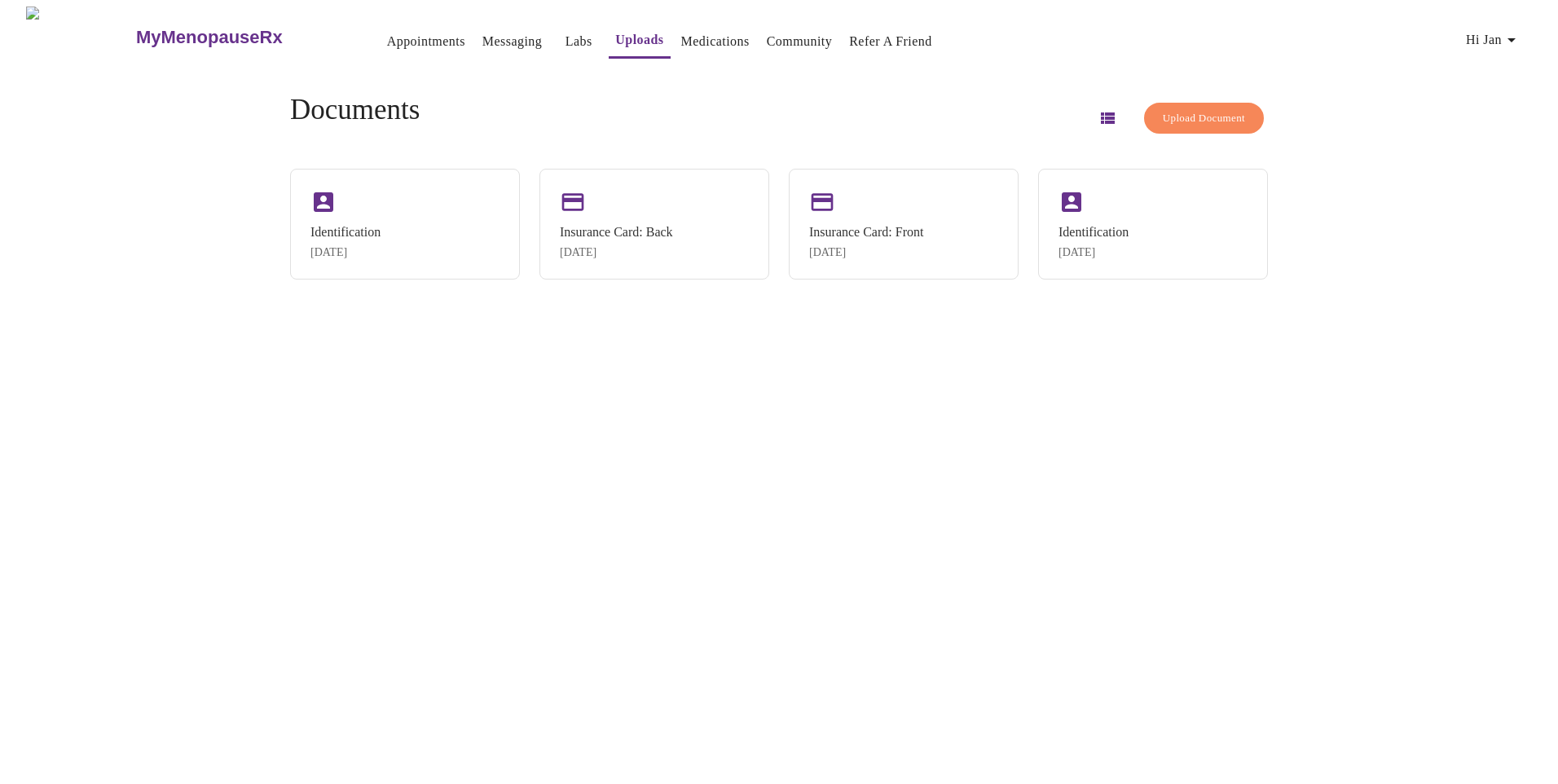
click at [483, 35] on link "Messaging" at bounding box center [512, 42] width 60 height 23
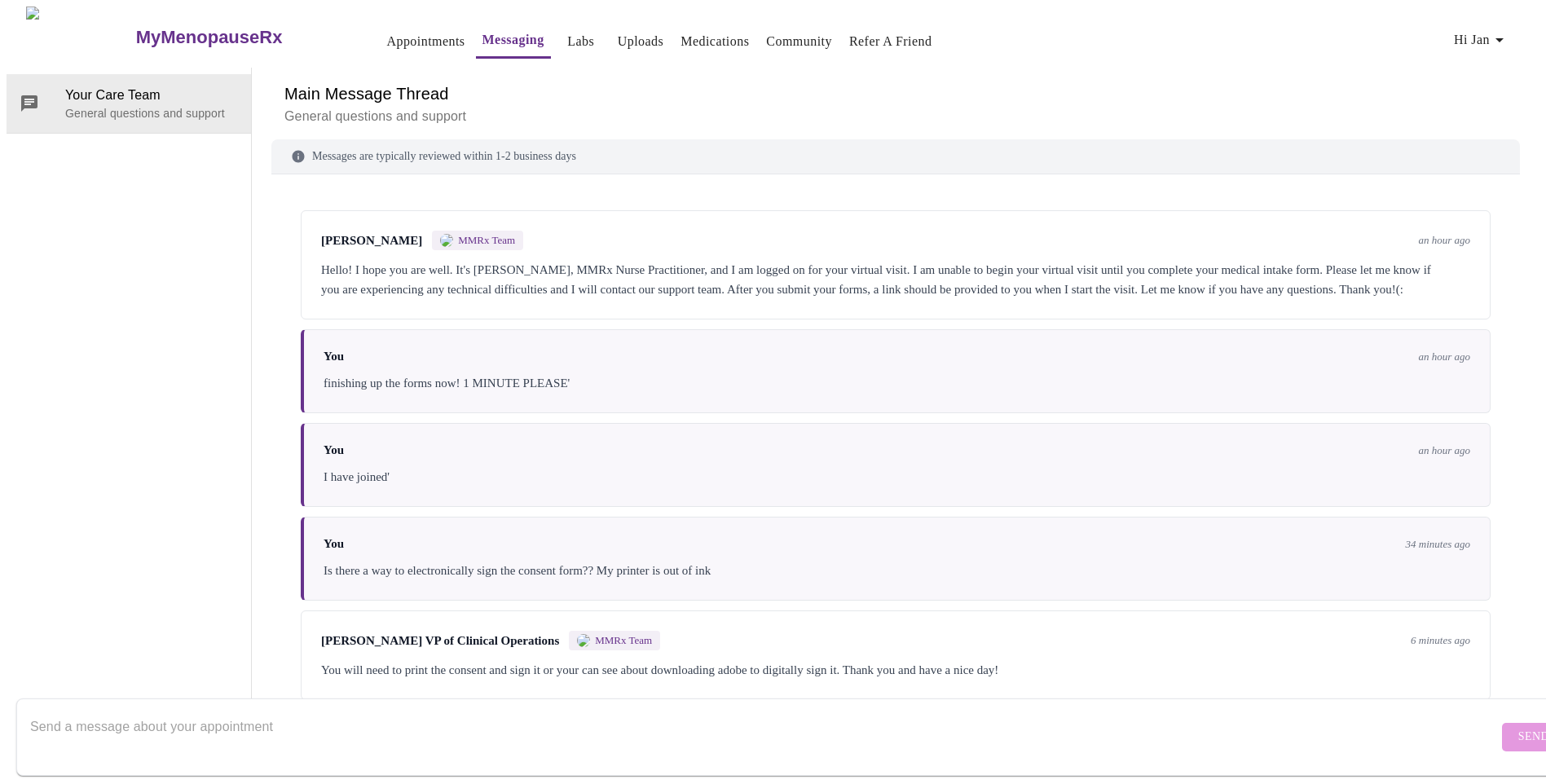
scroll to position [22, 0]
click at [131, 729] on textarea "Send a message about your appointment" at bounding box center [764, 736] width 1468 height 52
type textarea "and how do I upload it? The choices to upload are insurance or identification."
click at [1518, 727] on span "Send" at bounding box center [1534, 736] width 31 height 20
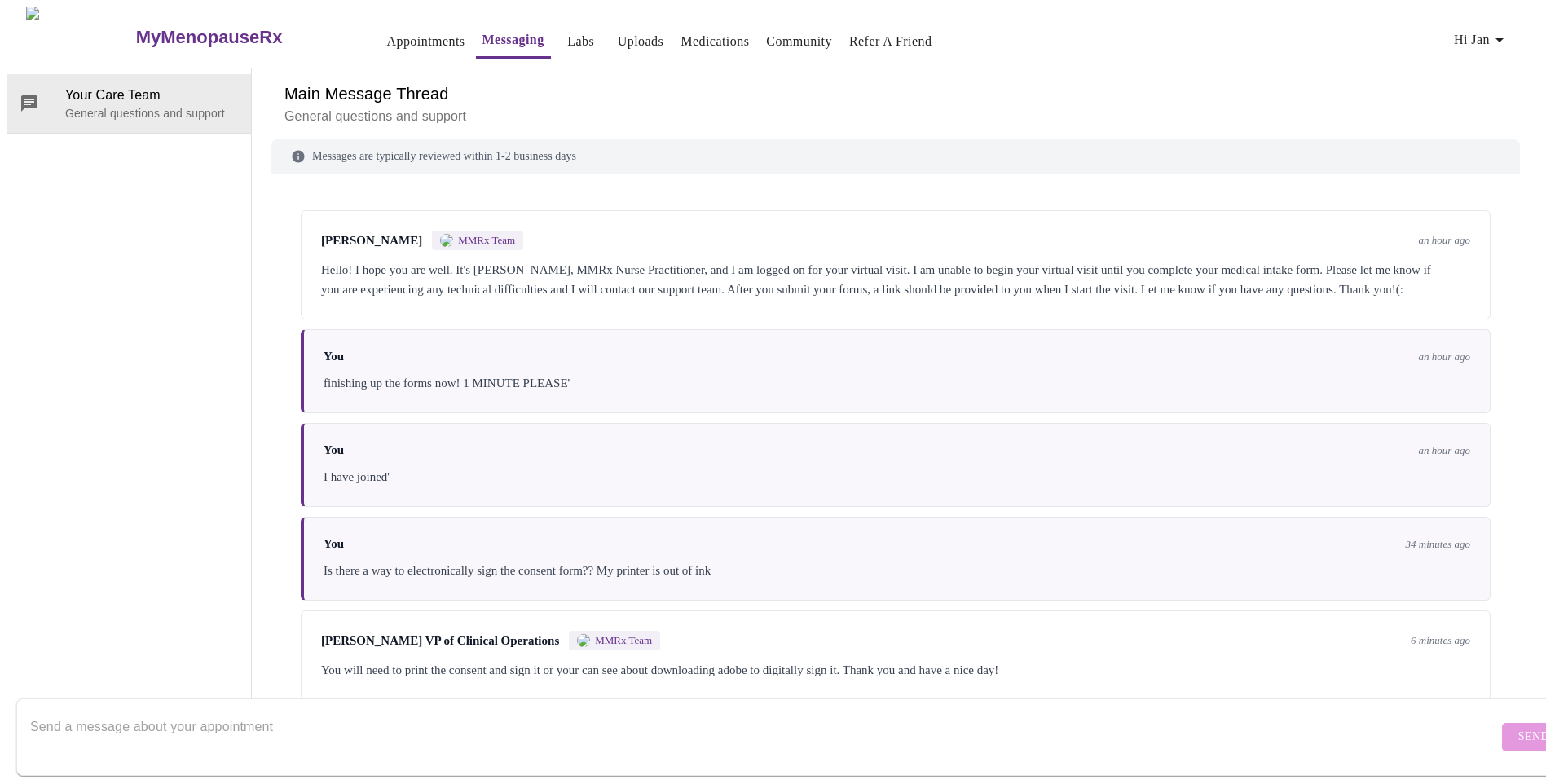
scroll to position [0, 0]
click at [618, 35] on link "Uploads" at bounding box center [640, 42] width 46 height 23
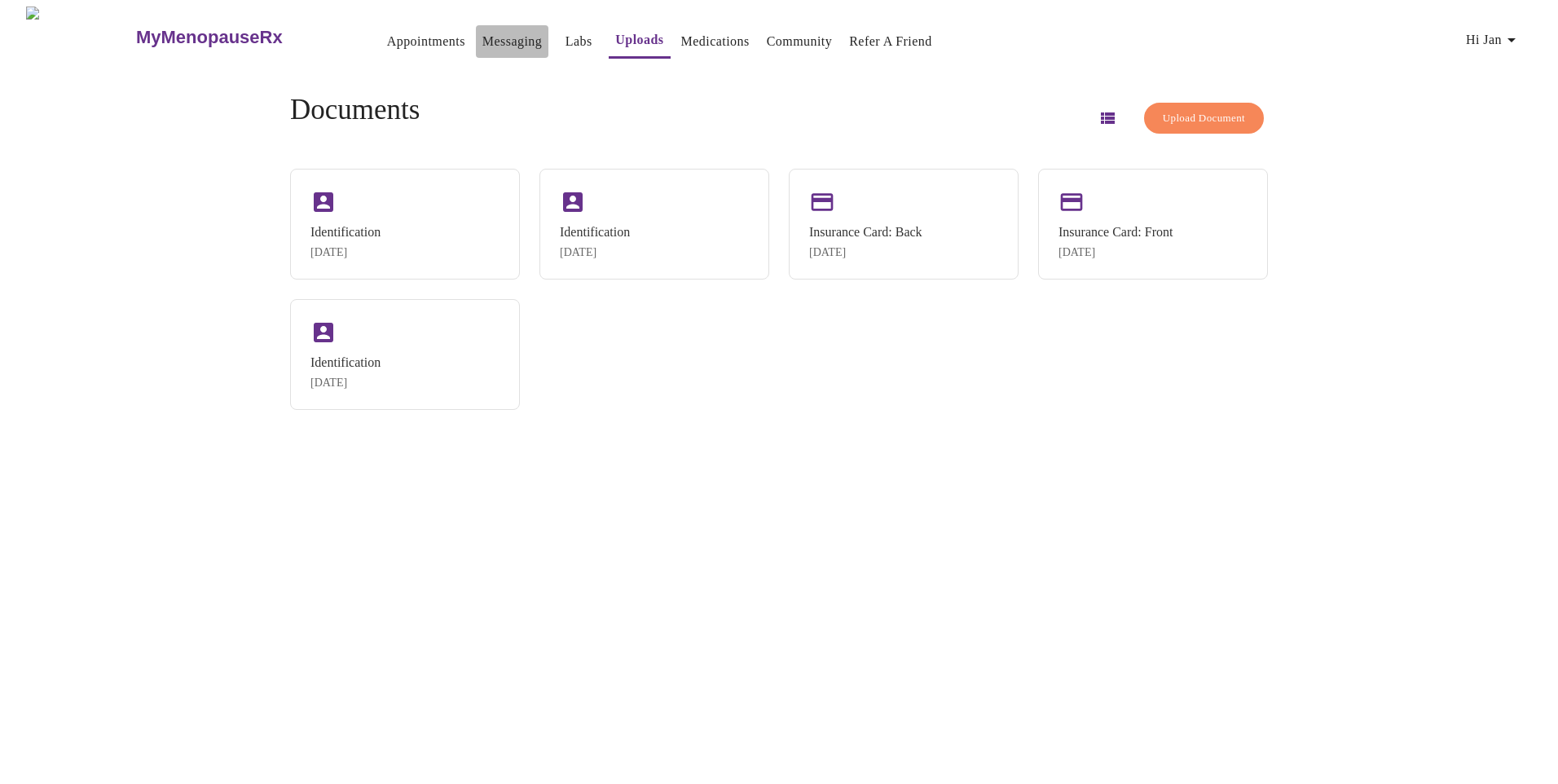
click at [483, 39] on link "Messaging" at bounding box center [512, 42] width 60 height 23
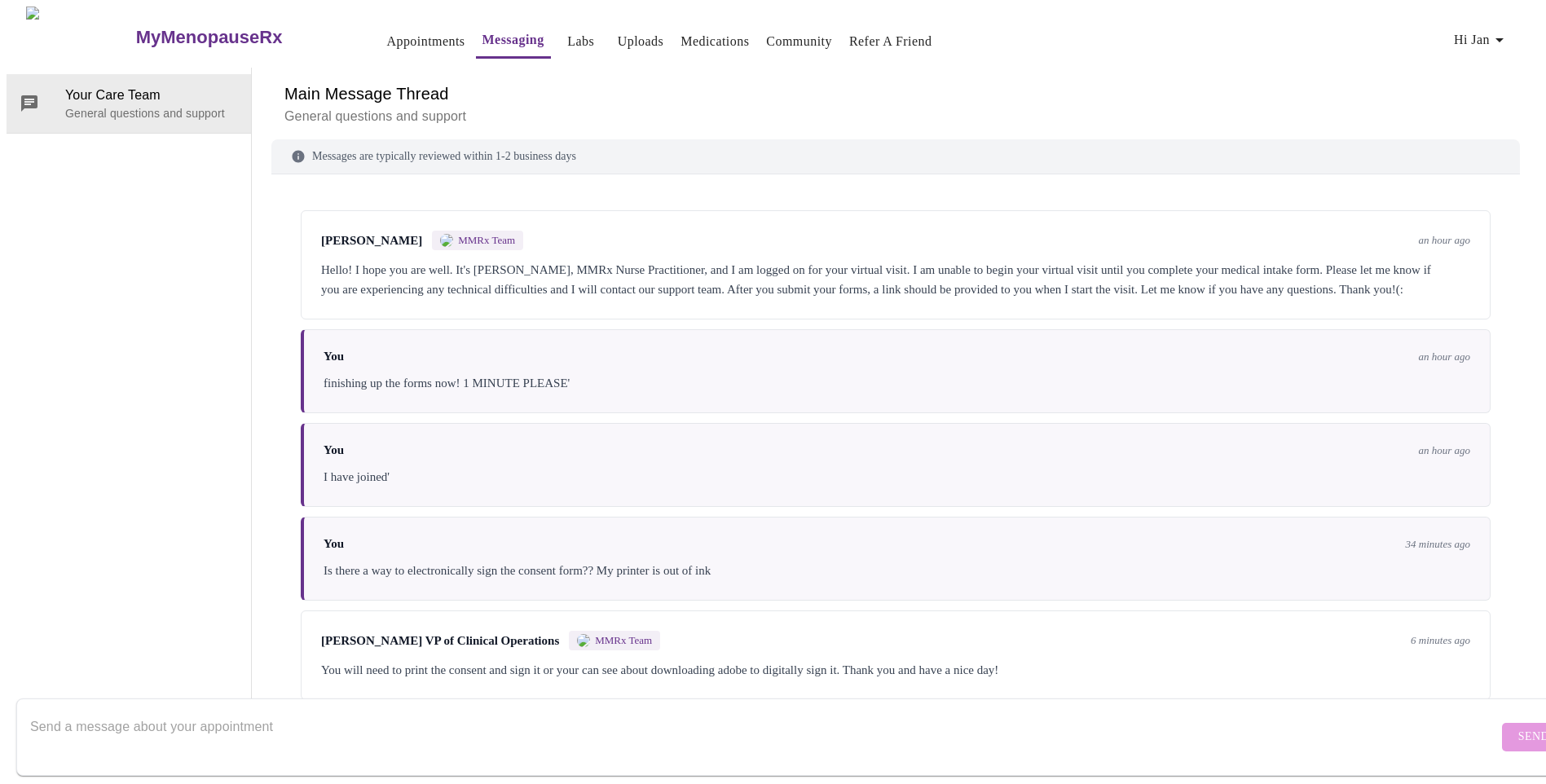
click at [618, 35] on link "Uploads" at bounding box center [640, 42] width 46 height 23
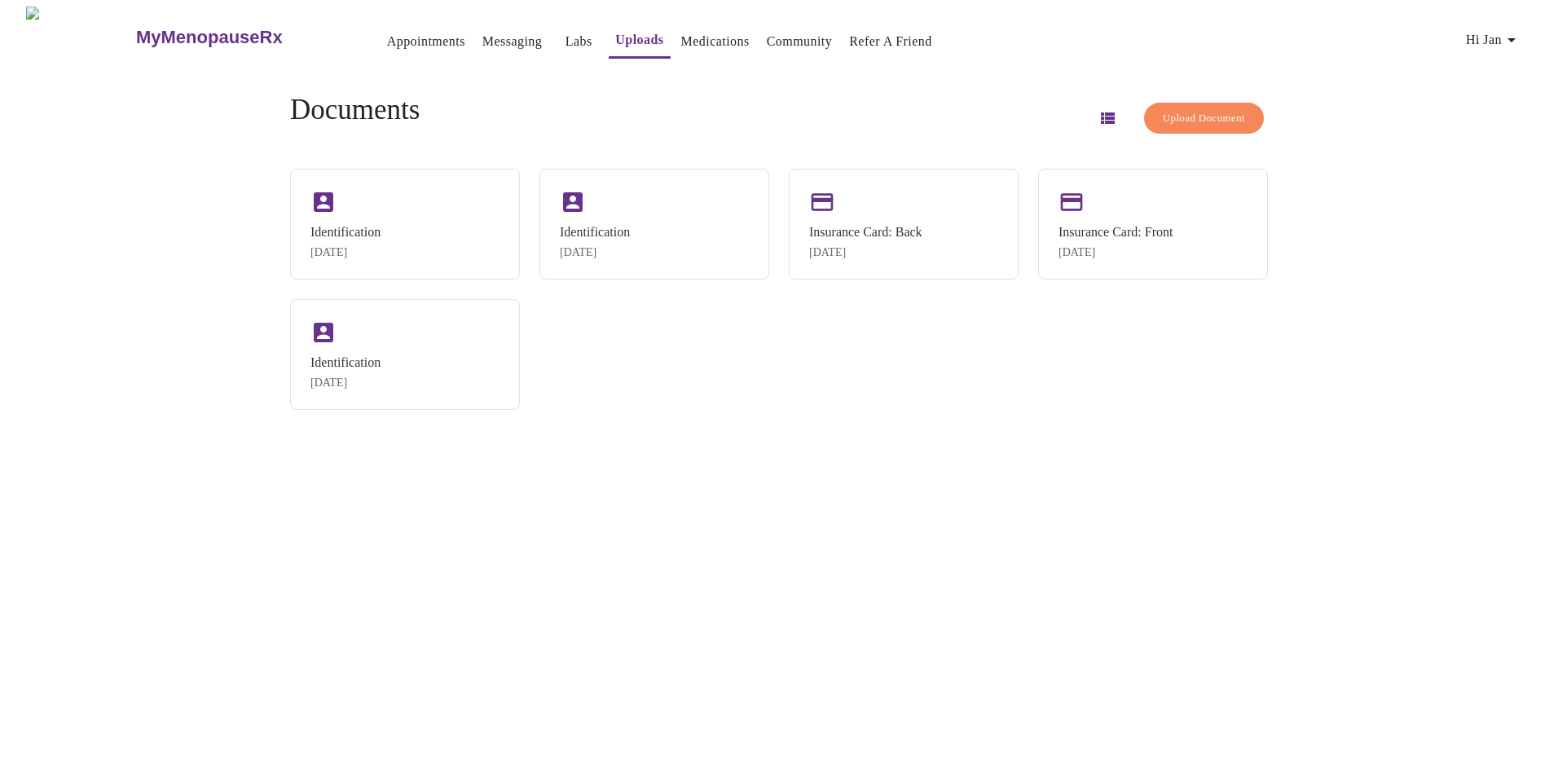
click at [1211, 109] on span "Upload Document" at bounding box center [1204, 119] width 83 height 19
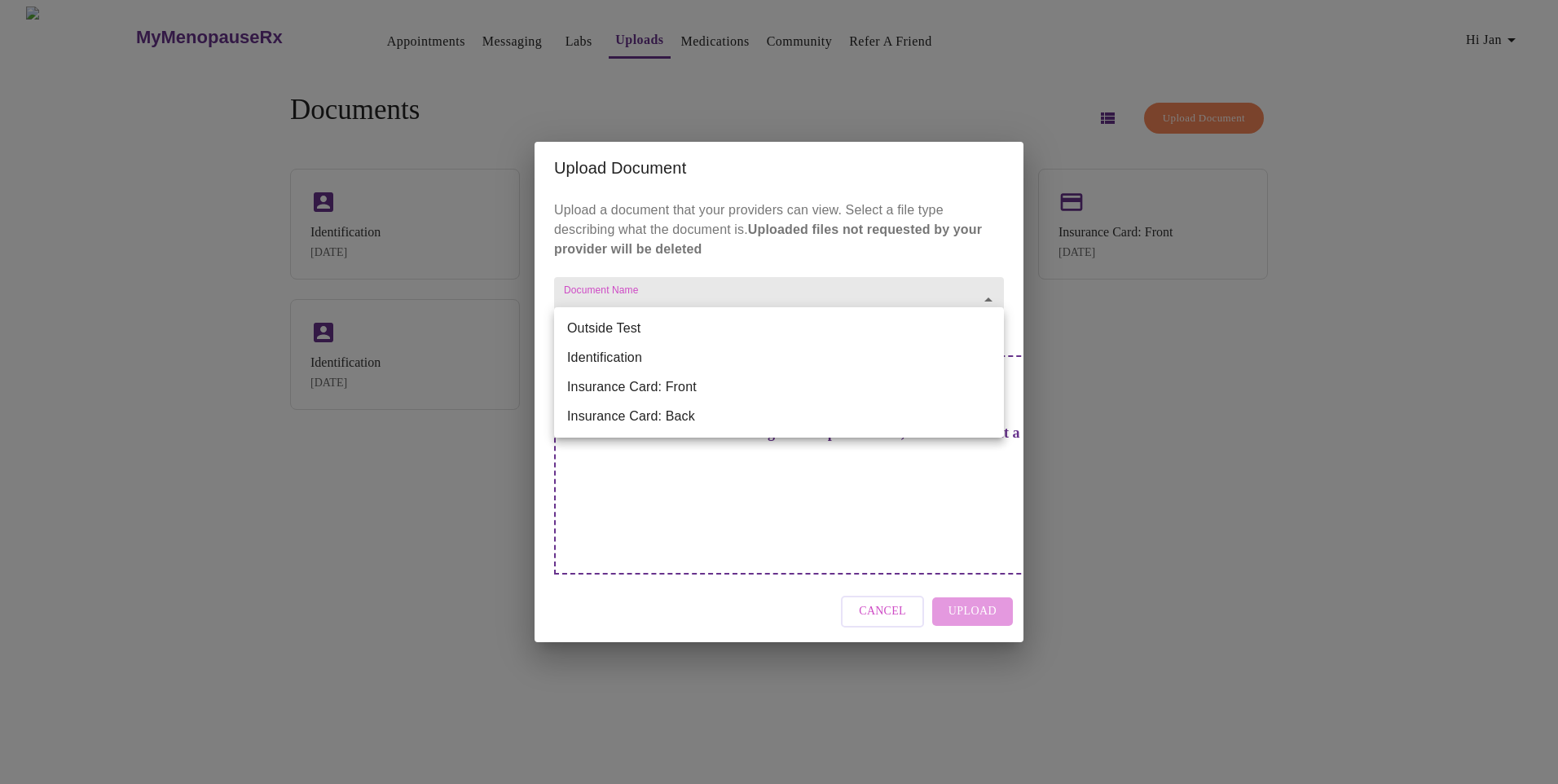
click at [972, 333] on body "MyMenopauseRx Appointments Messaging Labs Uploads Medications Community Refer a…" at bounding box center [779, 399] width 1545 height 784
click at [896, 583] on div at bounding box center [779, 392] width 1558 height 784
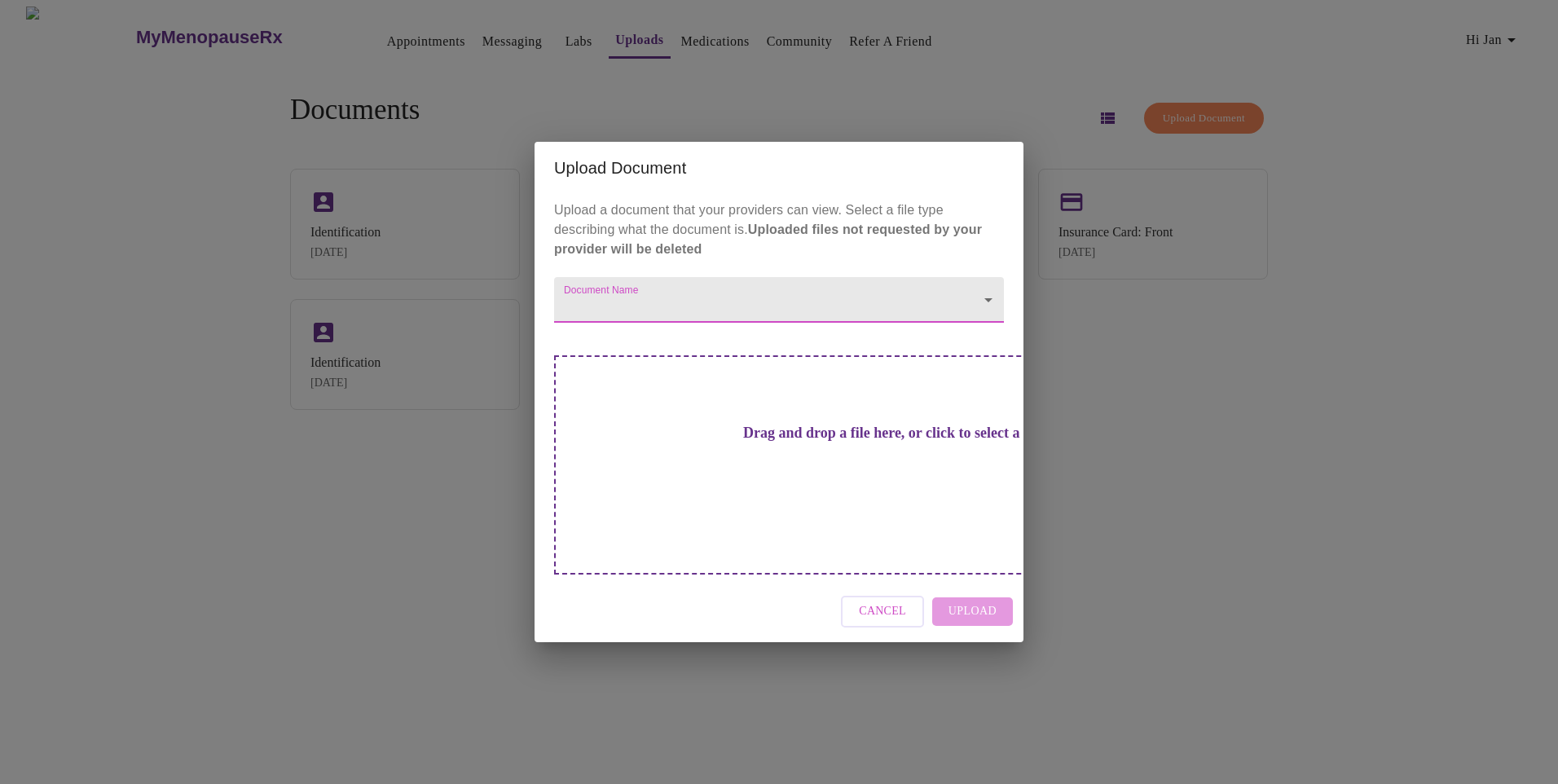
click at [895, 602] on span "Cancel" at bounding box center [882, 611] width 47 height 20
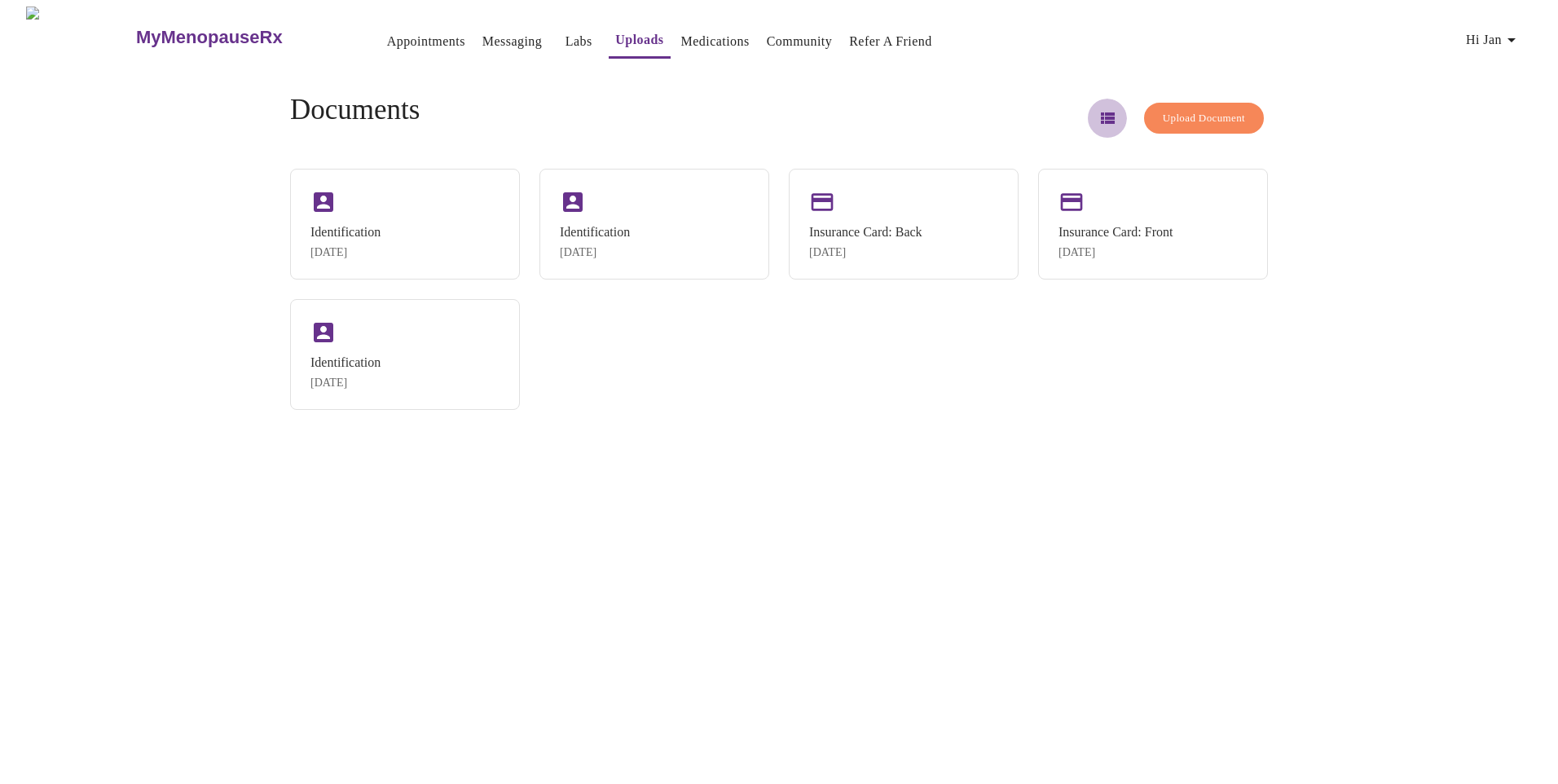
click at [1098, 109] on icon "button" at bounding box center [1107, 118] width 20 height 20
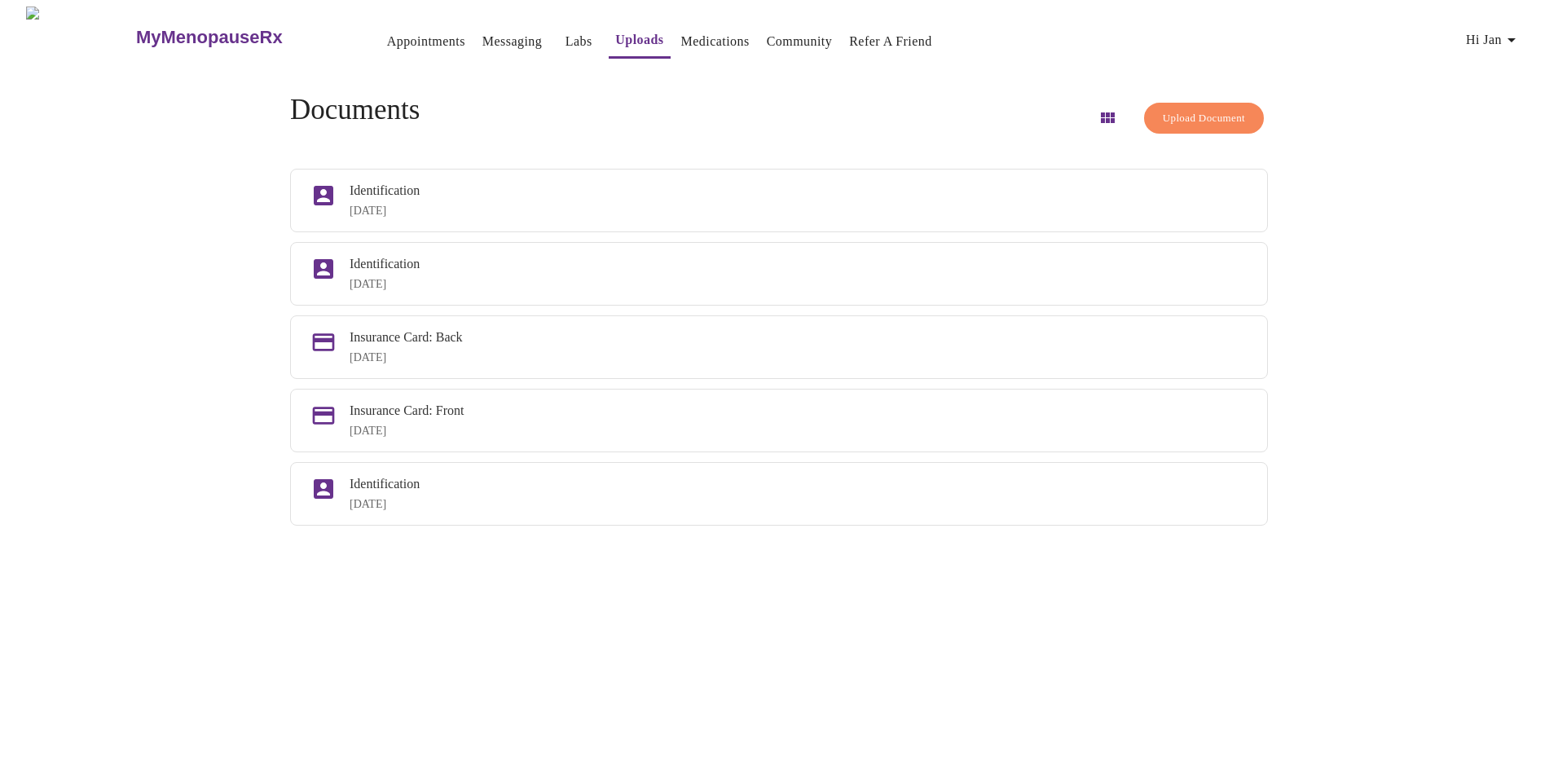
drag, startPoint x: 477, startPoint y: 203, endPoint x: 481, endPoint y: 133, distance: 70.1
click at [481, 133] on div "Documents Upload Document" at bounding box center [779, 118] width 978 height 49
click at [483, 36] on link "Messaging" at bounding box center [512, 42] width 60 height 23
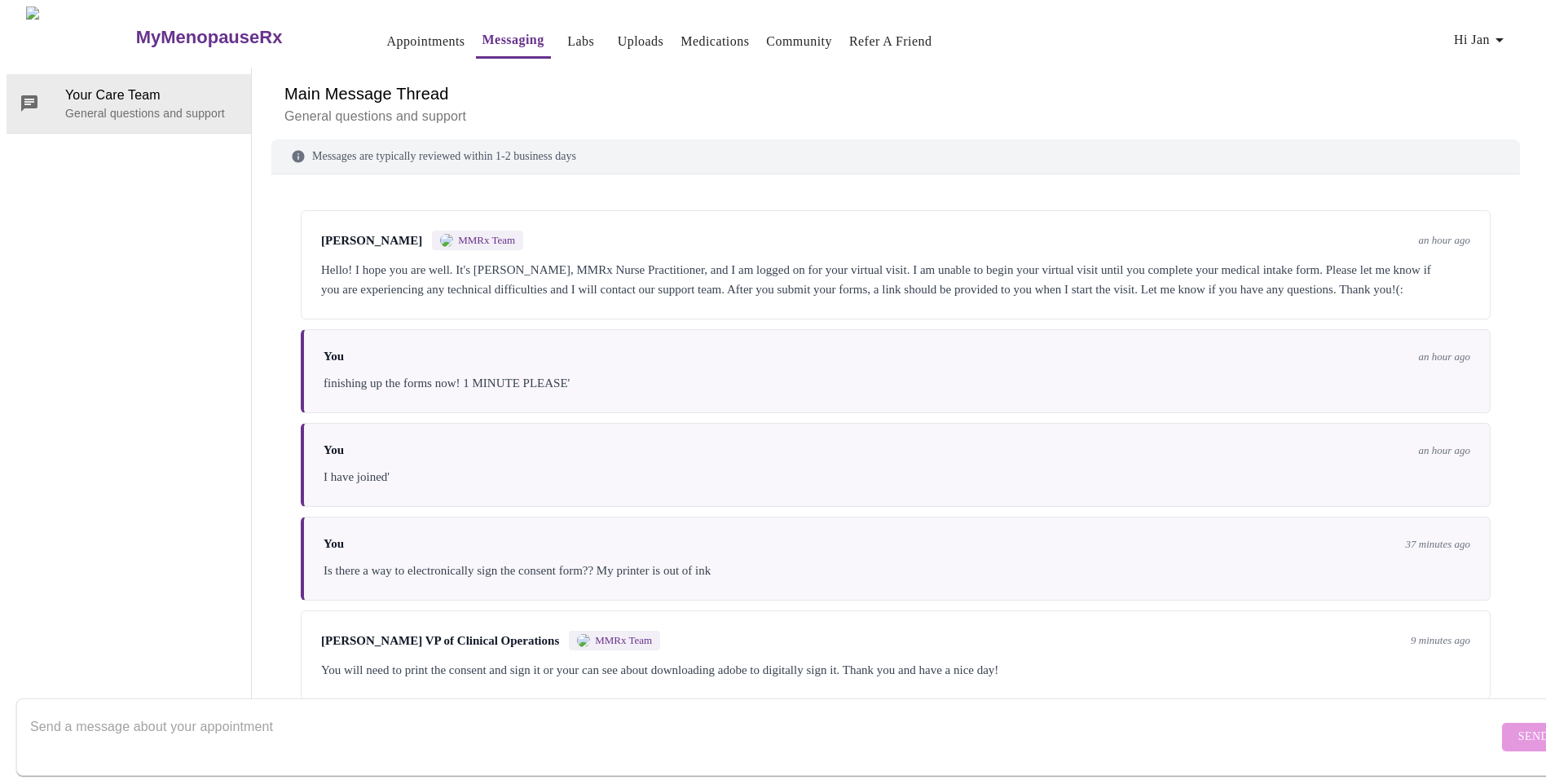
scroll to position [120, 0]
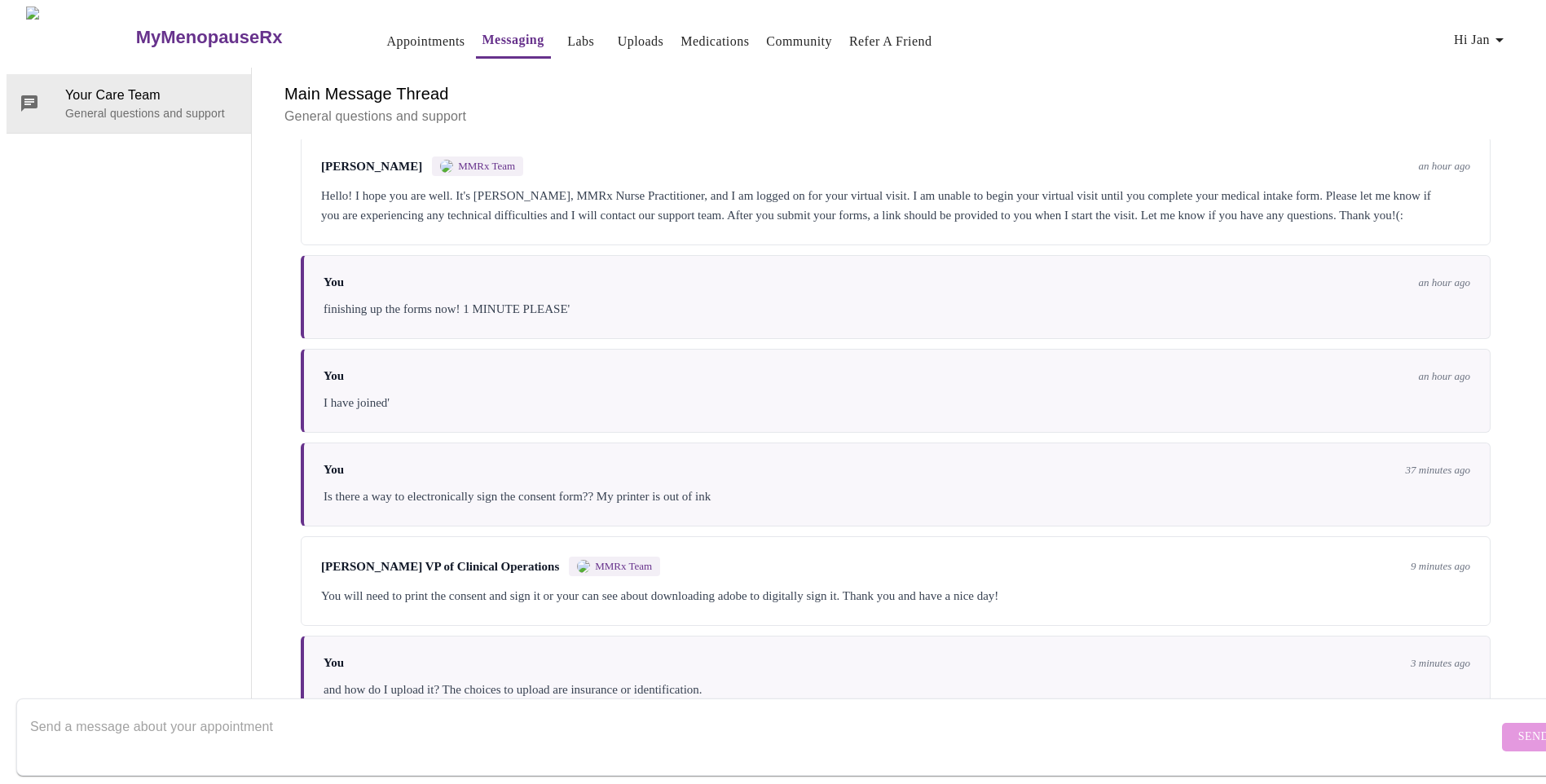
click at [287, 710] on textarea "Send a message about your appointment" at bounding box center [764, 736] width 1468 height 52
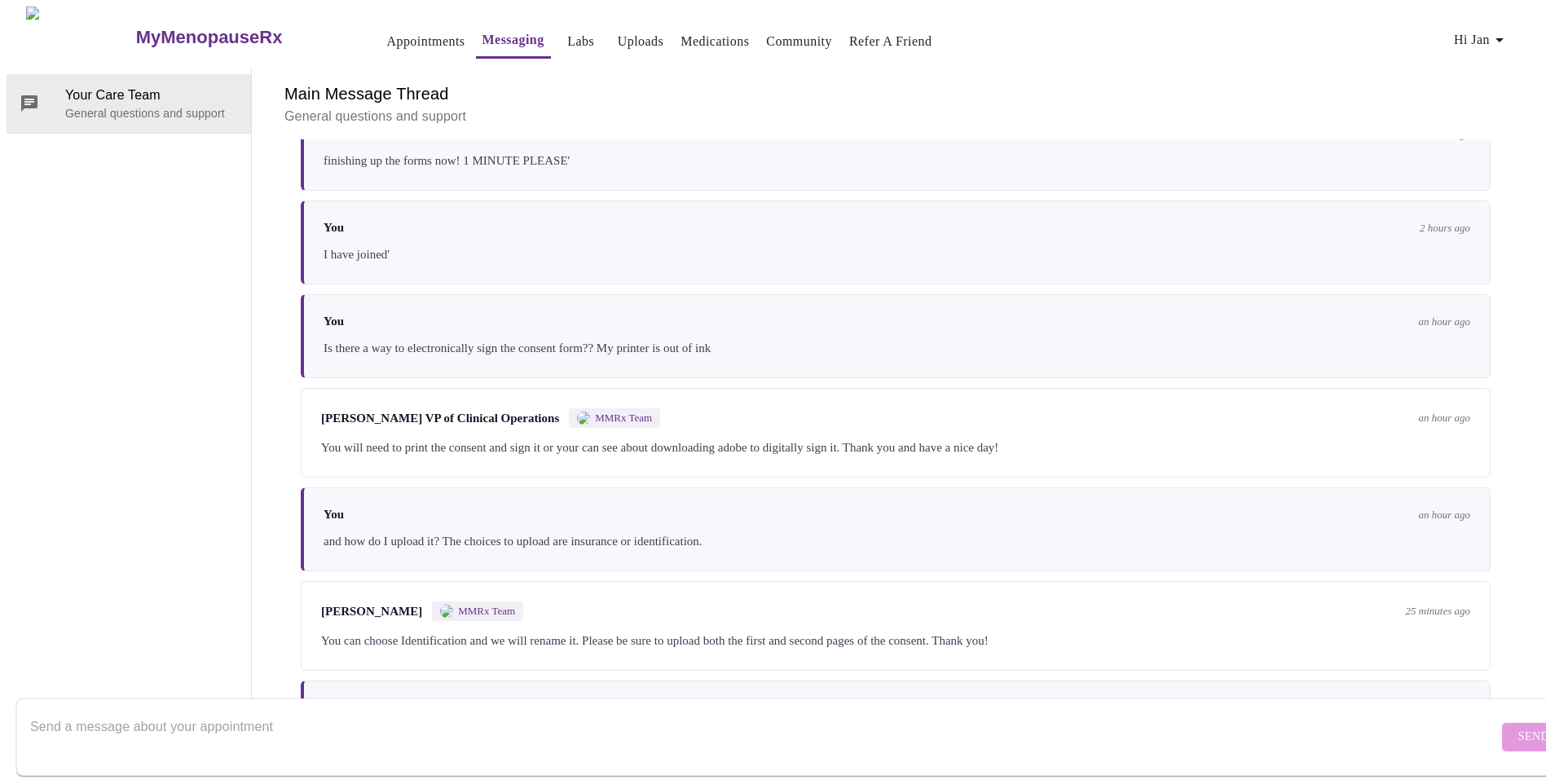
scroll to position [320, 0]
